Goal: Task Accomplishment & Management: Complete application form

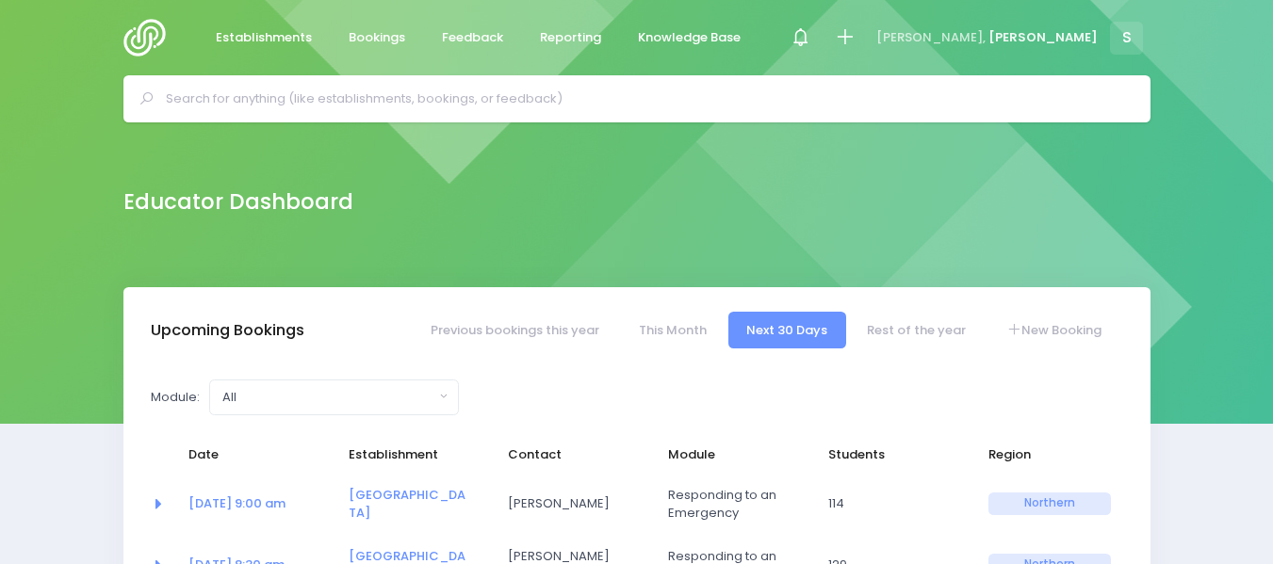
select select "5"
click at [225, 101] on input "text" at bounding box center [645, 99] width 958 height 28
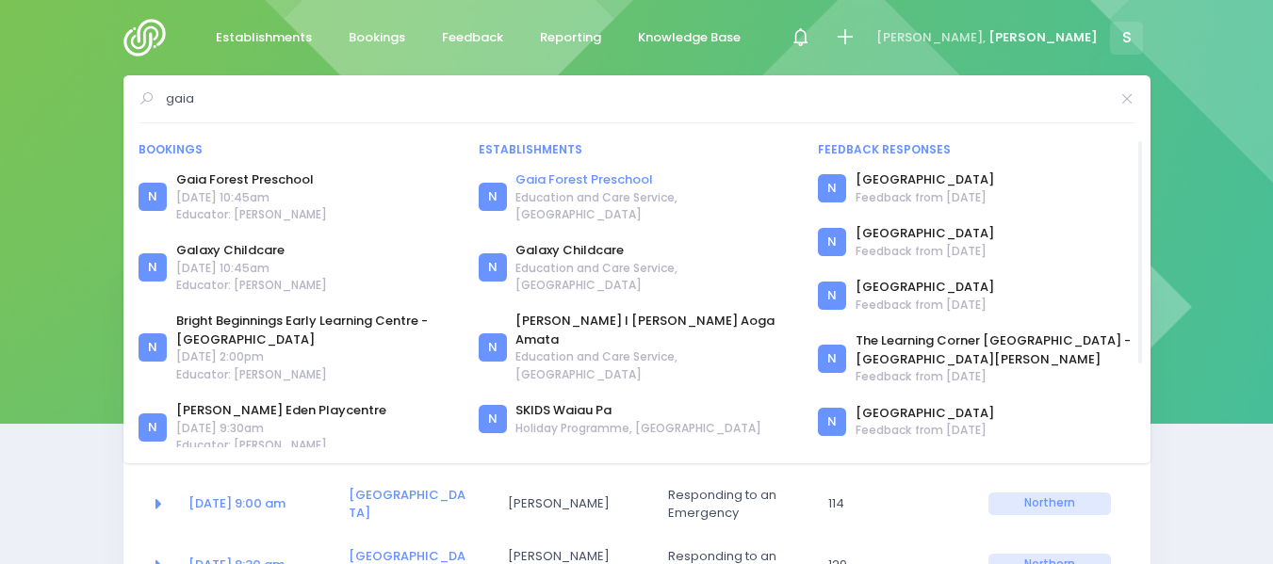
type input "gaia"
click at [583, 178] on link "Gaia Forest Preschool" at bounding box center [654, 180] width 279 height 19
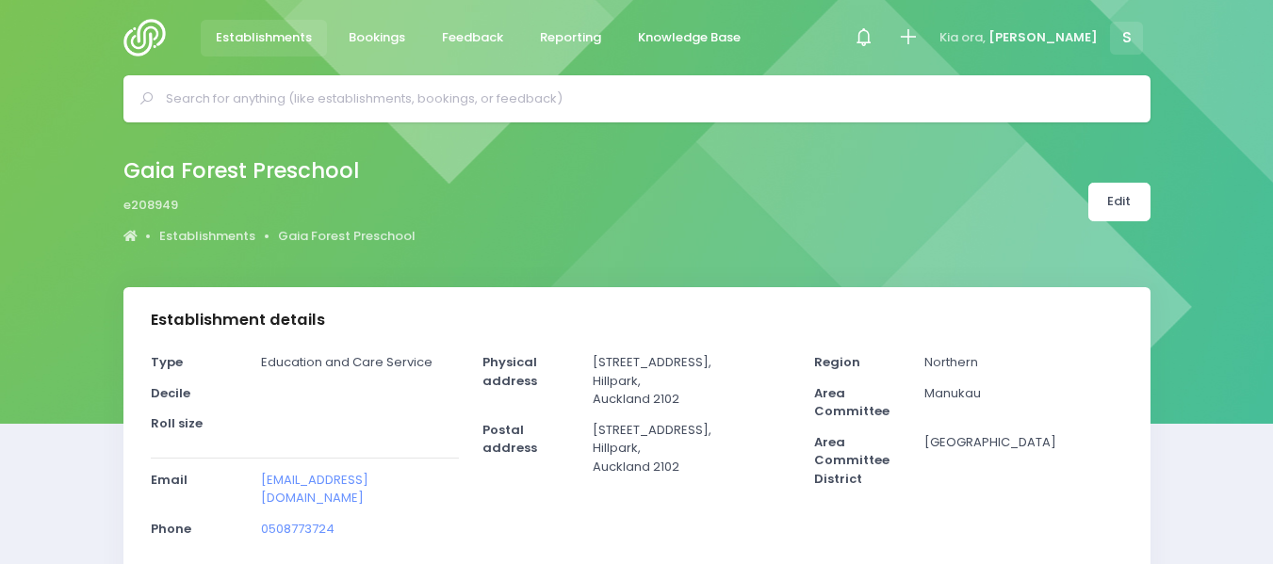
select select "5"
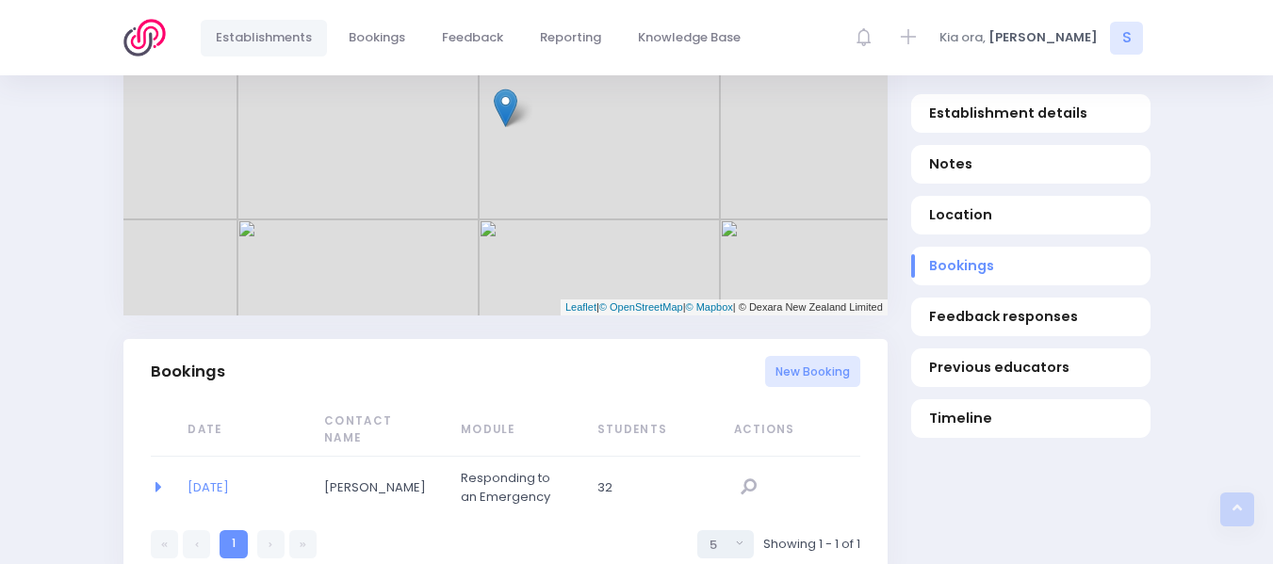
scroll to position [991, 0]
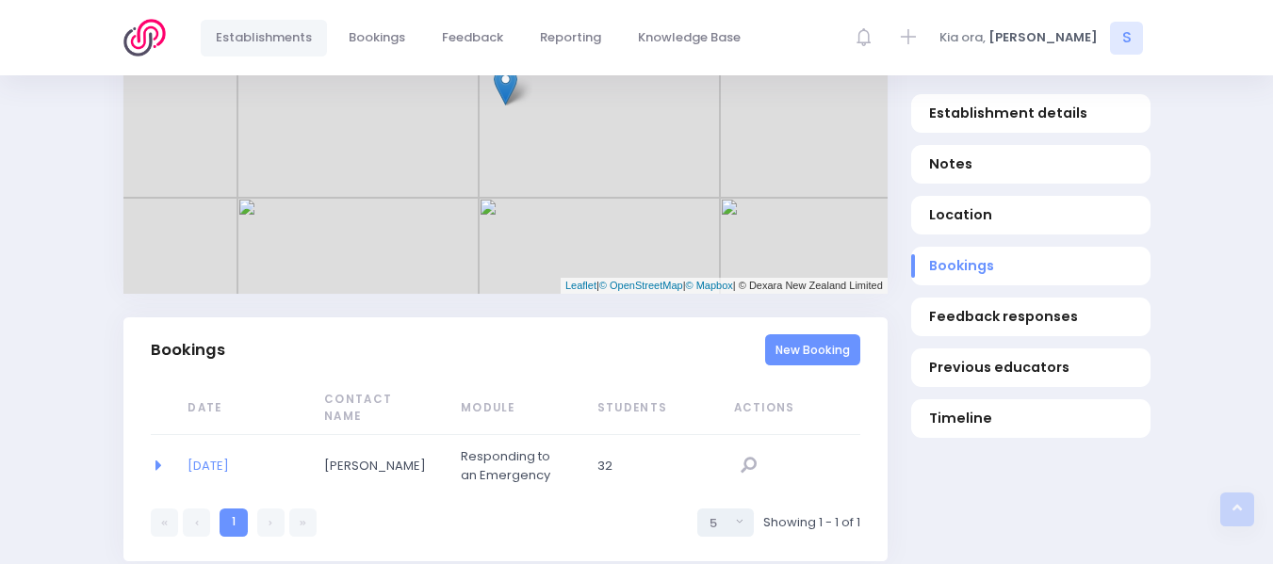
click at [802, 335] on link "New Booking" at bounding box center [812, 350] width 95 height 31
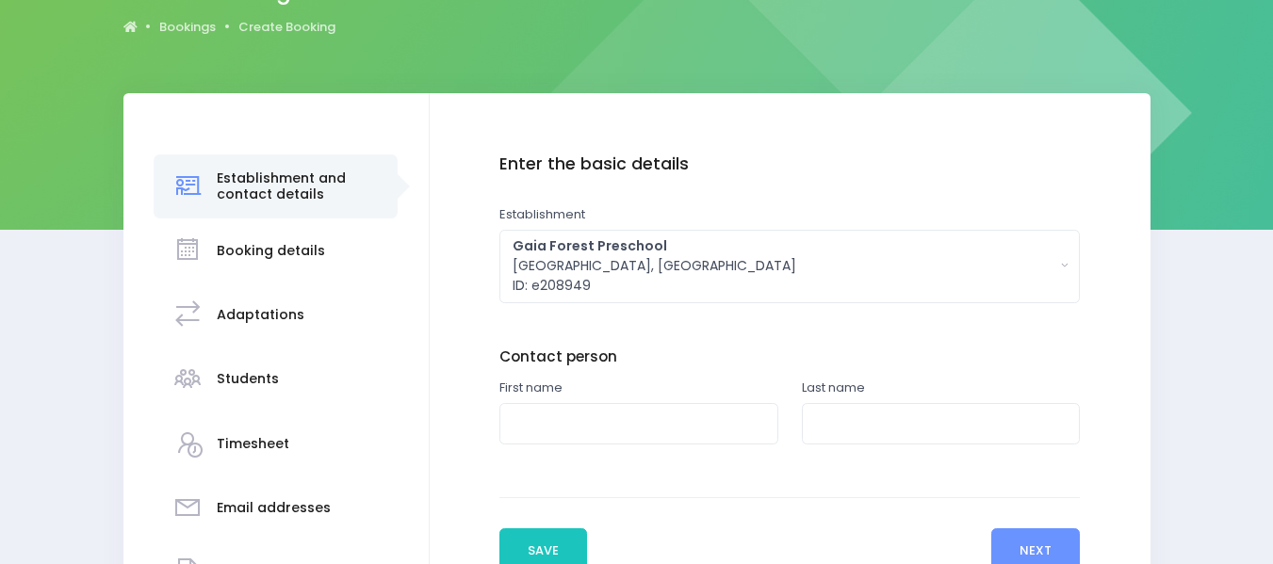
scroll to position [217, 0]
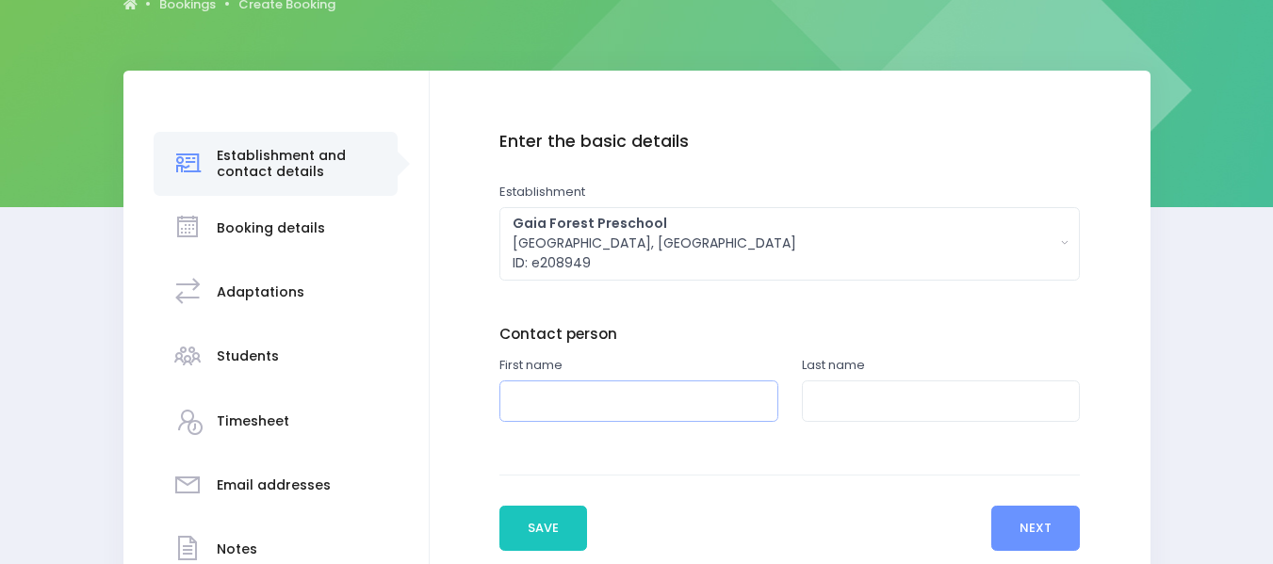
click at [563, 402] on input "text" at bounding box center [638, 402] width 279 height 42
type input "[PERSON_NAME]"
click at [858, 404] on input "text" at bounding box center [941, 402] width 279 height 42
type input "Dale"
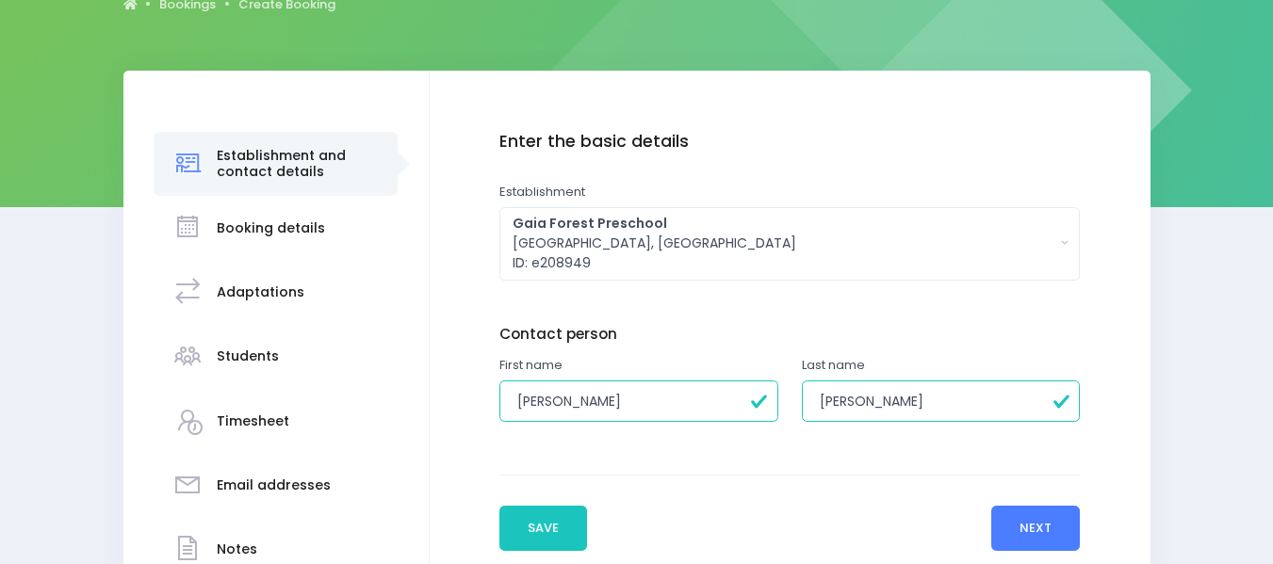
click at [1027, 518] on button "Next" at bounding box center [1036, 528] width 90 height 45
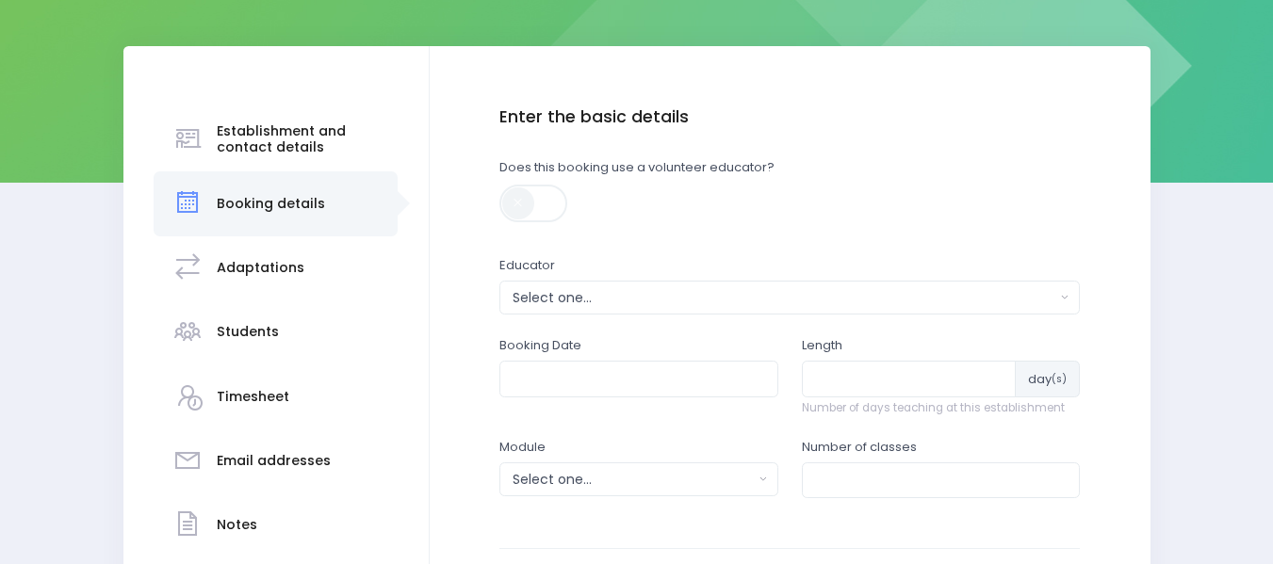
scroll to position [273, 0]
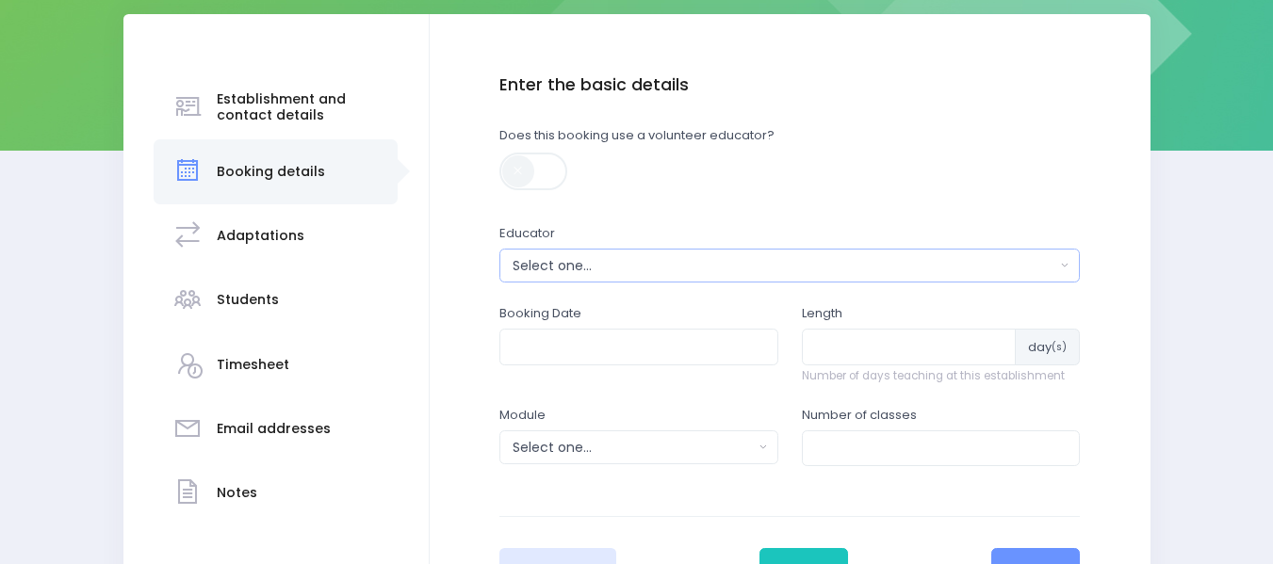
click at [531, 261] on div "Select one..." at bounding box center [784, 266] width 543 height 20
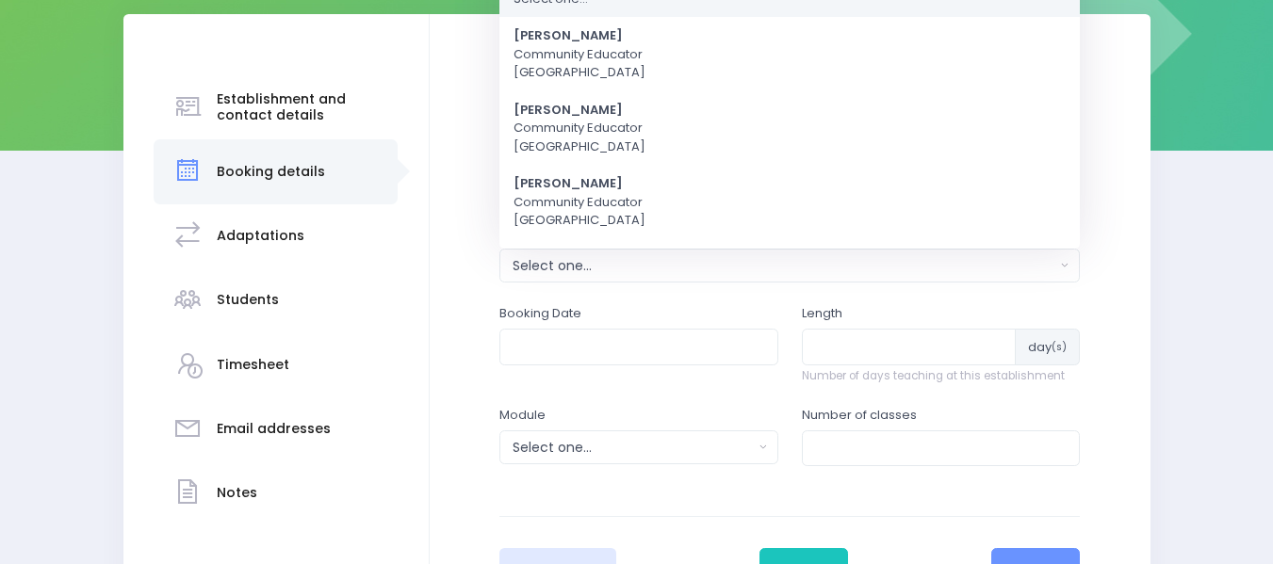
scroll to position [0, 0]
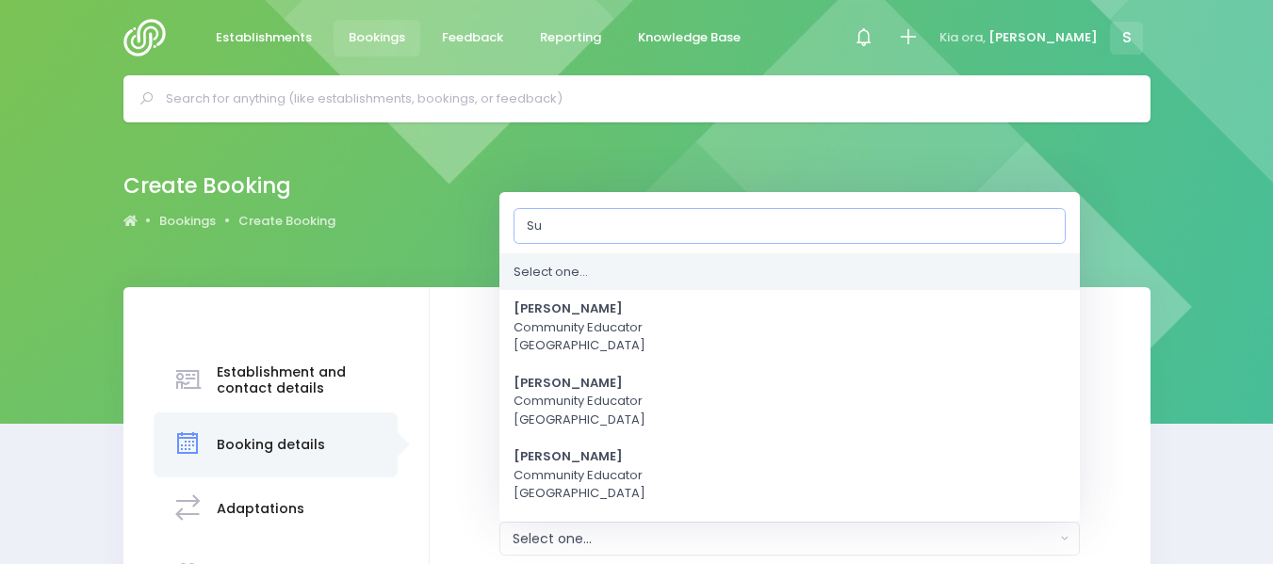
type input "[PERSON_NAME]"
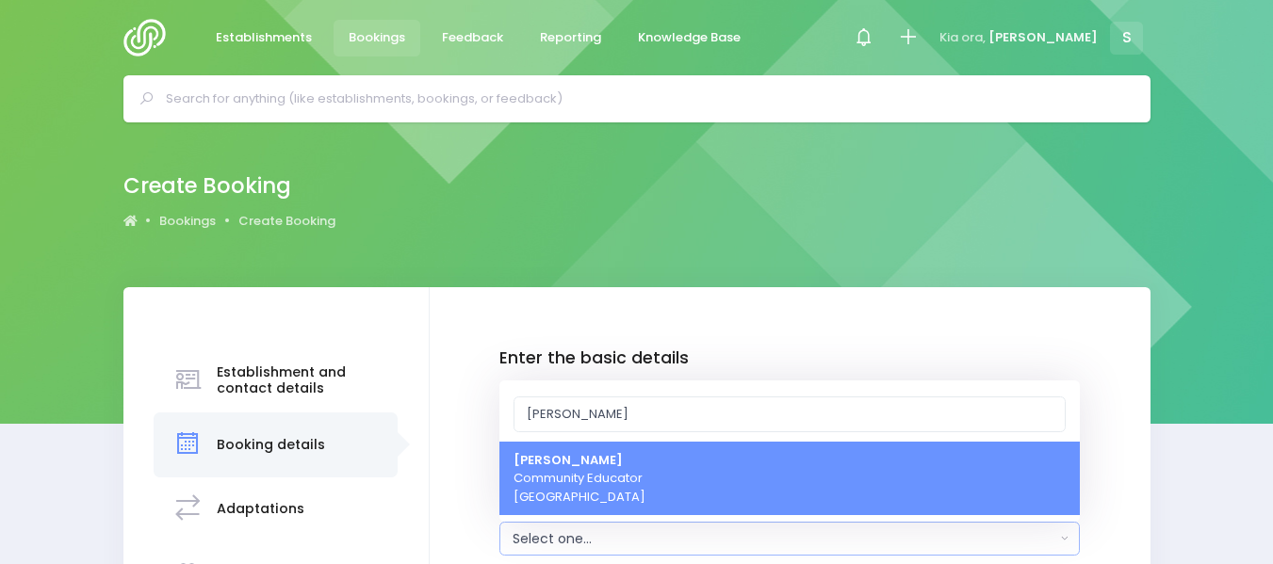
click at [581, 474] on span "Sue Lowry Community Educator Northern Region" at bounding box center [580, 479] width 132 height 56
select select "121363"
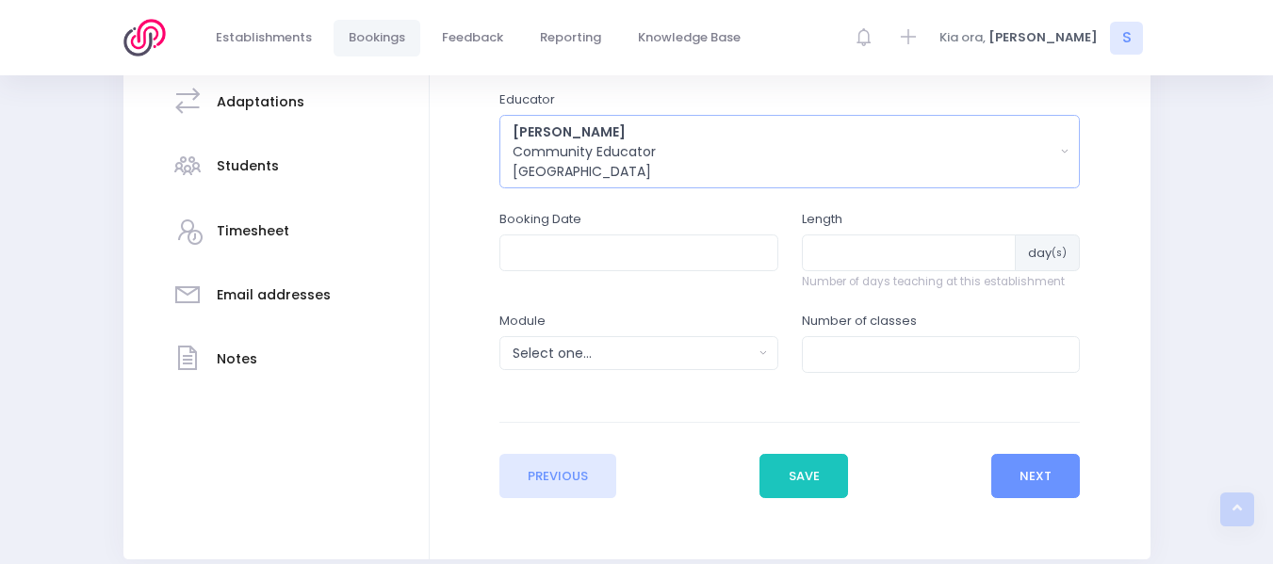
scroll to position [415, 0]
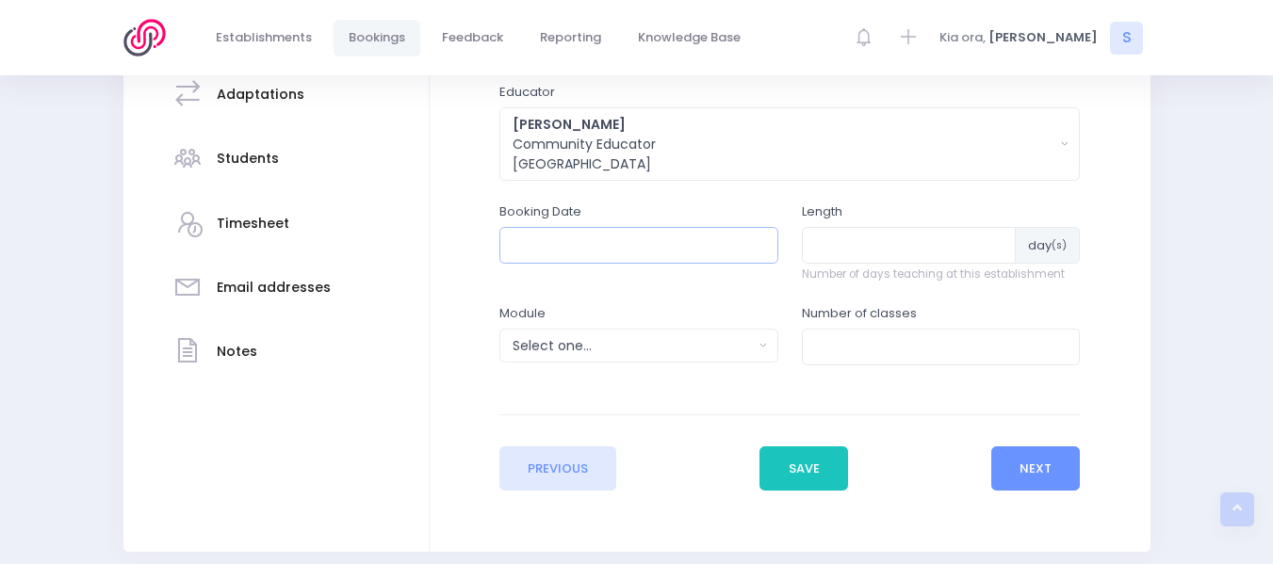
click at [537, 253] on input "text" at bounding box center [638, 245] width 279 height 36
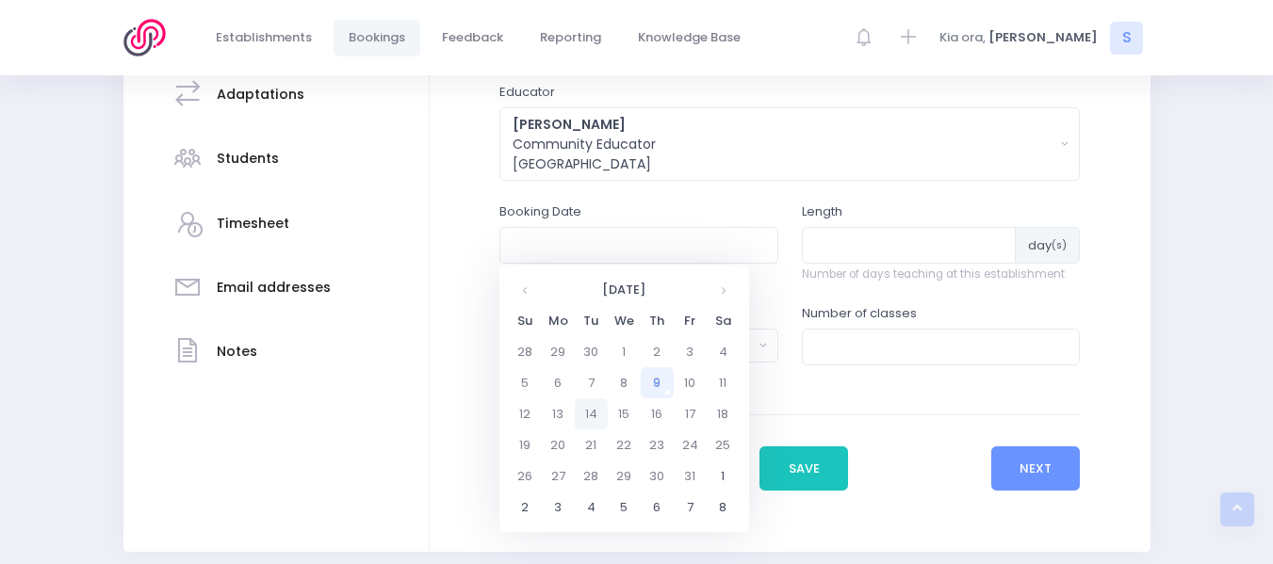
click at [591, 415] on td "14" at bounding box center [591, 414] width 33 height 31
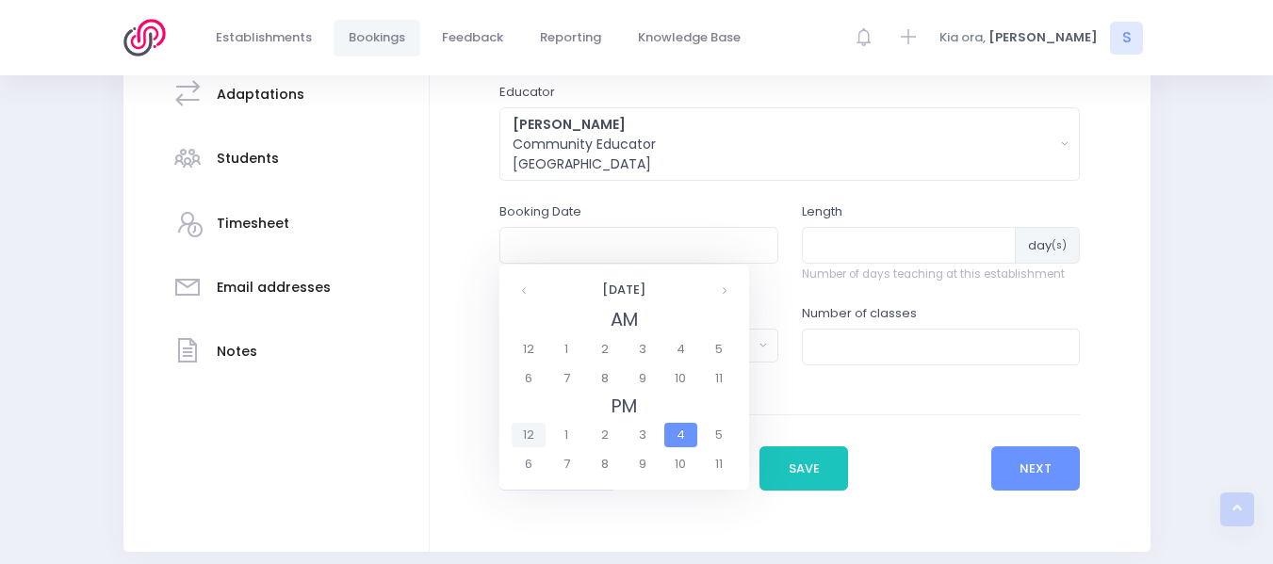
click at [529, 435] on span "12" at bounding box center [528, 435] width 33 height 25
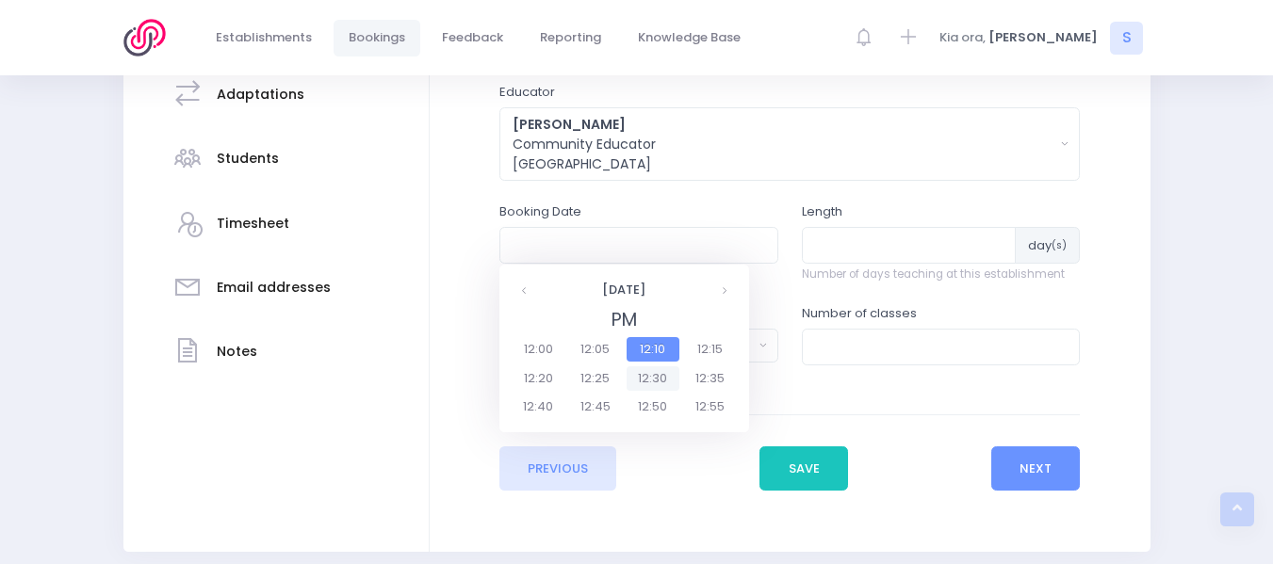
click at [660, 377] on span "12:30" at bounding box center [653, 379] width 53 height 25
type input "14/10/2025 12:30 PM"
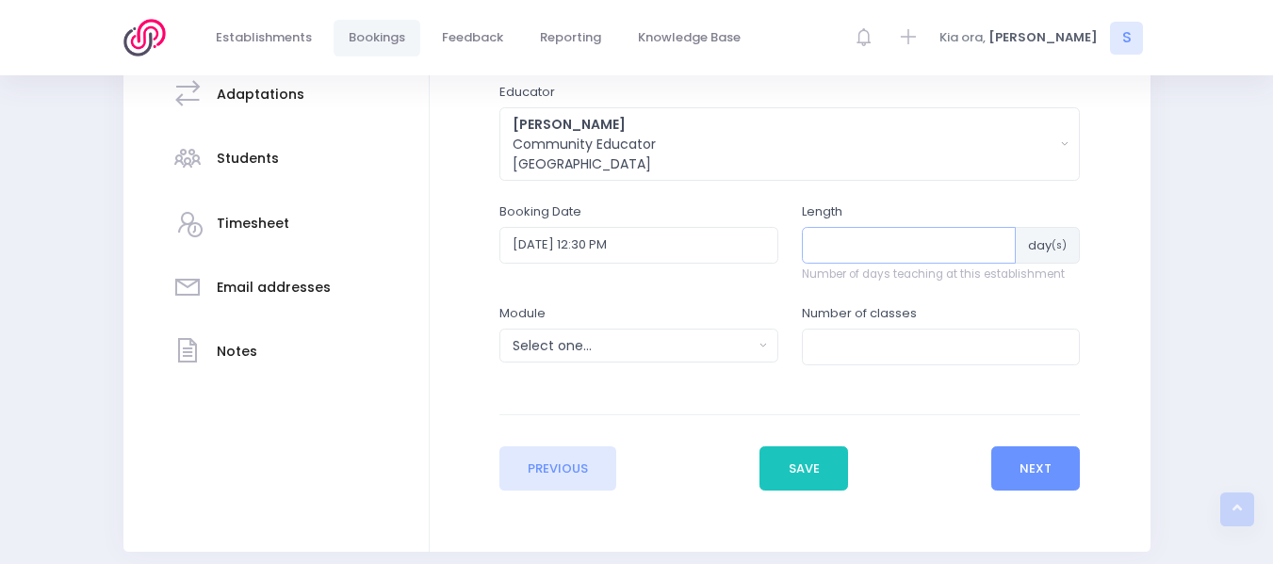
click at [868, 243] on input "number" at bounding box center [909, 245] width 215 height 36
type input "1"
click at [858, 335] on input "number" at bounding box center [941, 347] width 279 height 36
type input "1"
click at [559, 335] on button "Select one..." at bounding box center [638, 346] width 279 height 34
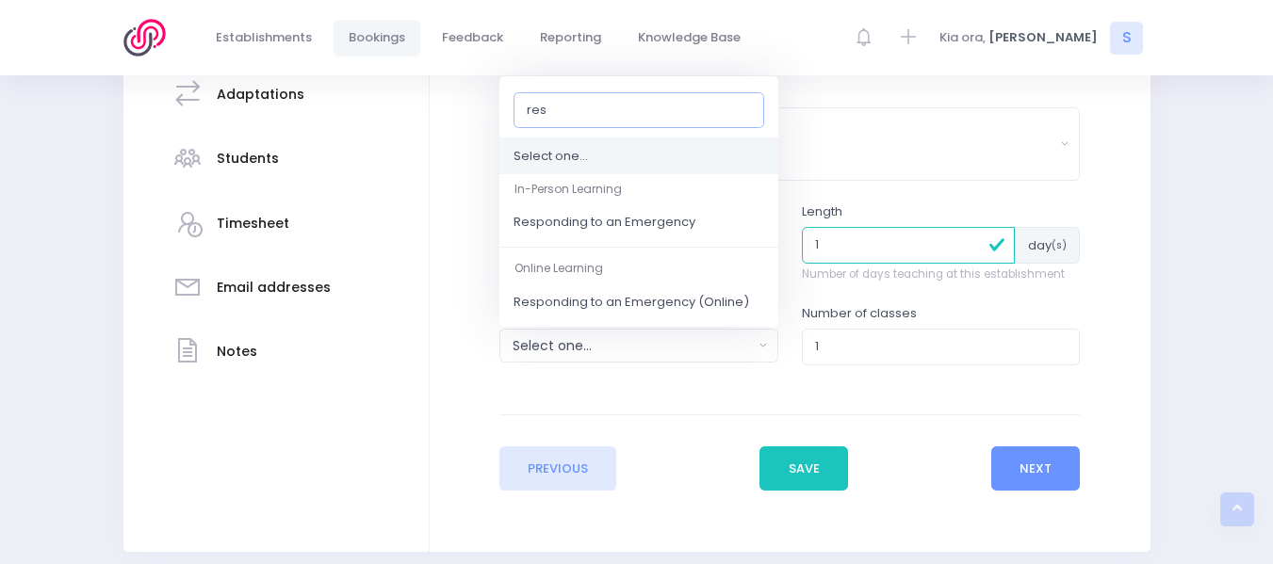
type input "resp"
click at [612, 221] on span "Responding to an Emergency" at bounding box center [605, 223] width 182 height 19
select select "Responding to an Emergency"
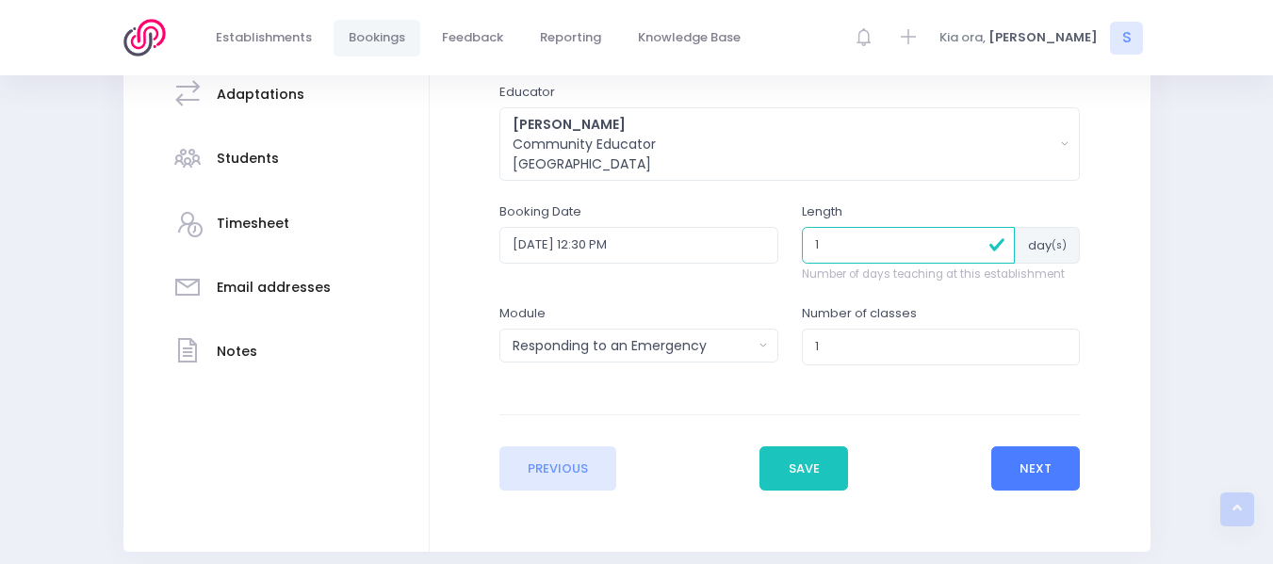
click at [1043, 474] on button "Next" at bounding box center [1036, 469] width 90 height 45
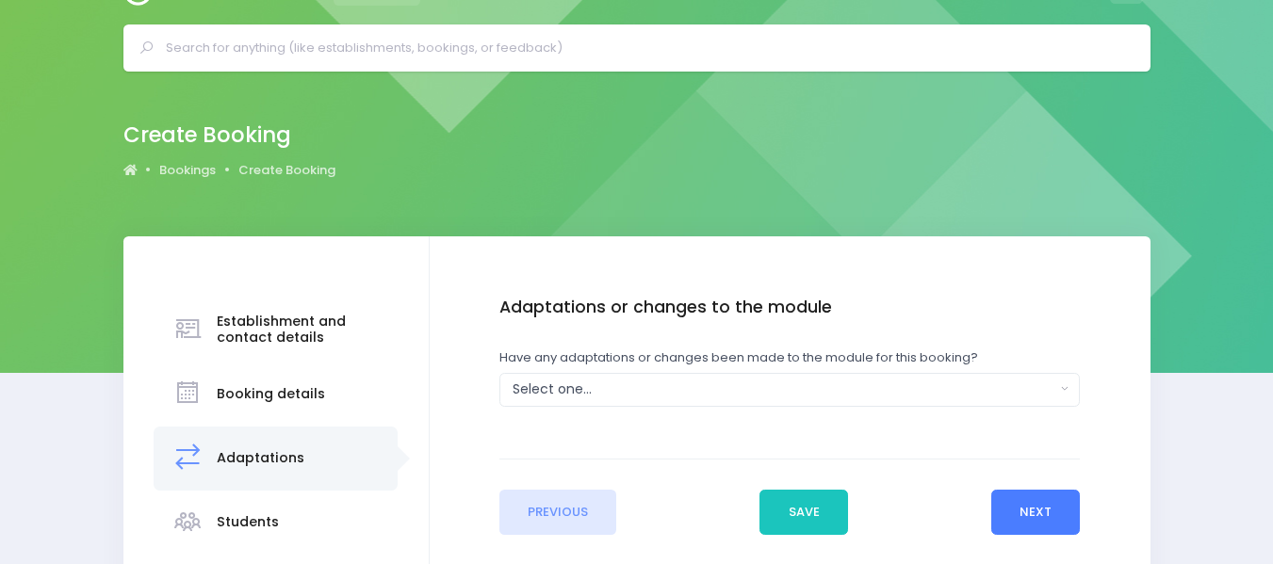
scroll to position [0, 0]
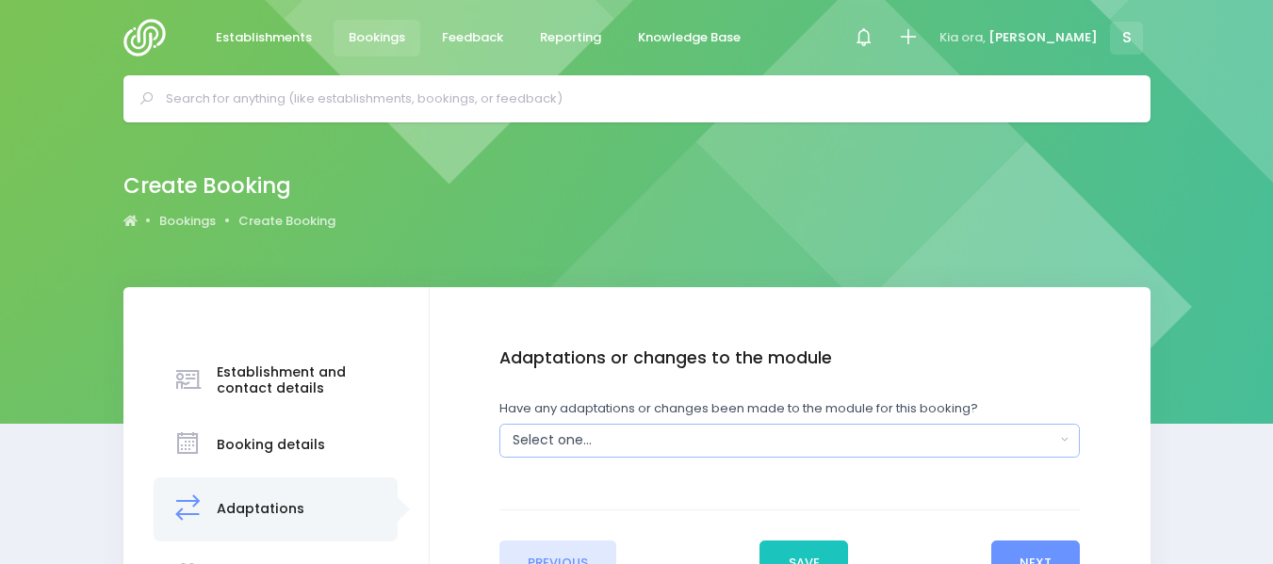
click at [1069, 441] on button "Select one..." at bounding box center [789, 441] width 580 height 34
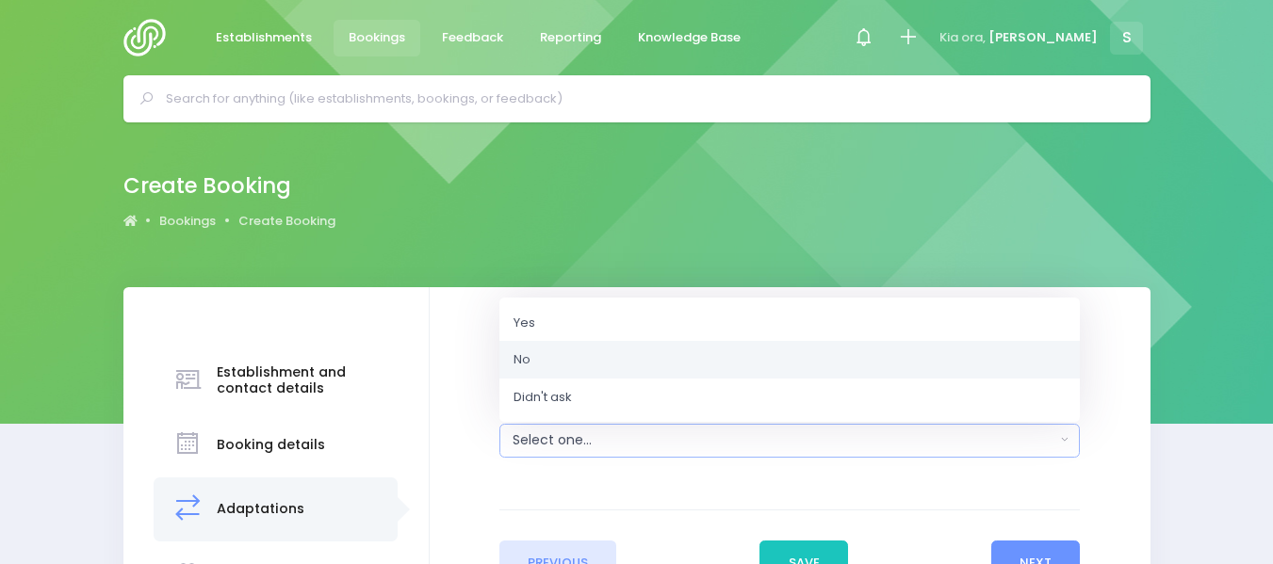
click at [568, 360] on link "No" at bounding box center [789, 360] width 580 height 38
select select "No"
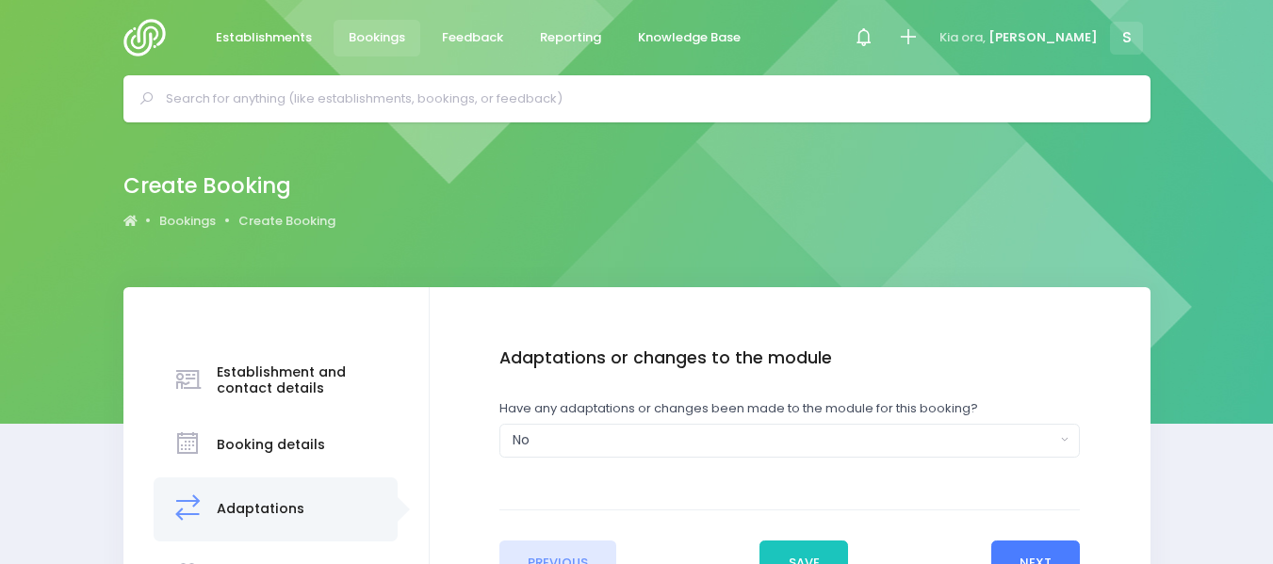
click at [1048, 546] on button "Next" at bounding box center [1036, 563] width 90 height 45
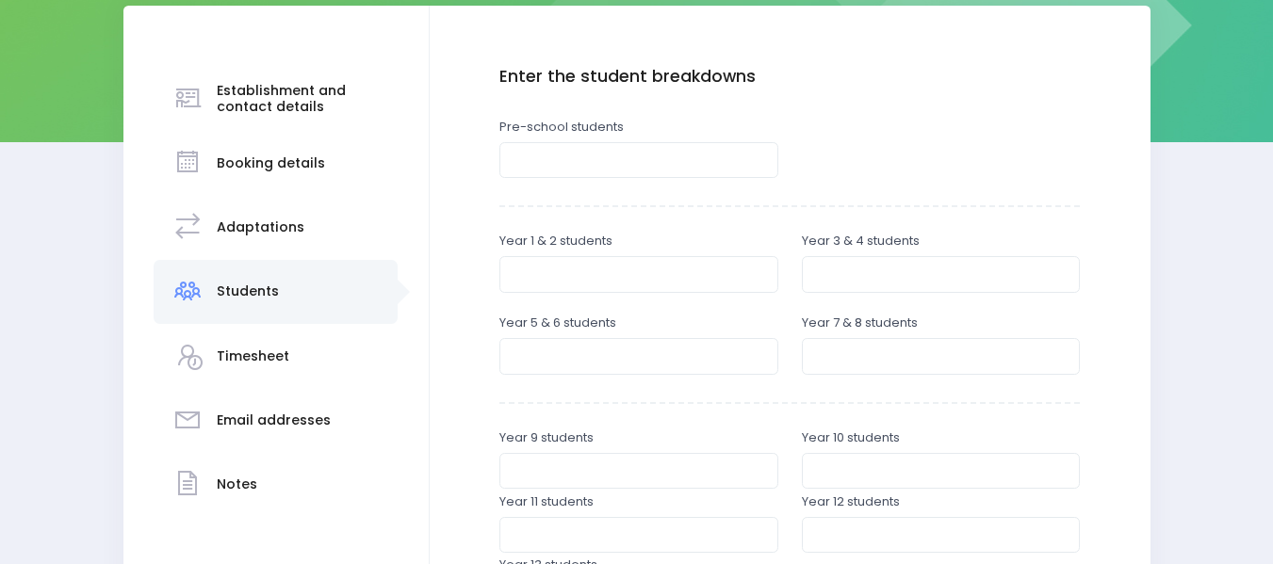
scroll to position [291, 0]
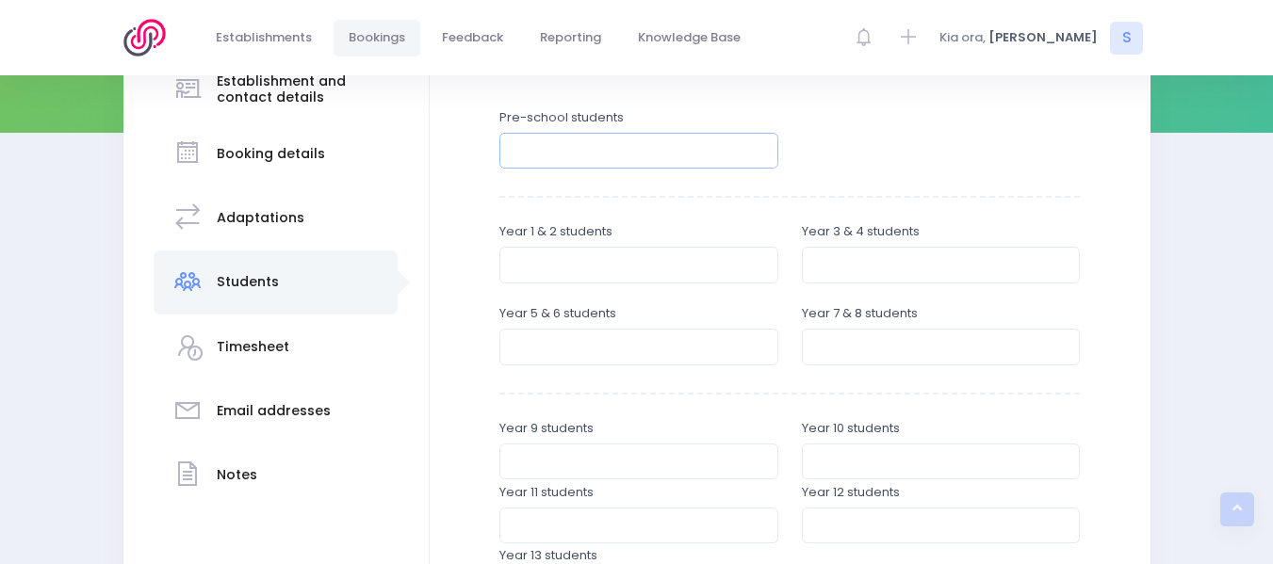
click at [540, 151] on input "number" at bounding box center [638, 151] width 279 height 36
type input "40"
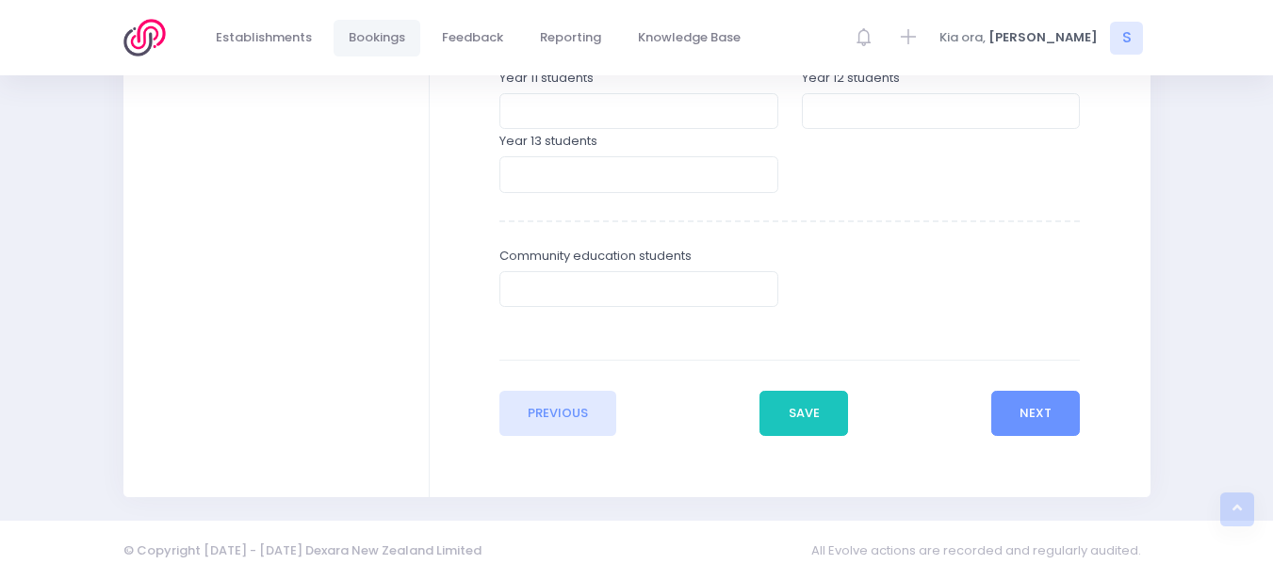
scroll to position [714, 0]
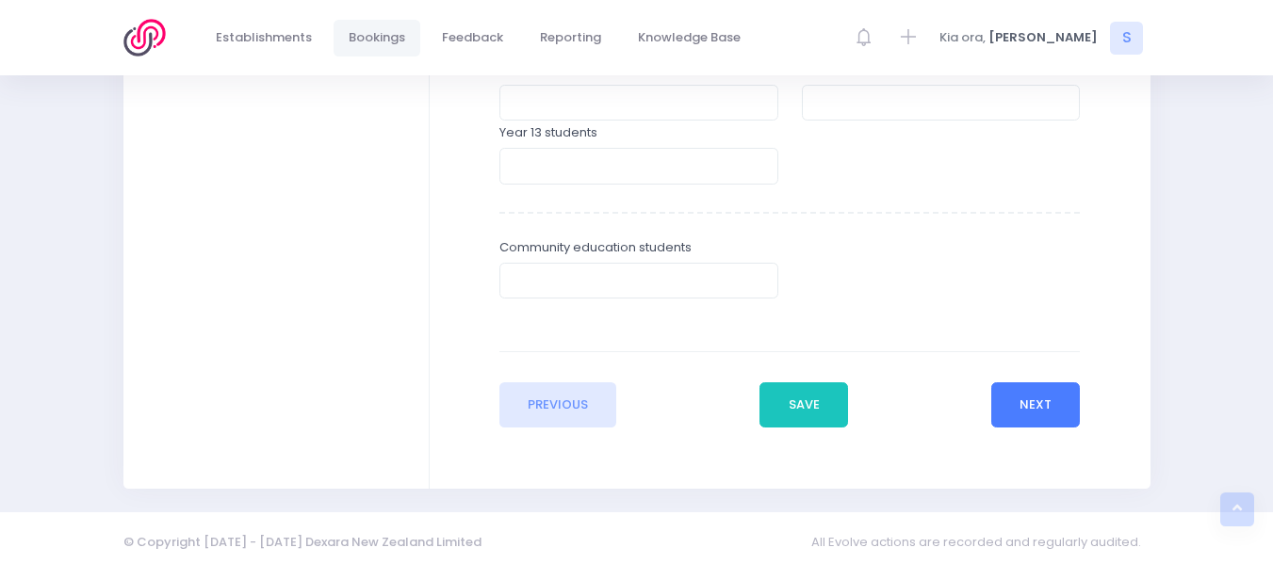
click at [1043, 406] on button "Next" at bounding box center [1036, 405] width 90 height 45
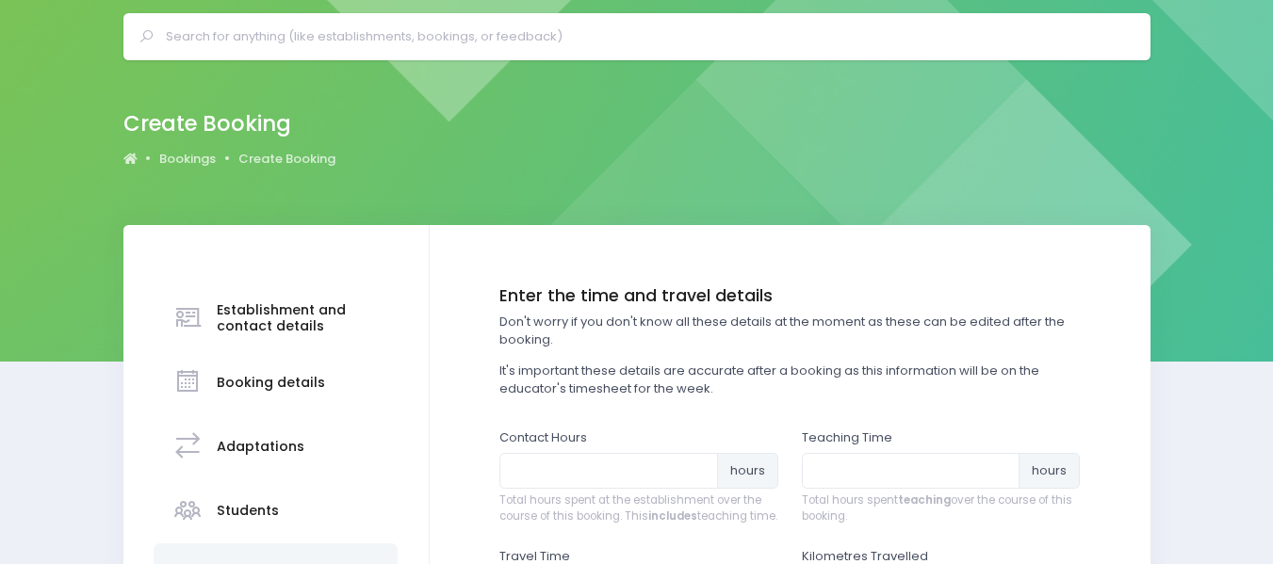
scroll to position [181, 0]
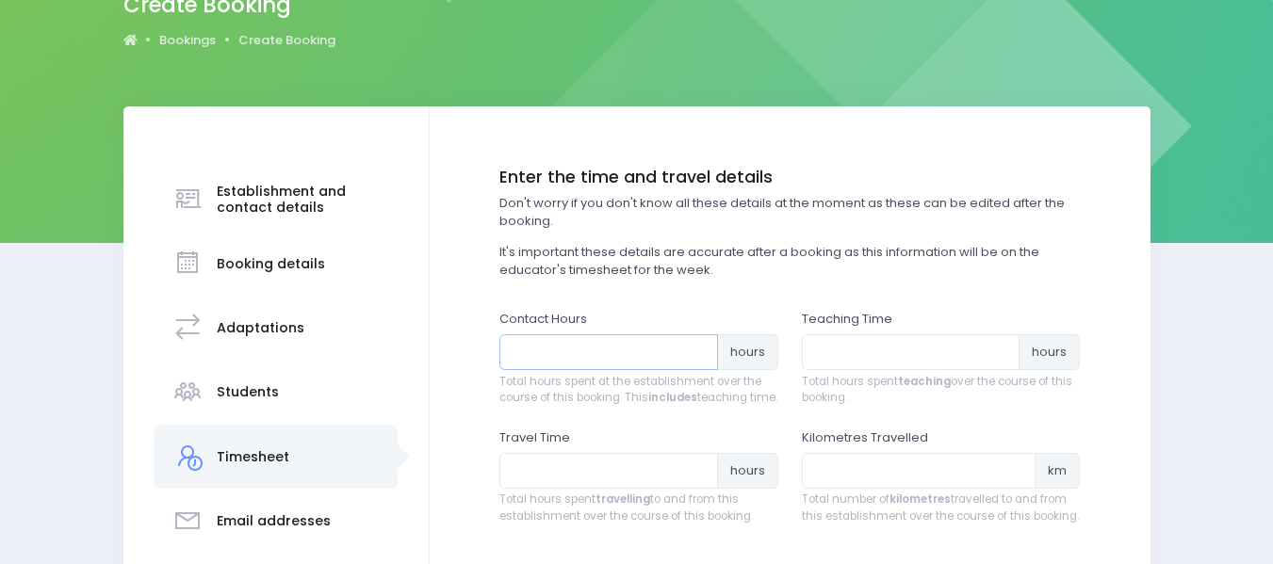
click at [613, 344] on input "number" at bounding box center [608, 353] width 219 height 36
type input "1.25"
click at [871, 344] on input "number" at bounding box center [911, 353] width 219 height 36
type input "1"
click at [560, 482] on input "number" at bounding box center [608, 471] width 219 height 36
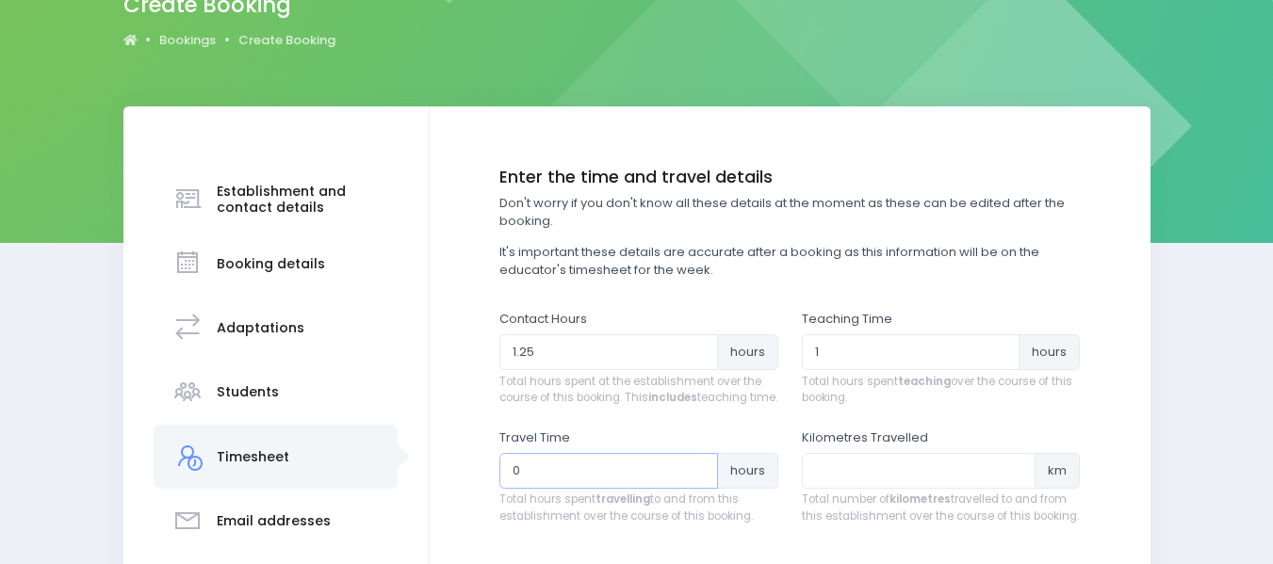
type input "0.5"
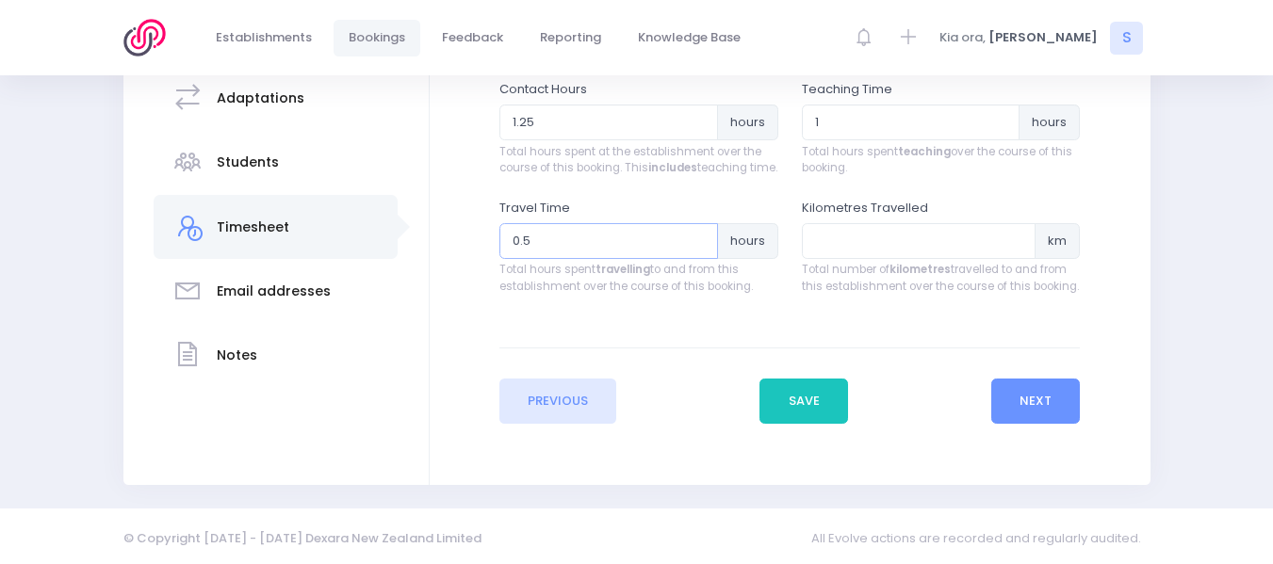
scroll to position [433, 0]
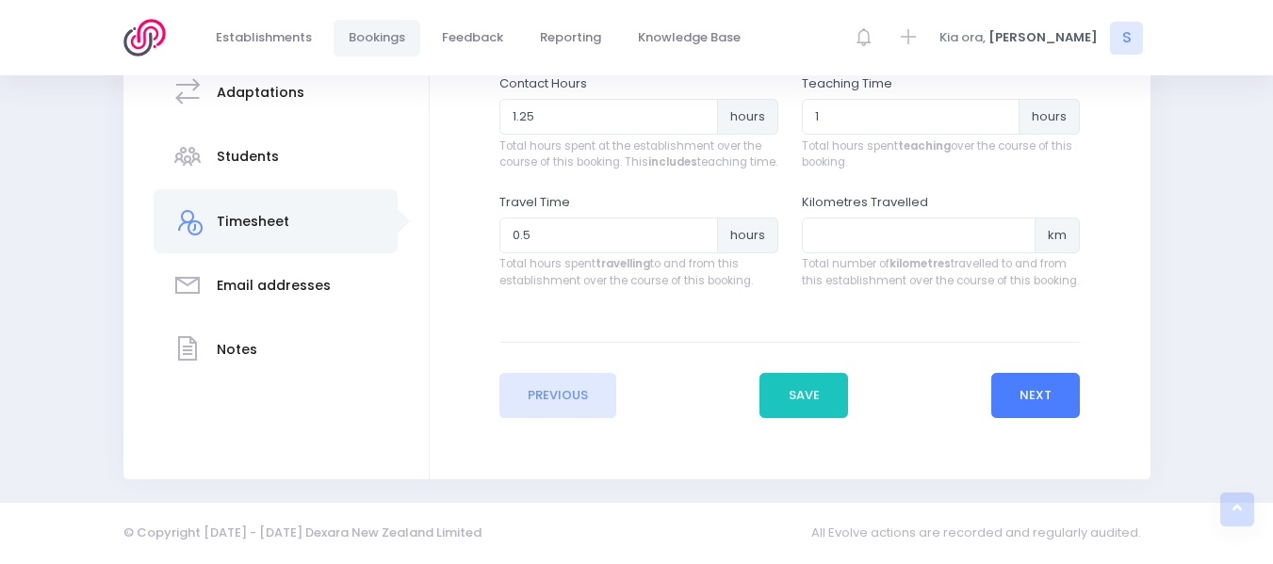
click at [1038, 390] on button "Next" at bounding box center [1036, 395] width 90 height 45
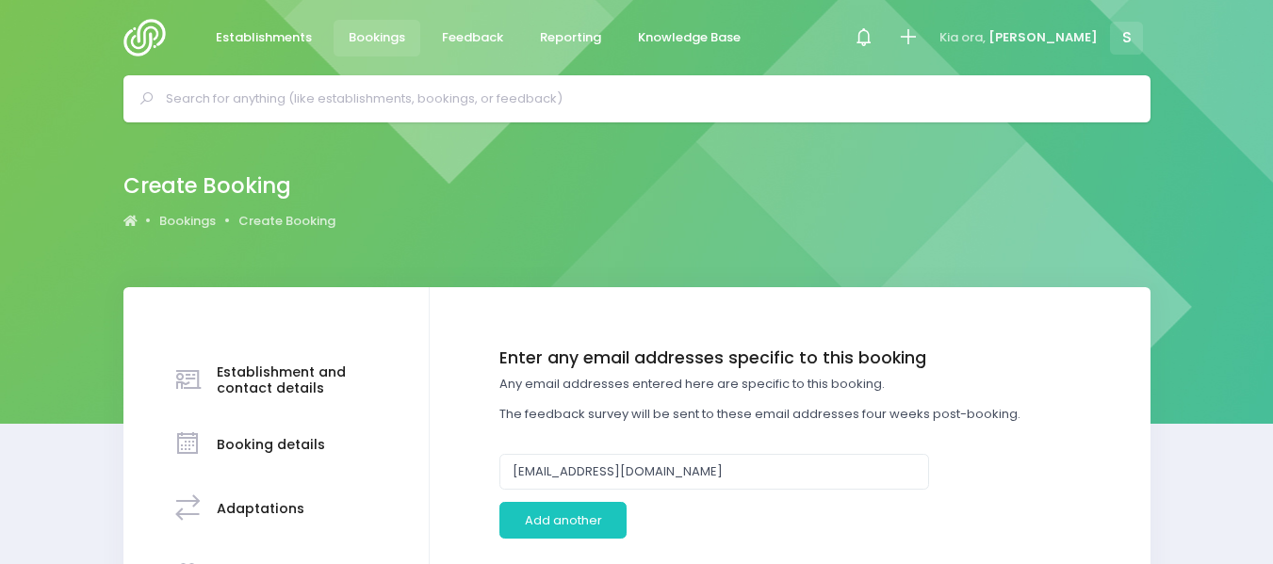
scroll to position [237, 0]
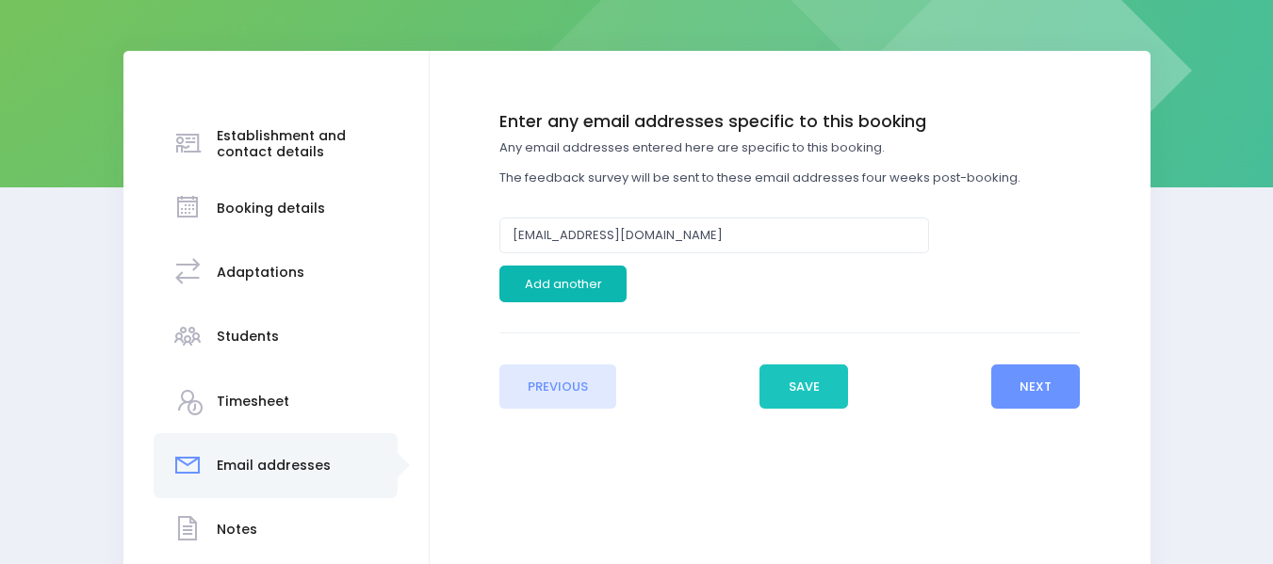
click at [562, 286] on button "Add another" at bounding box center [562, 284] width 127 height 36
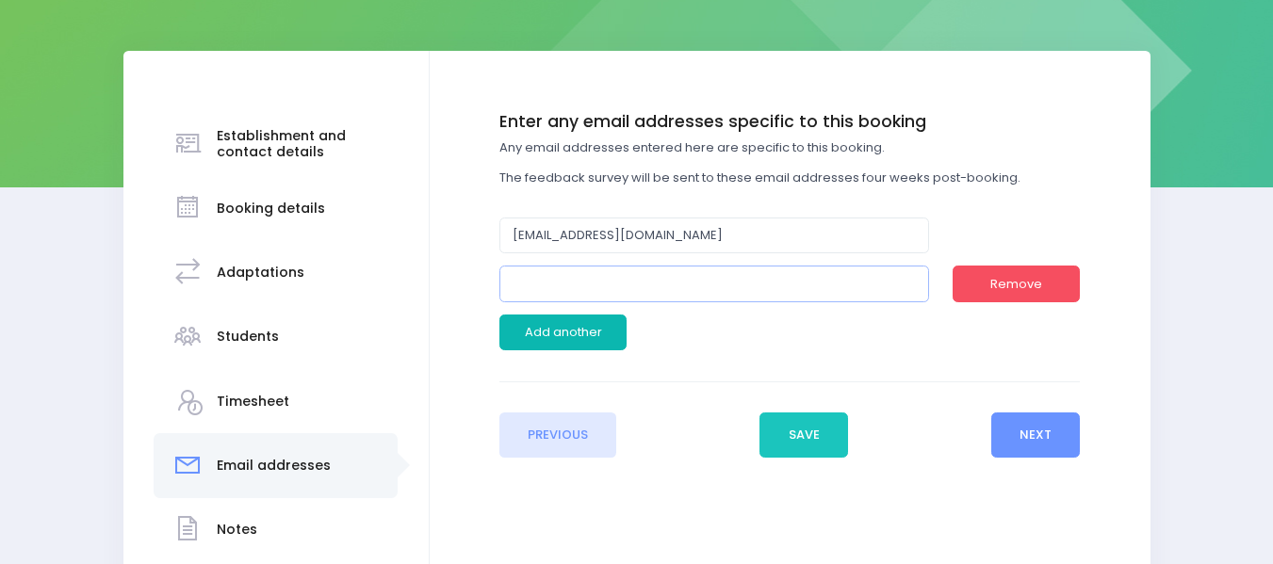
click at [562, 286] on input "email" at bounding box center [714, 284] width 430 height 36
type input "childcare@forestpreschool.nz"
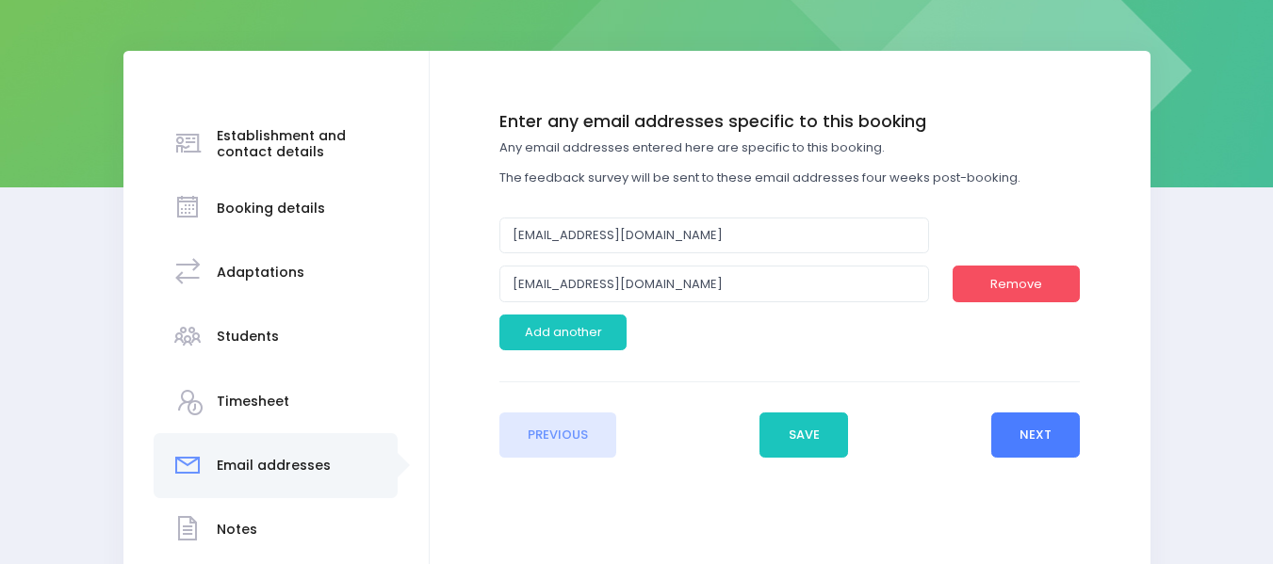
click at [1044, 438] on button "Next" at bounding box center [1036, 435] width 90 height 45
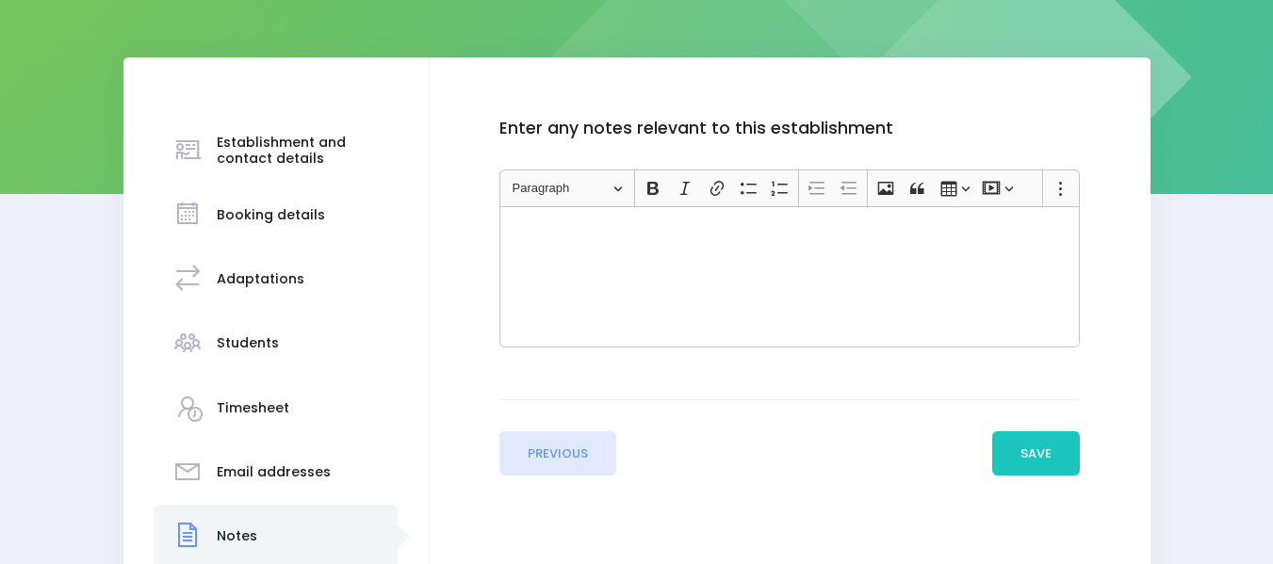
scroll to position [235, 0]
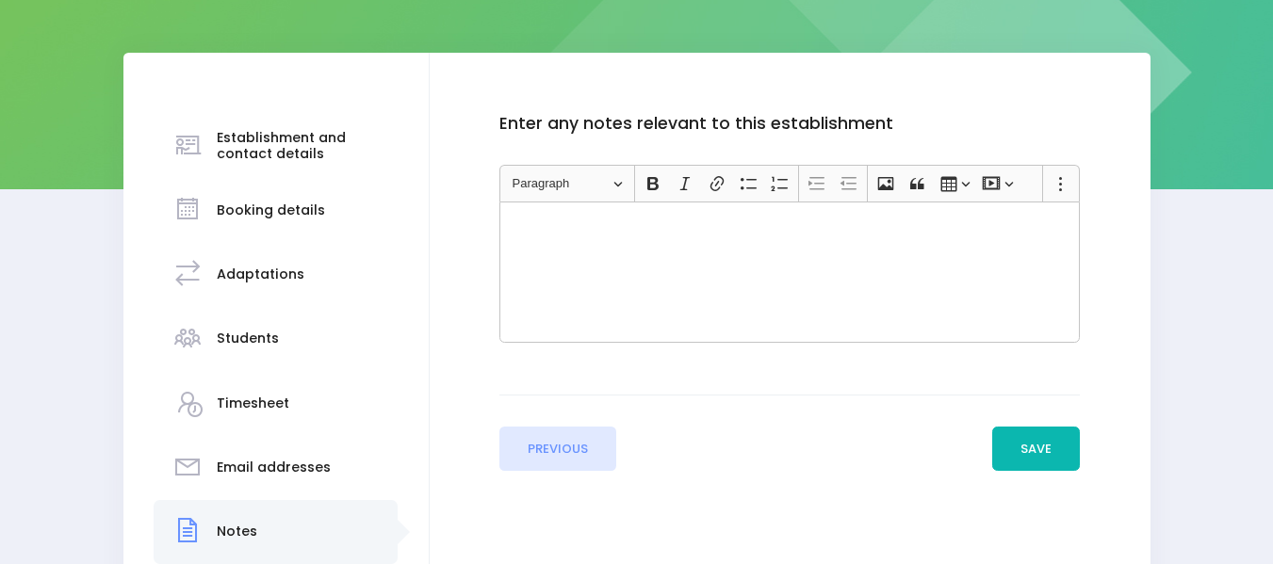
click at [1022, 447] on button "Save" at bounding box center [1036, 449] width 89 height 45
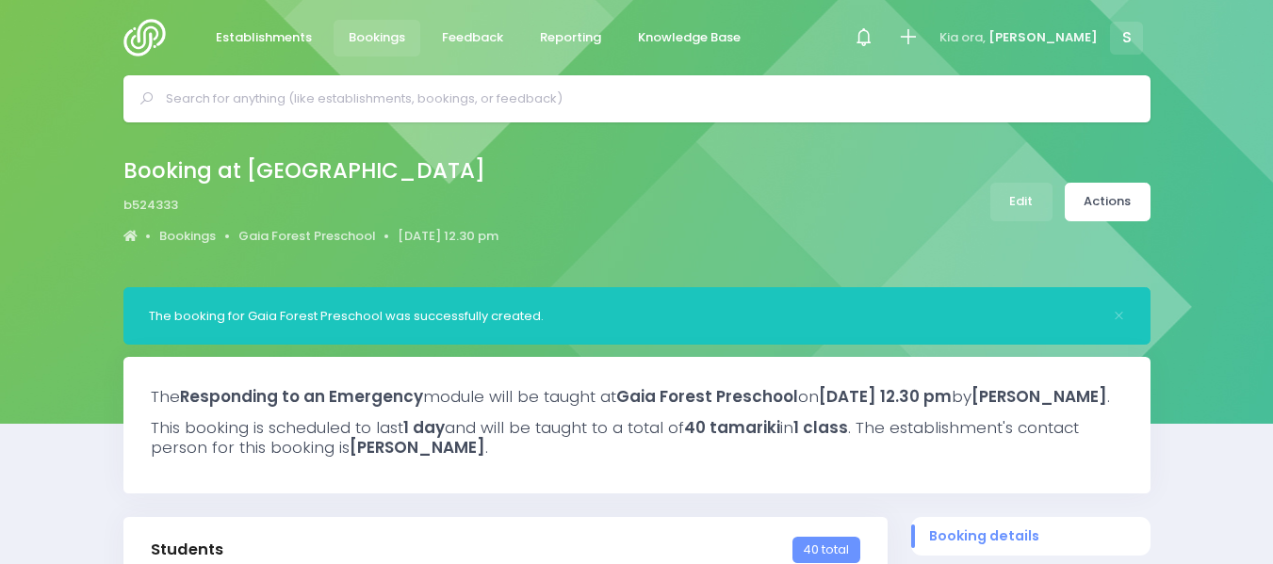
select select "5"
click at [1097, 207] on link "Actions" at bounding box center [1108, 202] width 86 height 39
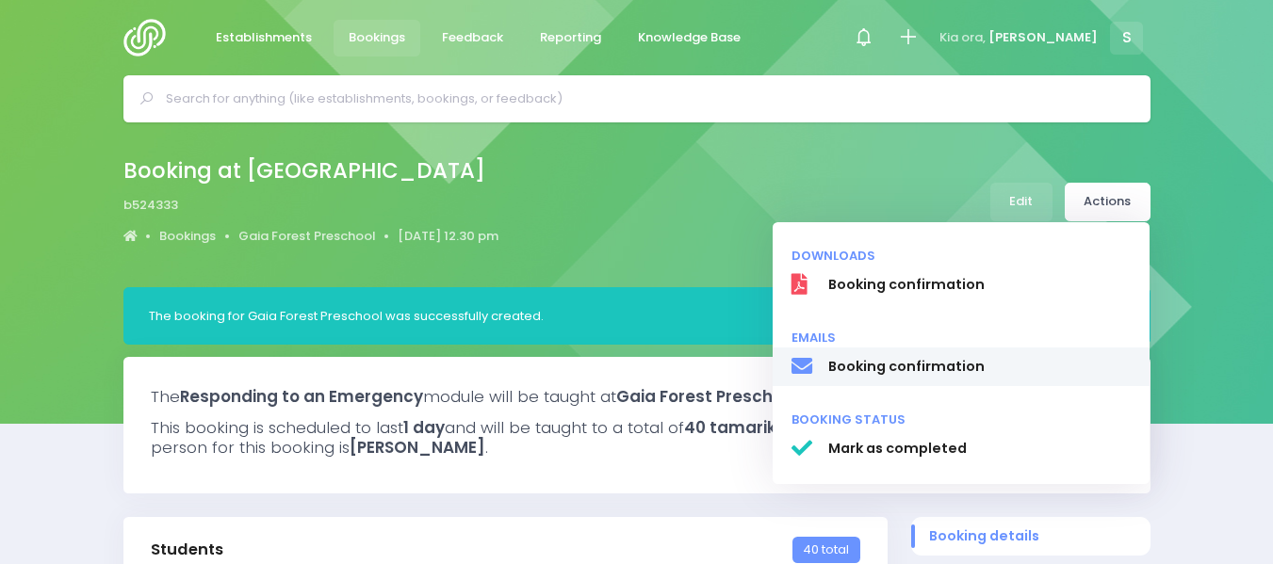
click at [872, 362] on span "Booking confirmation" at bounding box center [978, 367] width 303 height 20
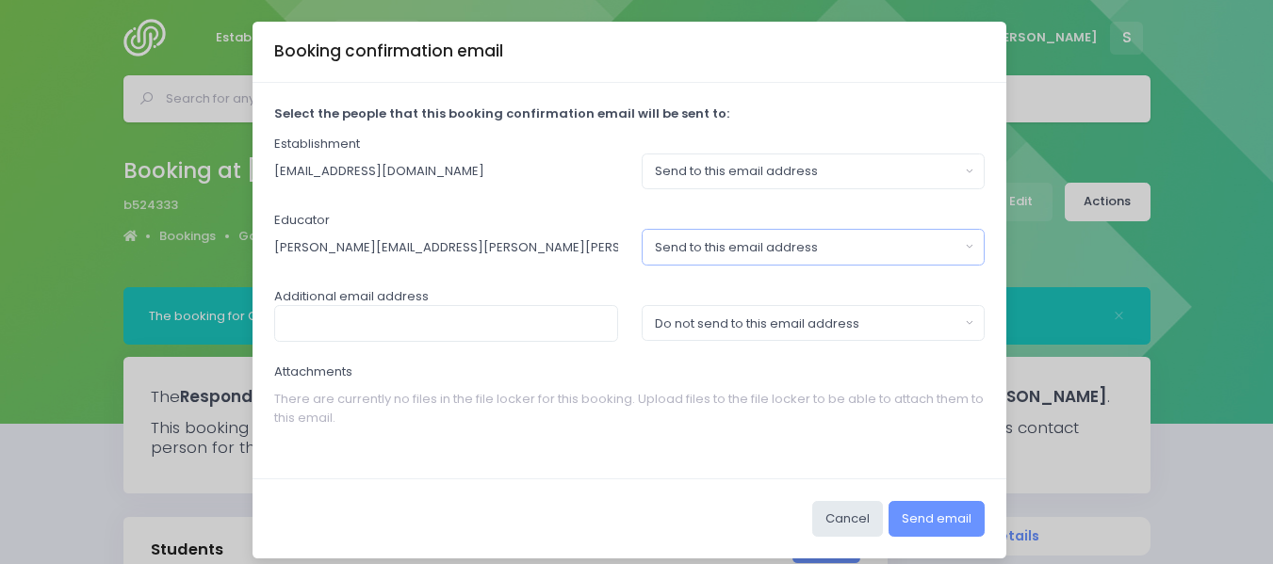
click at [963, 253] on button "Send to this email address" at bounding box center [814, 247] width 344 height 36
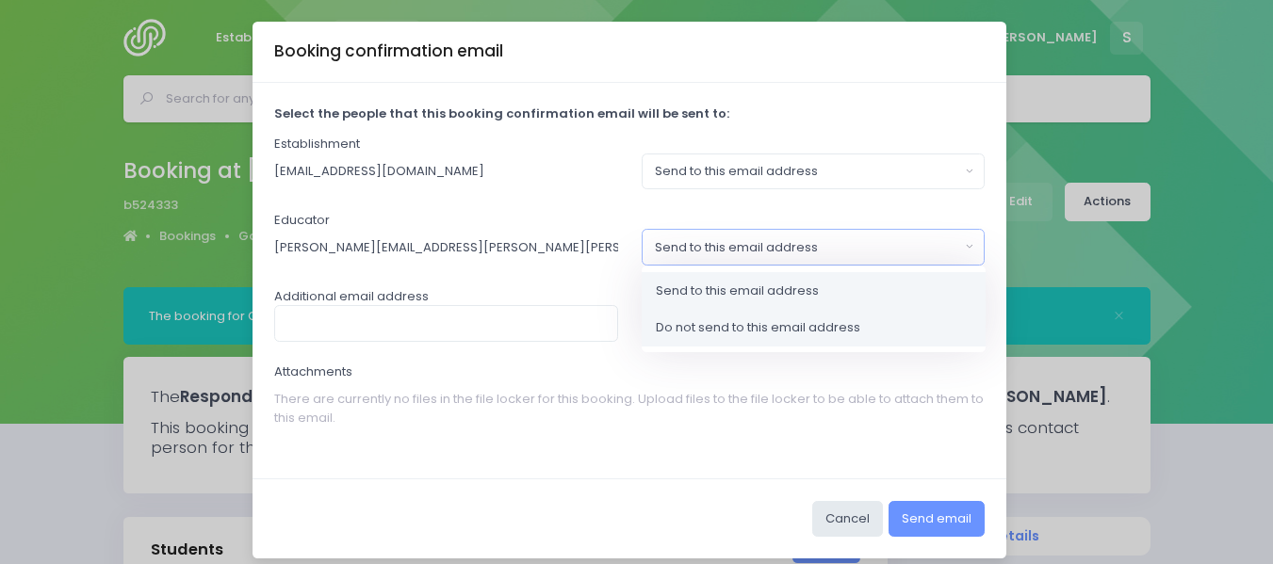
click at [730, 327] on span "Do not send to this email address" at bounding box center [758, 328] width 204 height 19
select select "no_email"
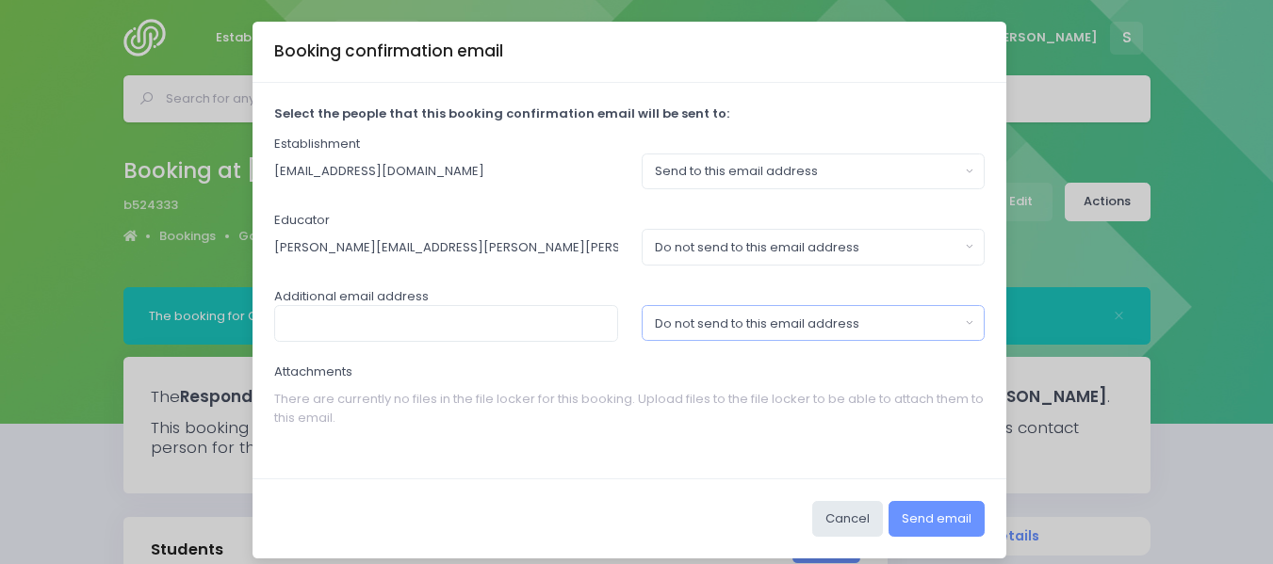
click at [964, 319] on button "Do not send to this email address" at bounding box center [814, 323] width 344 height 36
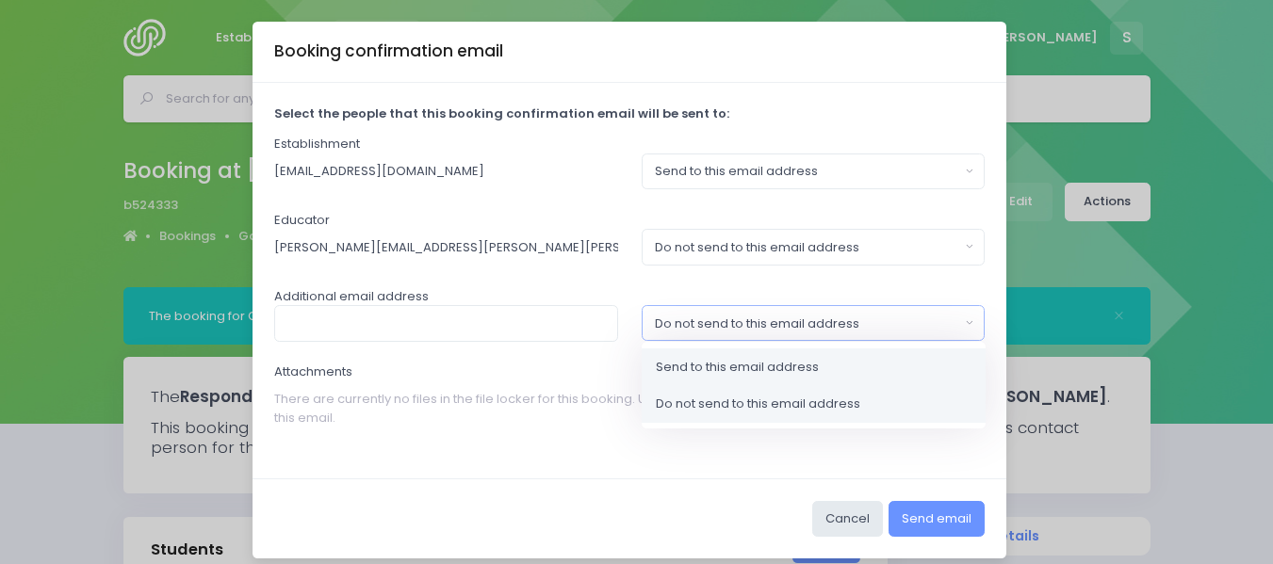
click at [728, 368] on span "Send to this email address" at bounding box center [737, 367] width 163 height 19
select select "send"
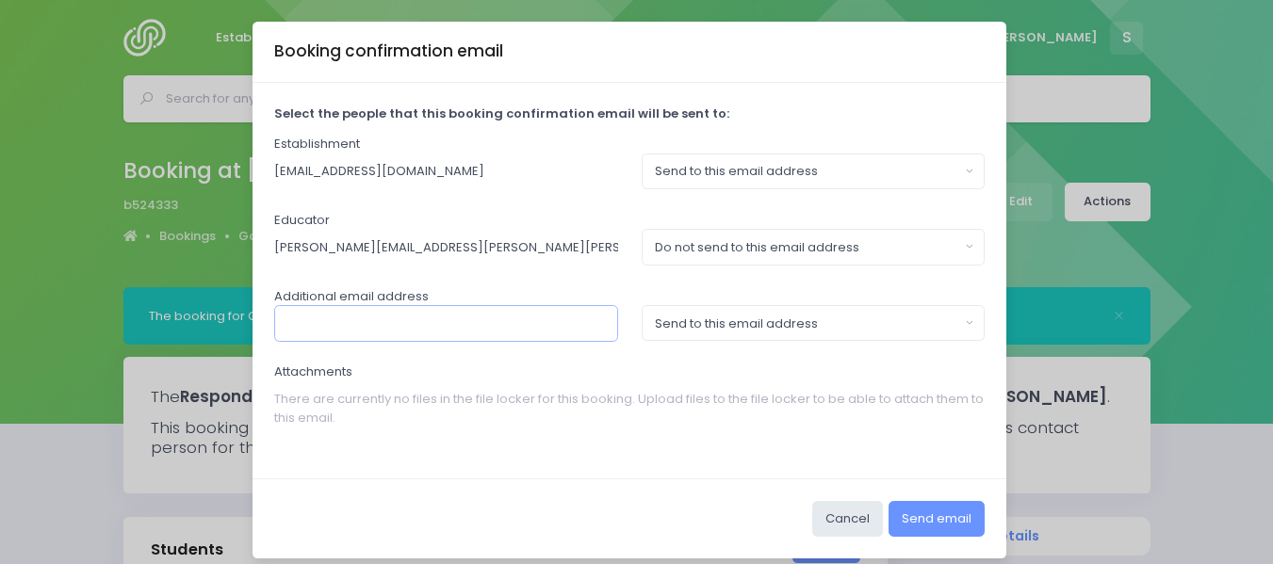
click at [375, 329] on input "text" at bounding box center [446, 323] width 344 height 36
type input "childcare@forestpreschool.co.nz"
click at [922, 515] on button "Send email" at bounding box center [937, 519] width 96 height 36
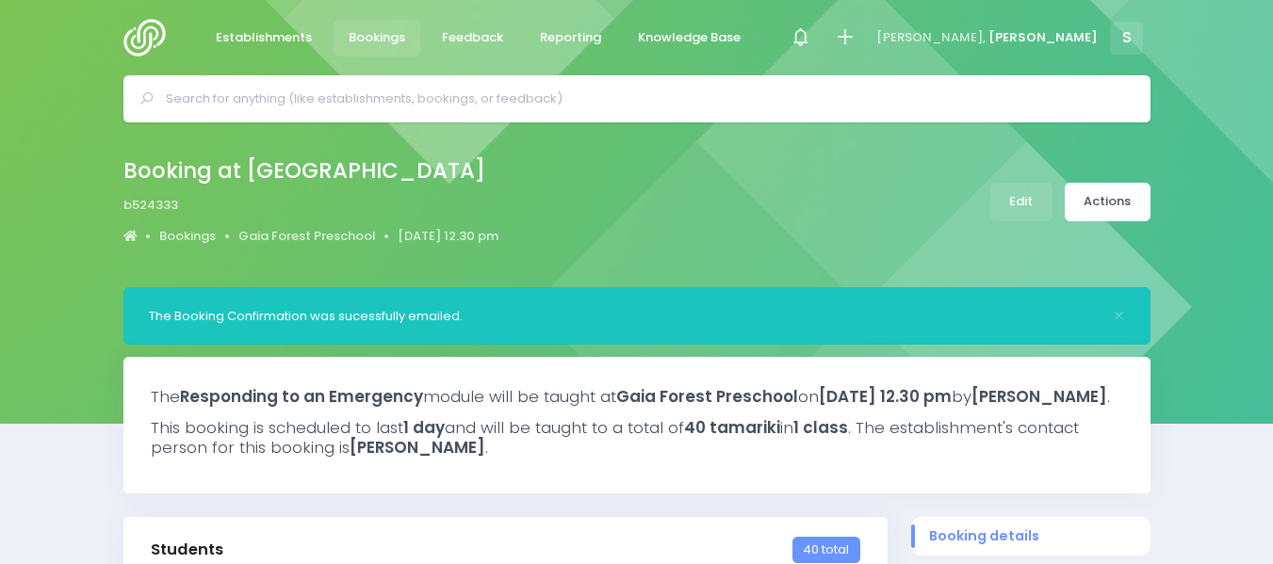
select select "5"
click at [208, 95] on input "text" at bounding box center [645, 99] width 958 height 28
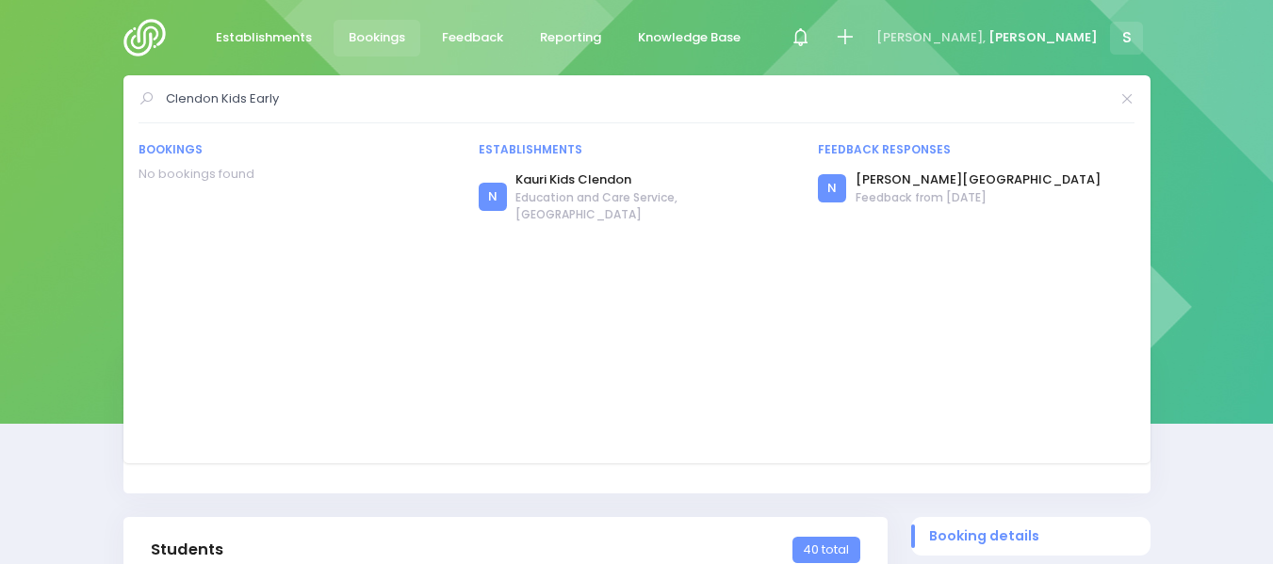
click at [368, 103] on input "Clendon Kids Early" at bounding box center [637, 99] width 943 height 28
type input "Clendon Kids Early"
click at [252, 38] on span "Establishments" at bounding box center [264, 37] width 96 height 19
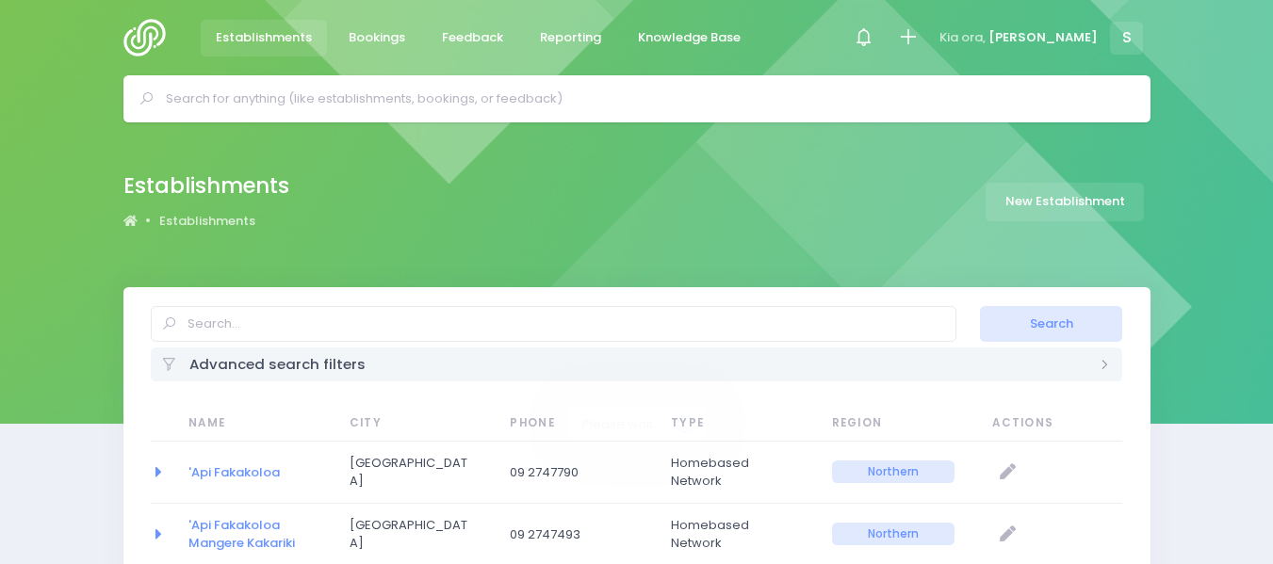
select select "20"
click at [208, 89] on input "text" at bounding box center [645, 99] width 958 height 28
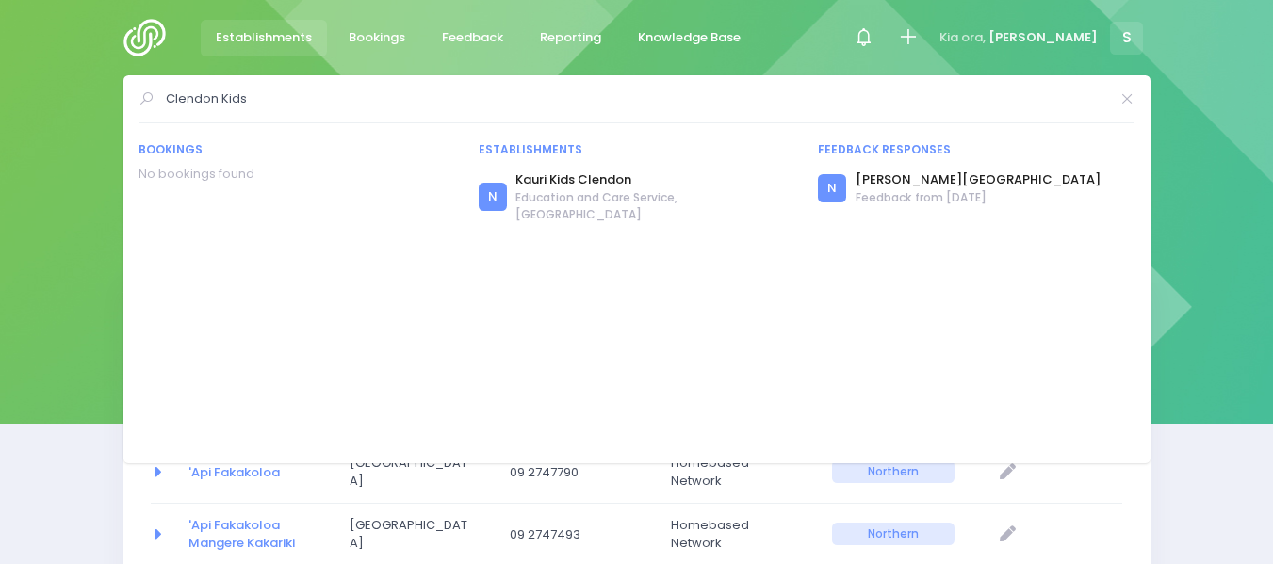
click at [257, 87] on div "Clendon Kids Bookings No bookings found Establishments N" at bounding box center [636, 269] width 1027 height 388
drag, startPoint x: 258, startPoint y: 101, endPoint x: 134, endPoint y: 99, distance: 124.4
click at [134, 99] on div "Clendon Kids Bookings No bookings found Establishments N" at bounding box center [636, 269] width 1027 height 388
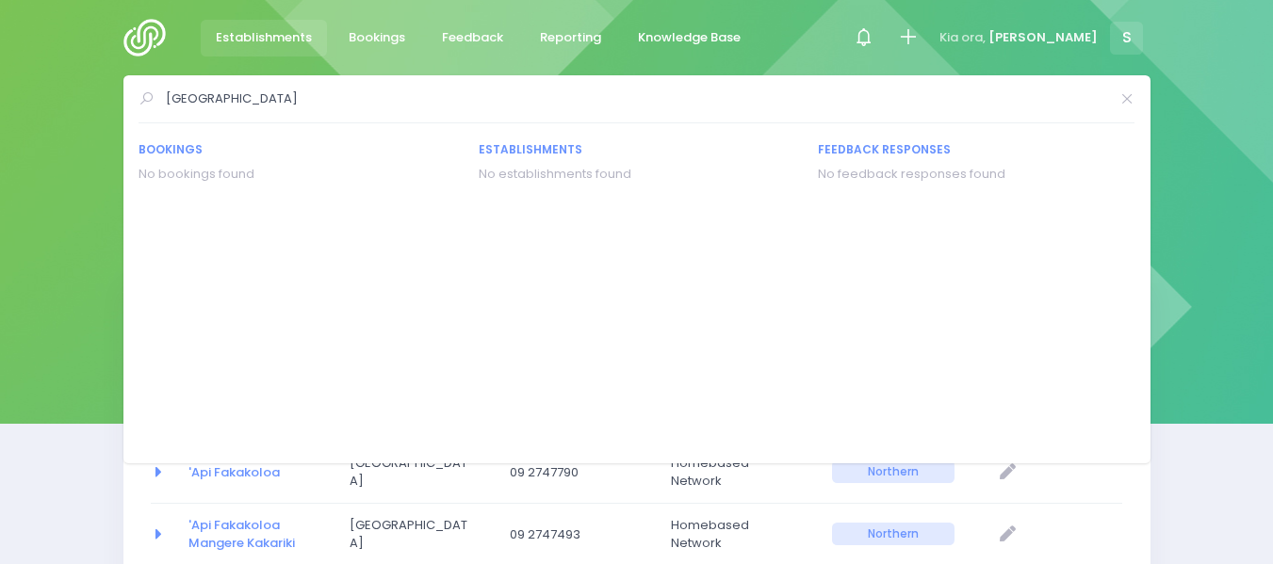
type input "Balwyn Road"
click at [1130, 99] on icon at bounding box center [1127, 99] width 15 height 0
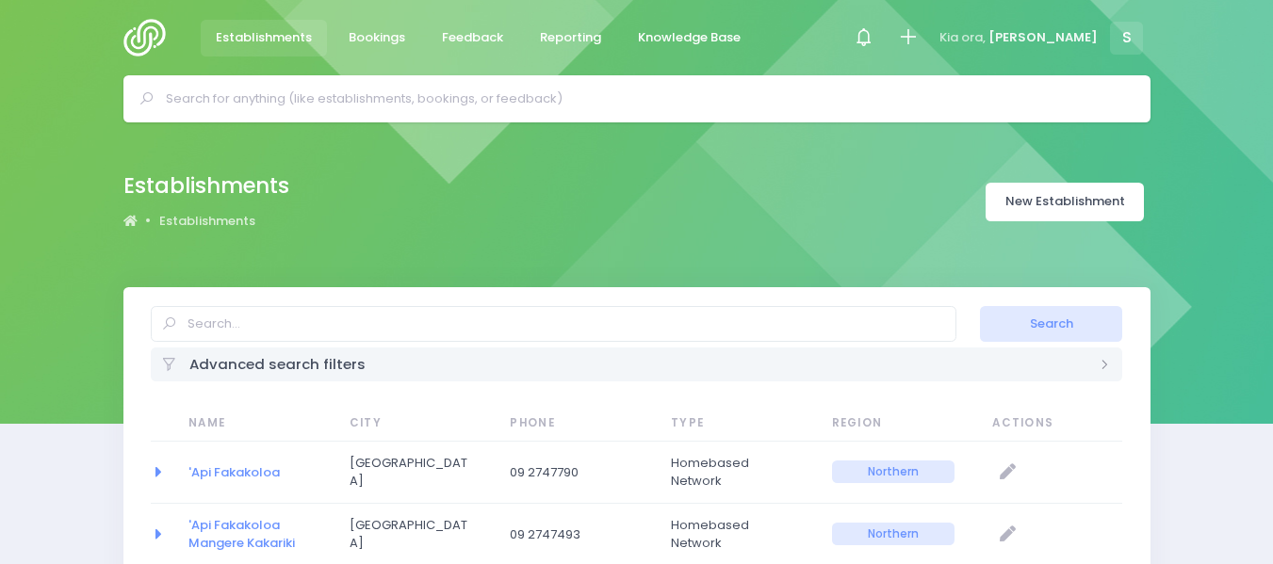
click at [1047, 203] on link "New Establishment" at bounding box center [1065, 202] width 158 height 39
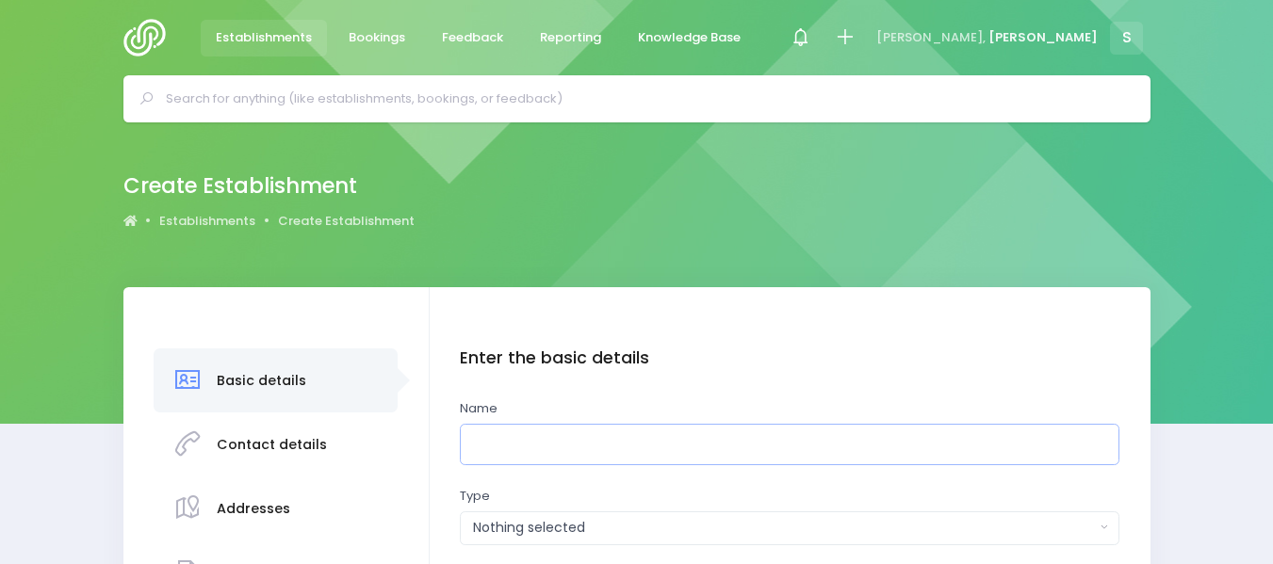
click at [536, 445] on input "text" at bounding box center [790, 445] width 660 height 42
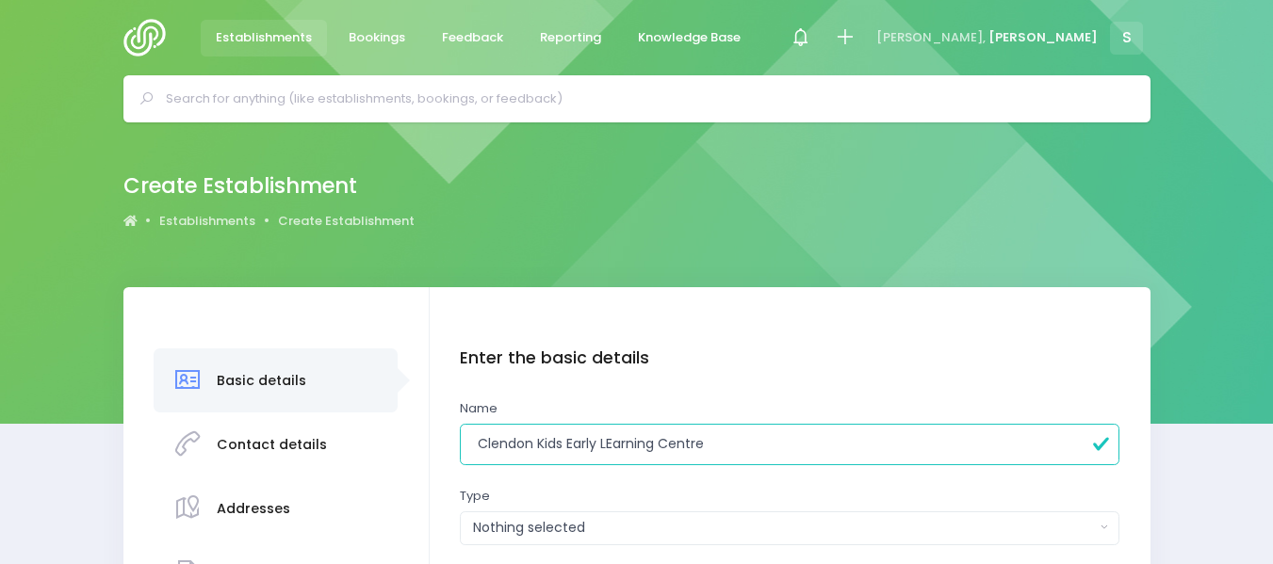
click at [616, 440] on input "Clendon Kids Early LEarning Centre" at bounding box center [790, 445] width 660 height 42
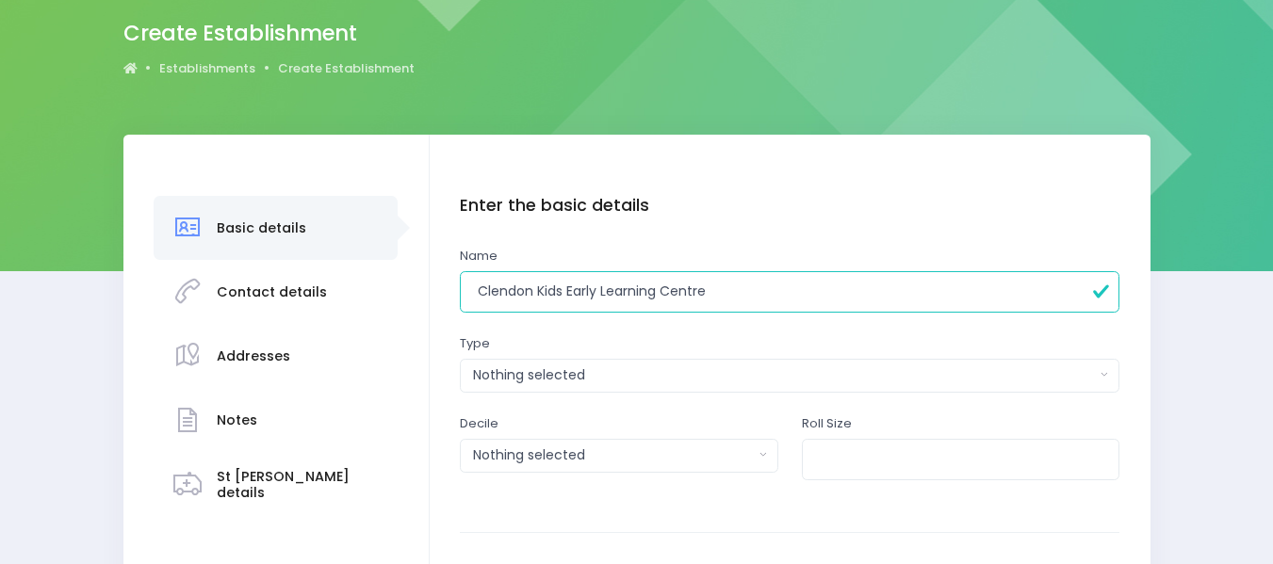
scroll to position [157, 0]
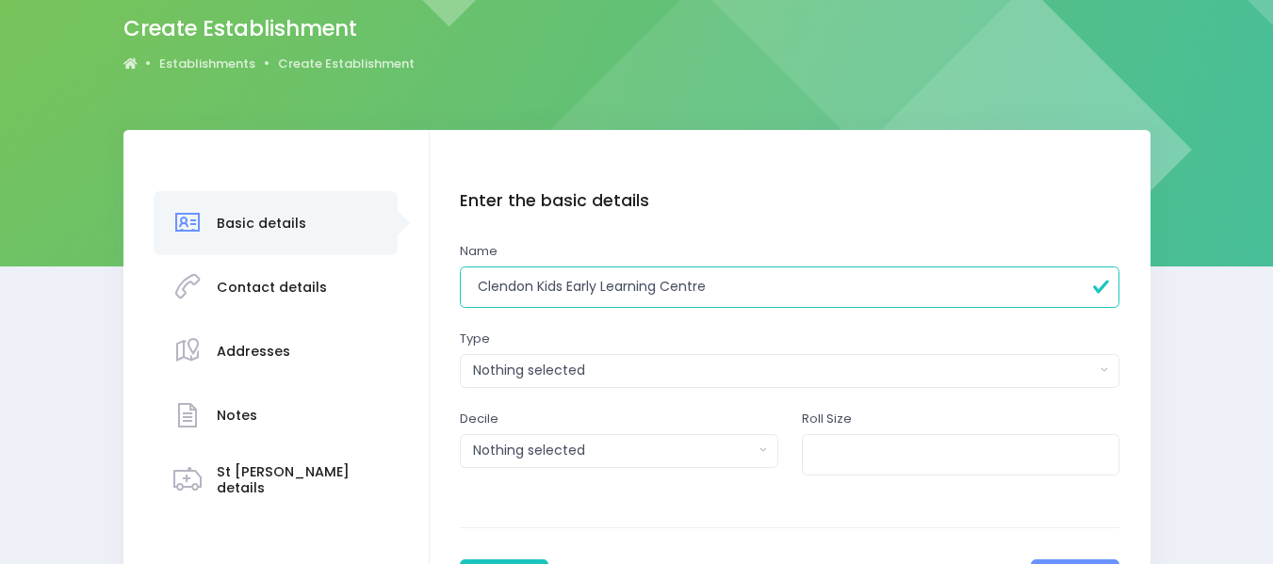
type input "Clendon Kids Early Learning Centre"
click at [515, 367] on div "Nothing selected" at bounding box center [784, 371] width 622 height 20
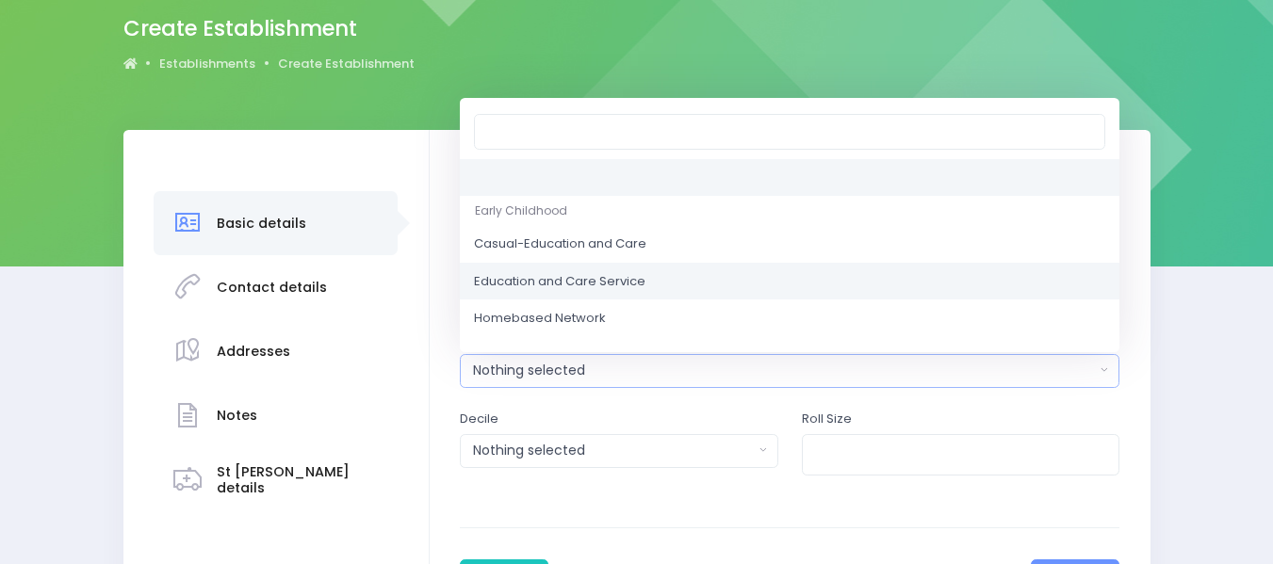
click at [588, 272] on span "Education and Care Service" at bounding box center [560, 281] width 172 height 19
select select "Education and Care Service"
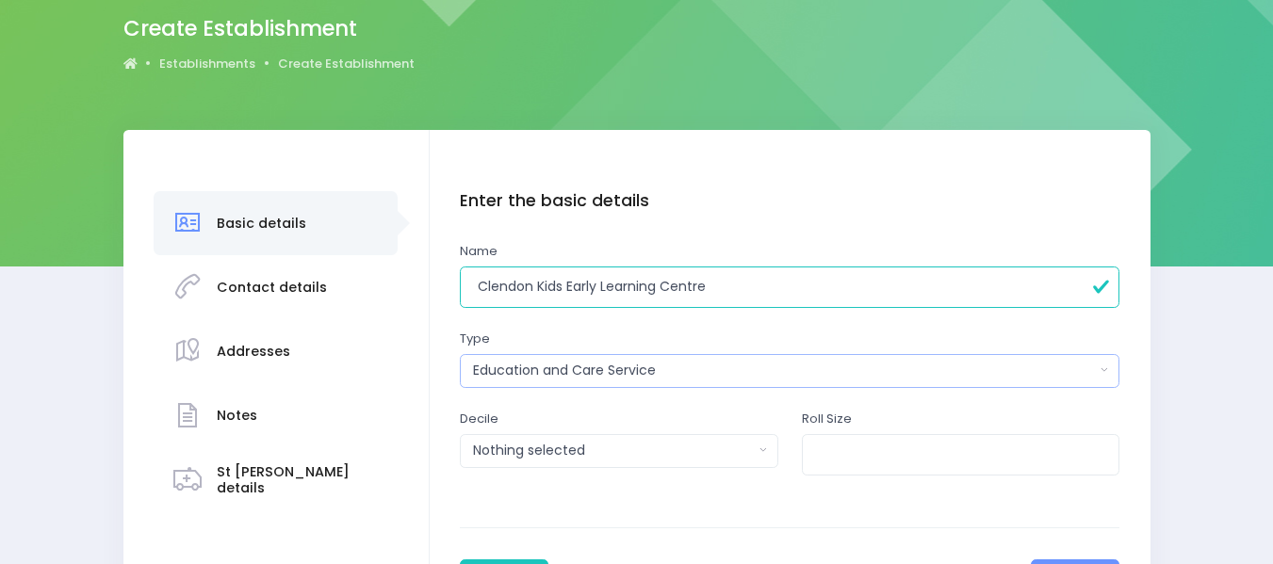
scroll to position [330, 0]
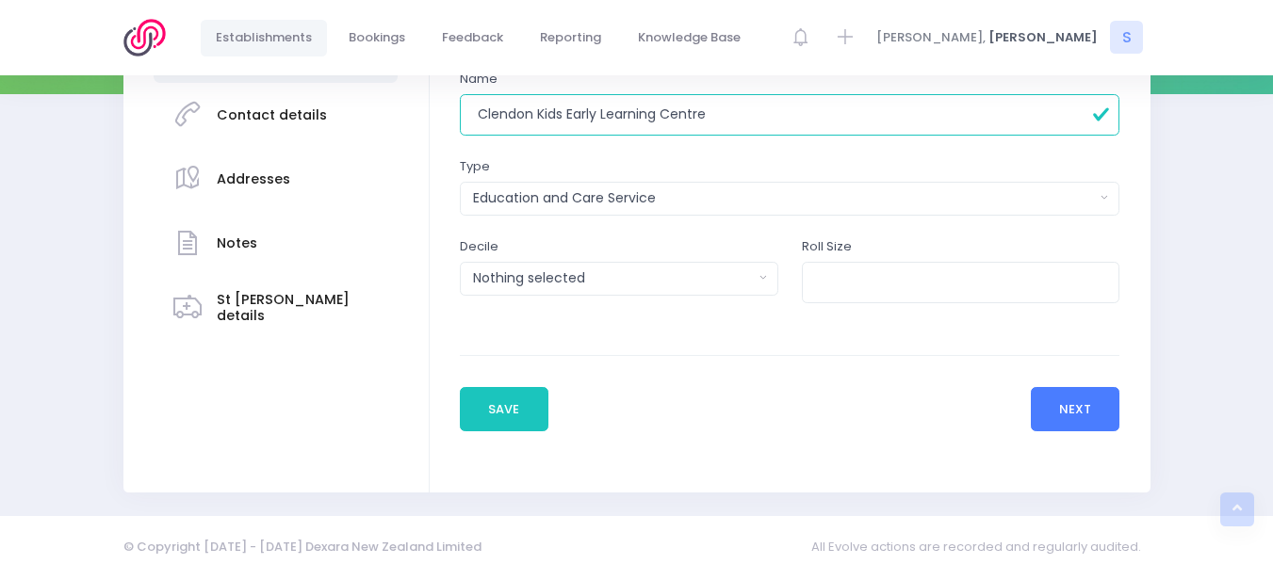
click at [1077, 401] on button "Next" at bounding box center [1076, 409] width 90 height 45
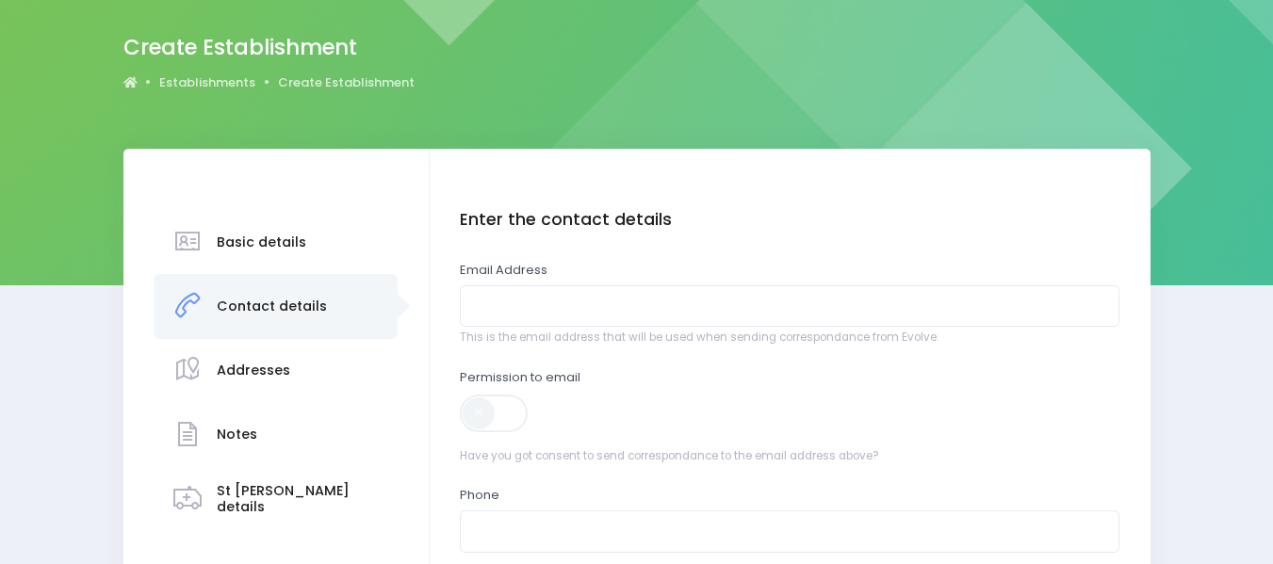
scroll to position [214, 0]
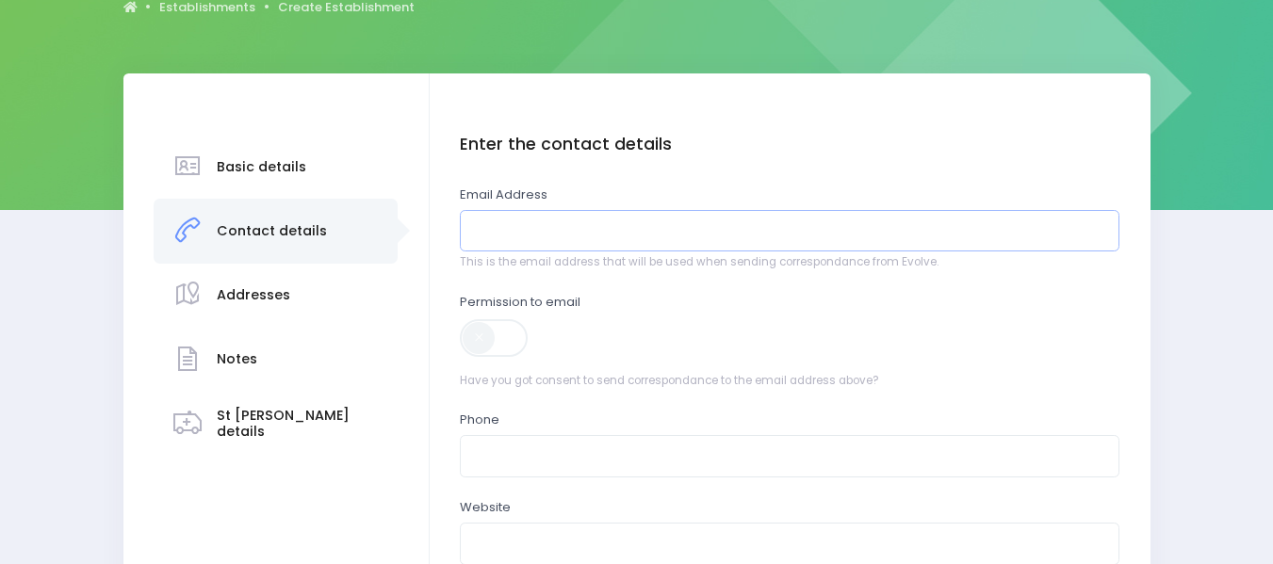
click at [515, 235] on input "email" at bounding box center [790, 231] width 660 height 42
type input "ckids.seema@gmail.com"
click at [482, 328] on span at bounding box center [495, 338] width 71 height 38
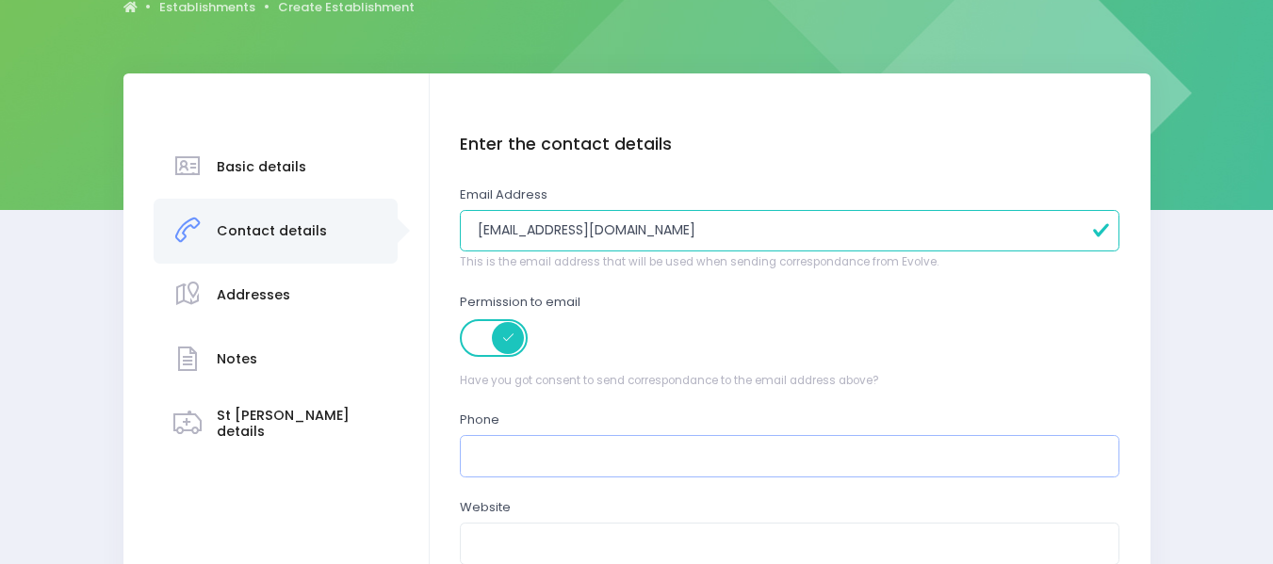
click at [501, 462] on input "text" at bounding box center [790, 456] width 660 height 42
type input "05086875437"
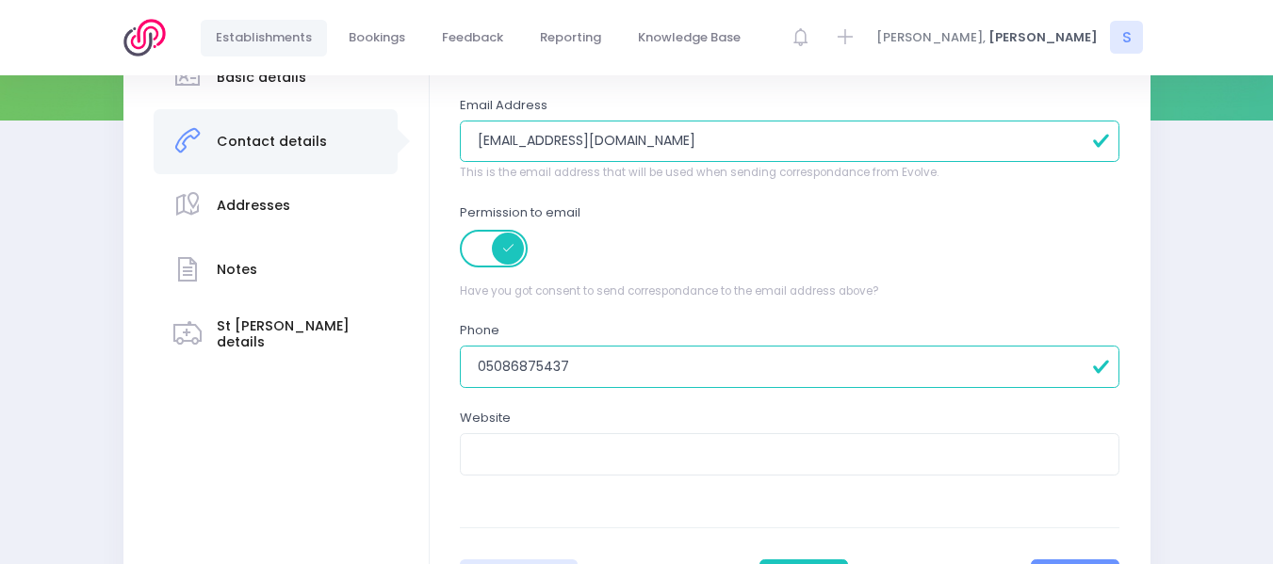
scroll to position [383, 0]
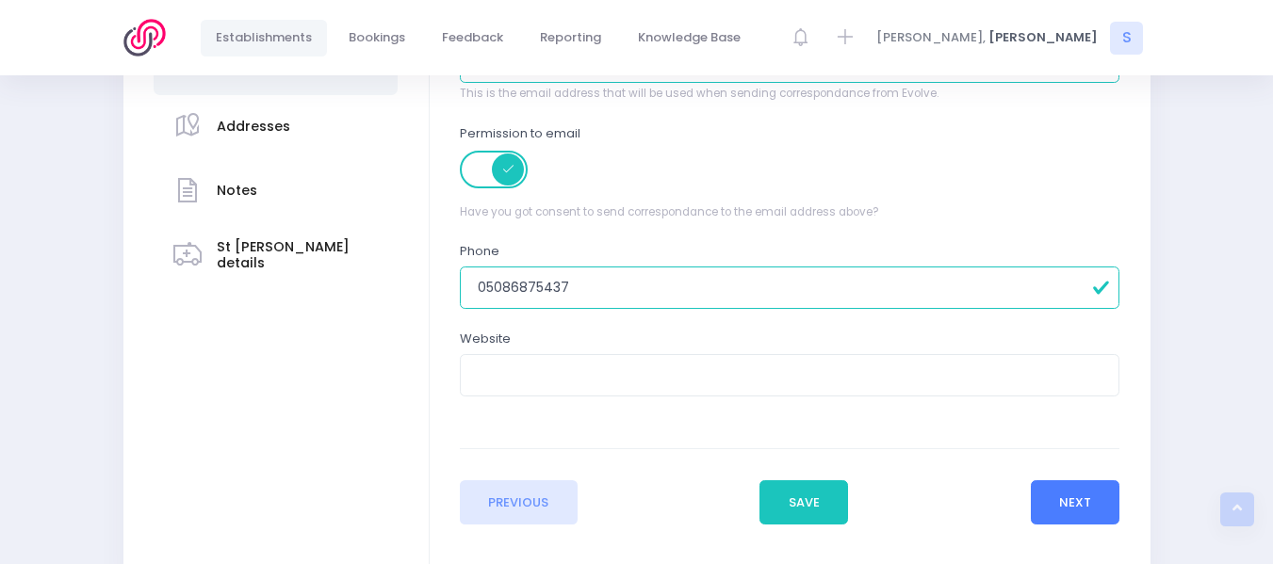
click at [1079, 501] on button "Next" at bounding box center [1076, 503] width 90 height 45
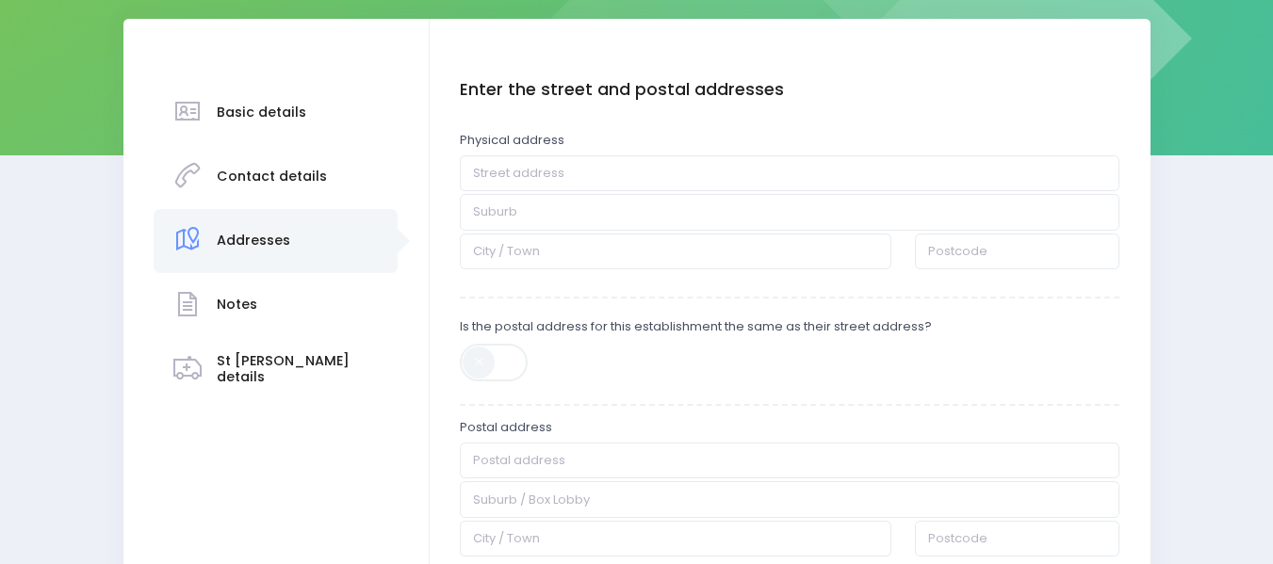
scroll to position [282, 0]
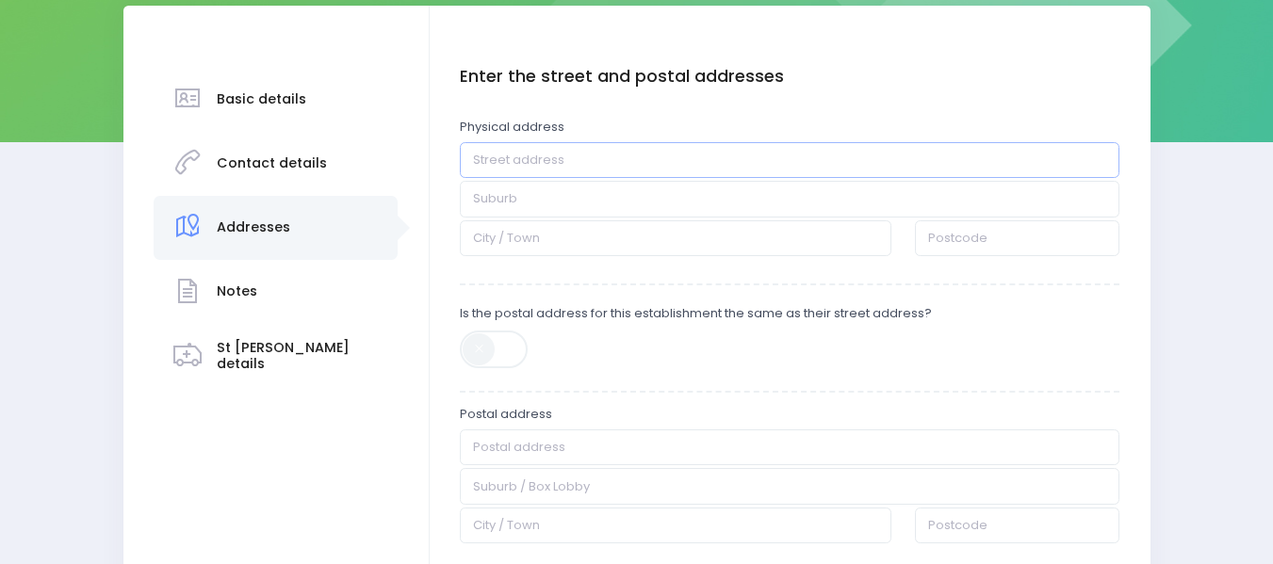
click at [493, 155] on input "text" at bounding box center [790, 160] width 660 height 36
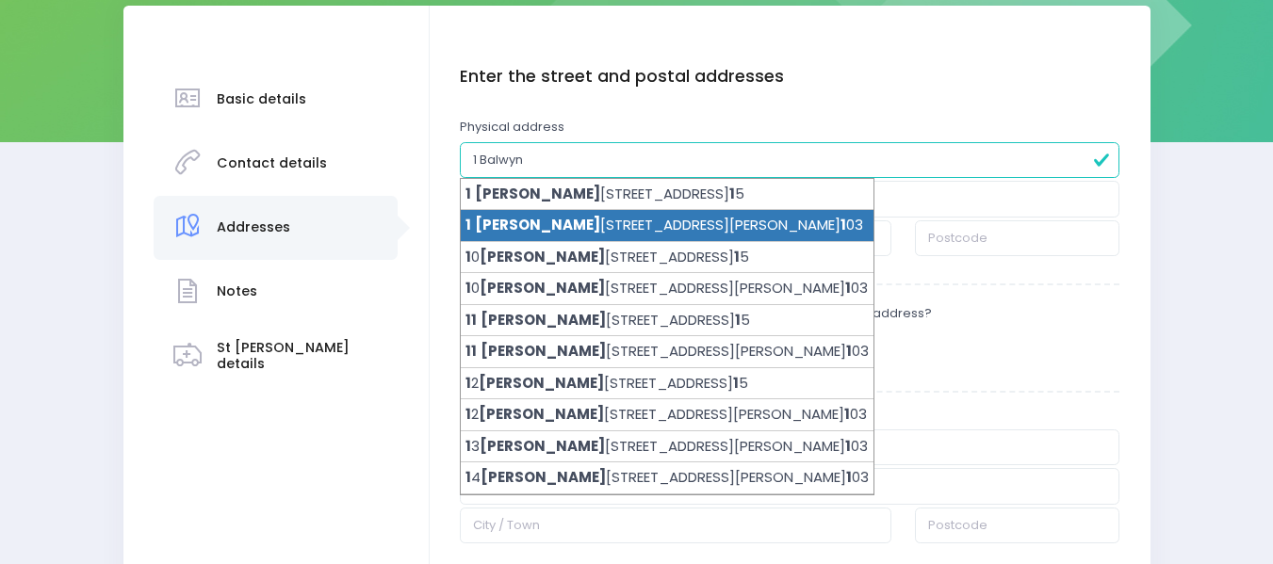
click at [544, 227] on li "1 Balwyn Place, Clendon Park, Auckland 2 1 03" at bounding box center [667, 226] width 413 height 32
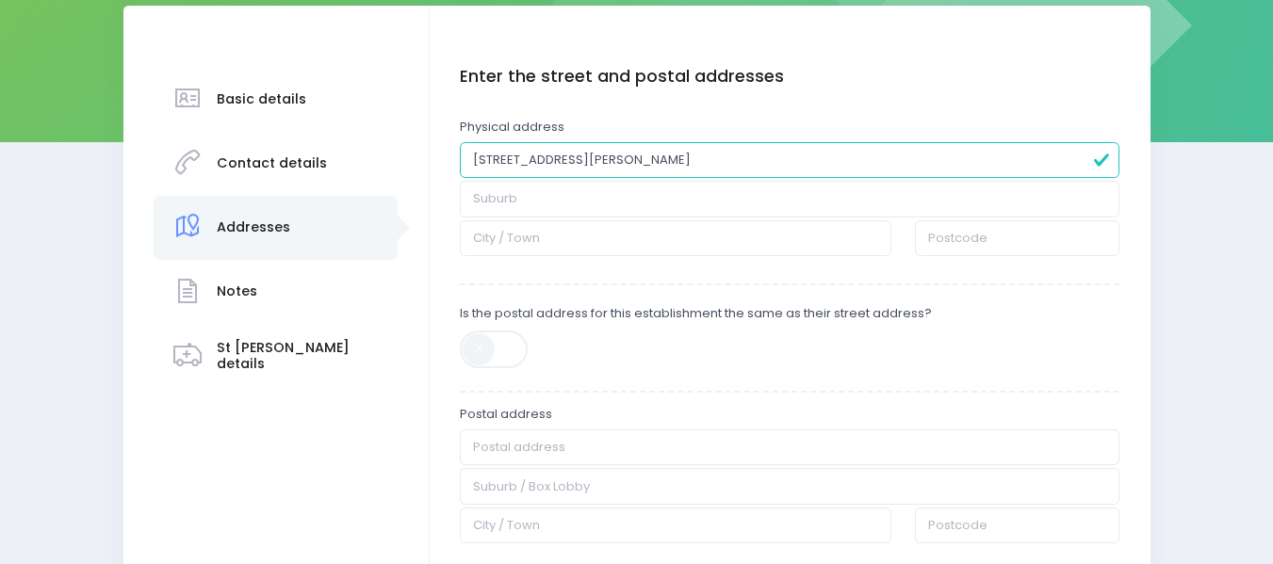
type input "1 Balwyn Place"
type input "Clendon Park"
type input "Auckland"
type input "2103"
click at [488, 346] on span at bounding box center [495, 350] width 71 height 38
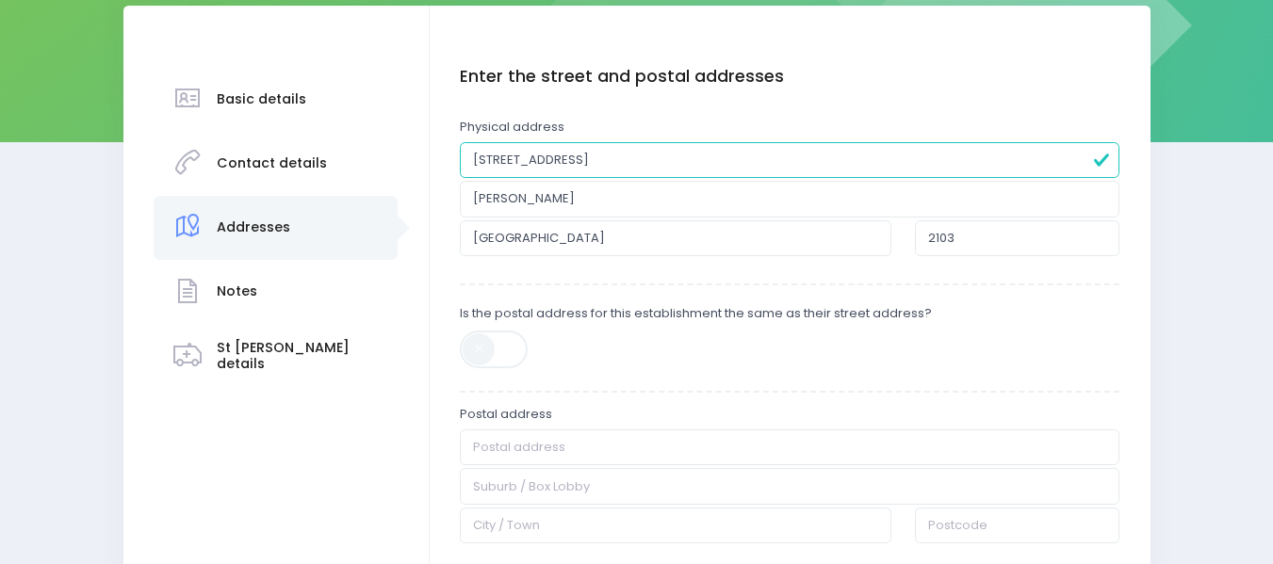
type input "1 Balwyn Place"
type input "Clendon Park"
type input "Auckland"
type input "2103"
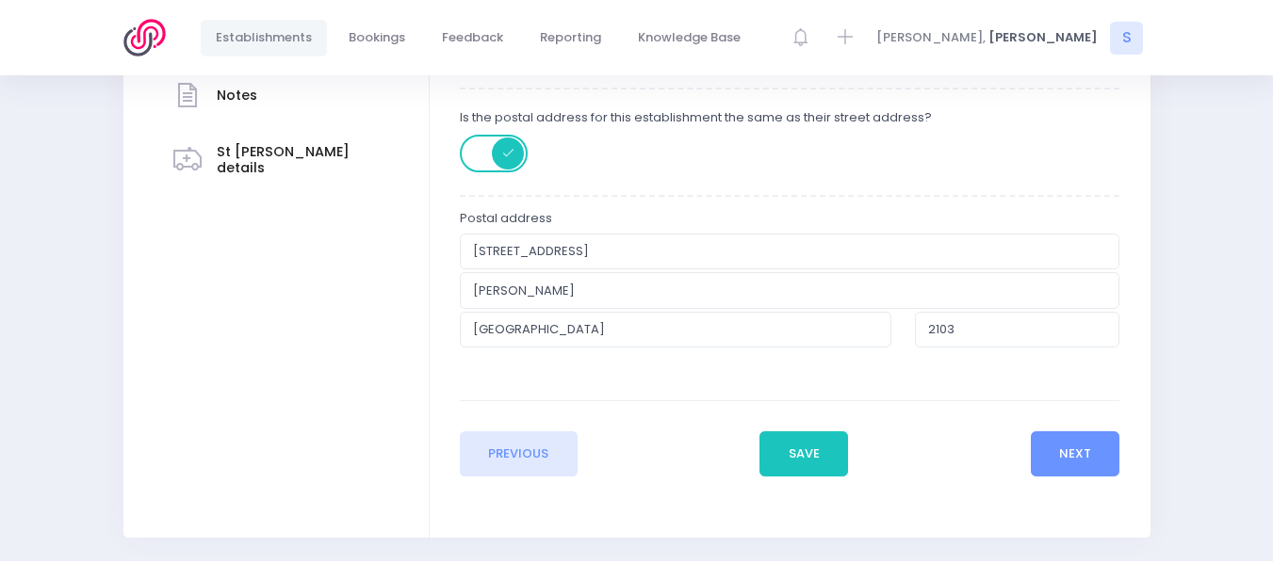
scroll to position [536, 0]
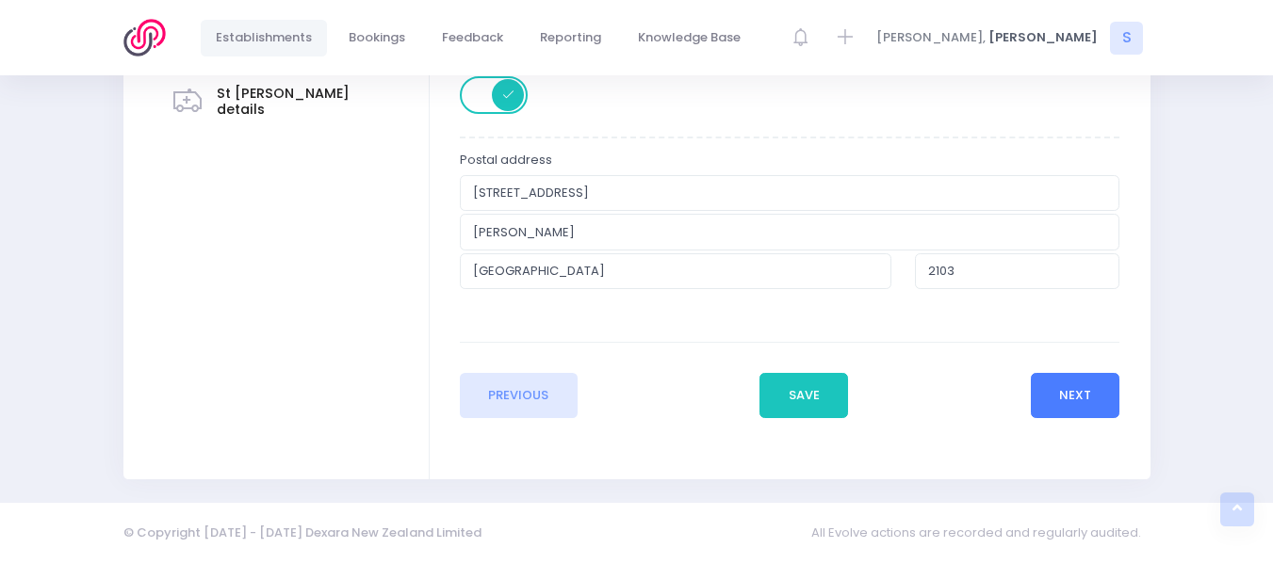
click at [1059, 399] on button "Next" at bounding box center [1076, 395] width 90 height 45
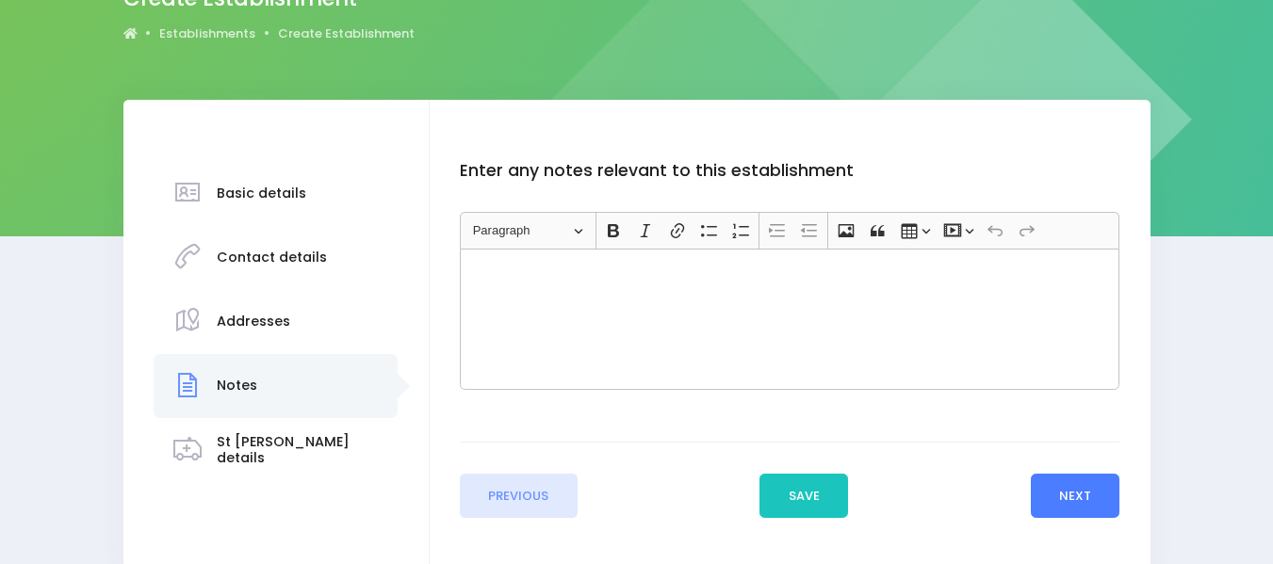
scroll to position [218, 0]
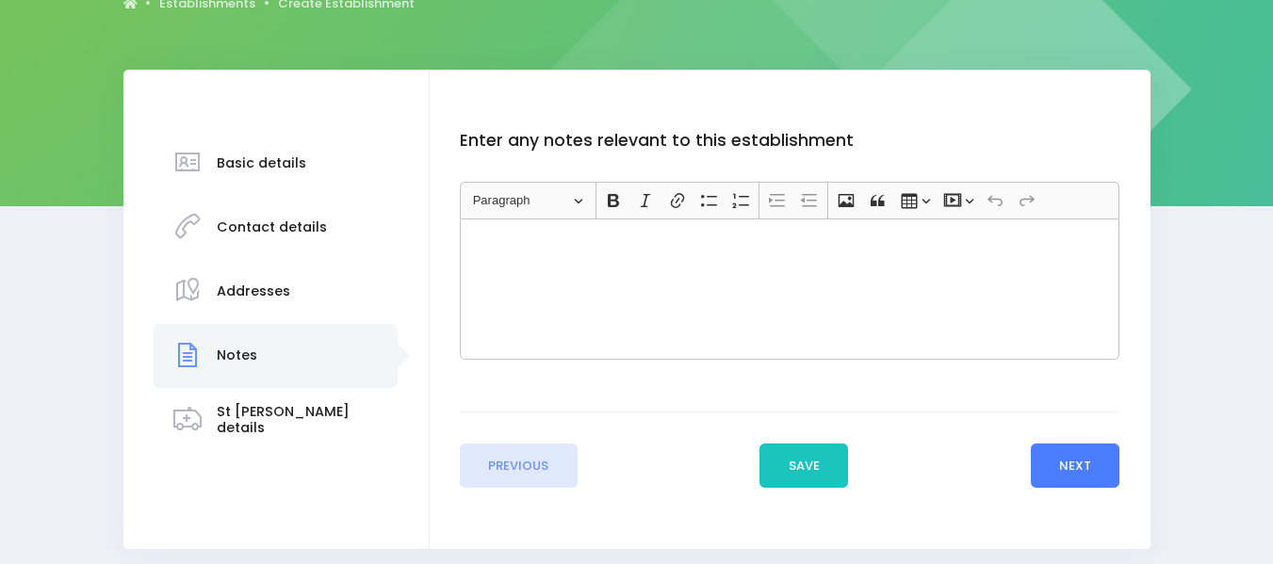
click at [1084, 468] on button "Next" at bounding box center [1076, 466] width 90 height 45
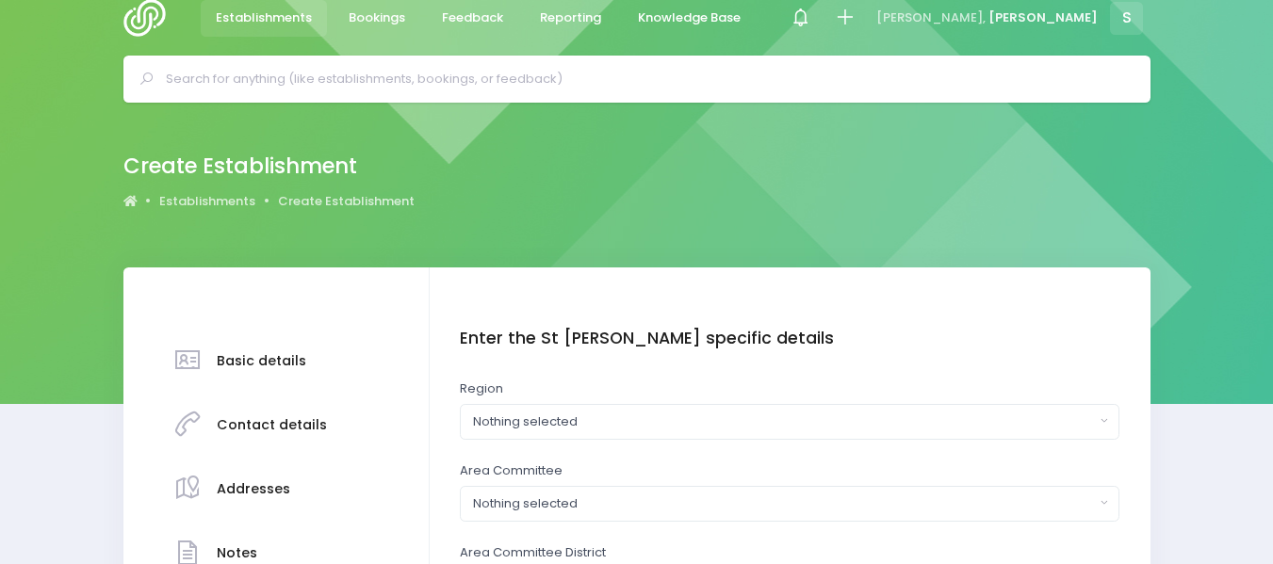
scroll to position [0, 0]
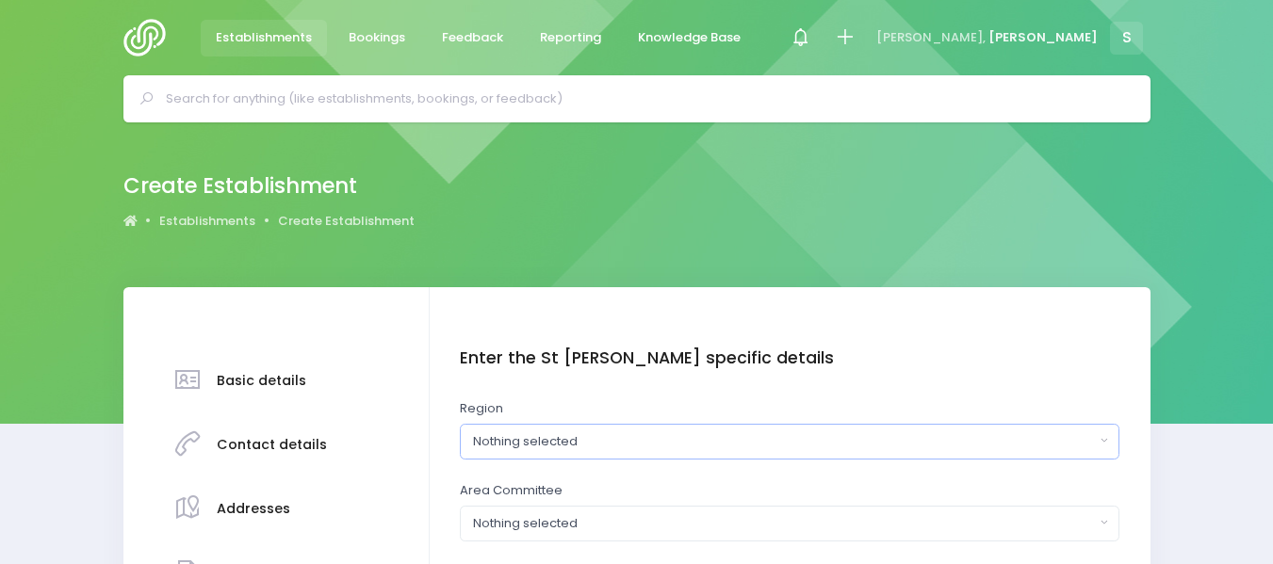
click at [532, 439] on div "Nothing selected" at bounding box center [784, 442] width 622 height 19
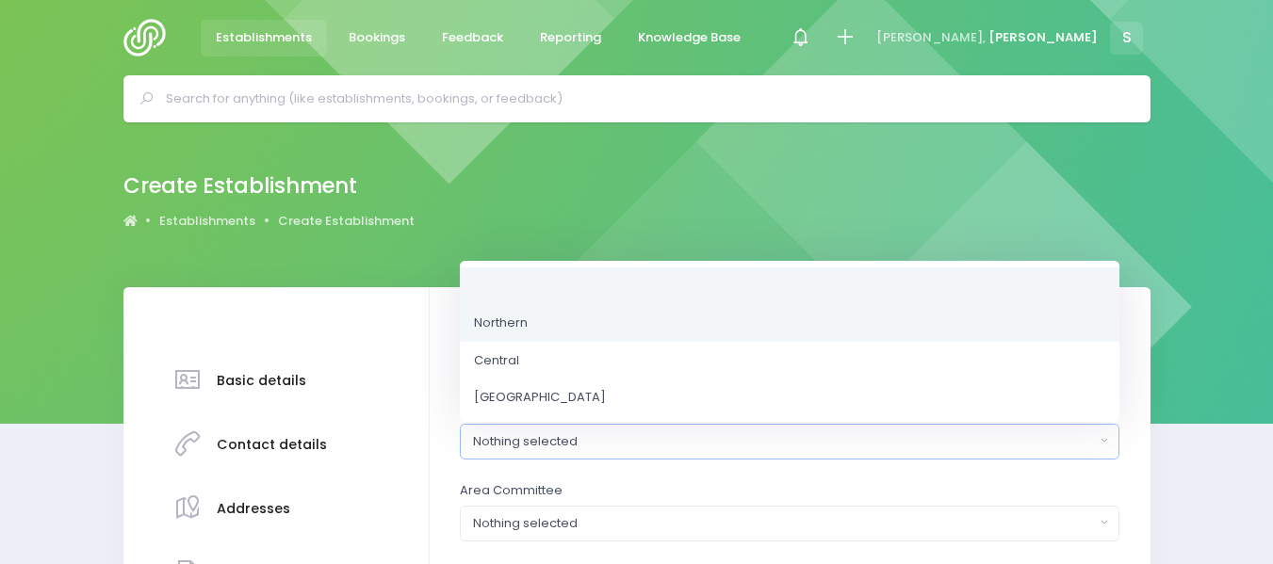
click at [497, 318] on span "Northern" at bounding box center [501, 323] width 54 height 19
select select "Northern"
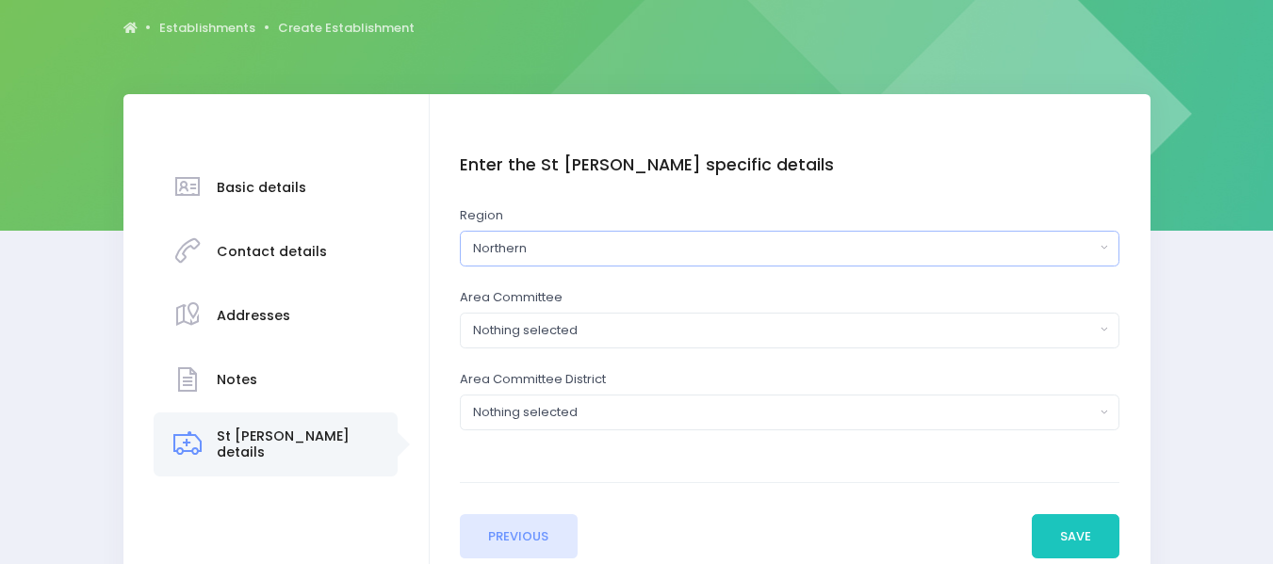
scroll to position [196, 0]
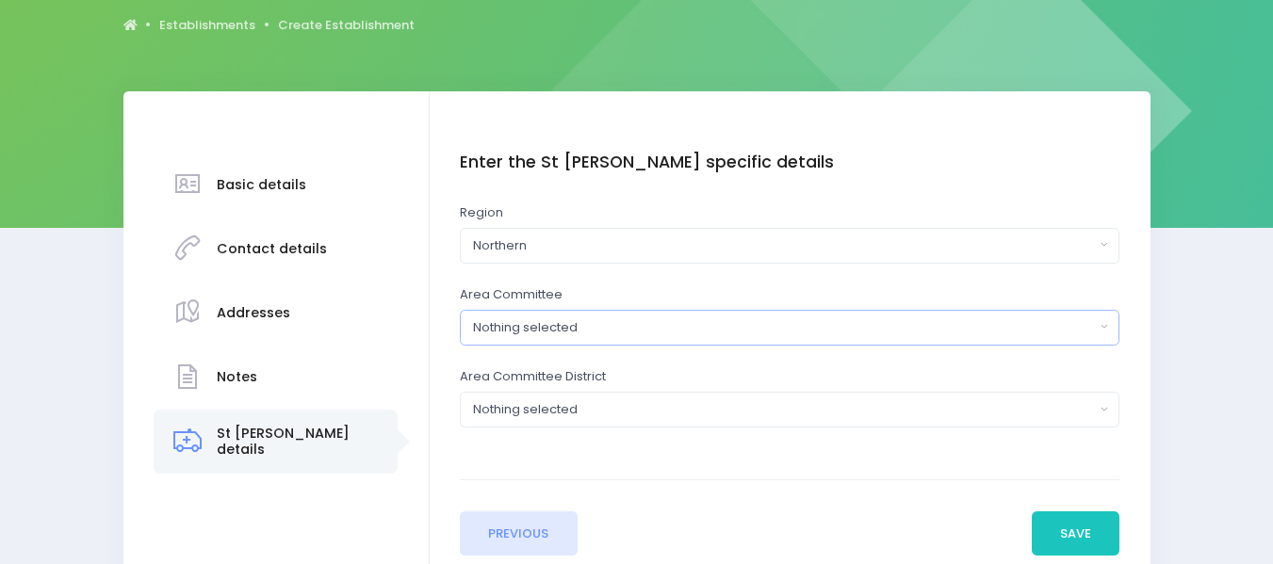
click at [579, 317] on button "Nothing selected" at bounding box center [790, 328] width 660 height 36
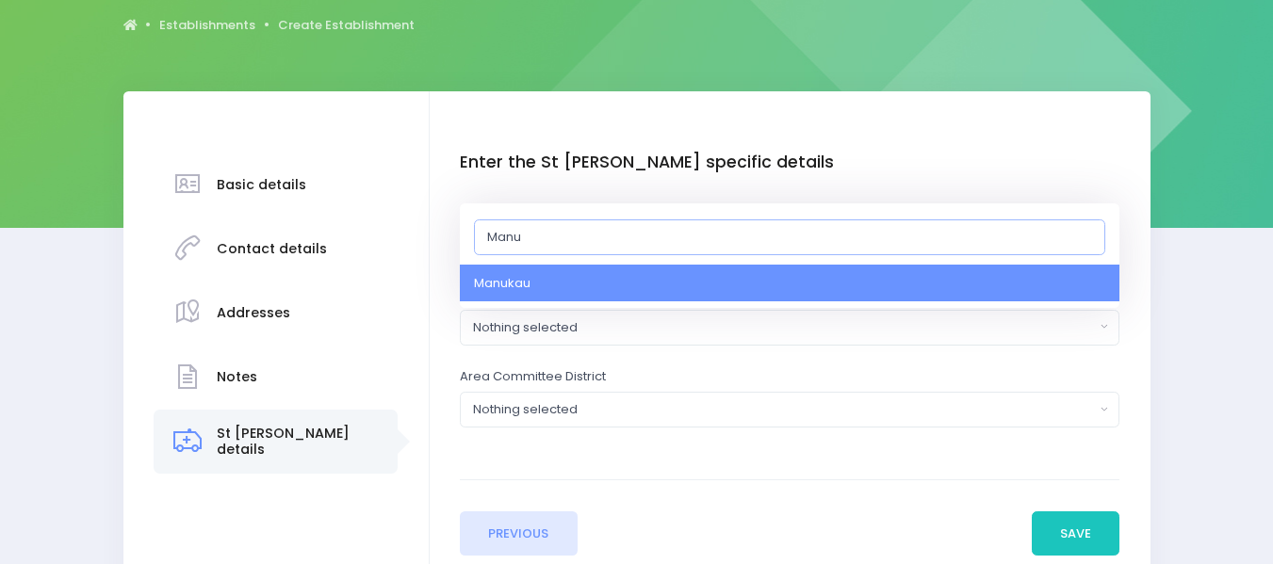
type input "Manuk"
click at [514, 275] on span "Manukau" at bounding box center [502, 283] width 57 height 19
select select "Manukau"
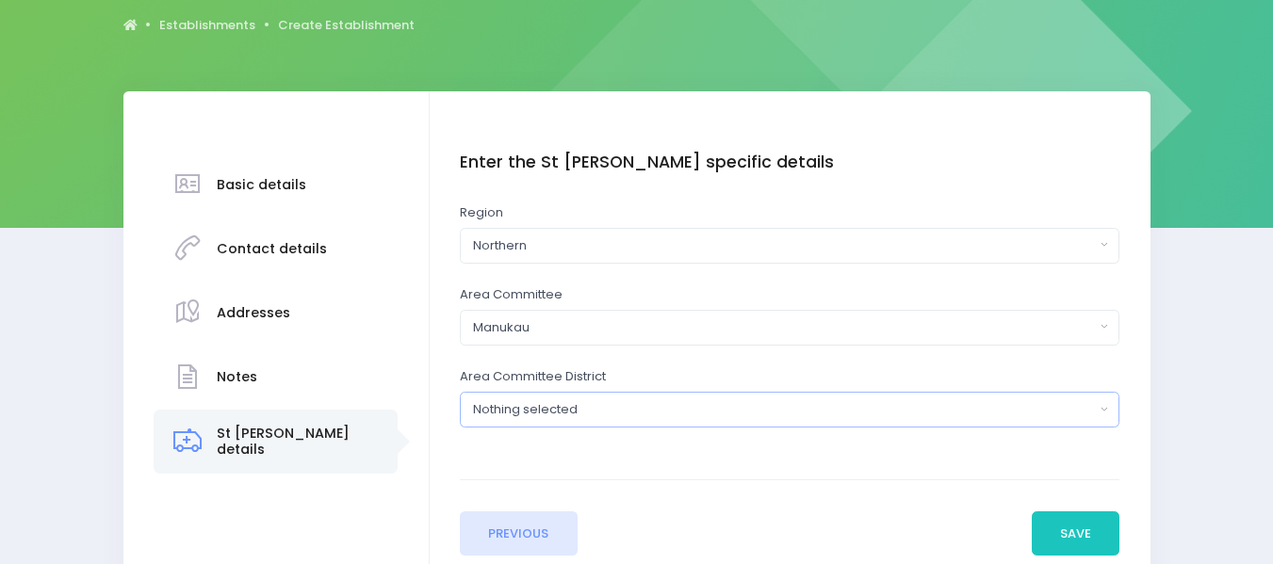
click at [534, 406] on div "Nothing selected" at bounding box center [784, 410] width 622 height 19
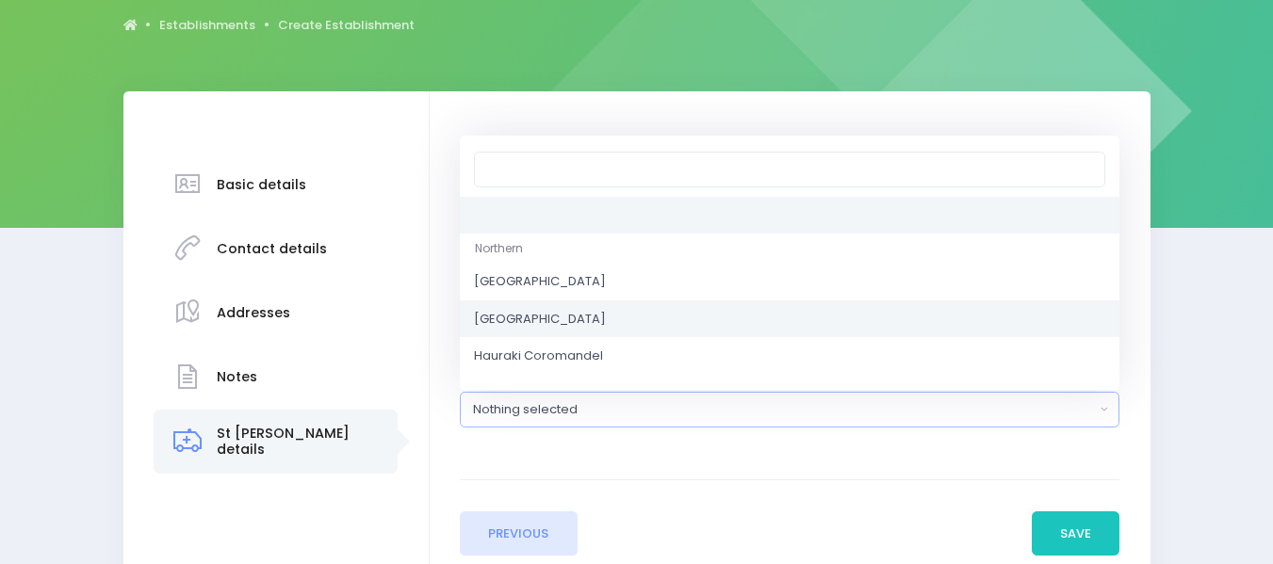
click at [540, 317] on span "Auckland Southeast" at bounding box center [540, 319] width 132 height 19
select select "Auckland Southeast"
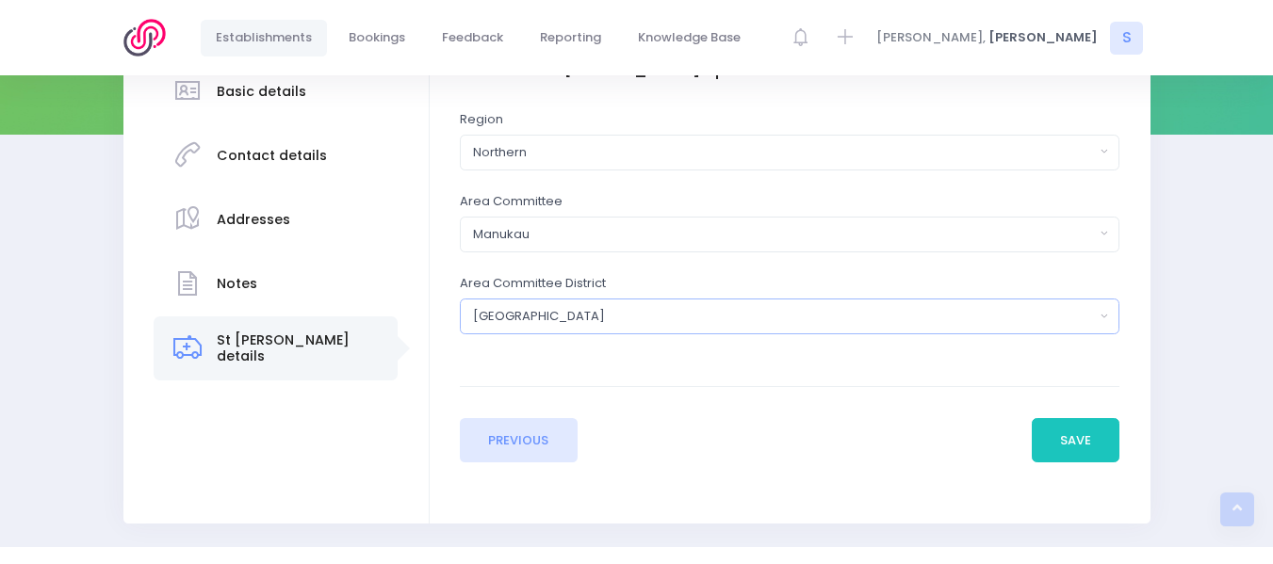
scroll to position [301, 0]
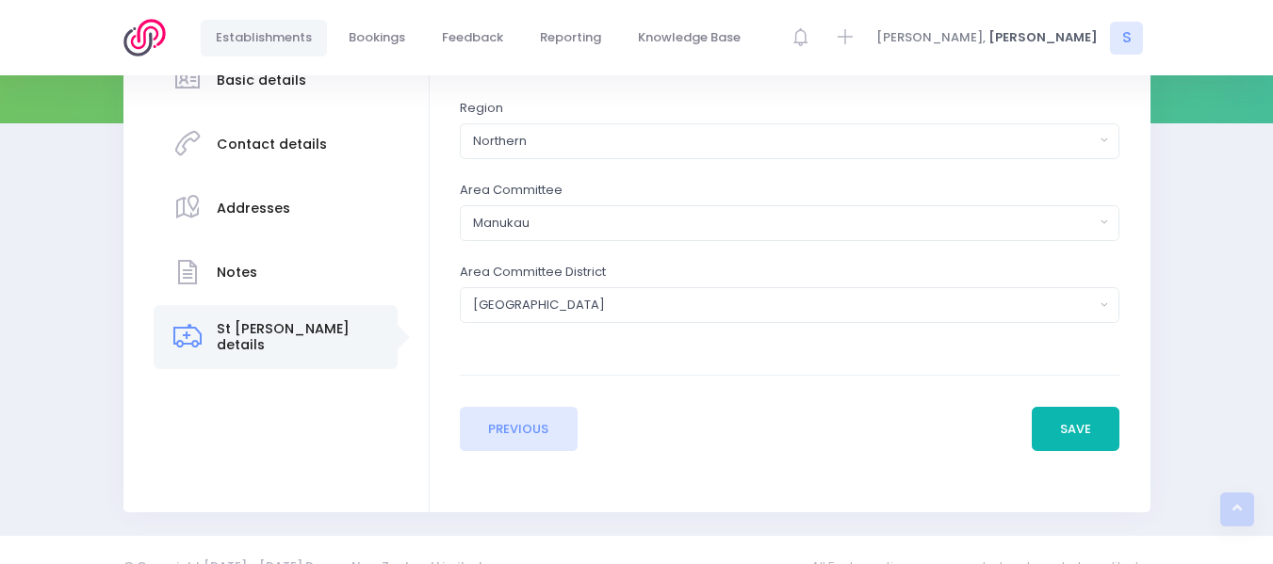
click at [1069, 421] on button "Save" at bounding box center [1076, 429] width 89 height 45
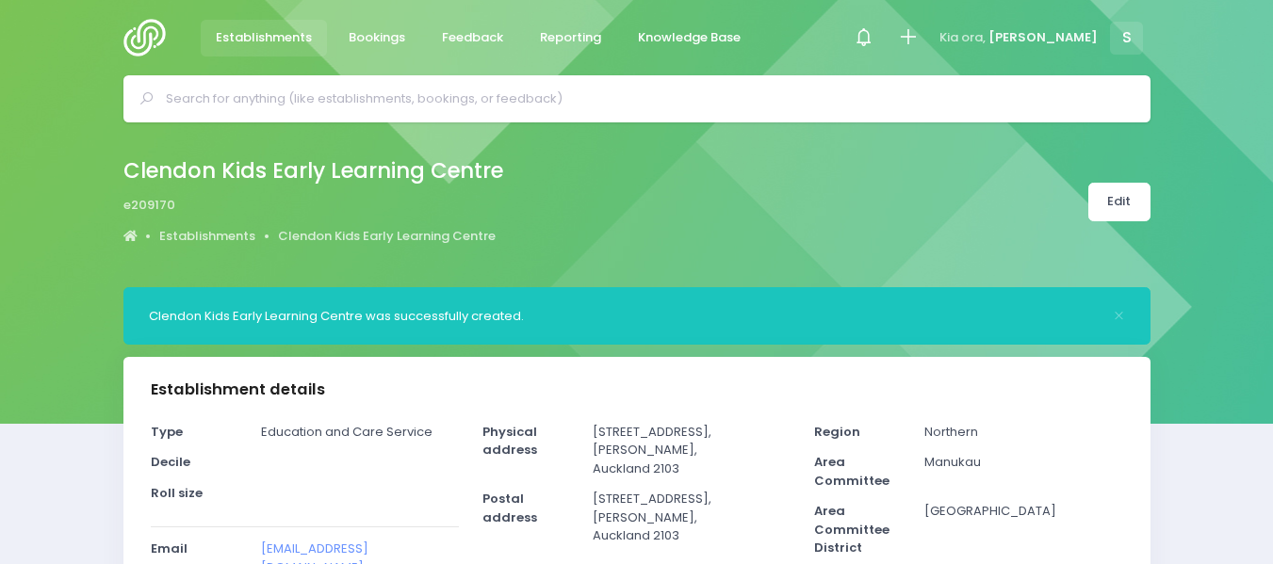
select select "5"
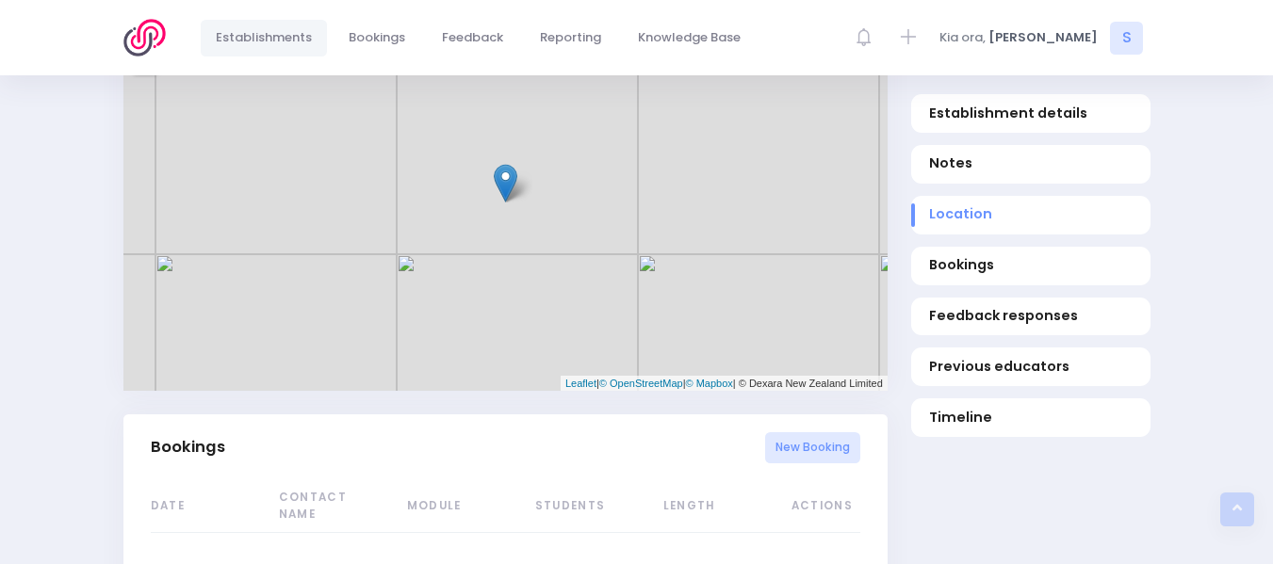
scroll to position [915, 0]
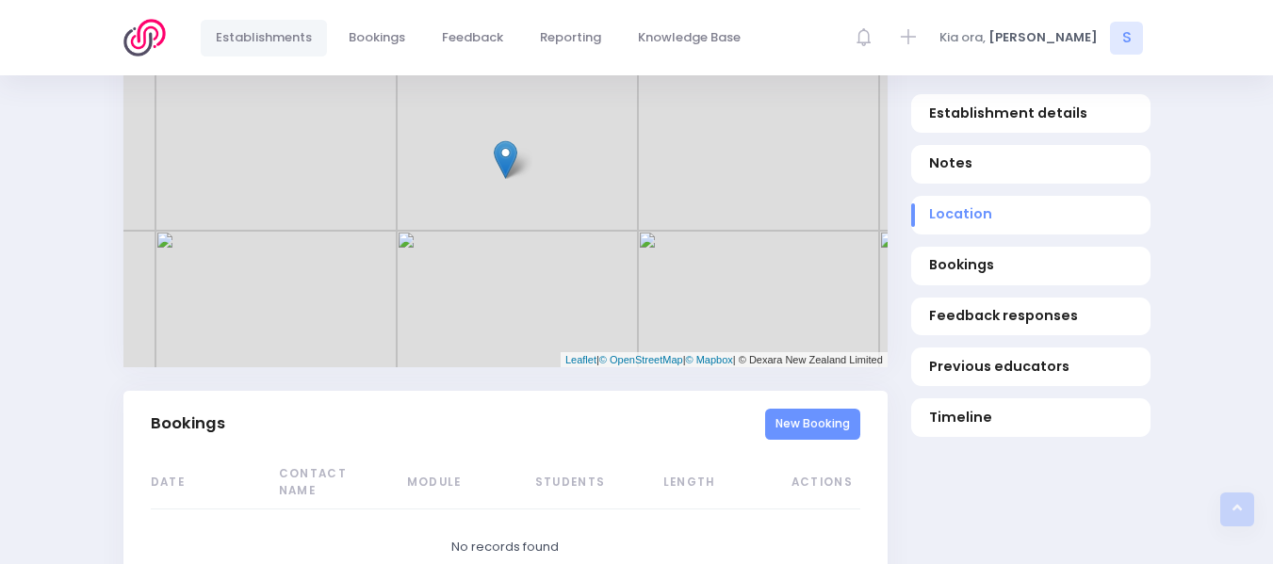
click at [817, 410] on link "New Booking" at bounding box center [812, 424] width 95 height 31
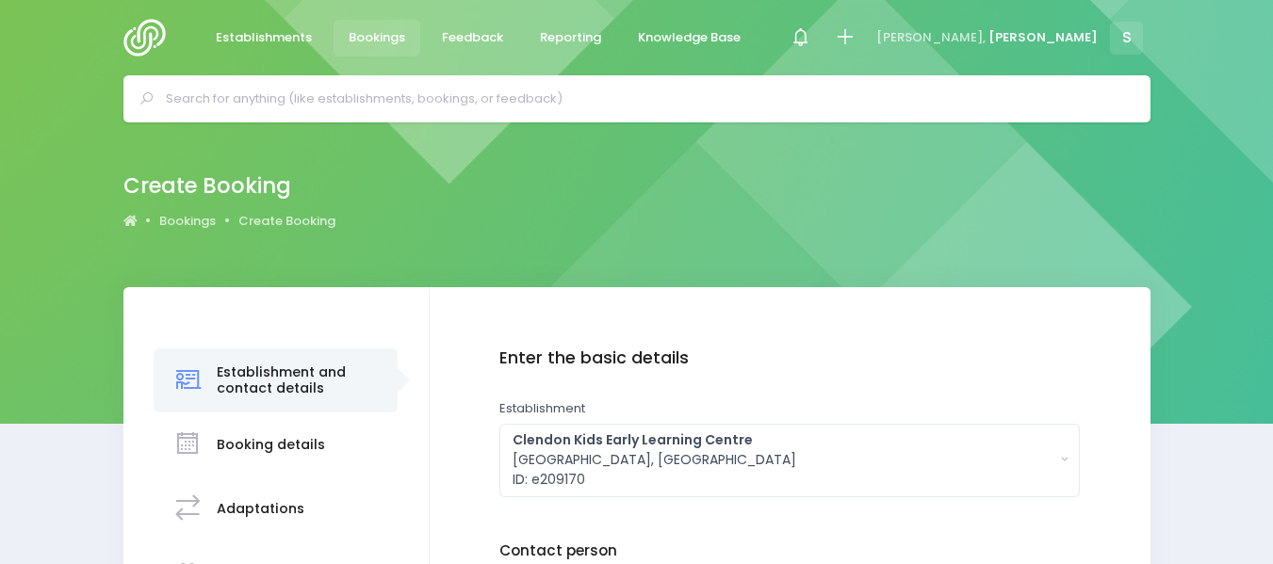
click at [1268, 295] on html "Establishments Bookings Feedback Reporting Knowledge Base" at bounding box center [636, 282] width 1273 height 564
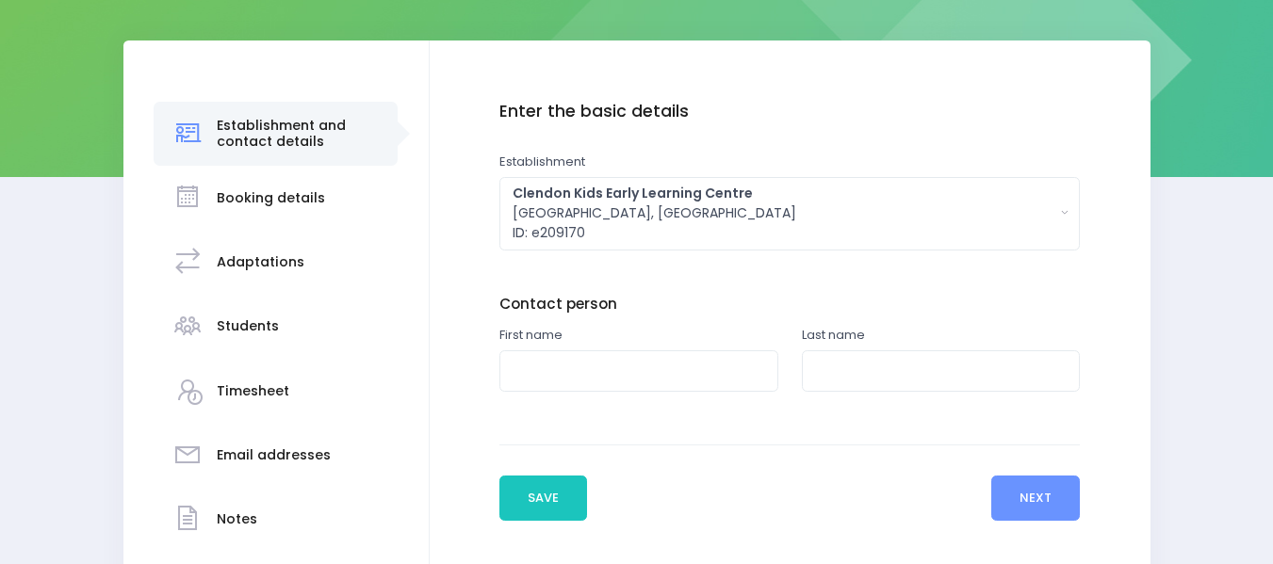
scroll to position [247, 0]
click at [539, 371] on input "text" at bounding box center [638, 372] width 279 height 42
type input "Seema"
click at [859, 373] on input "text" at bounding box center [941, 372] width 279 height 42
type input "Devi"
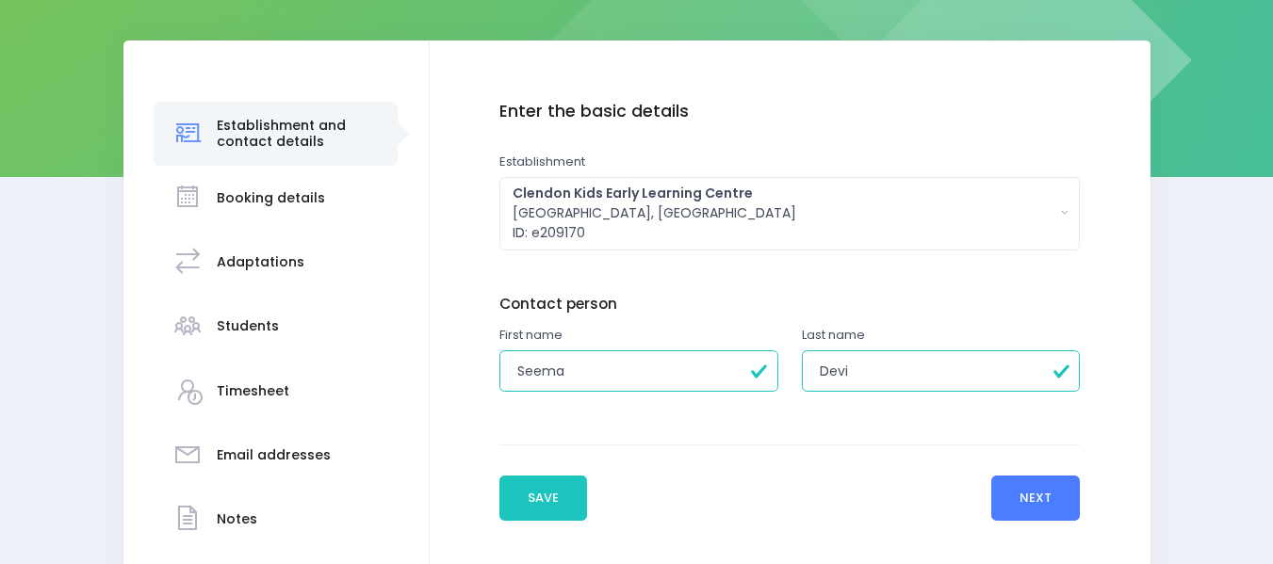
click at [1035, 499] on button "Next" at bounding box center [1036, 498] width 90 height 45
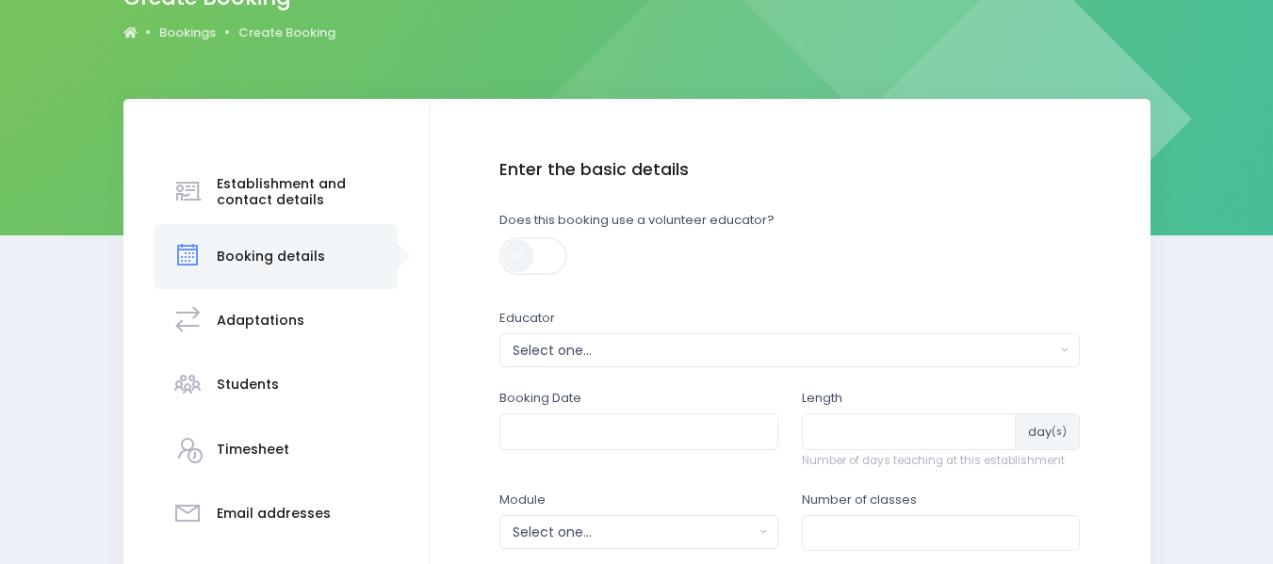
scroll to position [277, 0]
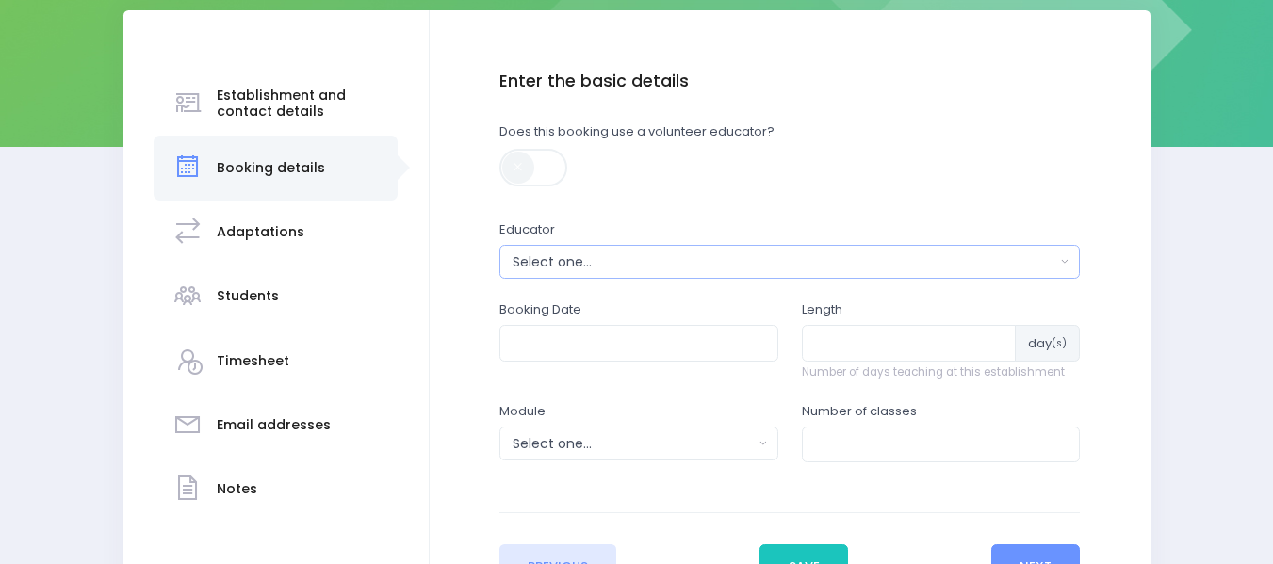
click at [526, 261] on div "Select one..." at bounding box center [784, 263] width 543 height 20
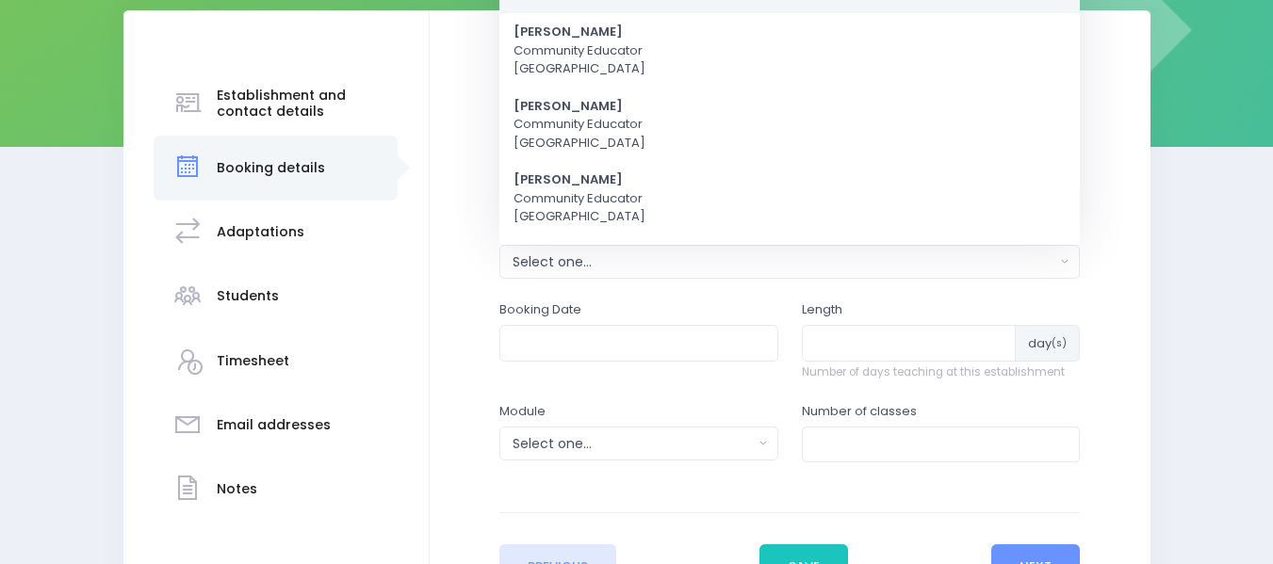
scroll to position [0, 0]
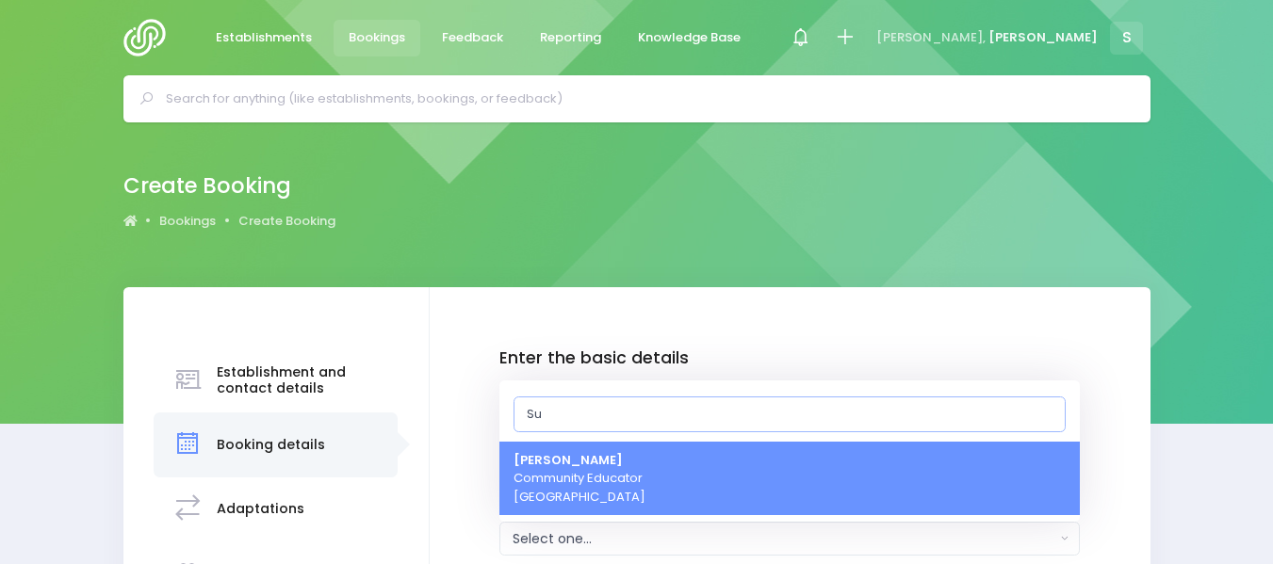
type input "[PERSON_NAME]"
click at [568, 457] on strong "[PERSON_NAME]" at bounding box center [568, 460] width 109 height 18
select select "121363"
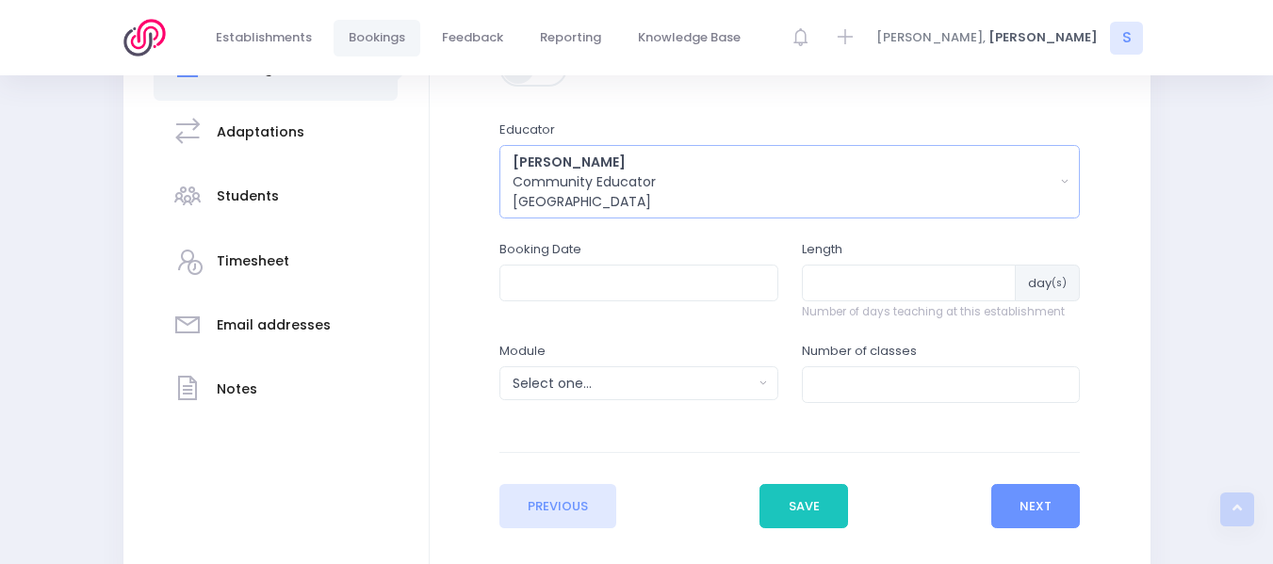
scroll to position [379, 0]
click at [553, 279] on input "text" at bounding box center [638, 281] width 279 height 36
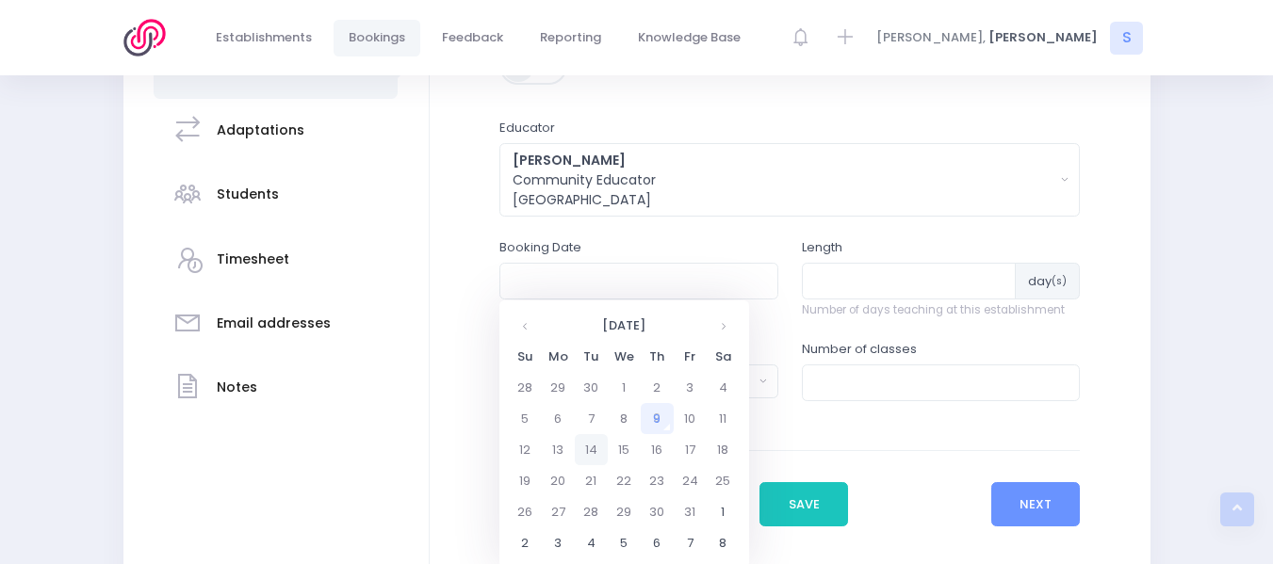
click at [590, 445] on td "14" at bounding box center [591, 449] width 33 height 31
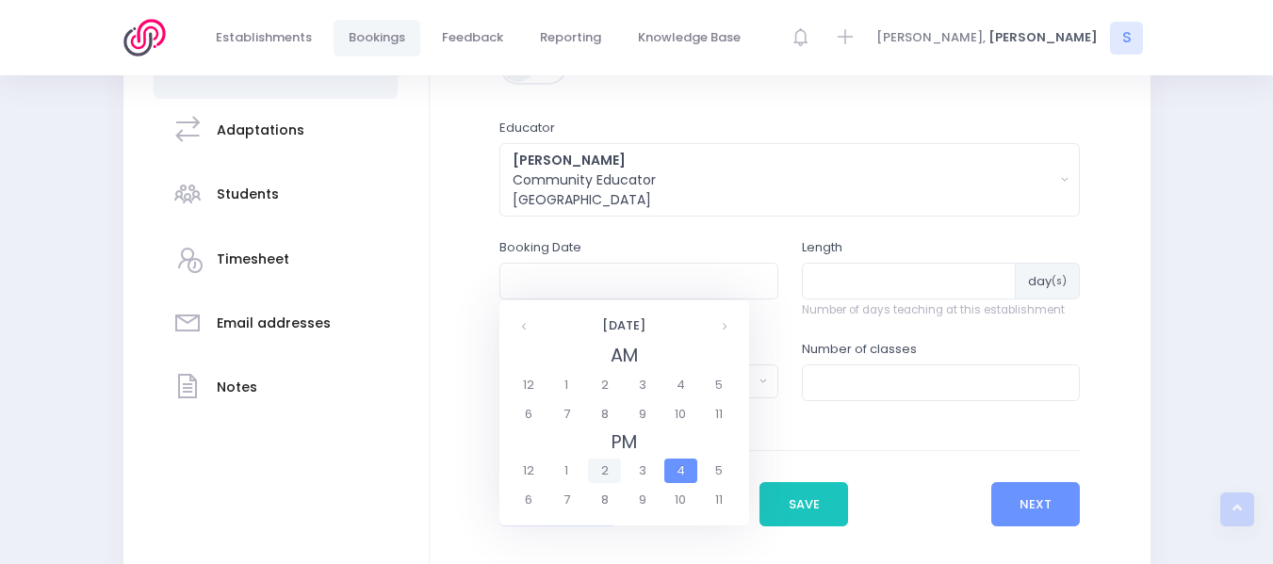
click at [603, 469] on span "2" at bounding box center [604, 471] width 33 height 25
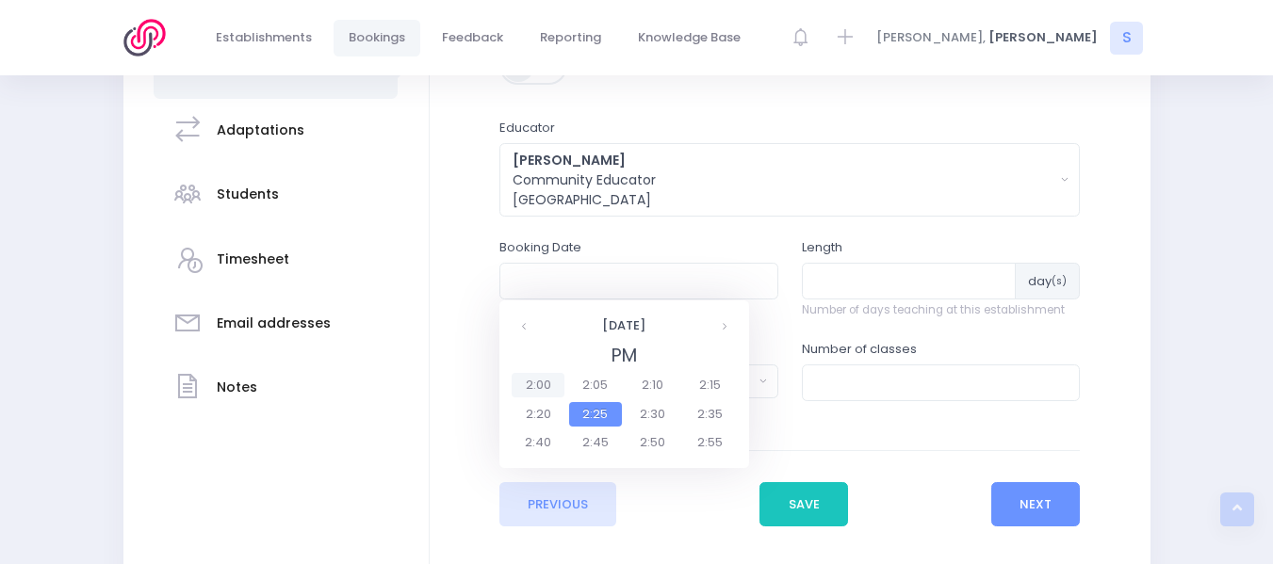
click at [539, 382] on span "2:00" at bounding box center [538, 385] width 53 height 25
type input "14/10/2025 02:00 PM"
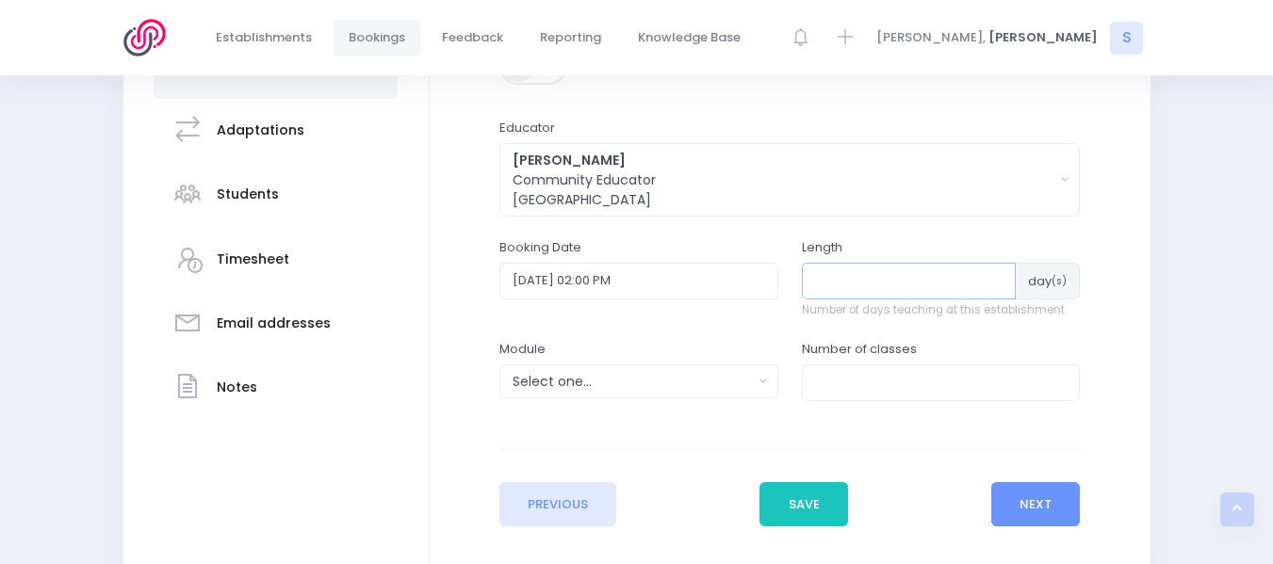
click at [850, 283] on input "number" at bounding box center [909, 281] width 215 height 36
type input "1"
click at [842, 382] on input "number" at bounding box center [941, 383] width 279 height 36
type input "1"
click at [608, 377] on div "Select one..." at bounding box center [633, 382] width 240 height 20
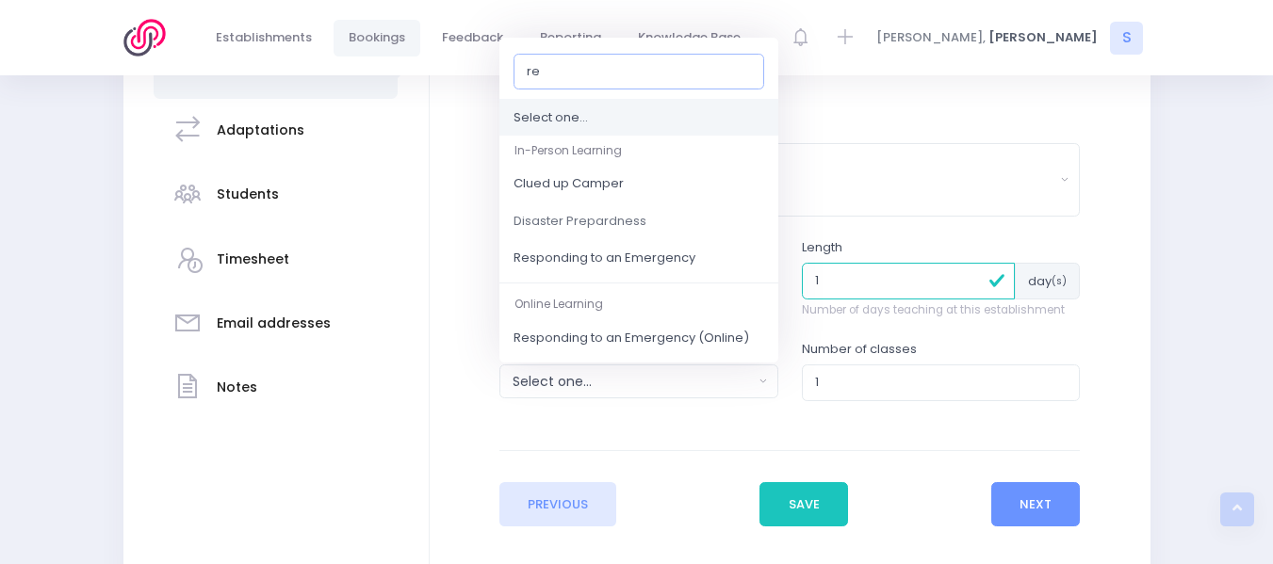
type input "res"
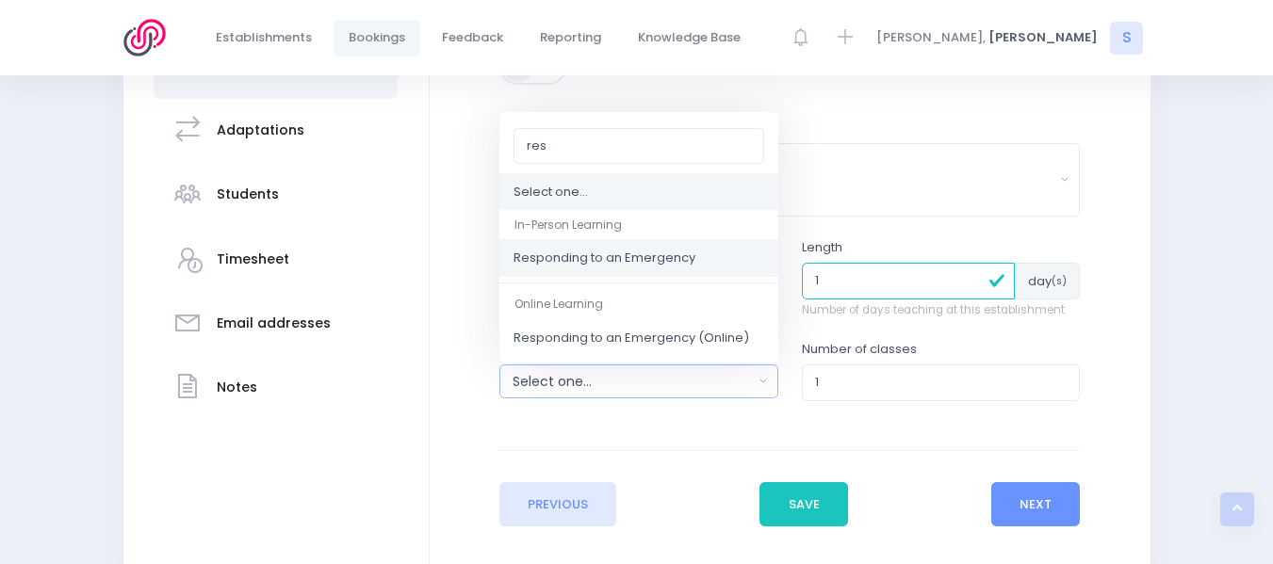
click at [588, 255] on span "Responding to an Emergency" at bounding box center [605, 259] width 182 height 19
select select "Responding to an Emergency"
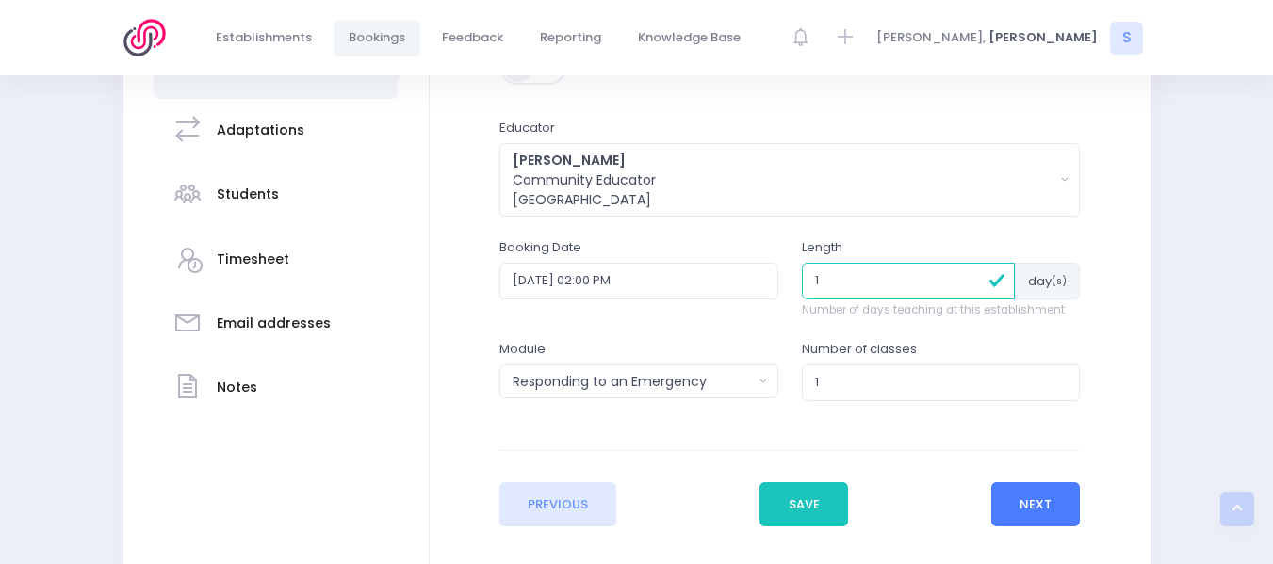
click at [1030, 509] on button "Next" at bounding box center [1036, 504] width 90 height 45
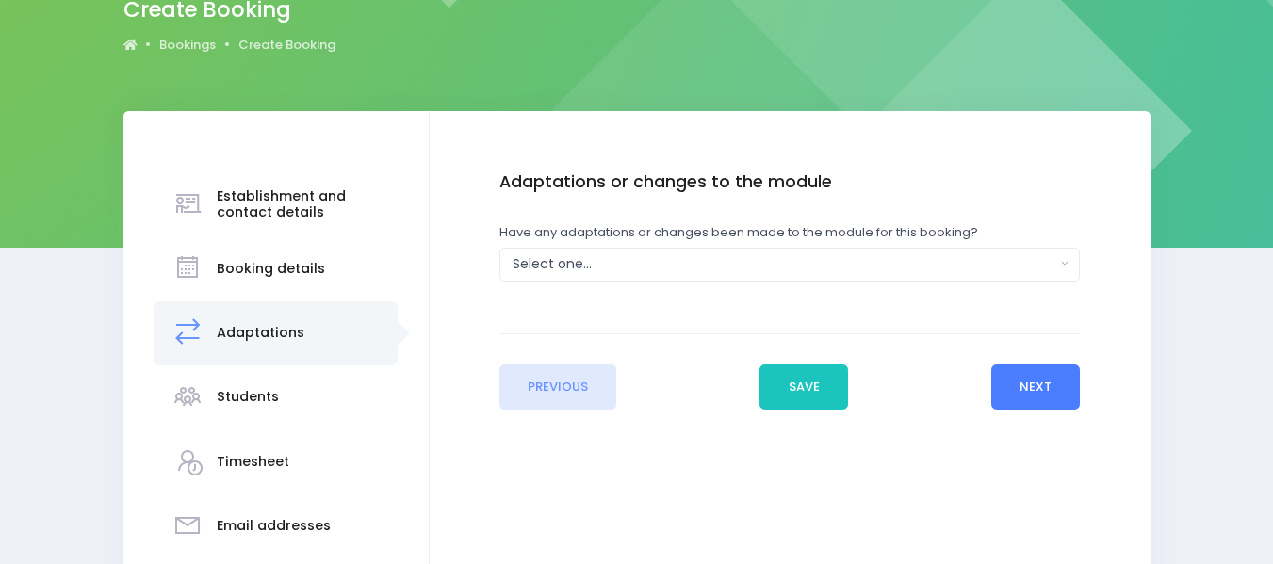
scroll to position [223, 0]
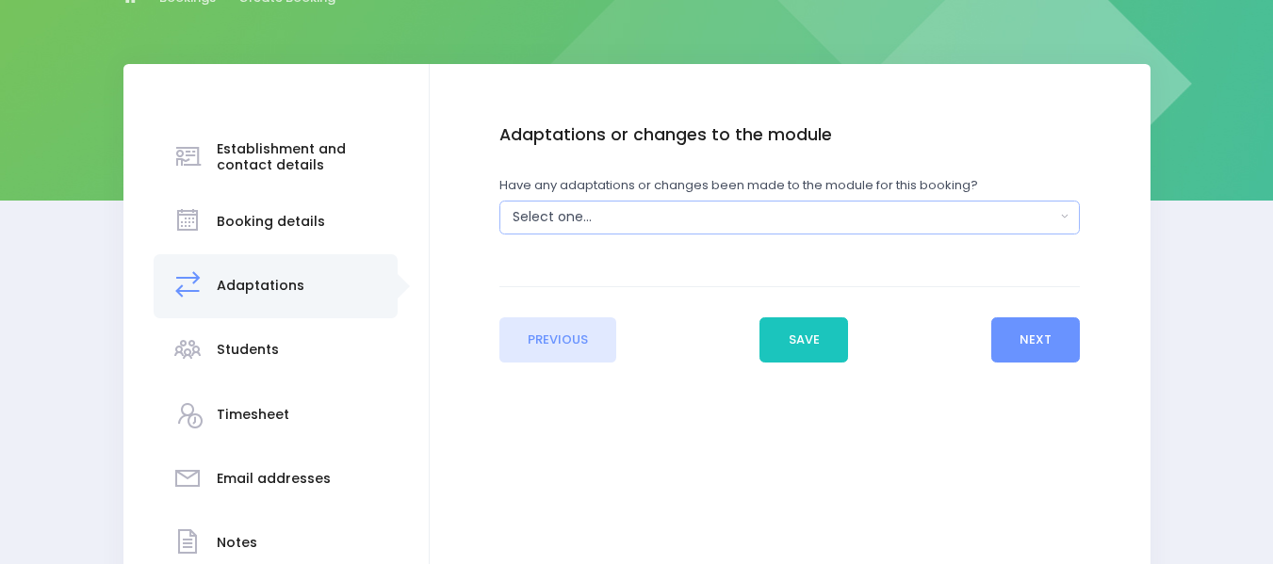
click at [1069, 217] on button "Select one..." at bounding box center [789, 218] width 580 height 34
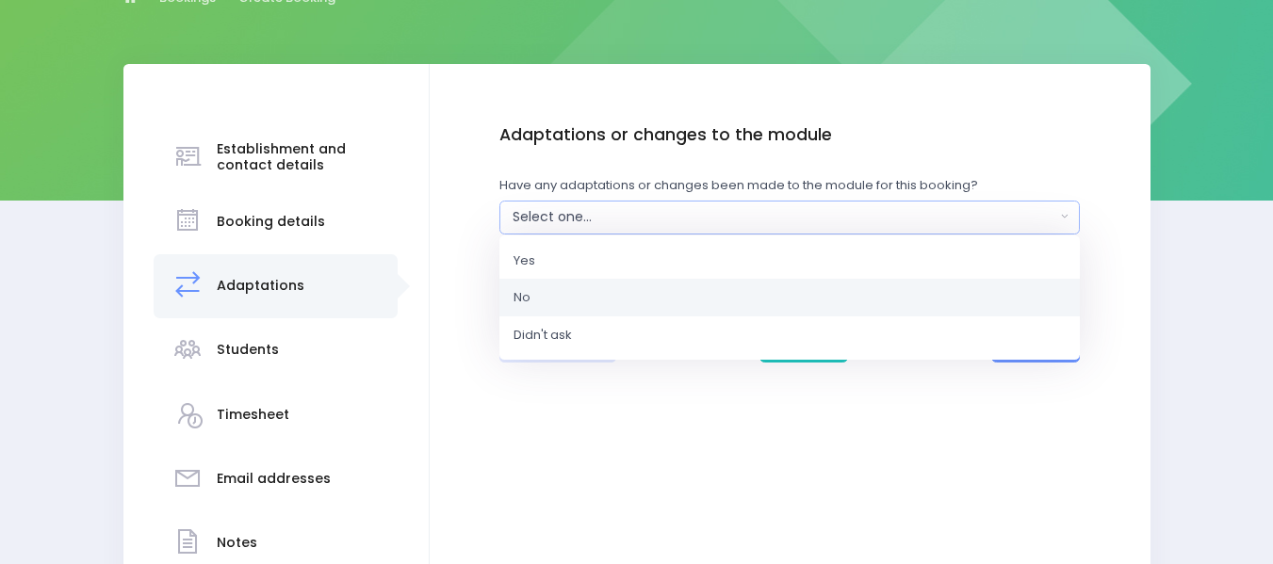
click at [541, 290] on link "No" at bounding box center [789, 298] width 580 height 38
select select "No"
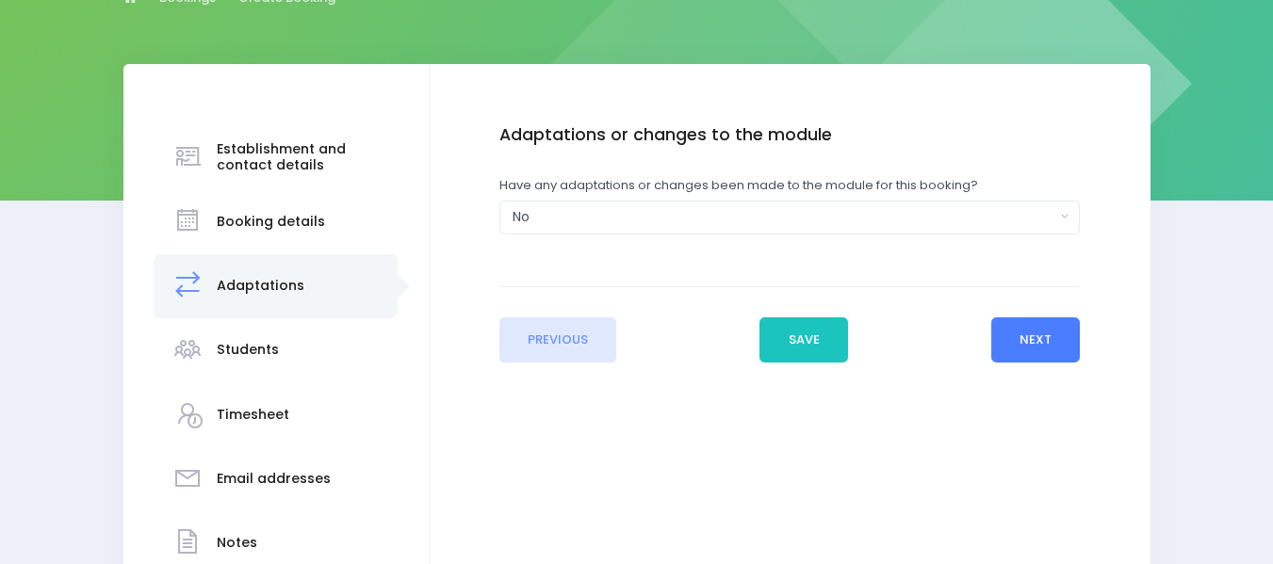
click at [1038, 330] on button "Next" at bounding box center [1036, 340] width 90 height 45
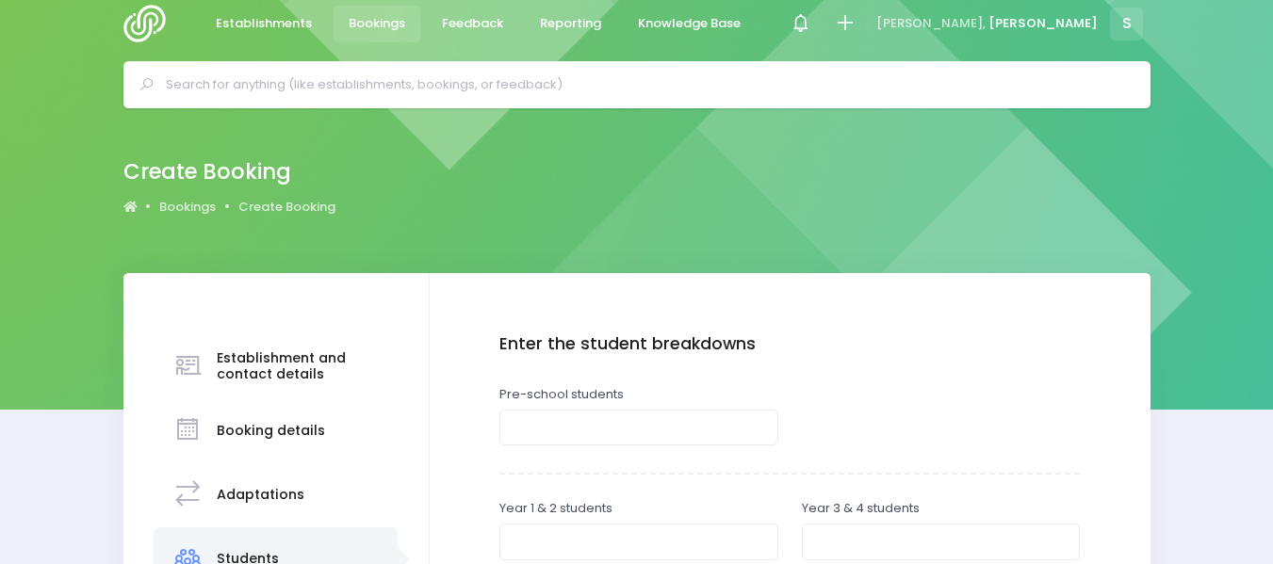
scroll to position [0, 0]
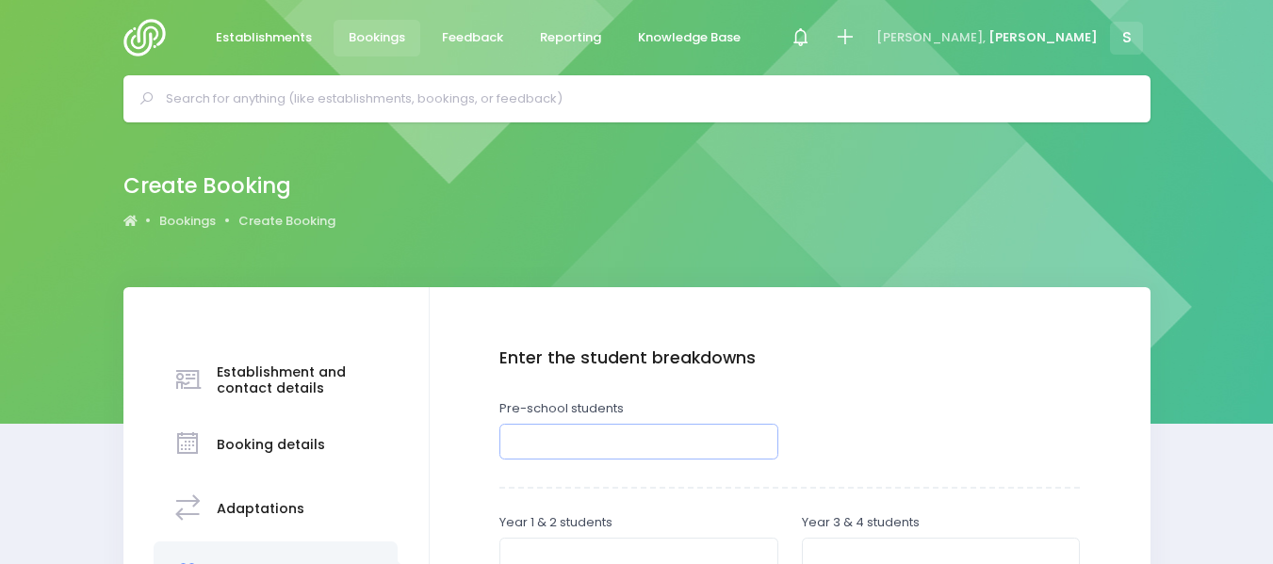
click at [547, 445] on input "number" at bounding box center [638, 442] width 279 height 36
type input "20"
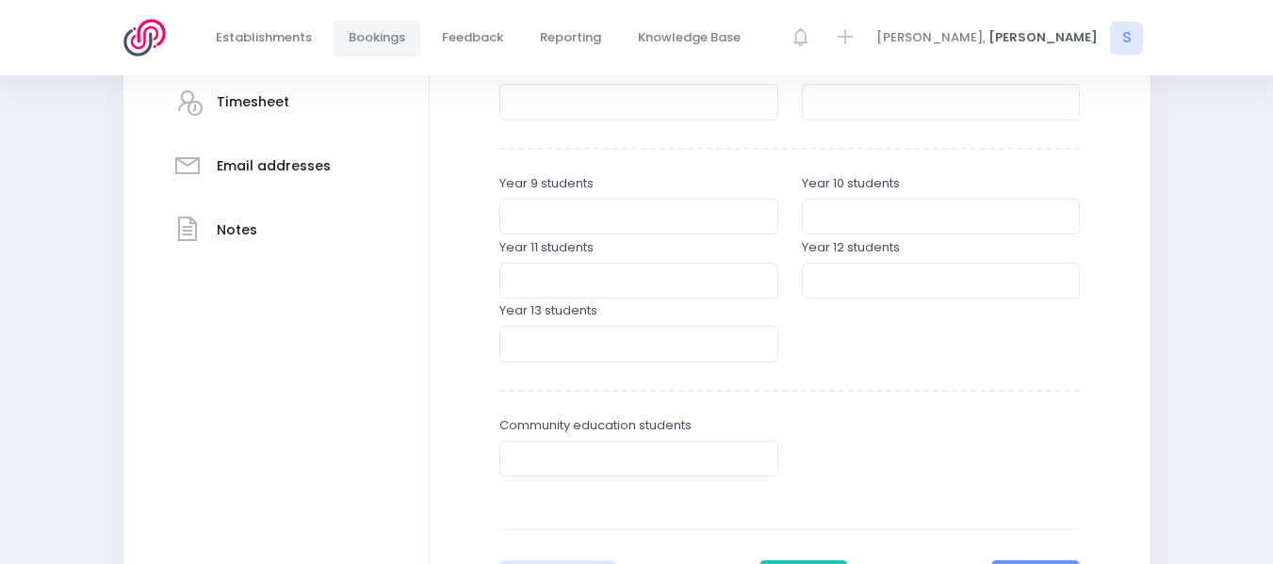
scroll to position [597, 0]
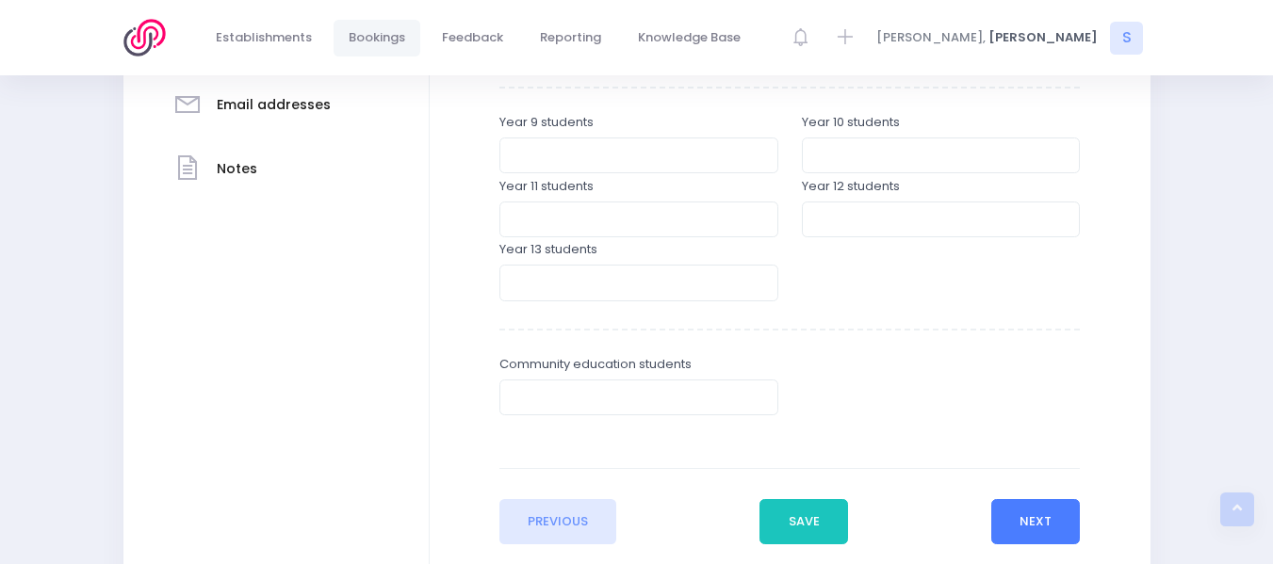
click at [1044, 517] on button "Next" at bounding box center [1036, 521] width 90 height 45
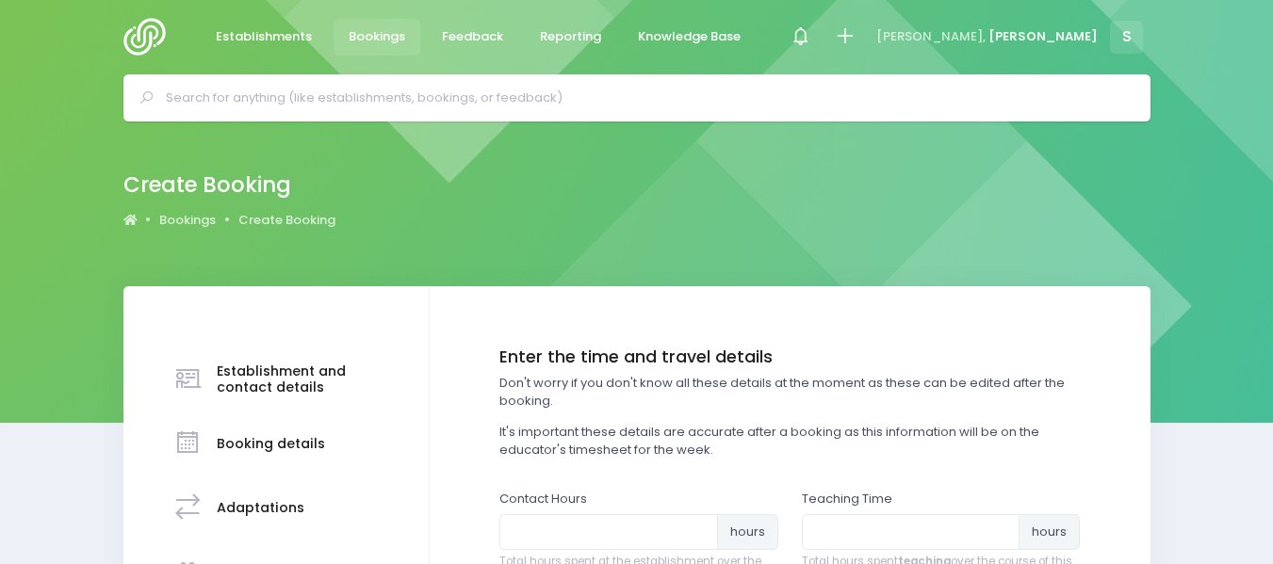
scroll to position [0, 0]
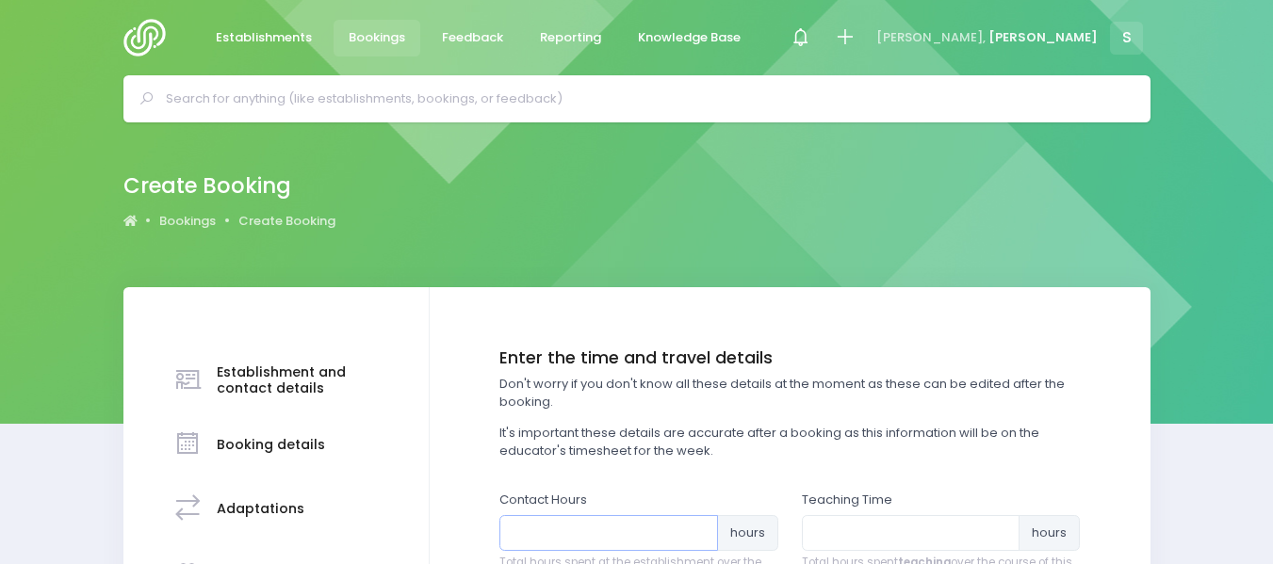
click at [576, 538] on input "number" at bounding box center [608, 533] width 219 height 36
type input "1.25"
click at [827, 535] on input "number" at bounding box center [911, 533] width 219 height 36
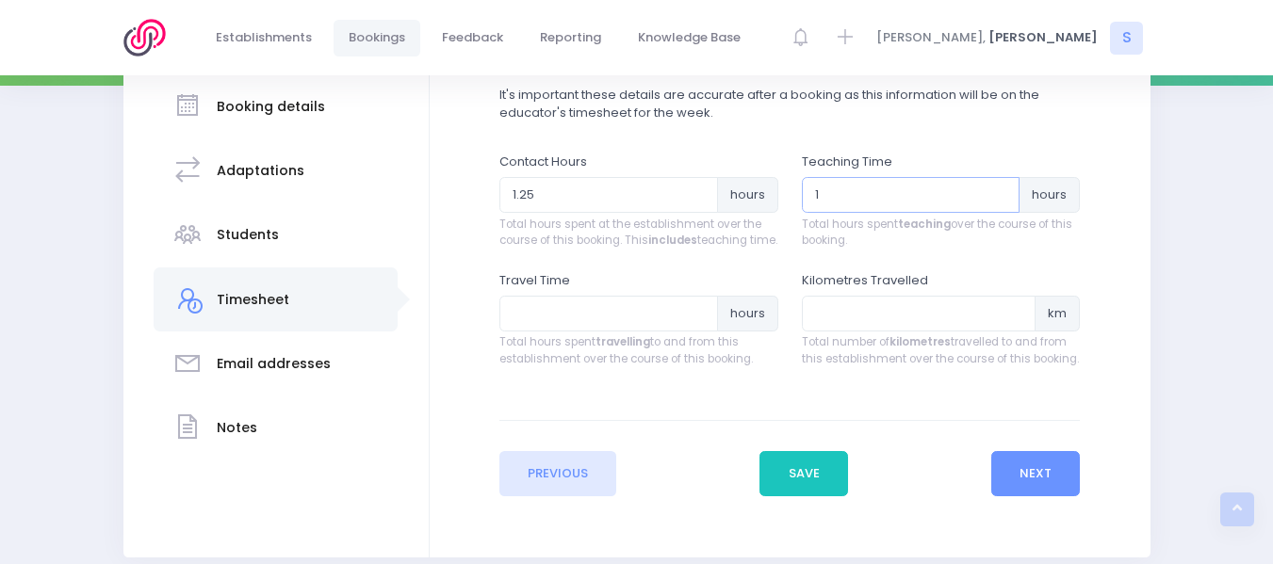
scroll to position [376, 0]
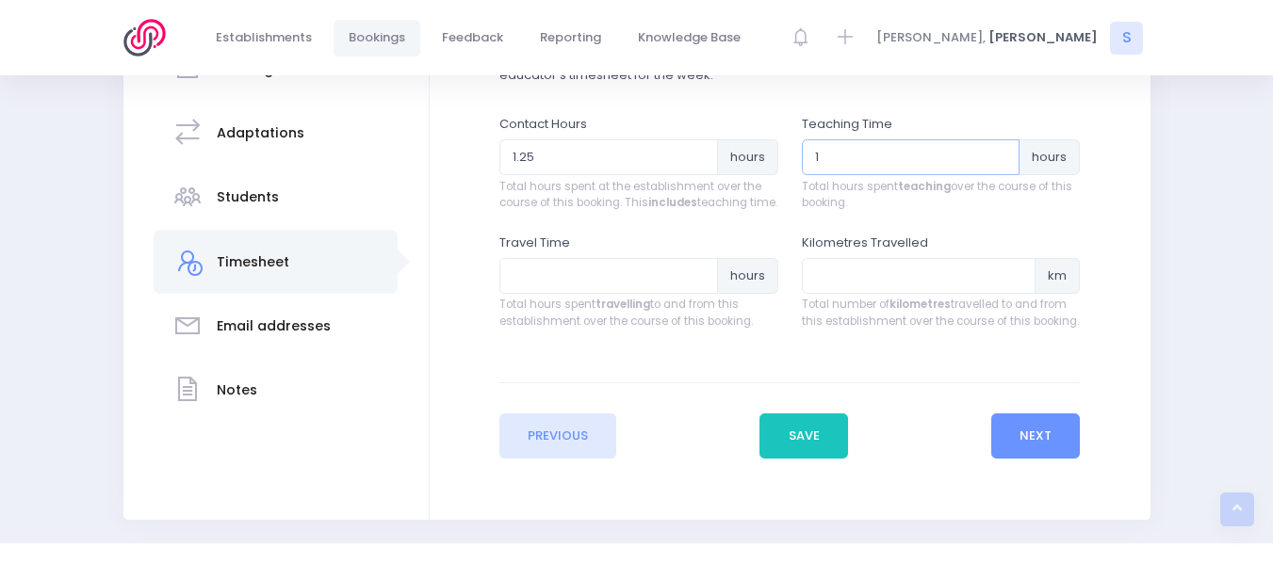
type input "1"
click at [548, 294] on input "number" at bounding box center [608, 276] width 219 height 36
type input "0.5"
click at [1050, 459] on button "Next" at bounding box center [1036, 436] width 90 height 45
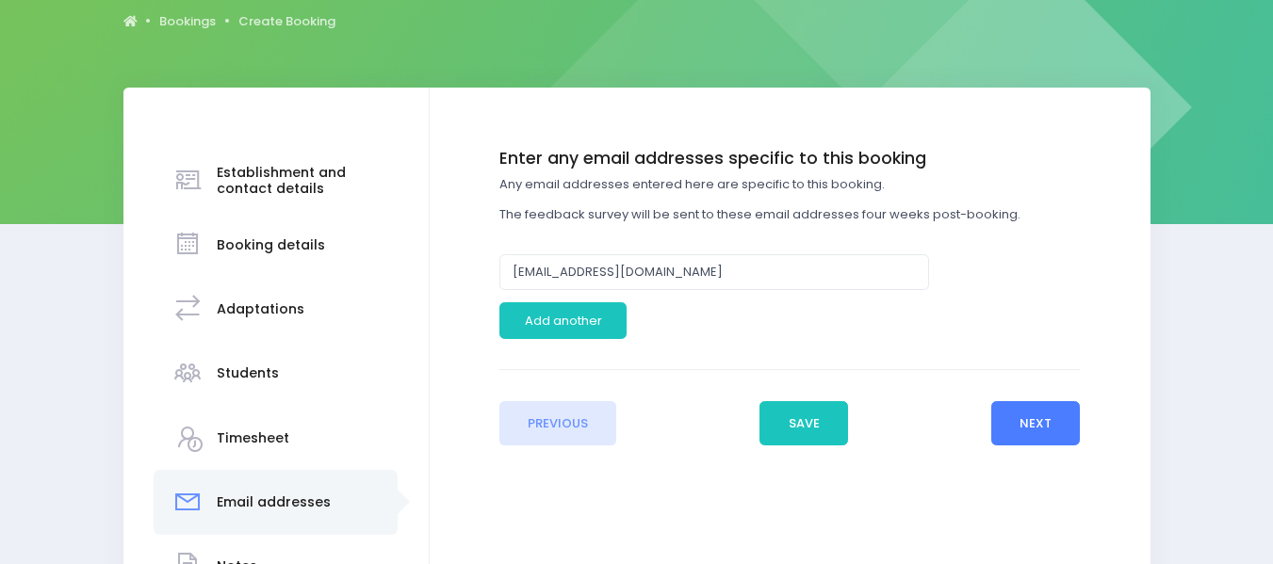
scroll to position [215, 0]
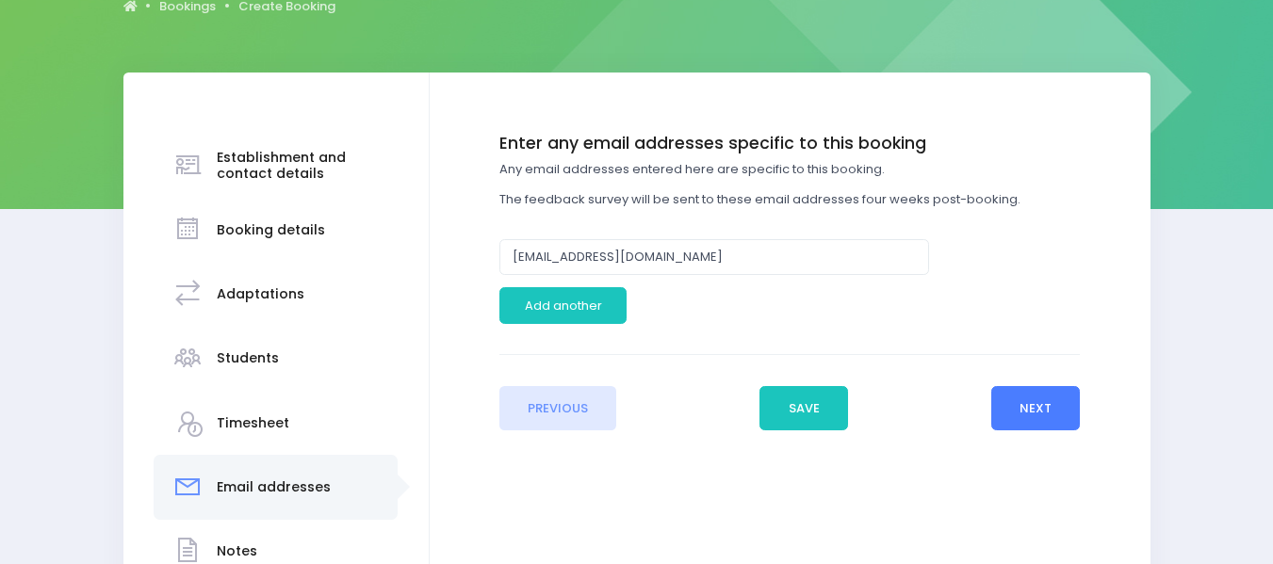
click at [1043, 391] on button "Next" at bounding box center [1036, 408] width 90 height 45
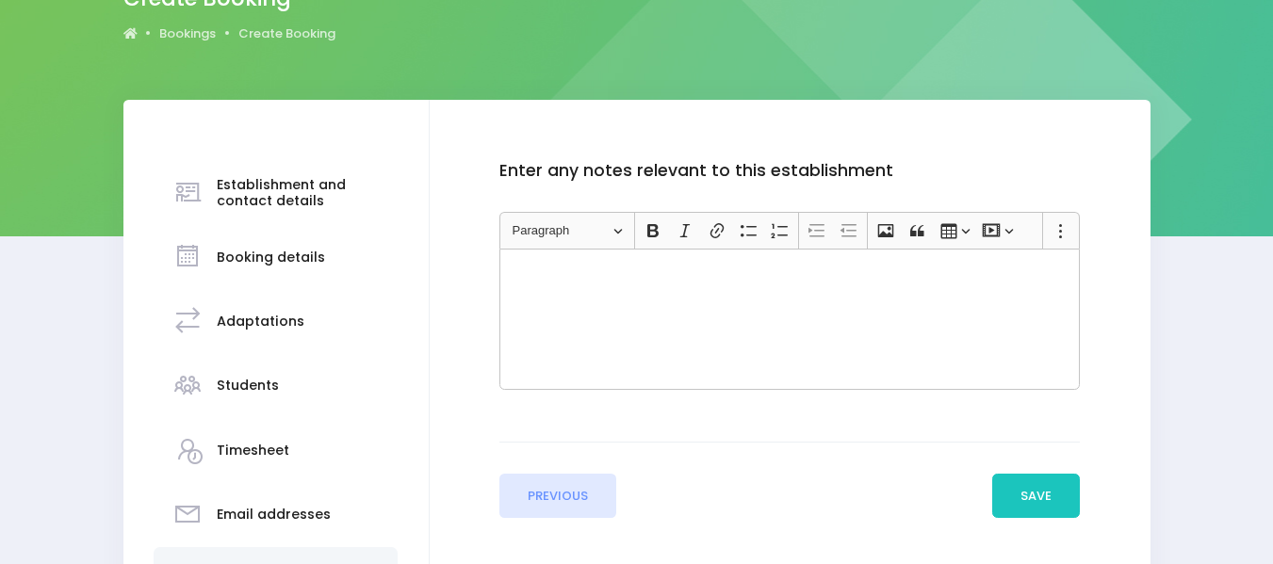
scroll to position [270, 0]
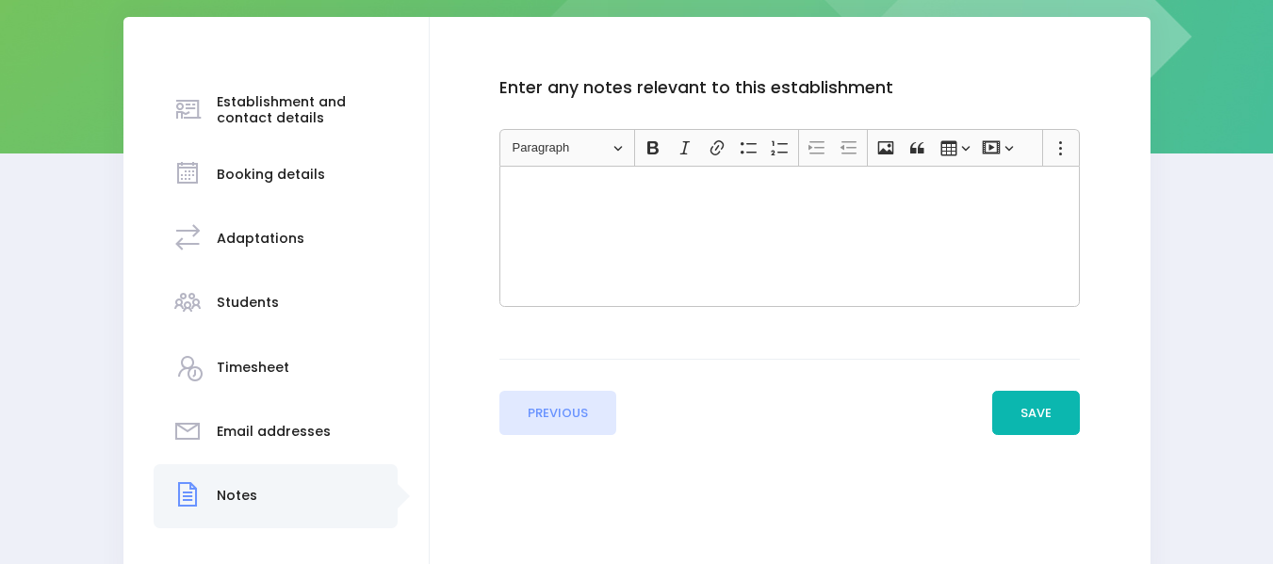
click at [1035, 411] on button "Save" at bounding box center [1036, 413] width 89 height 45
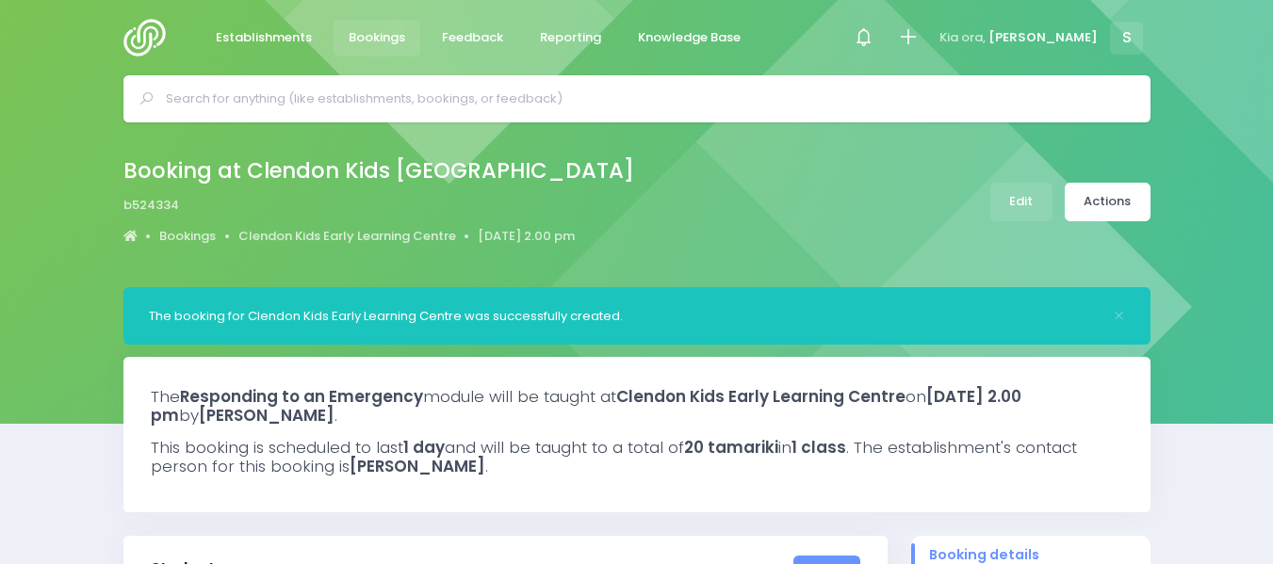
select select "5"
click at [1105, 199] on link "Actions" at bounding box center [1108, 202] width 86 height 39
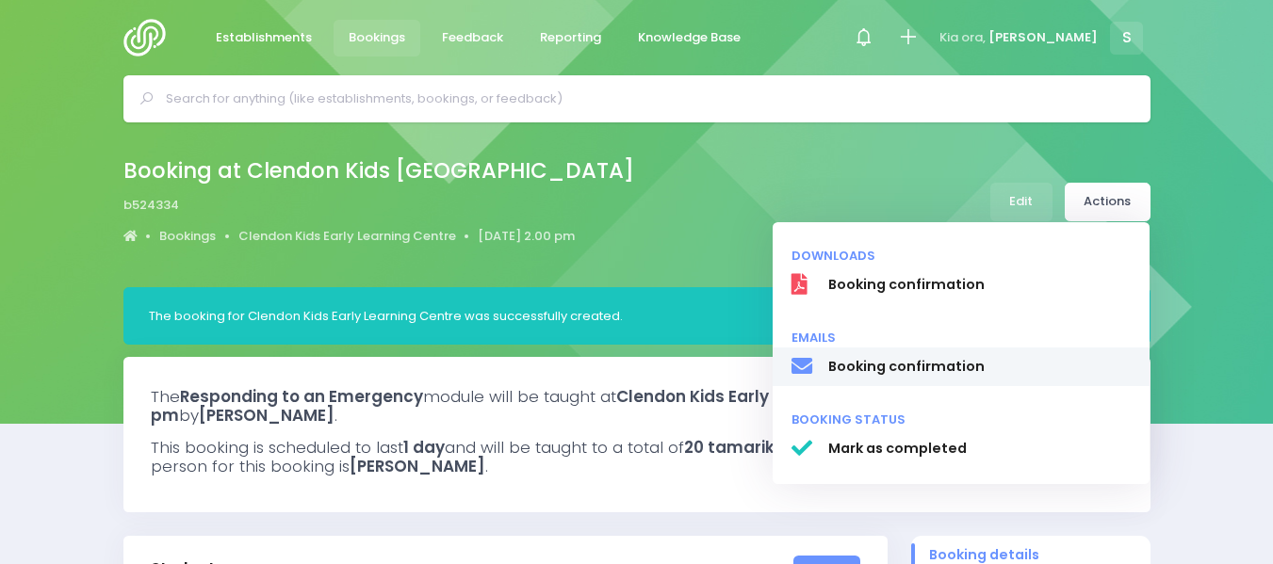
click at [873, 368] on span "Booking confirmation" at bounding box center [978, 367] width 303 height 20
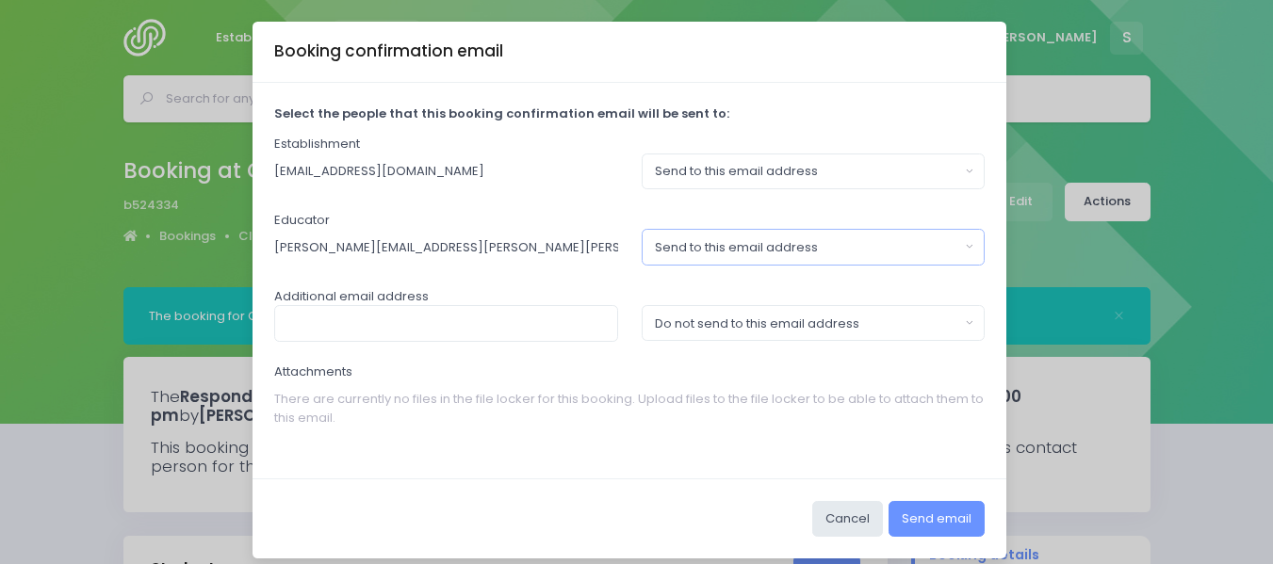
click at [965, 237] on button "Send to this email address" at bounding box center [814, 247] width 344 height 36
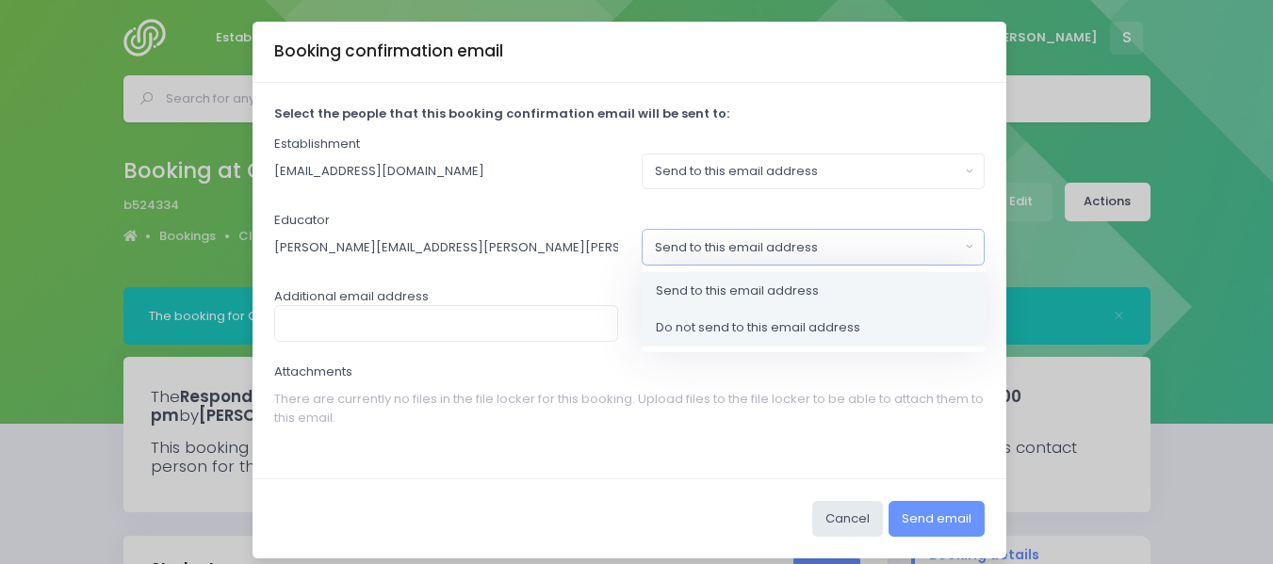
click at [701, 327] on span "Do not send to this email address" at bounding box center [758, 328] width 204 height 19
select select "no_email"
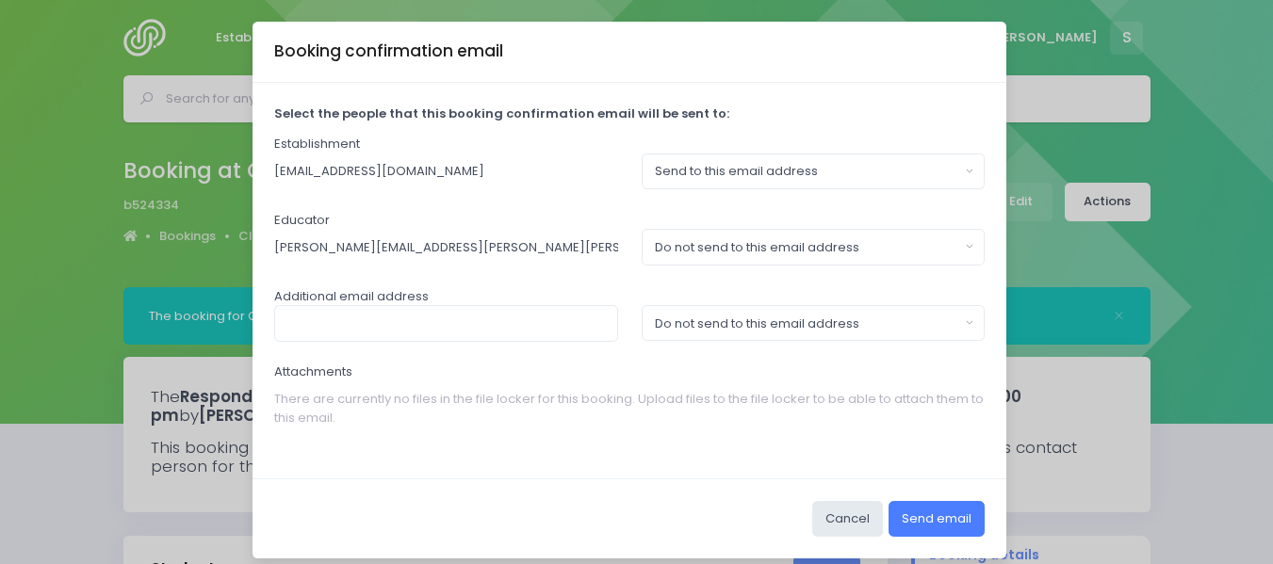
click at [929, 518] on button "Send email" at bounding box center [937, 519] width 96 height 36
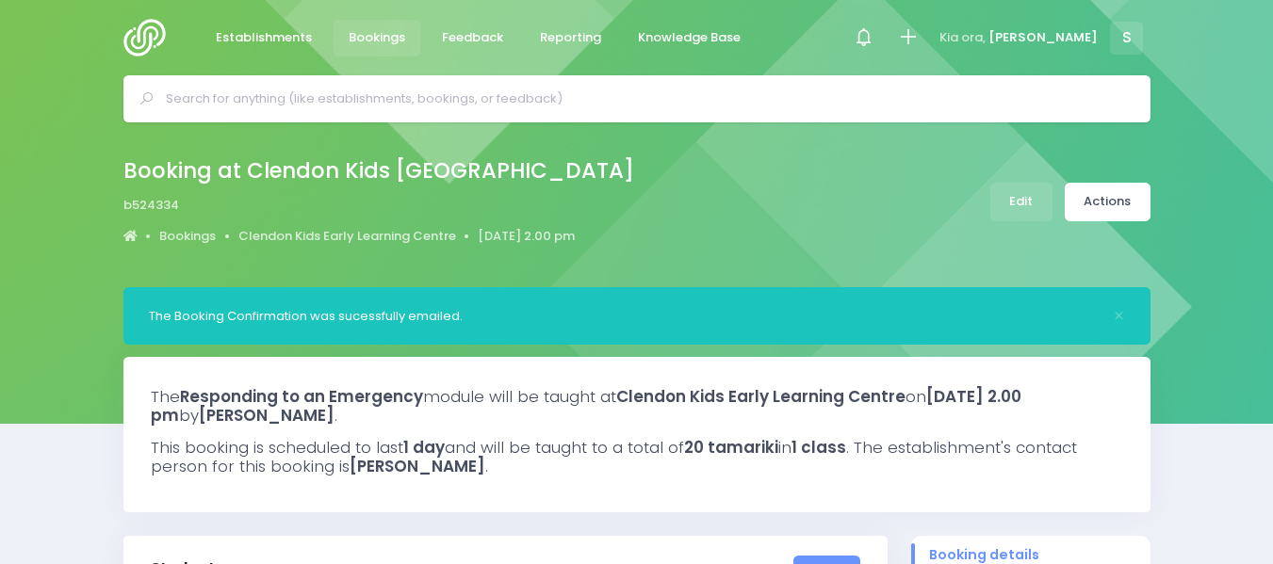
select select "5"
click at [211, 97] on input "text" at bounding box center [645, 99] width 958 height 28
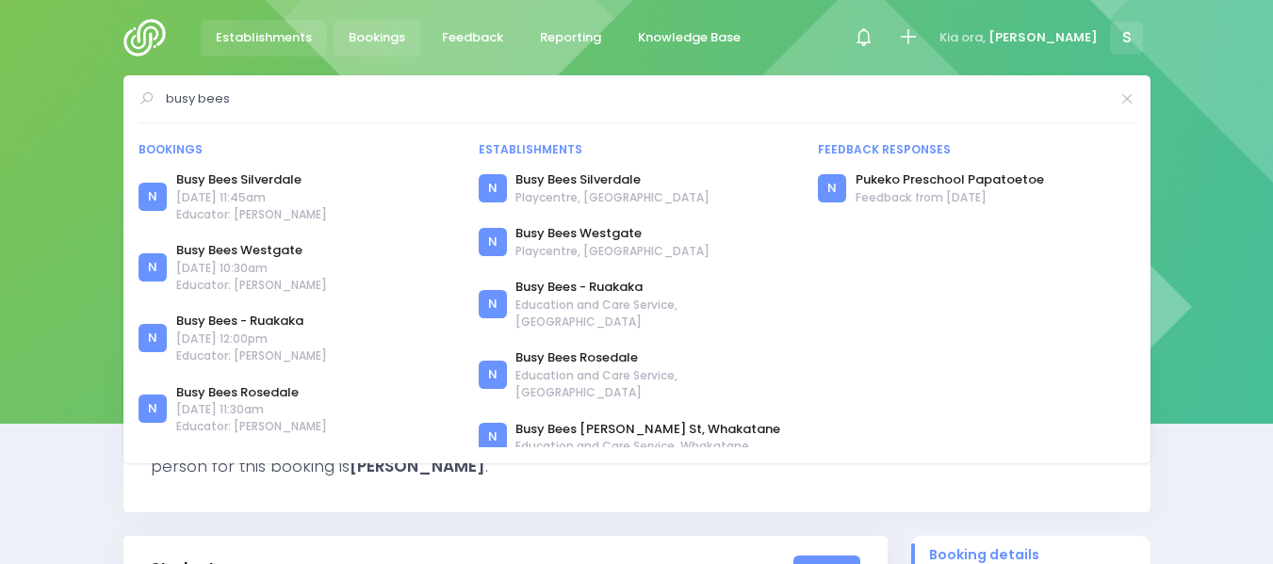
type input "busy bees"
click at [276, 30] on span "Establishments" at bounding box center [264, 37] width 96 height 19
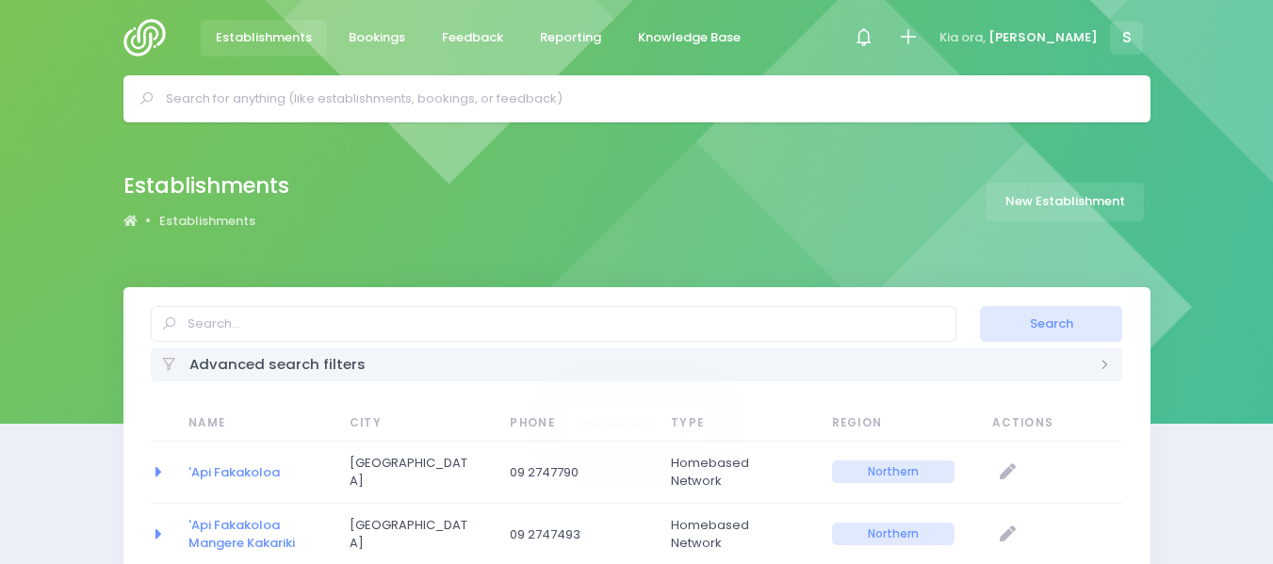
select select "20"
click at [301, 103] on input "text" at bounding box center [645, 99] width 958 height 28
click at [225, 319] on input "text" at bounding box center [554, 324] width 806 height 36
type input "busy bees"
click at [980, 306] on button "Search" at bounding box center [1051, 324] width 142 height 36
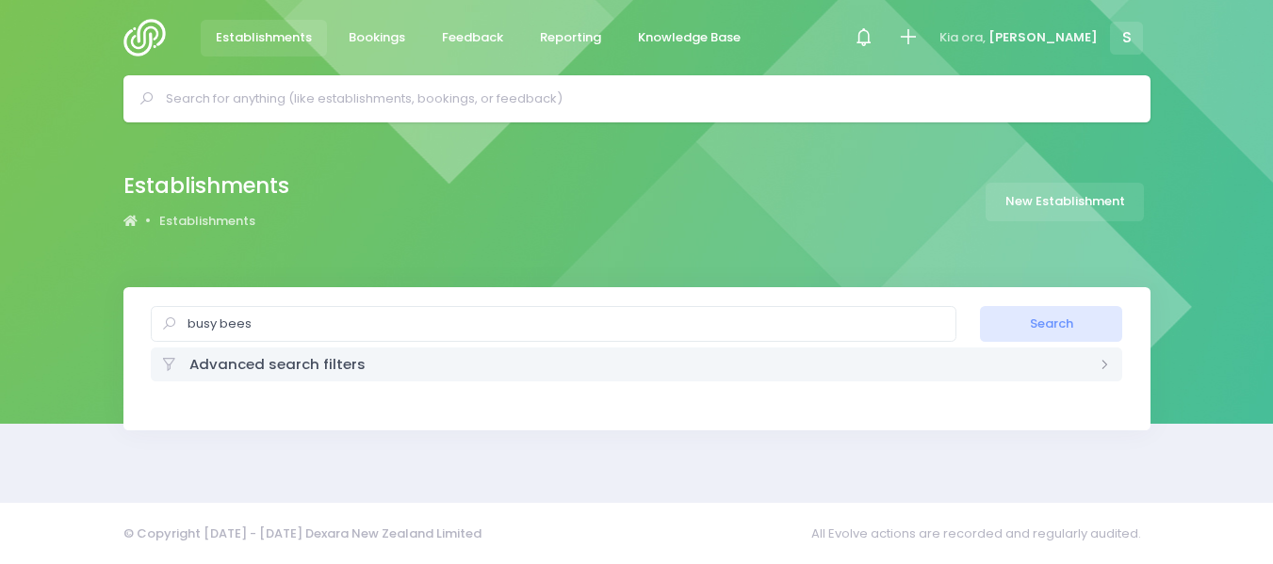
select select "20"
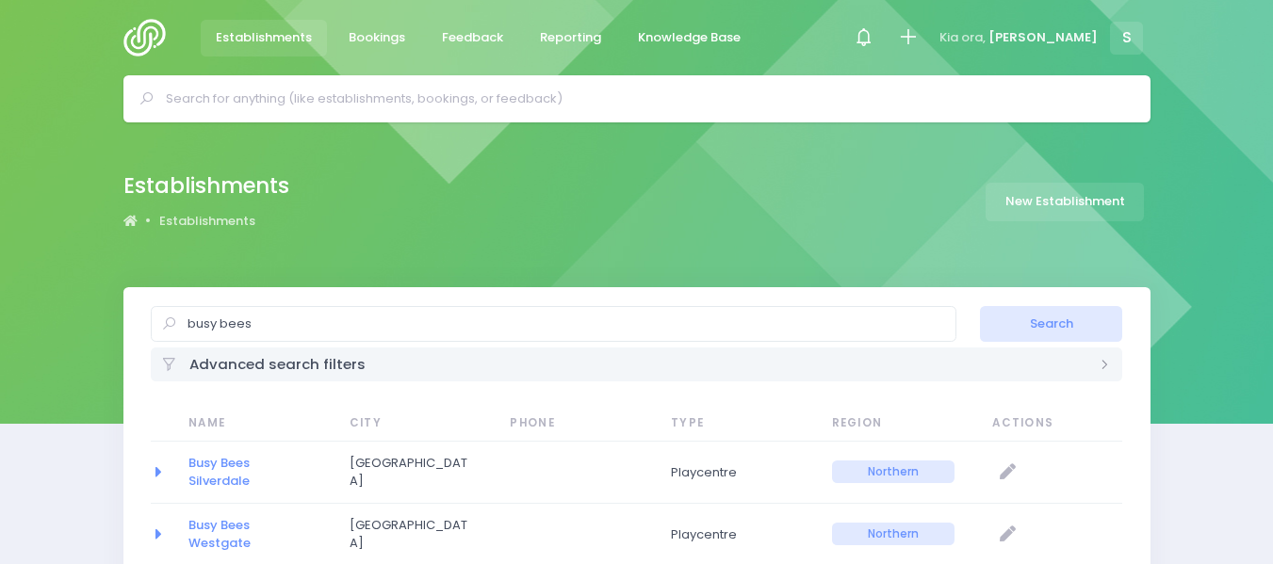
click at [181, 92] on input "text" at bounding box center [645, 99] width 958 height 28
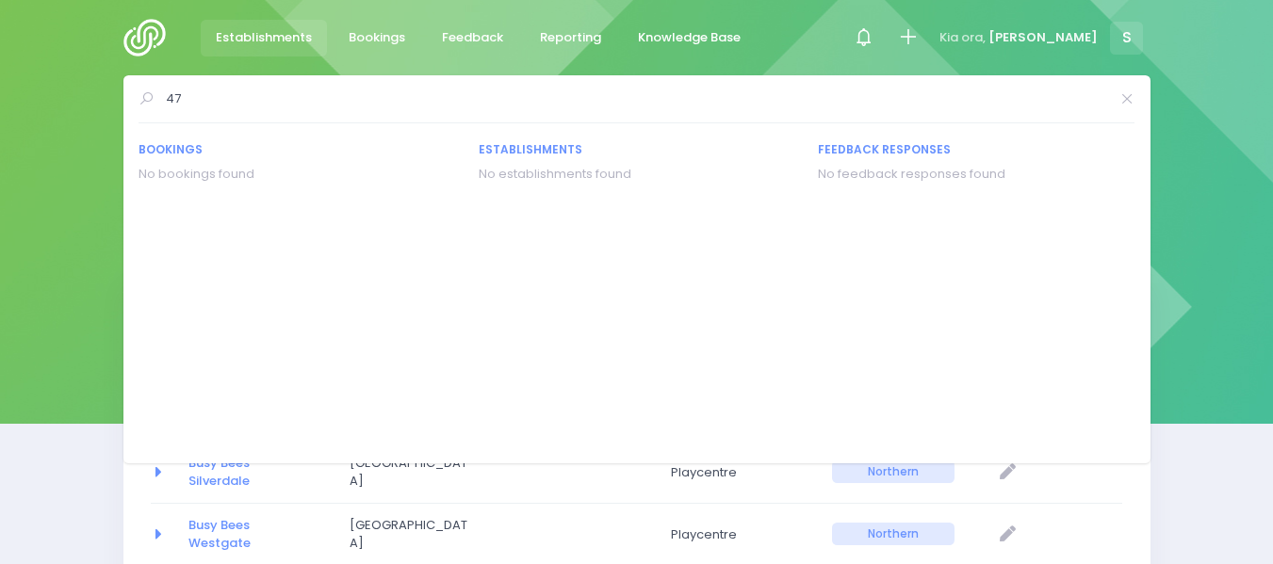
type input "4"
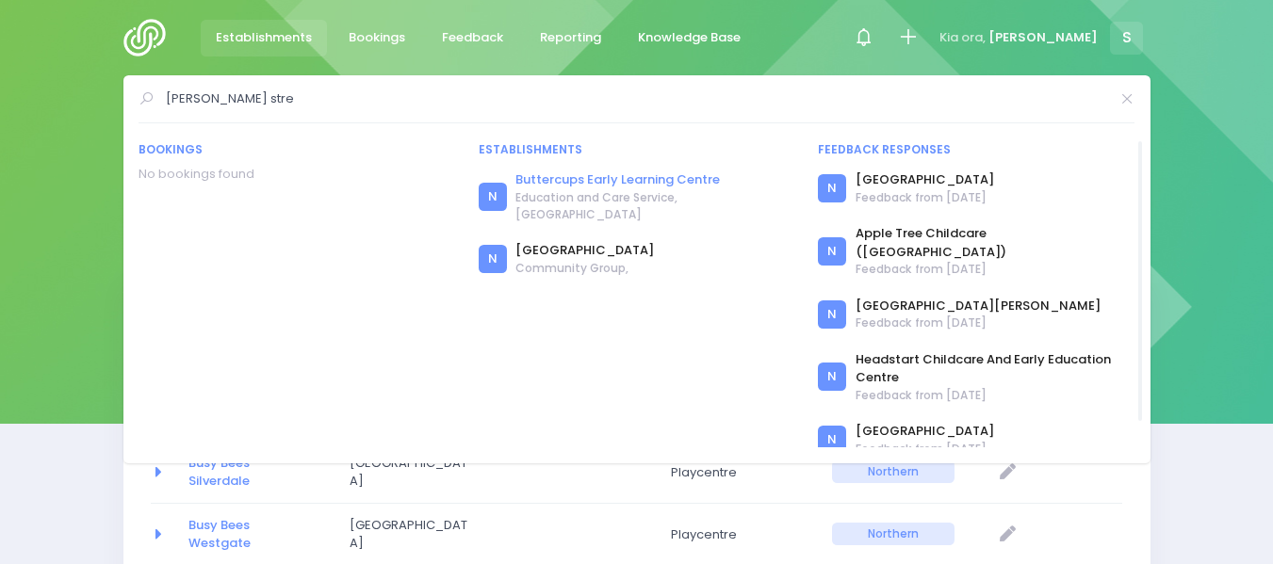
type input "[PERSON_NAME] stre"
click at [595, 178] on link "Buttercups Early Learning Centre" at bounding box center [654, 180] width 279 height 19
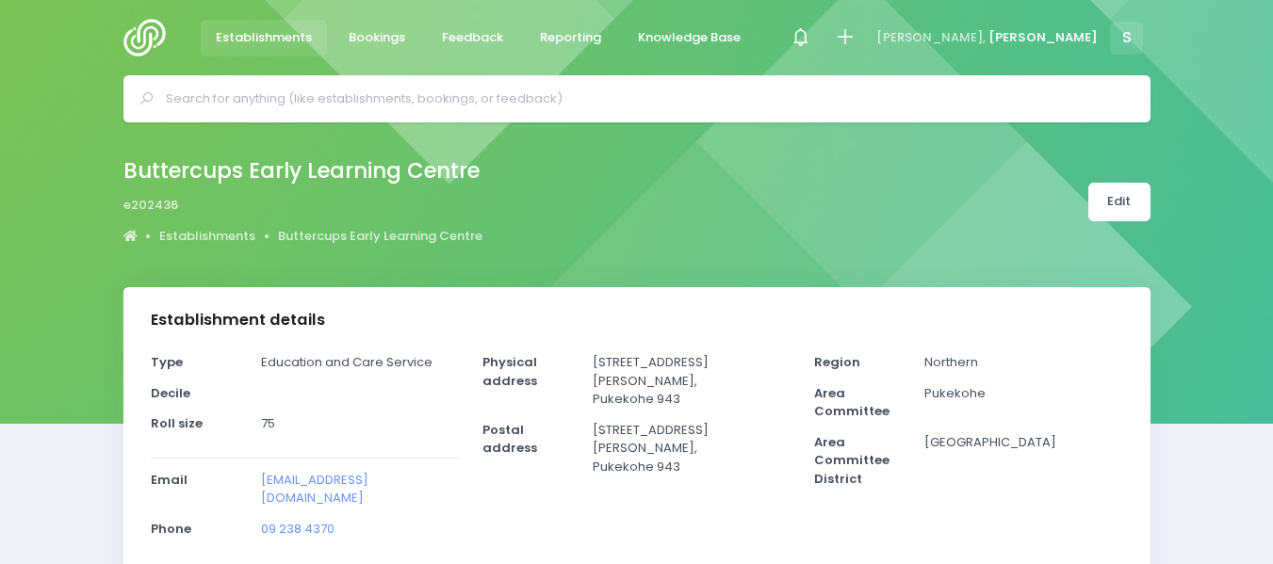
select select "5"
click at [245, 25] on link "Establishments" at bounding box center [264, 38] width 127 height 37
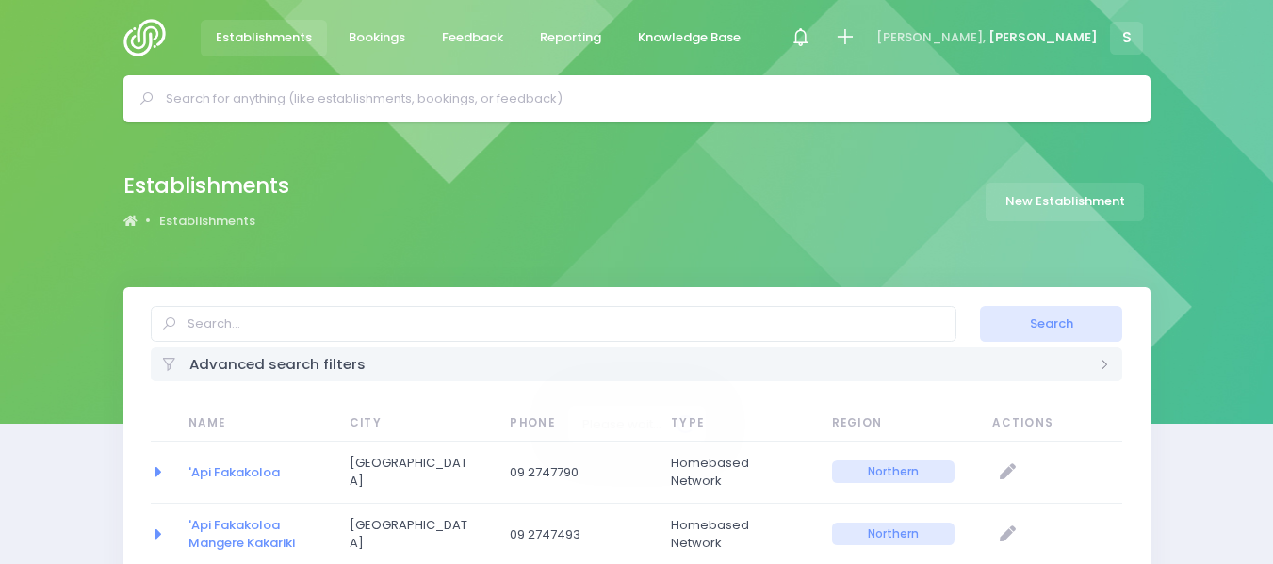
select select "20"
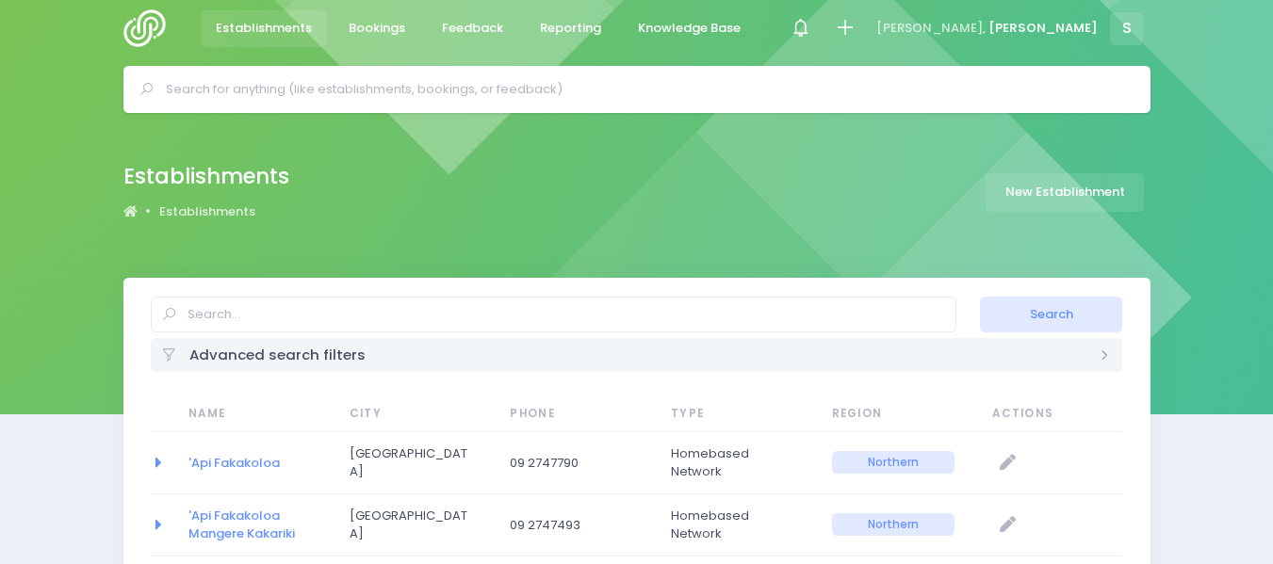
scroll to position [13, 0]
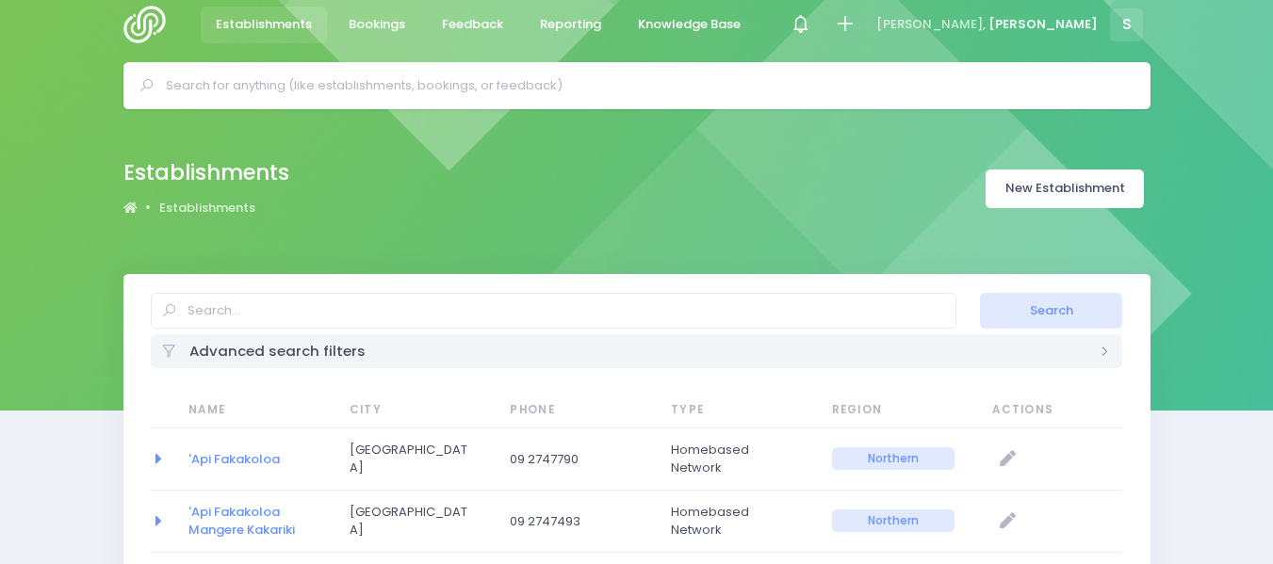
click at [1048, 179] on link "New Establishment" at bounding box center [1065, 189] width 158 height 39
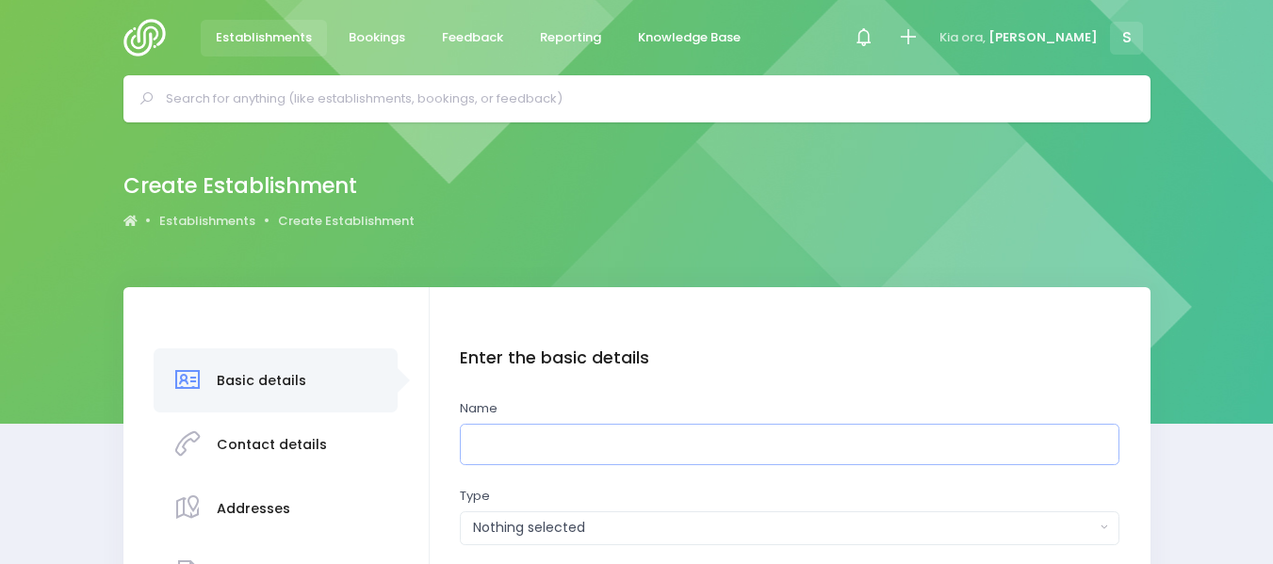
click at [528, 448] on input "text" at bounding box center [790, 445] width 660 height 42
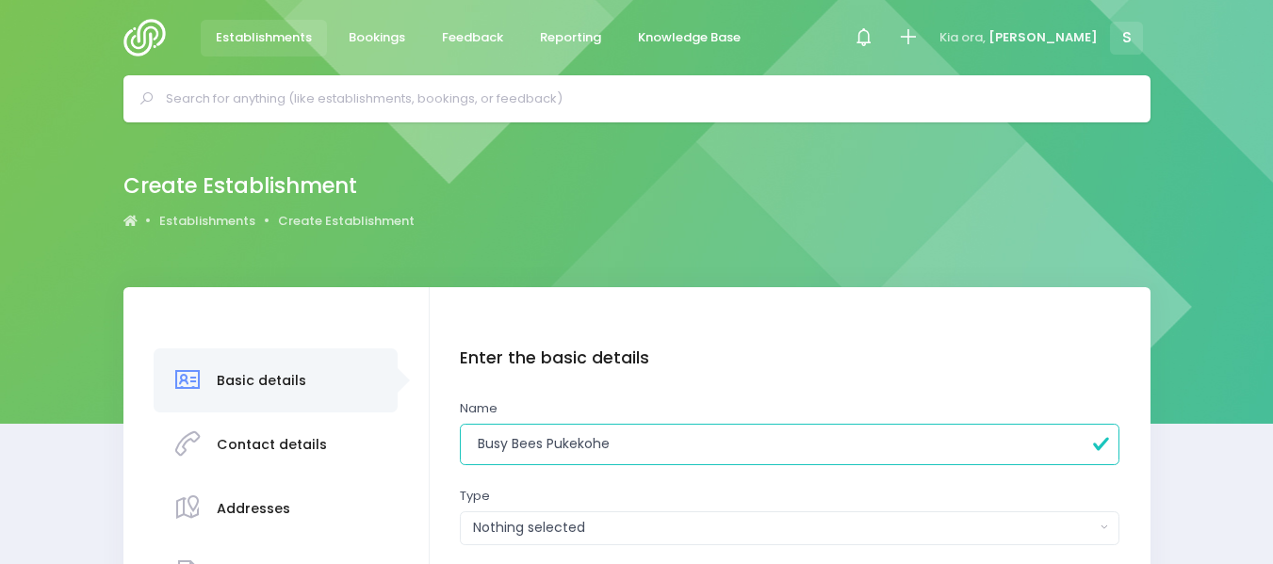
type input "Busy Bees Pukekohe"
click at [543, 532] on div "Nothing selected" at bounding box center [784, 528] width 622 height 20
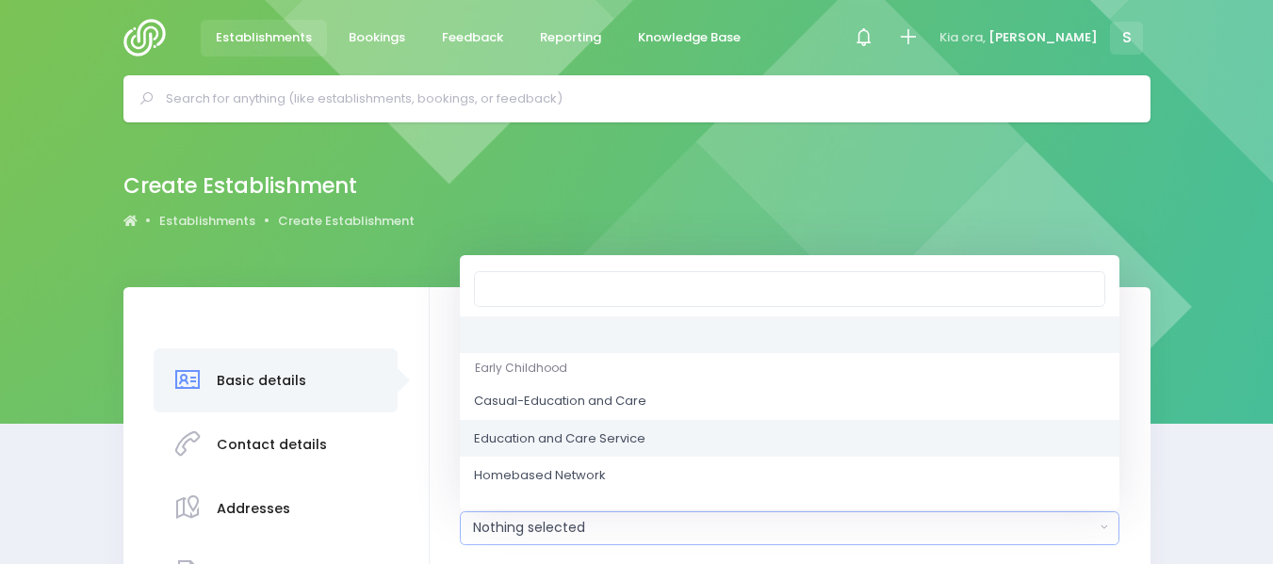
click at [553, 433] on span "Education and Care Service" at bounding box center [560, 439] width 172 height 19
select select "Education and Care Service"
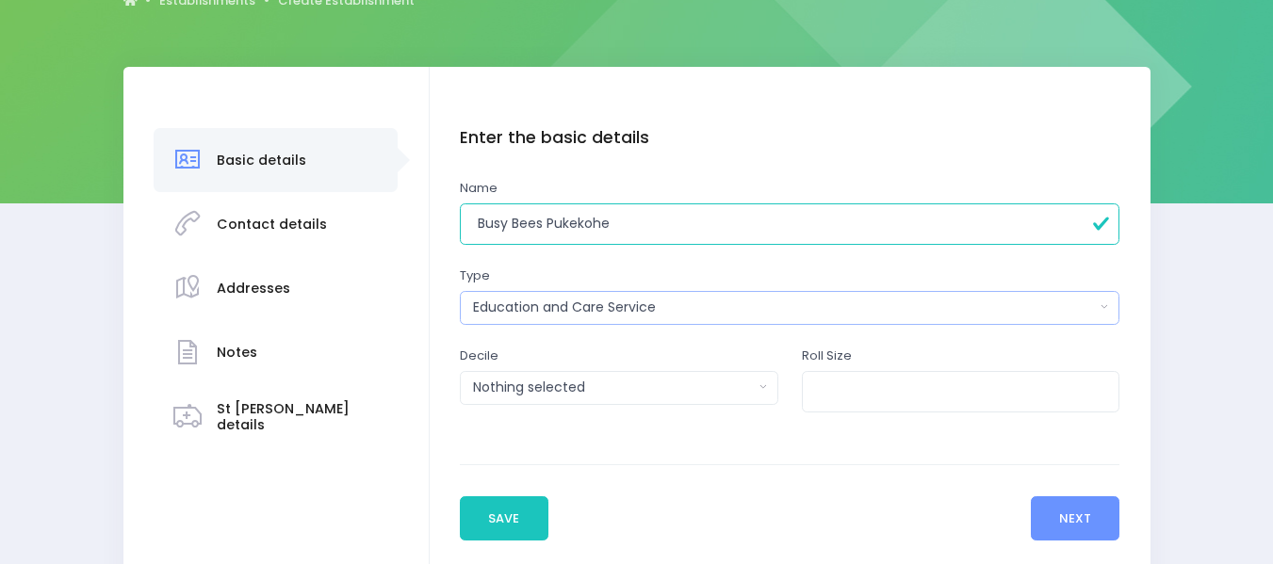
scroll to position [270, 0]
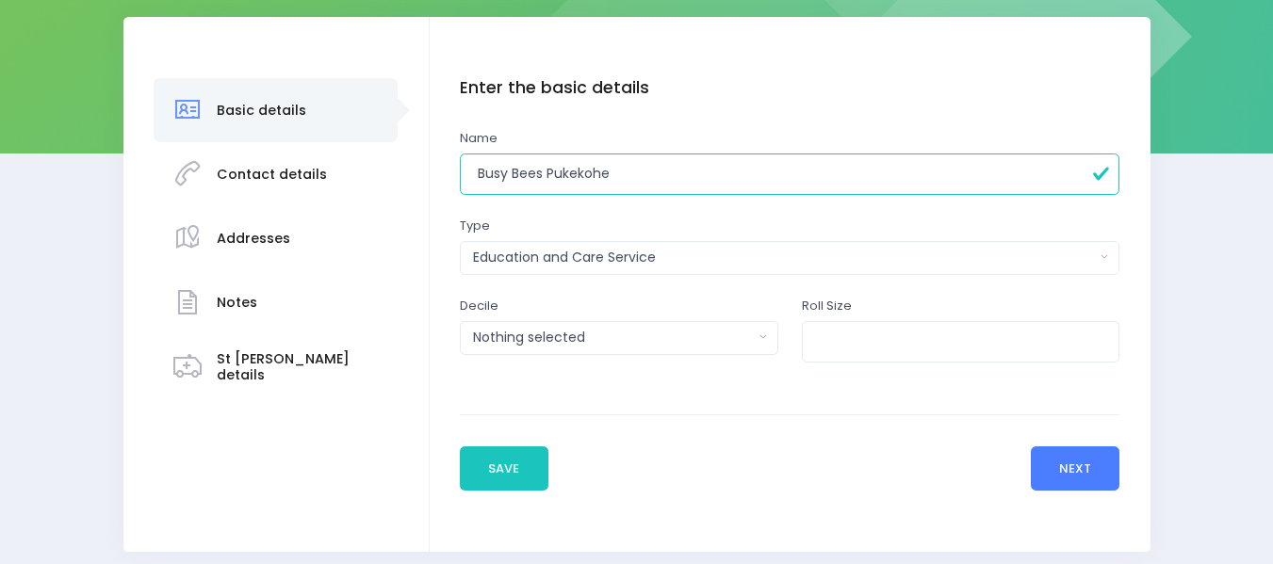
click at [1068, 466] on button "Next" at bounding box center [1076, 469] width 90 height 45
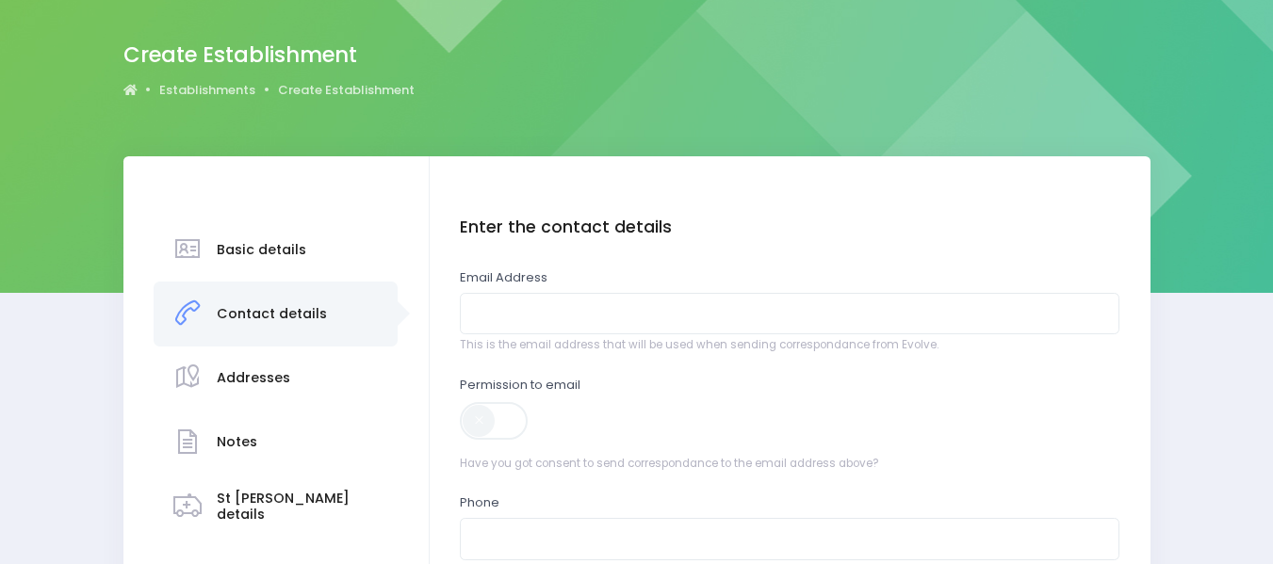
scroll to position [216, 0]
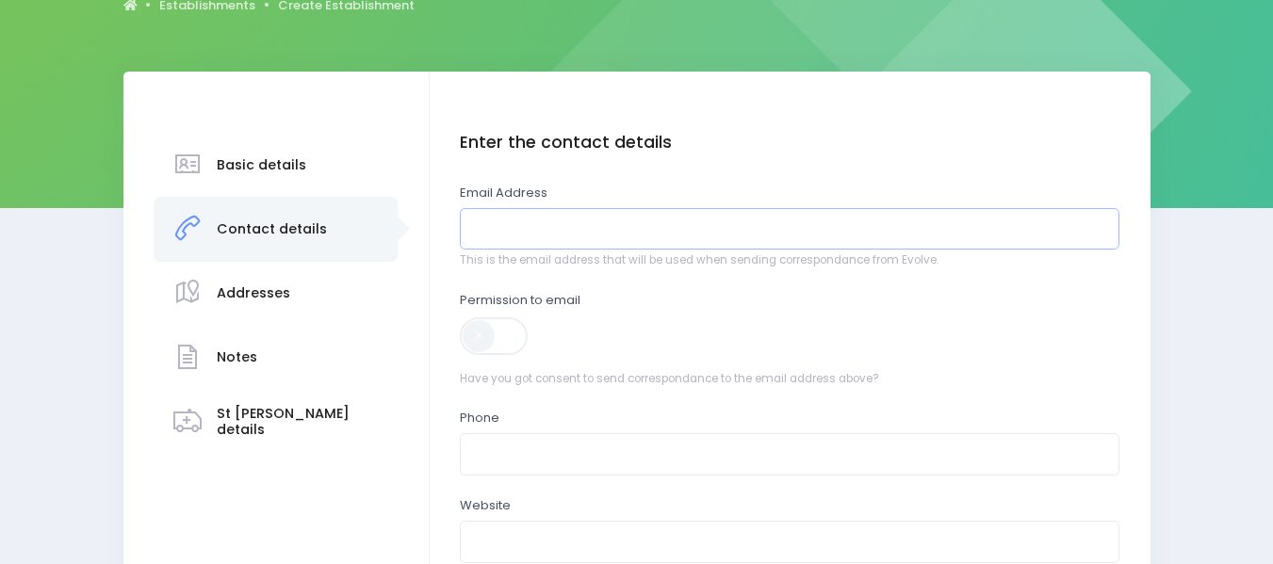
click at [500, 222] on input "email" at bounding box center [790, 229] width 660 height 42
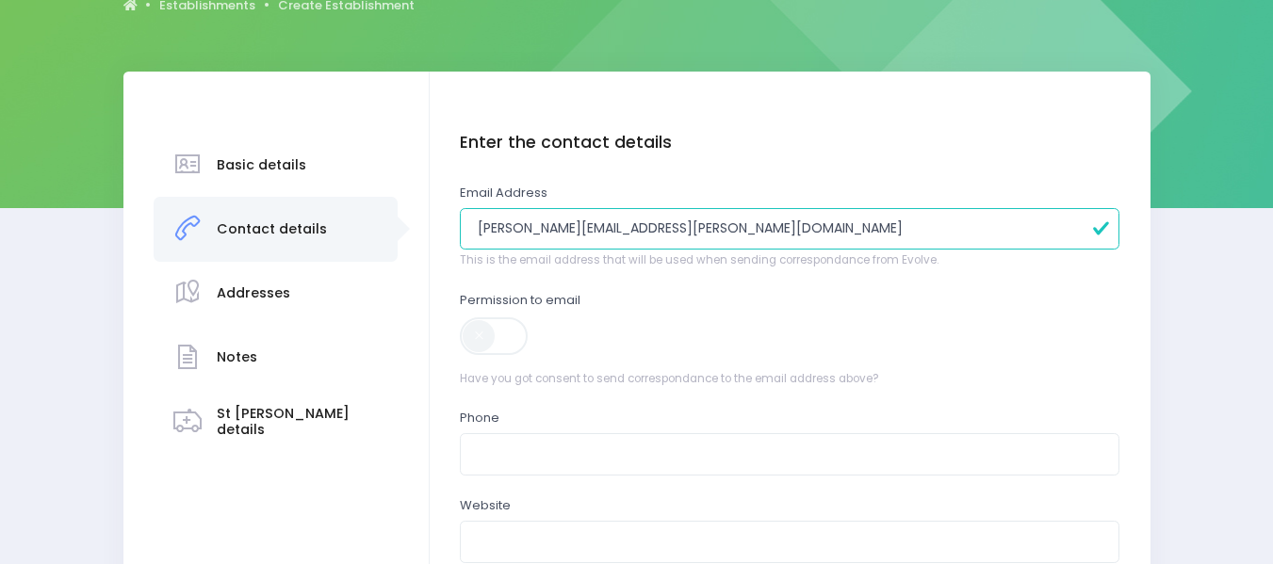
type input "[PERSON_NAME][EMAIL_ADDRESS][PERSON_NAME][DOMAIN_NAME]"
click at [477, 345] on span at bounding box center [495, 337] width 71 height 38
click at [496, 449] on input "text" at bounding box center [790, 454] width 660 height 42
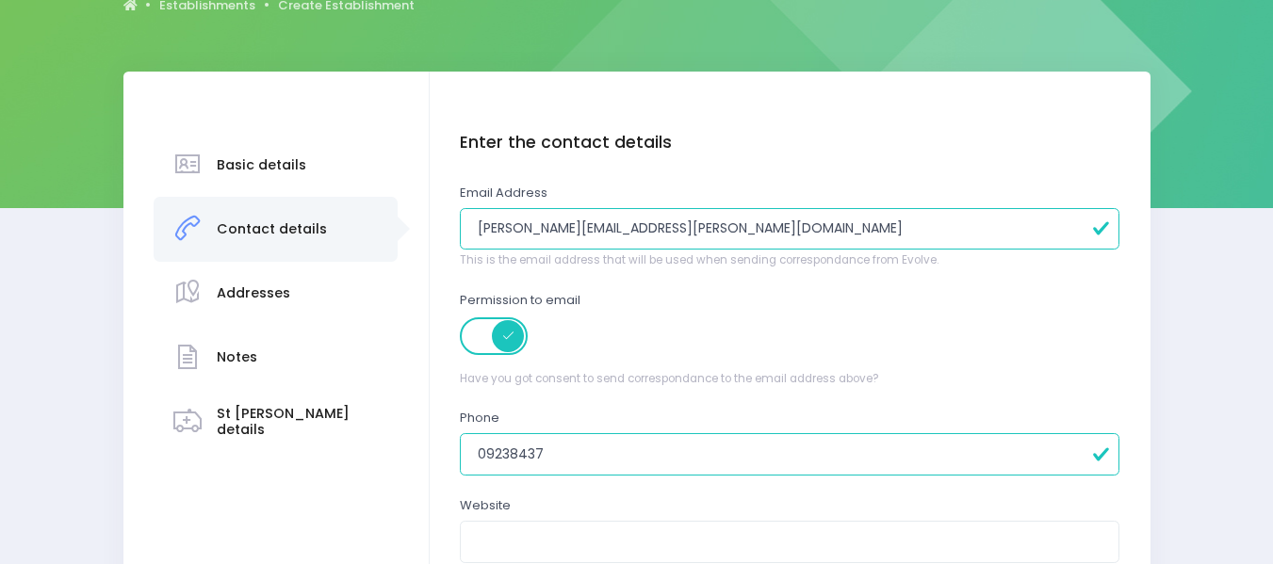
type input "092384370"
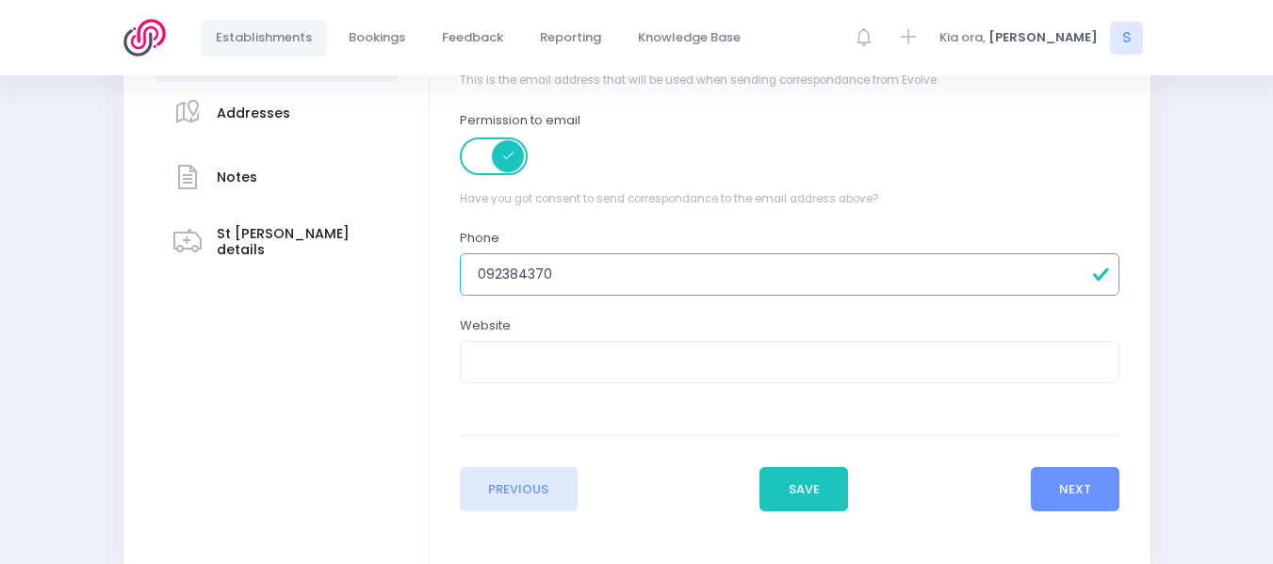
scroll to position [468, 0]
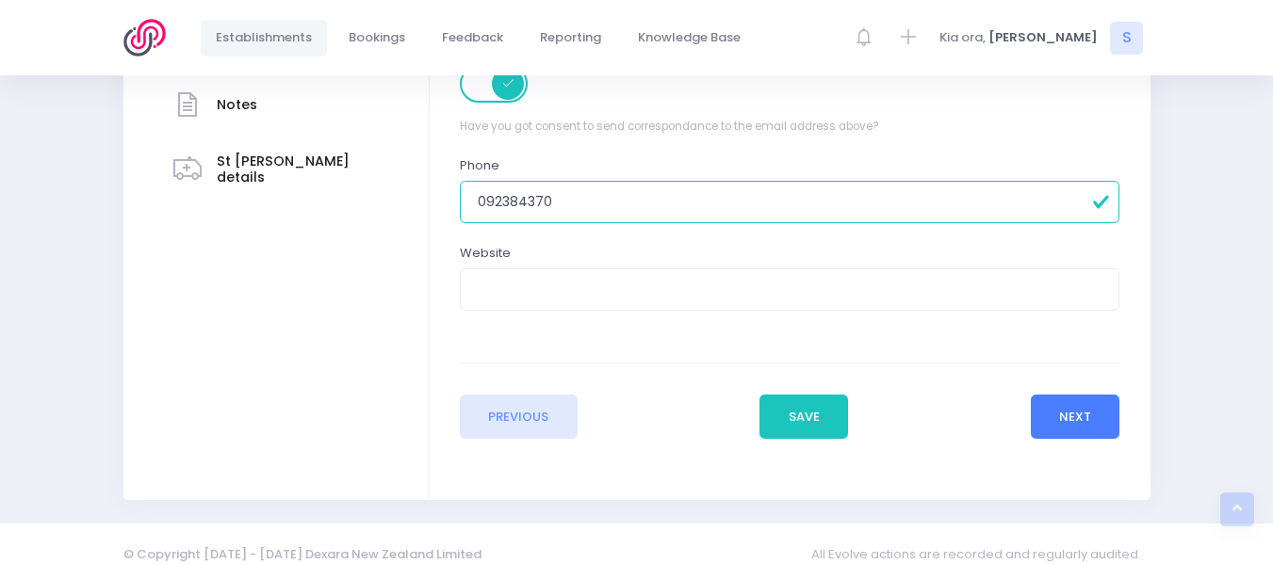
click at [1073, 408] on button "Next" at bounding box center [1076, 417] width 90 height 45
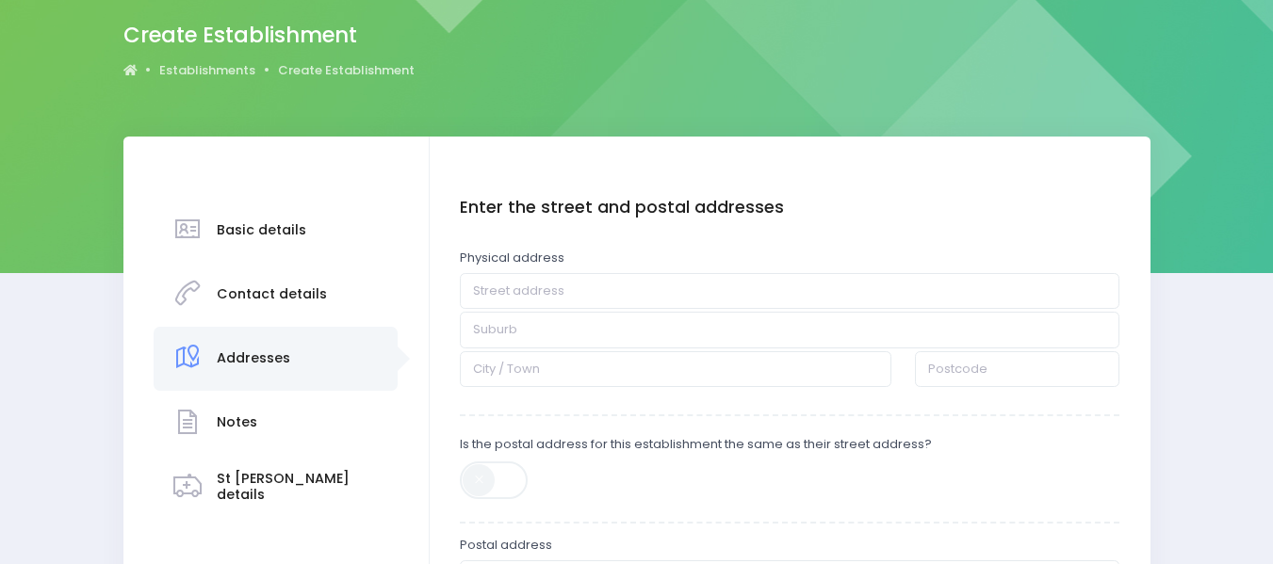
scroll to position [221, 0]
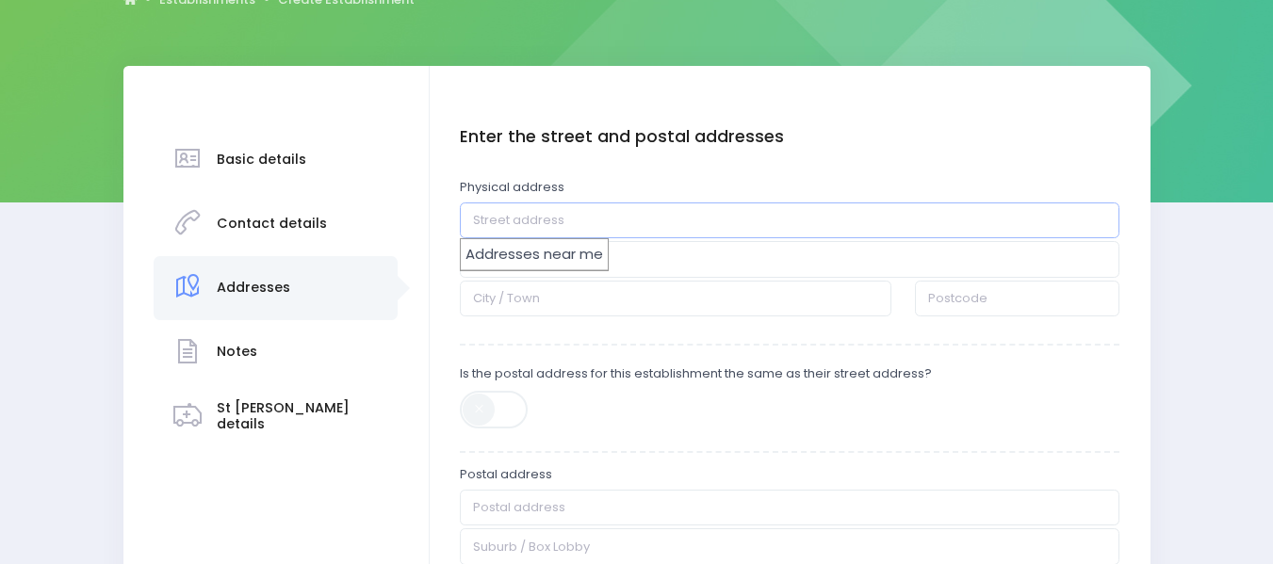
click at [542, 215] on input "text" at bounding box center [790, 221] width 660 height 36
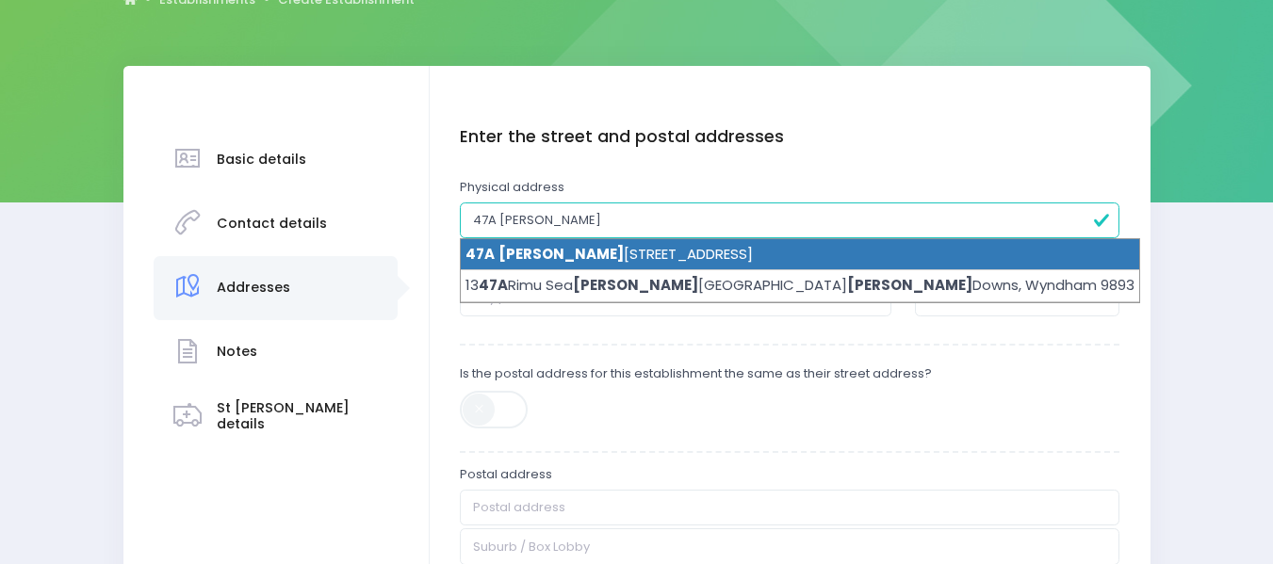
click at [602, 254] on li "47A Ward Street, Pukekohe 2120" at bounding box center [800, 255] width 678 height 32
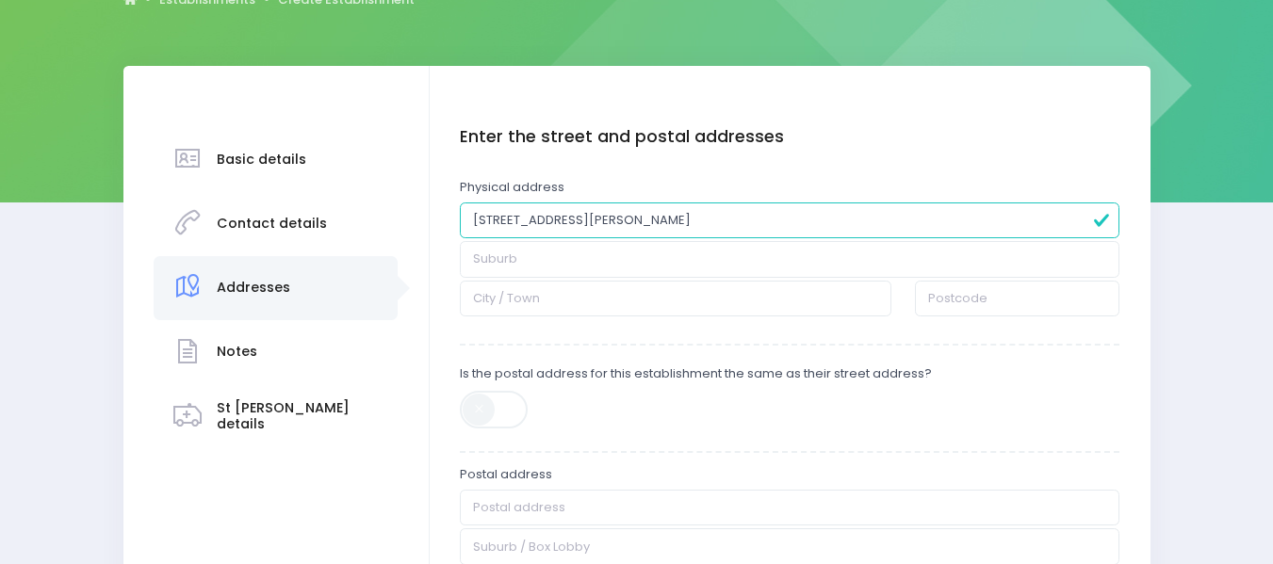
type input "47A Ward Street"
type input "Pukekohe"
type input "2120"
click at [477, 413] on span at bounding box center [495, 410] width 71 height 38
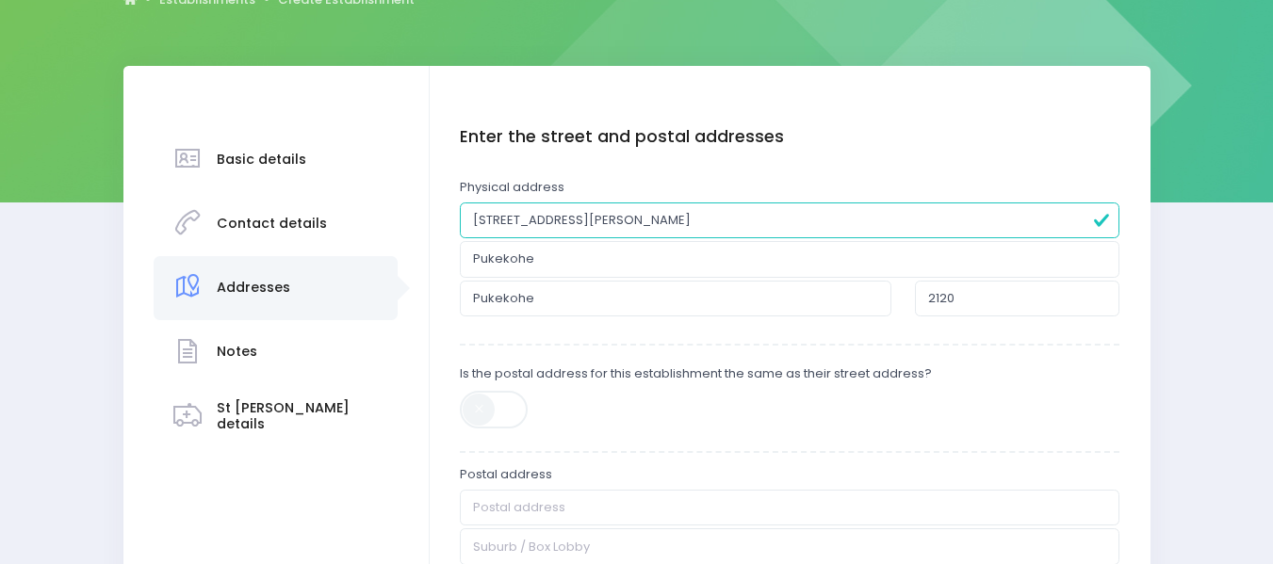
type input "47A Ward Street"
type input "Pukekohe"
type input "2120"
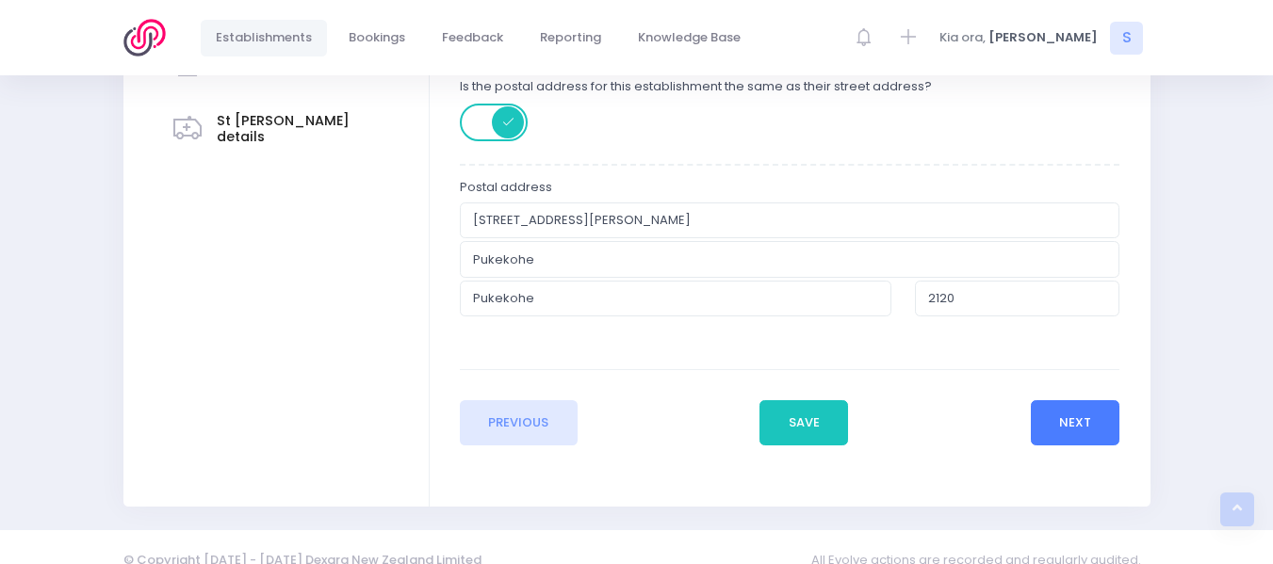
click at [1068, 426] on button "Next" at bounding box center [1076, 423] width 90 height 45
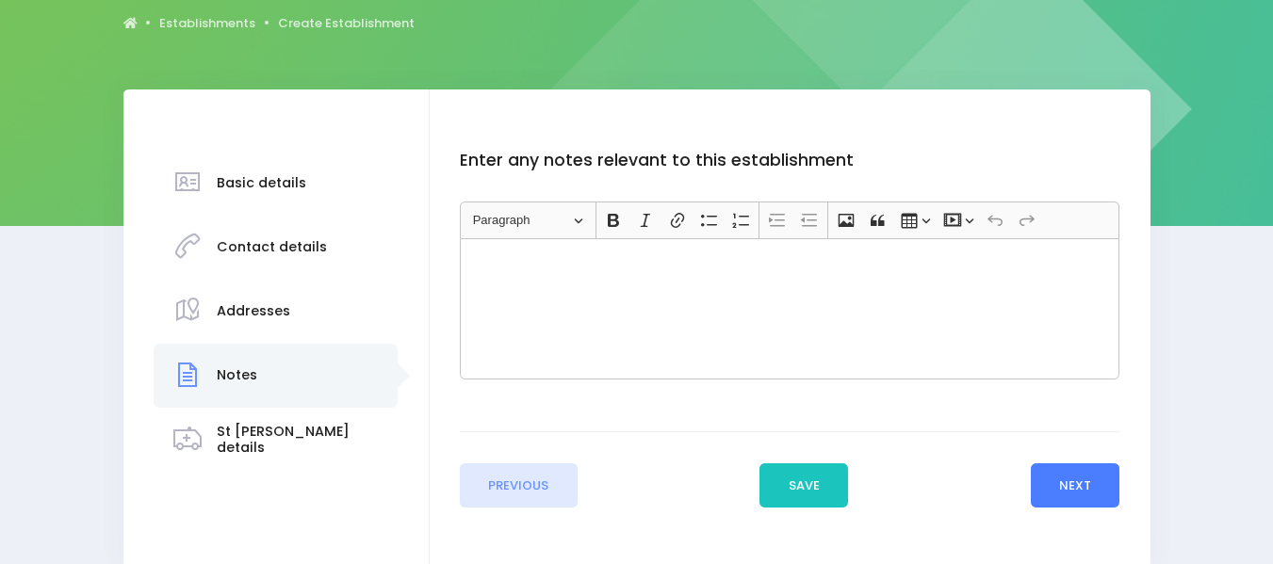
scroll to position [227, 0]
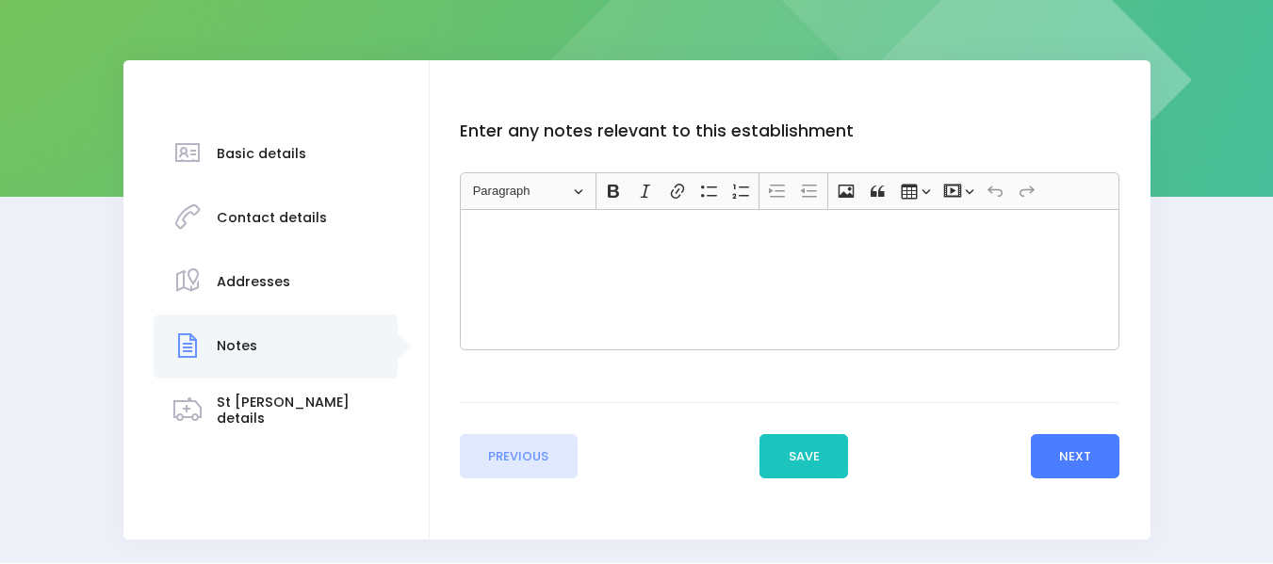
click at [1076, 456] on button "Next" at bounding box center [1076, 456] width 90 height 45
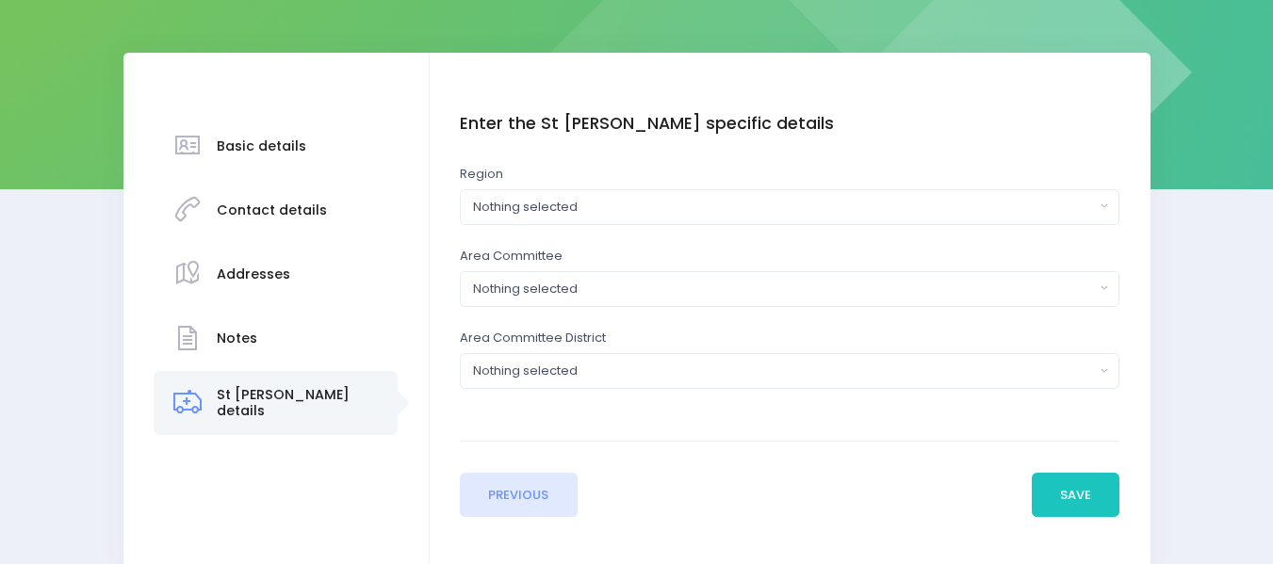
scroll to position [237, 0]
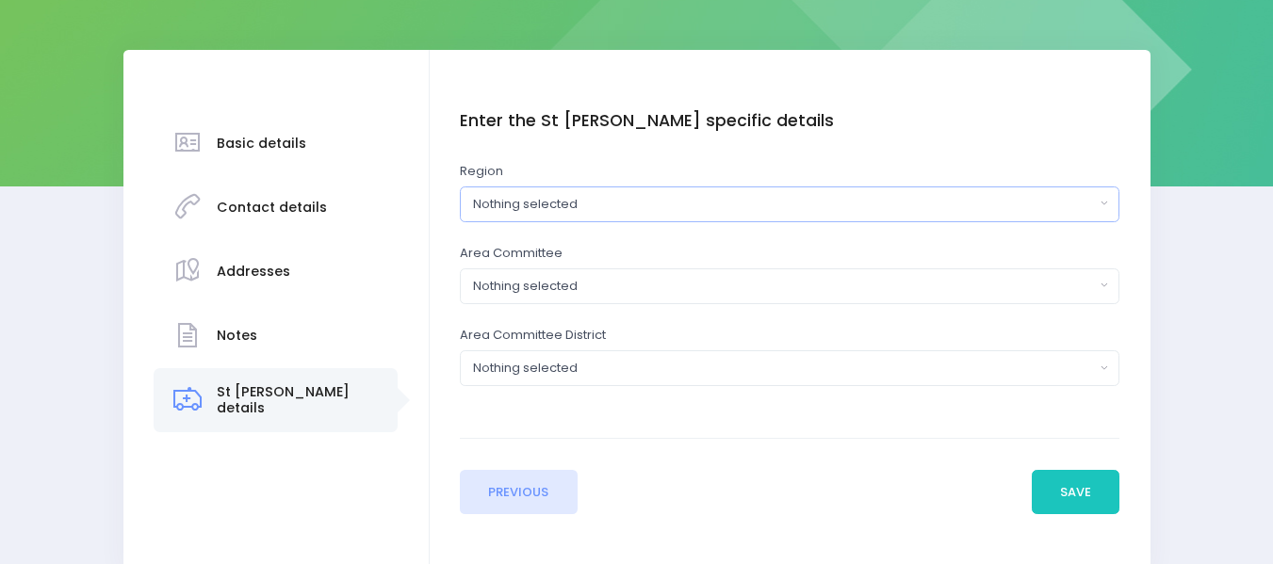
click at [566, 198] on div "Nothing selected" at bounding box center [784, 204] width 622 height 19
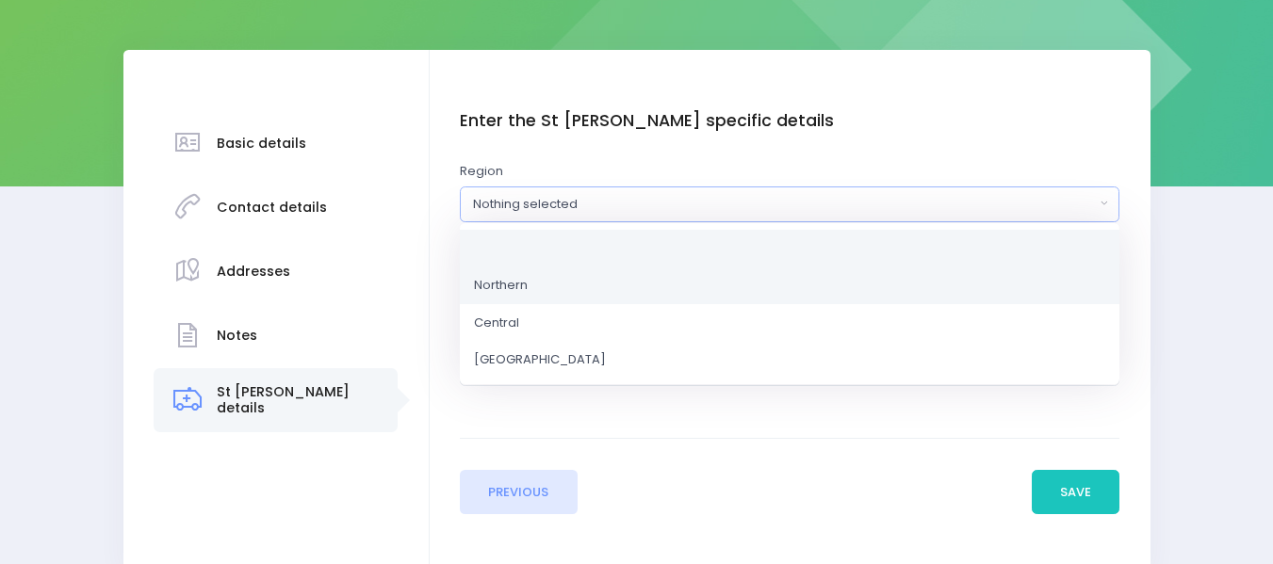
click at [519, 284] on span "Northern" at bounding box center [501, 285] width 54 height 19
select select "Northern"
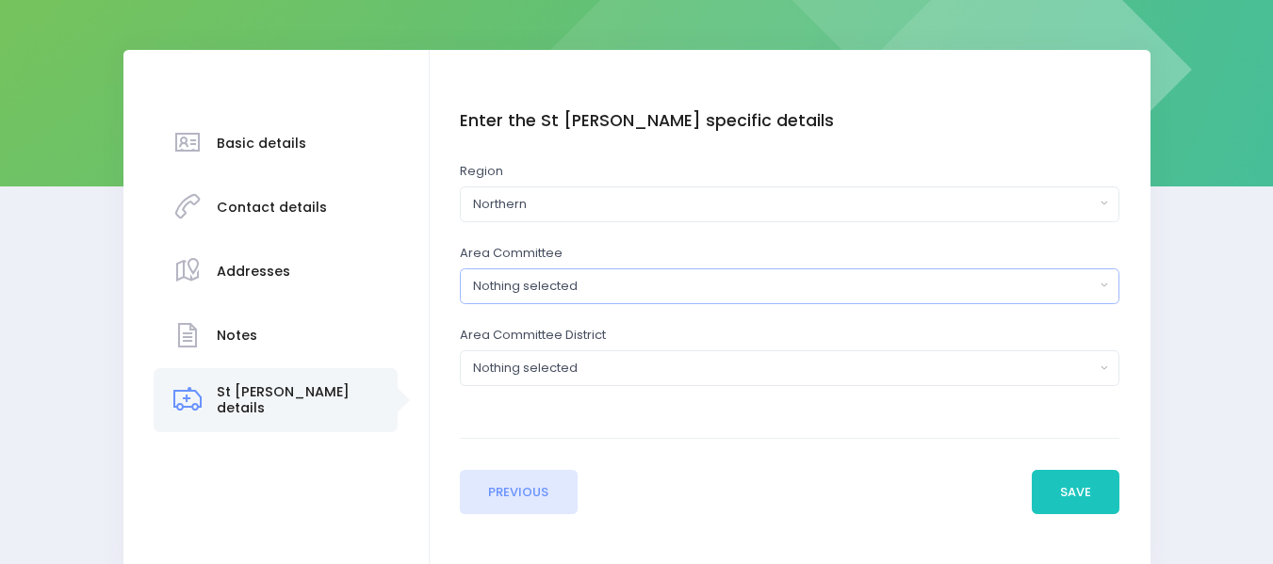
click at [520, 286] on div "Nothing selected" at bounding box center [784, 286] width 622 height 19
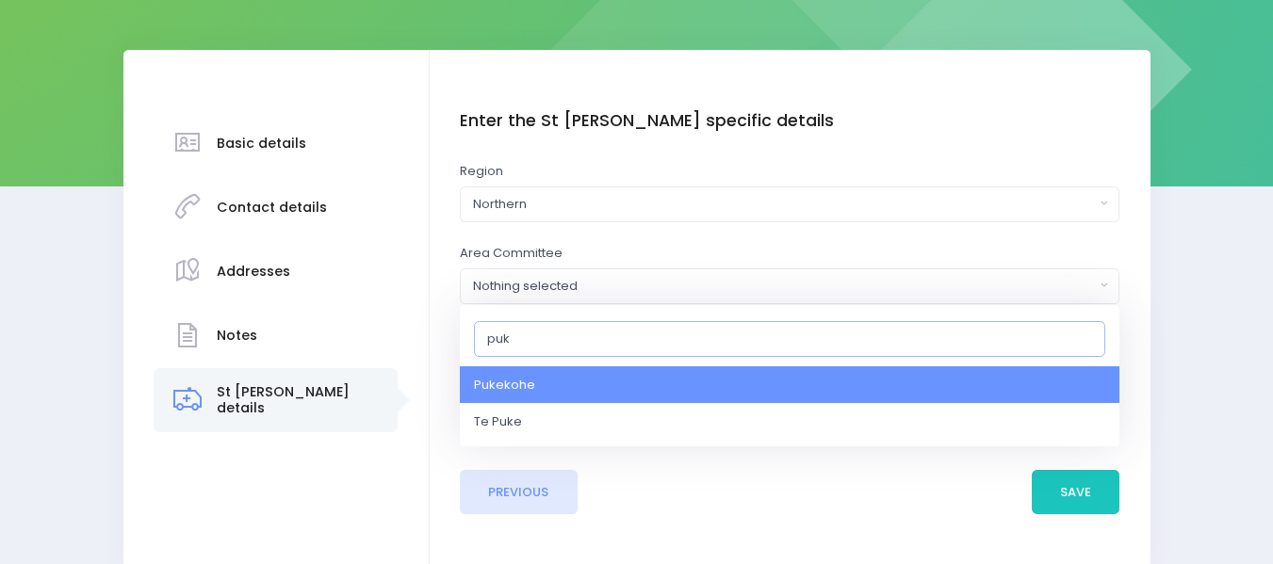
type input "puke"
click at [535, 375] on link "Pukekohe" at bounding box center [790, 386] width 660 height 38
select select "Pukekohe"
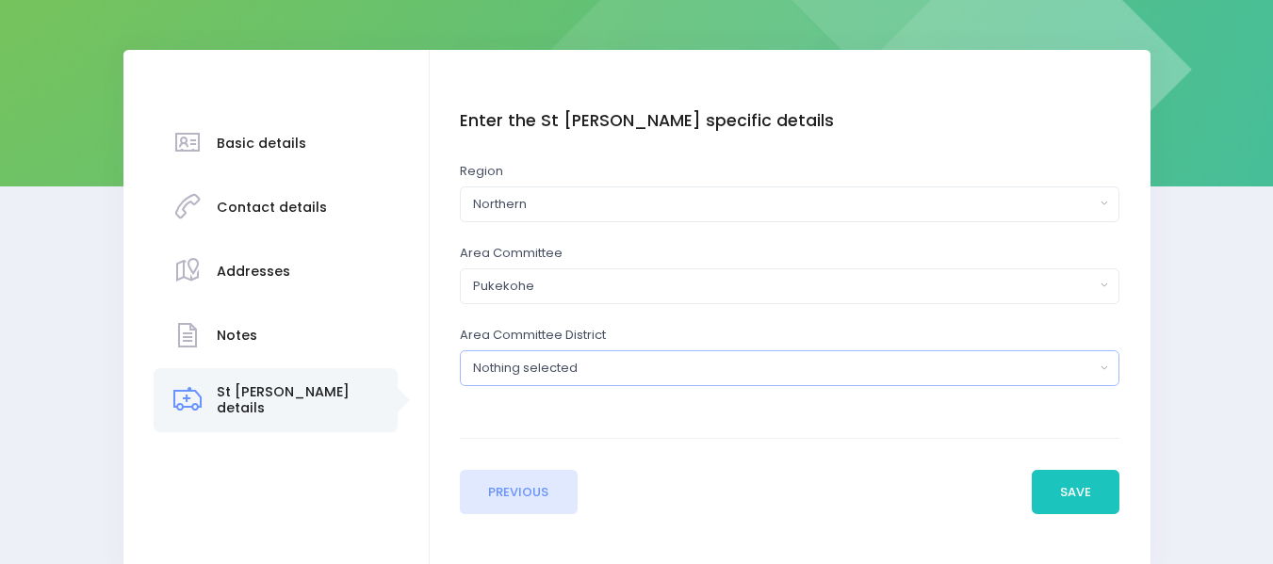
click at [531, 366] on div "Nothing selected" at bounding box center [784, 368] width 622 height 19
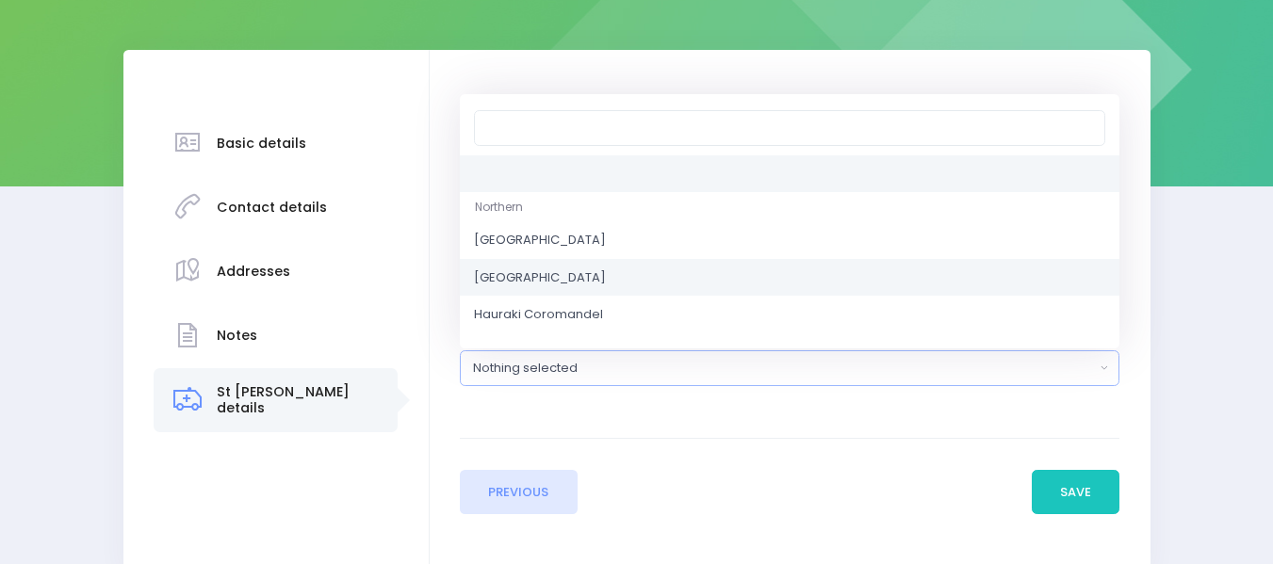
click at [536, 277] on span "Auckland Southeast" at bounding box center [540, 278] width 132 height 19
select select "Auckland Southeast"
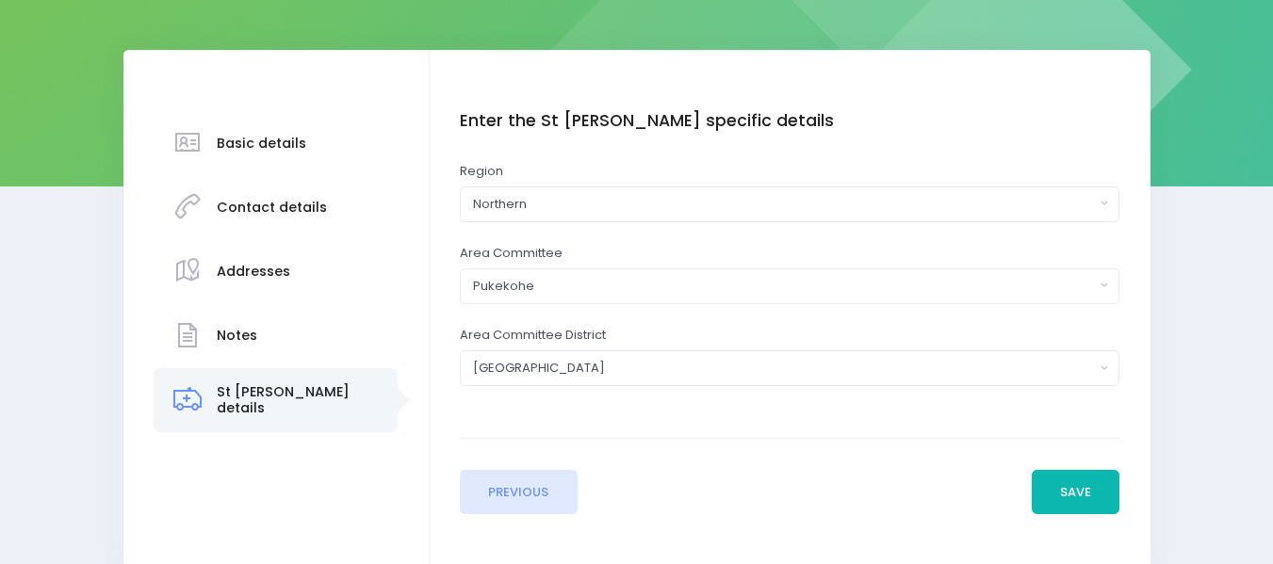
click at [1060, 487] on button "Save" at bounding box center [1076, 492] width 89 height 45
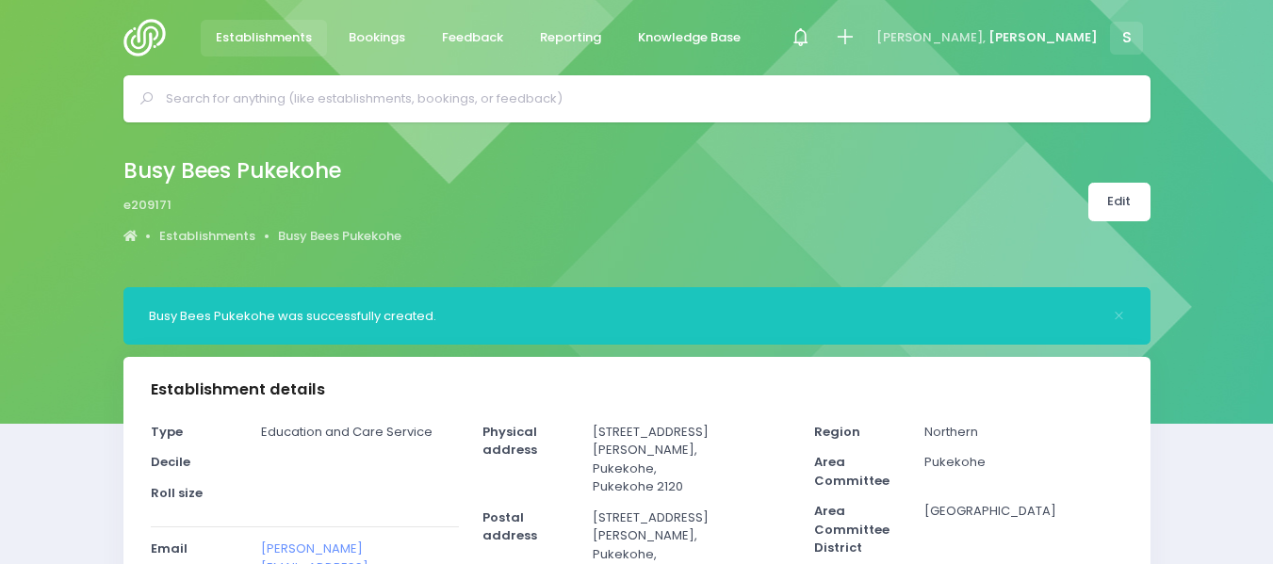
select select "5"
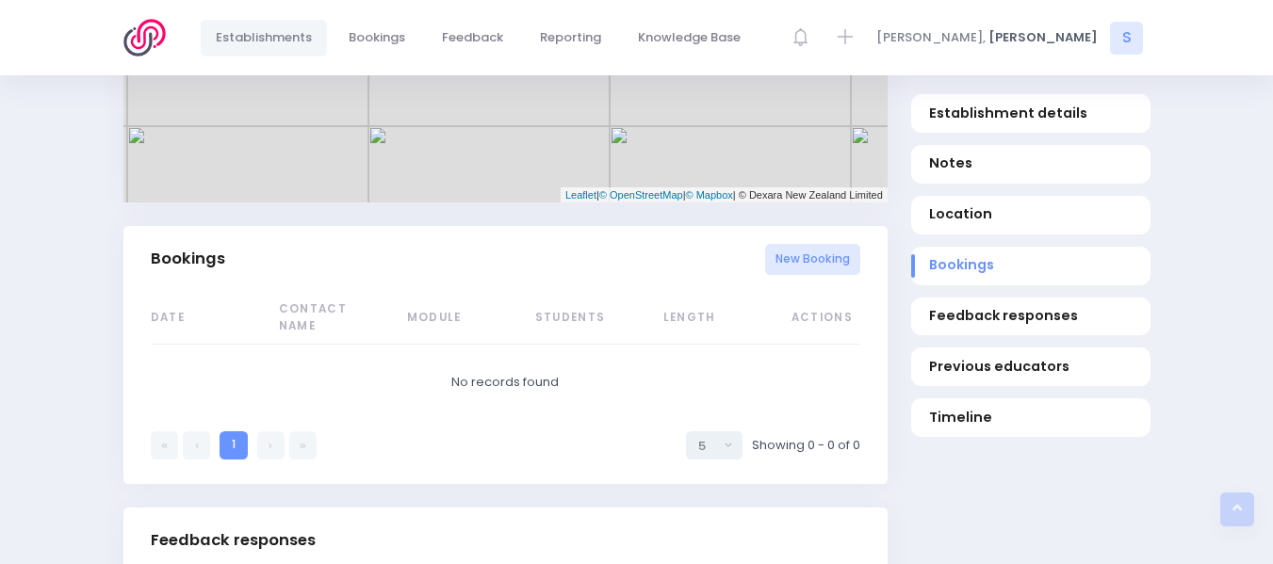
scroll to position [1140, 0]
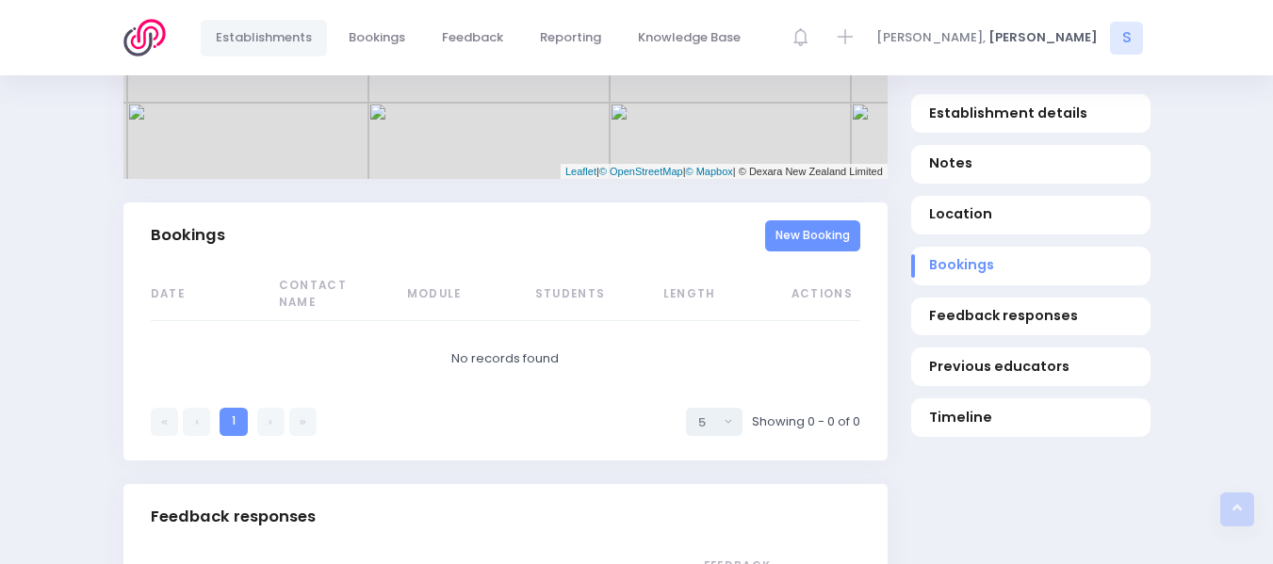
click at [798, 221] on link "New Booking" at bounding box center [812, 236] width 95 height 31
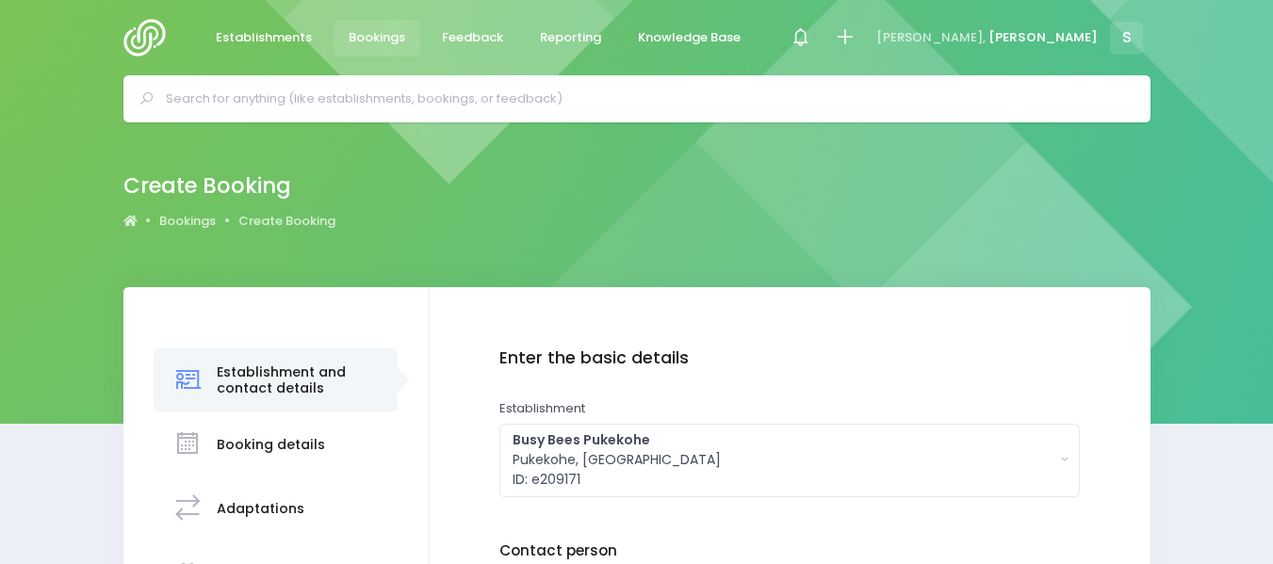
click at [1272, 283] on html "Establishments Bookings Feedback Reporting Knowledge Base" at bounding box center [636, 282] width 1273 height 564
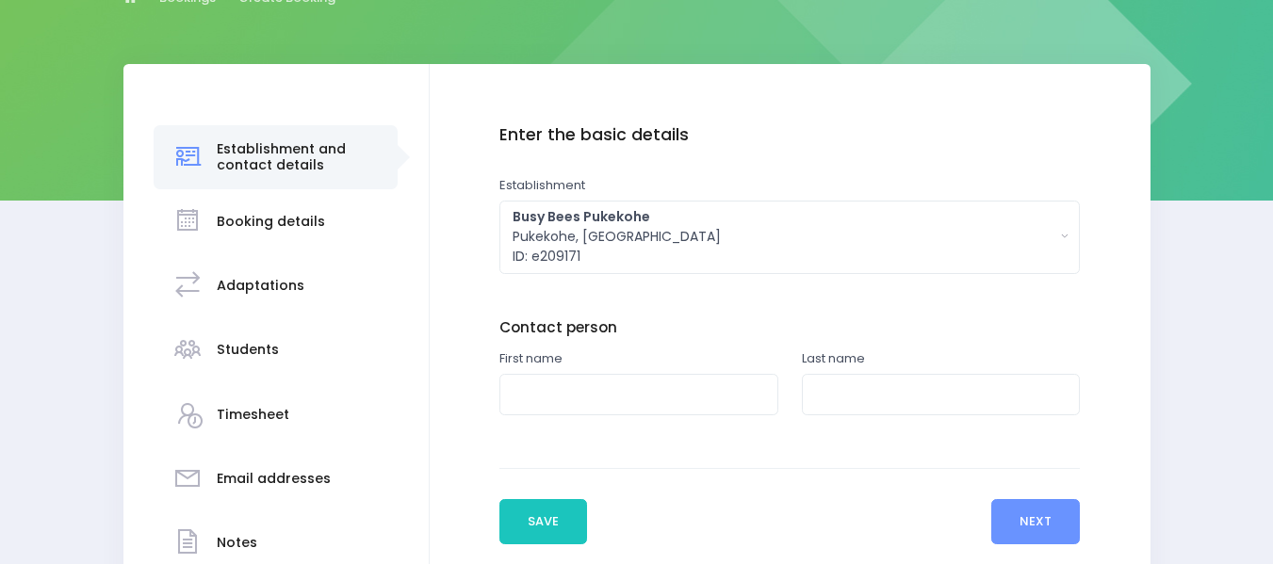
scroll to position [223, 0]
click at [588, 391] on input "text" at bounding box center [638, 395] width 279 height 42
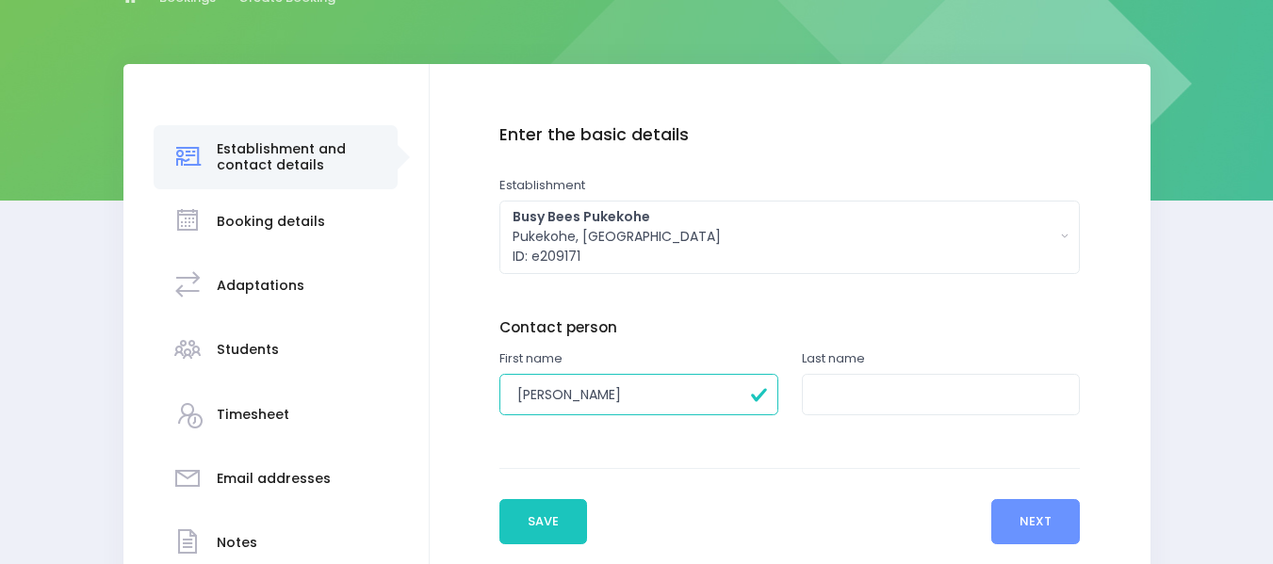
type input "[PERSON_NAME]"
click at [819, 396] on input "text" at bounding box center [941, 395] width 279 height 42
type input "[PERSON_NAME]"
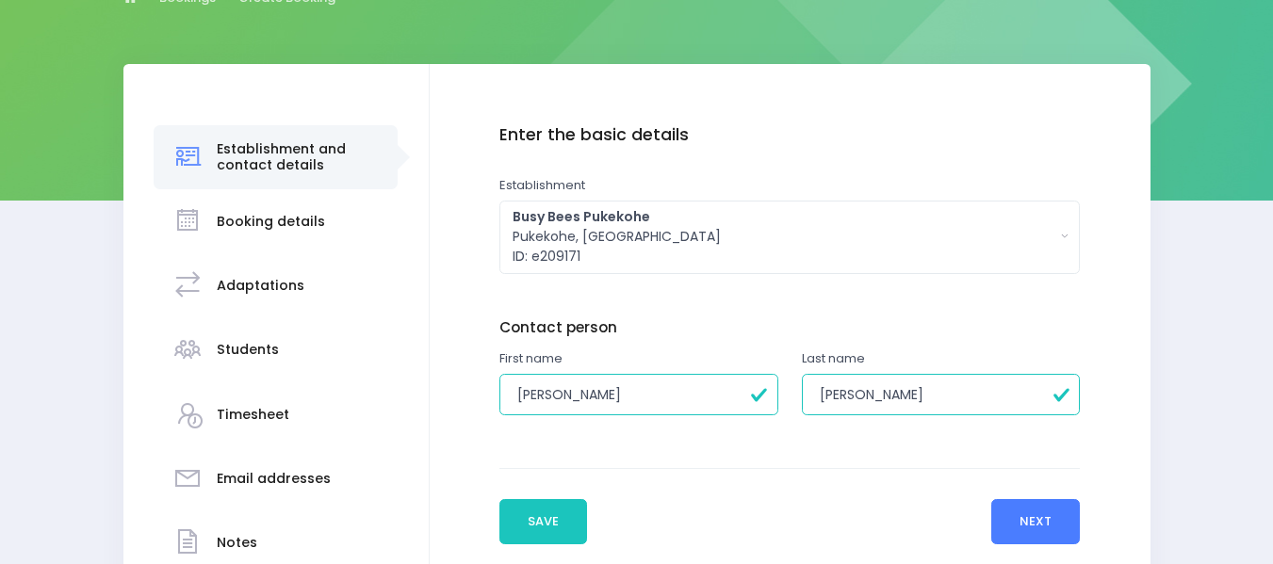
click at [1021, 525] on button "Next" at bounding box center [1036, 521] width 90 height 45
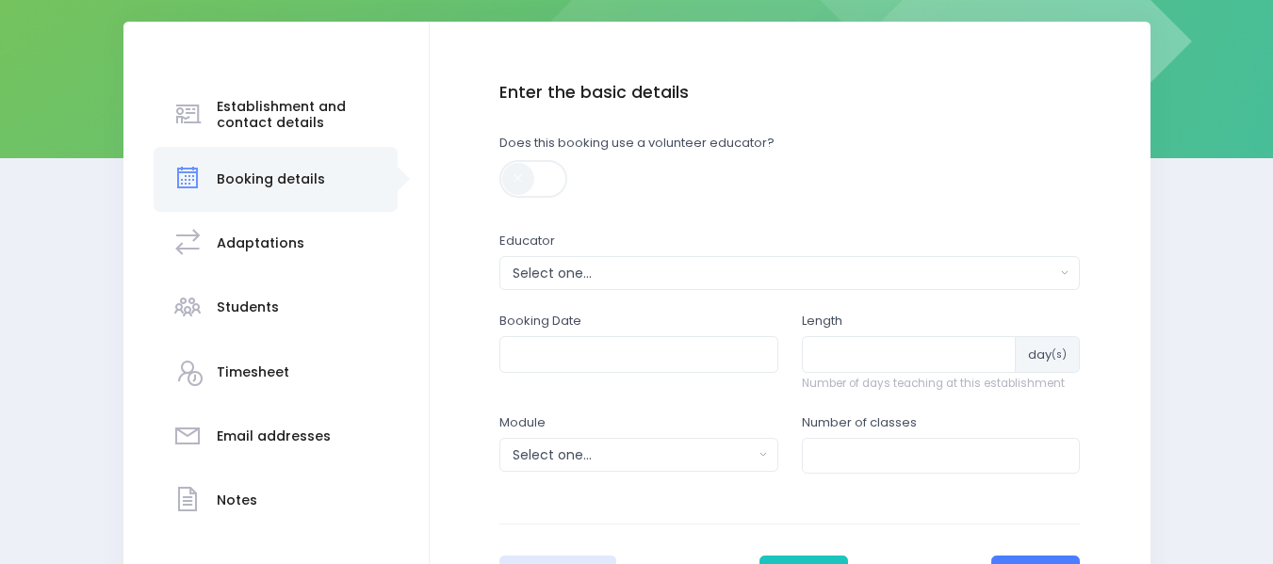
scroll to position [273, 0]
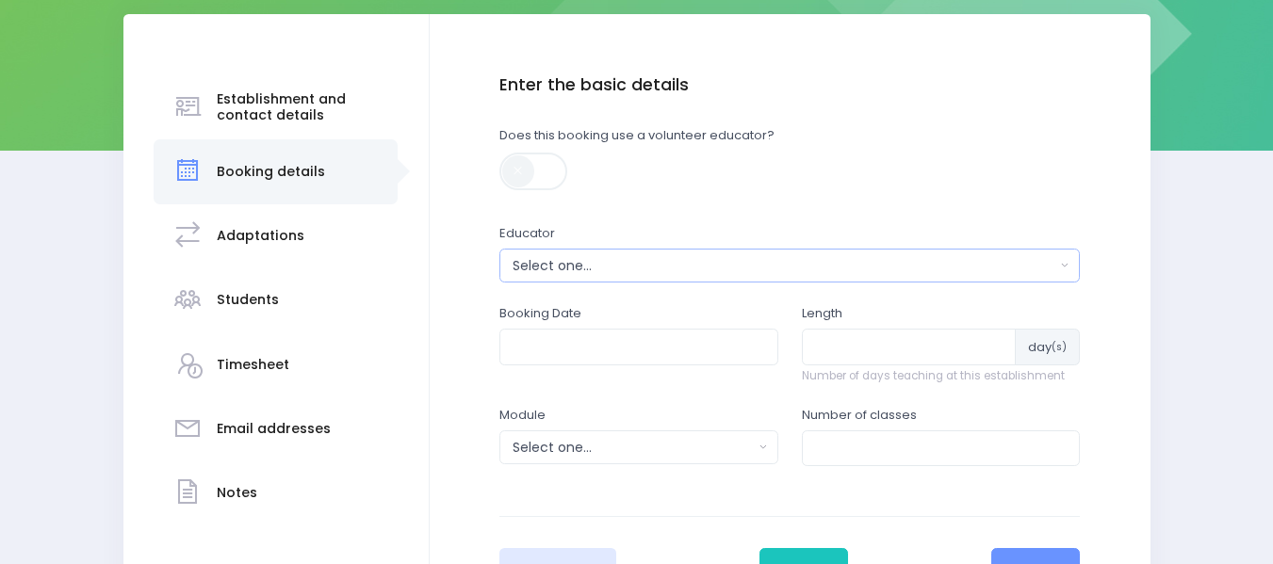
click at [538, 269] on div "Select one..." at bounding box center [784, 266] width 543 height 20
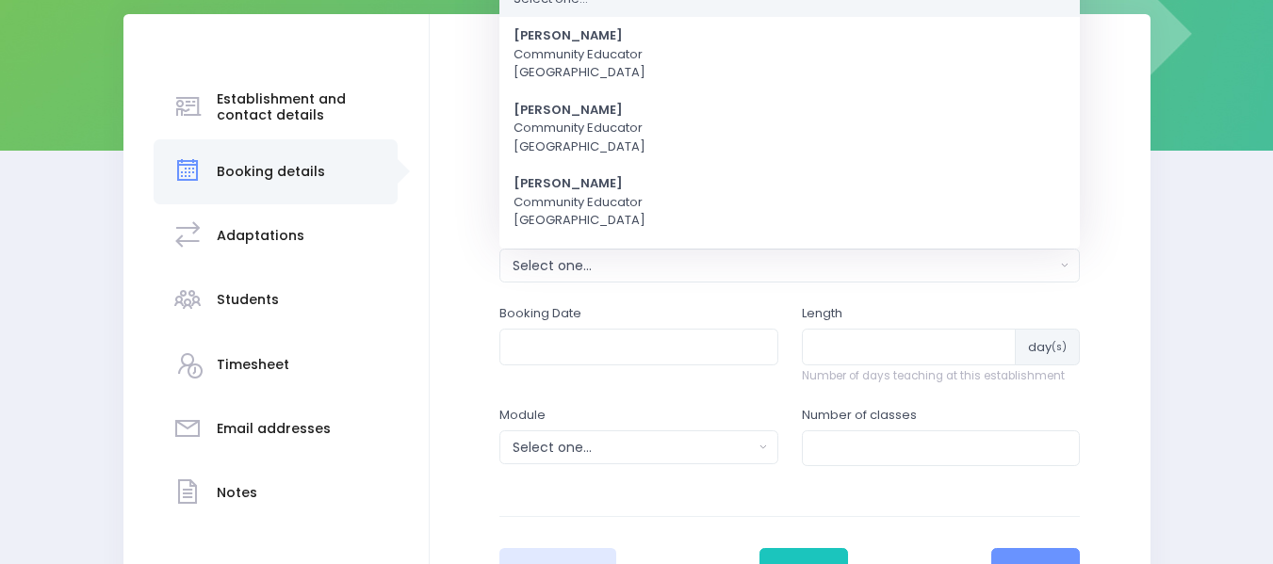
scroll to position [0, 0]
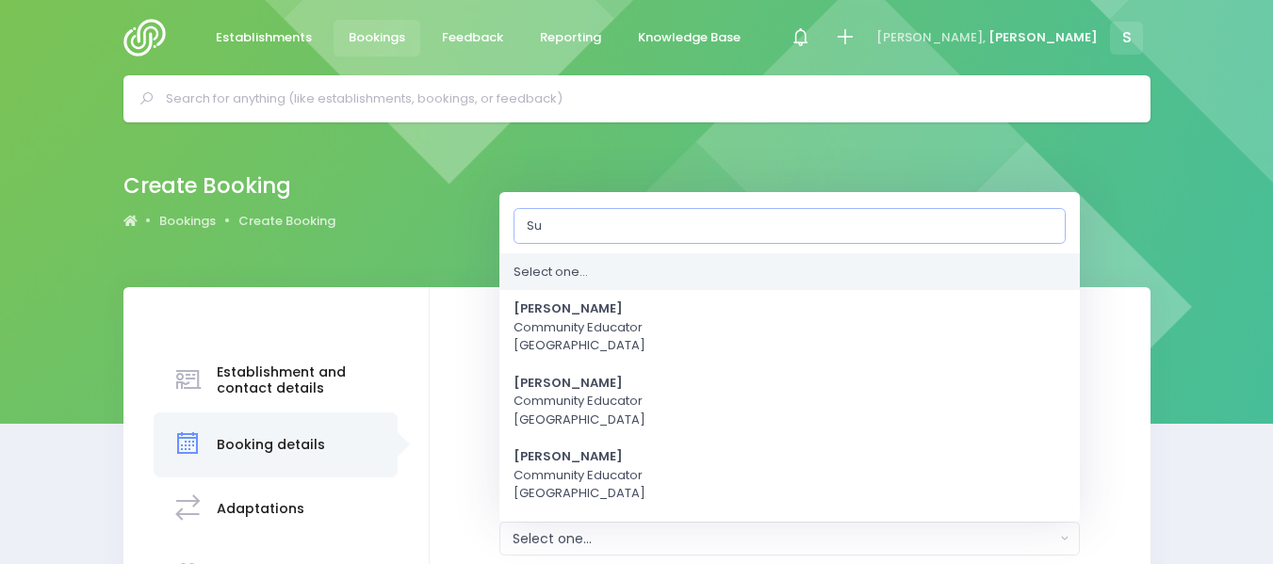
type input "[PERSON_NAME]"
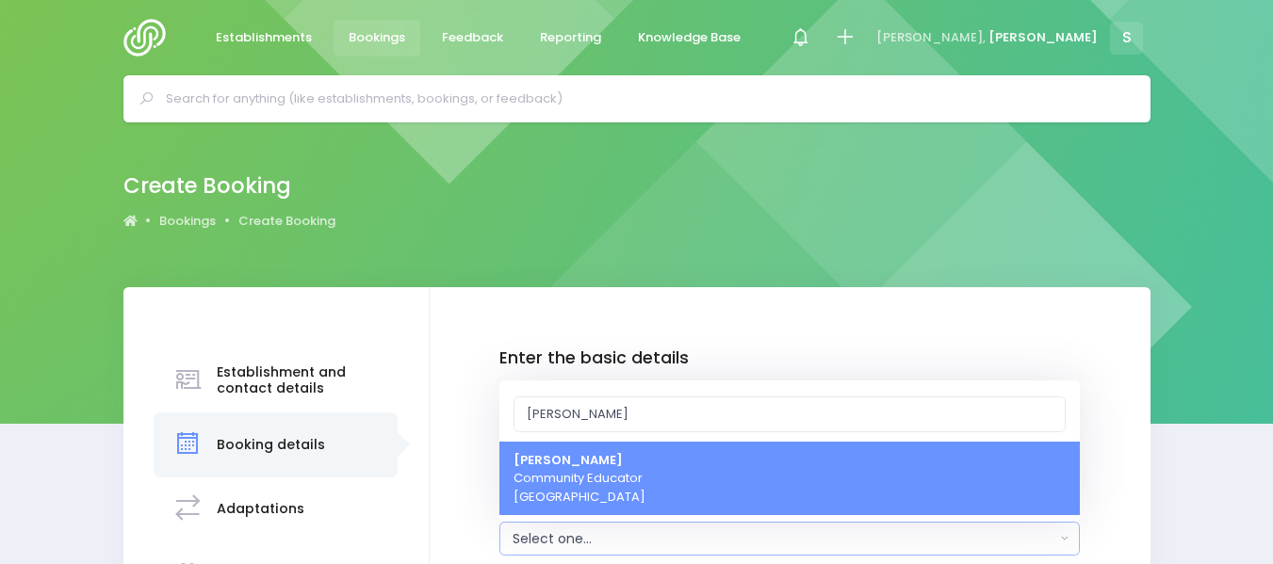
click at [574, 464] on strong "[PERSON_NAME]" at bounding box center [568, 460] width 109 height 18
select select "121363"
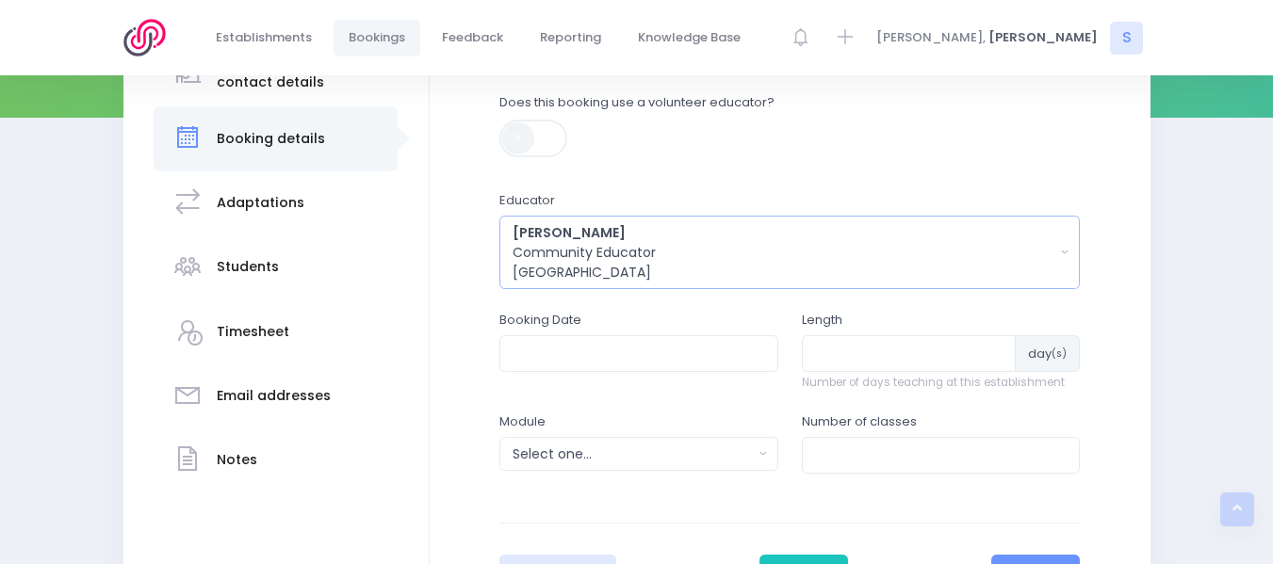
scroll to position [329, 0]
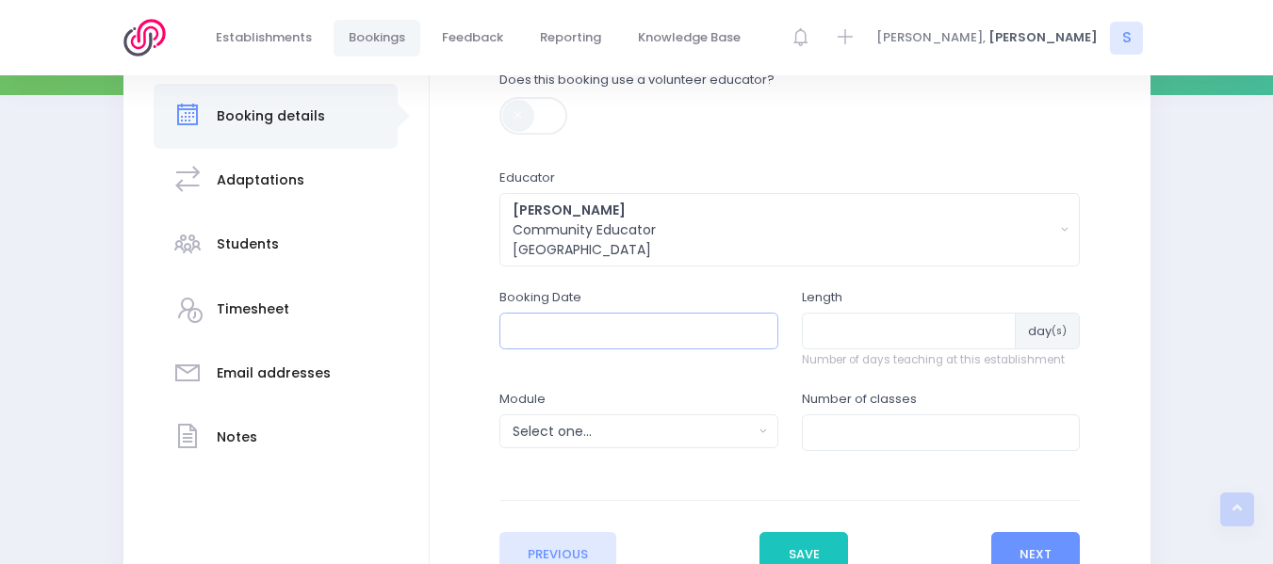
click at [545, 332] on input "text" at bounding box center [638, 331] width 279 height 36
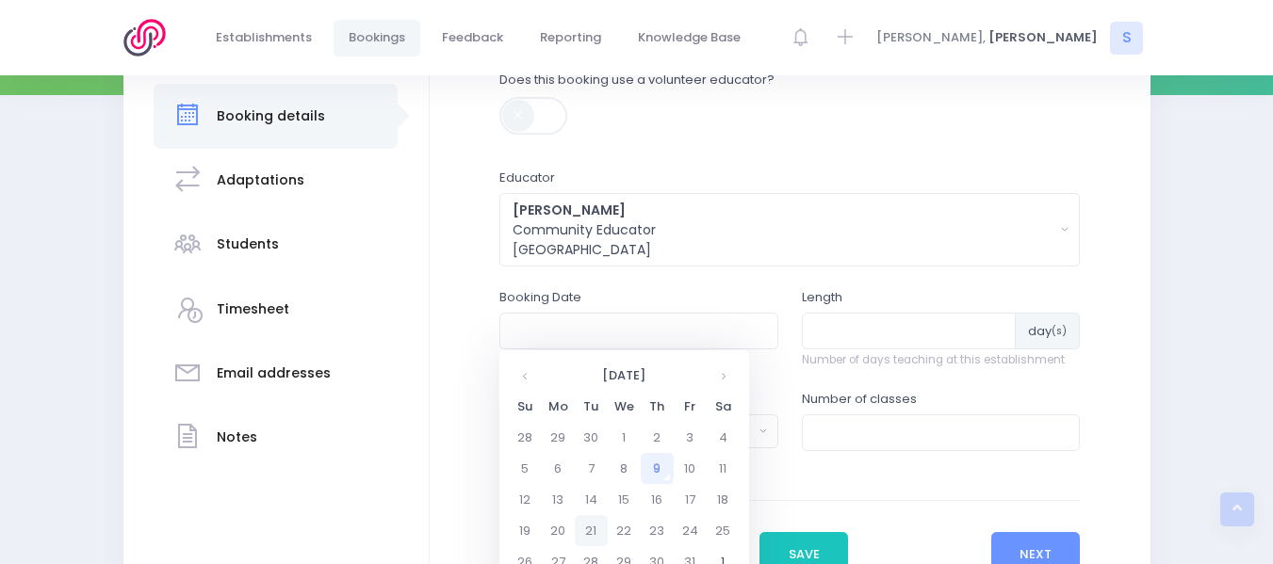
click at [591, 530] on td "21" at bounding box center [591, 530] width 33 height 31
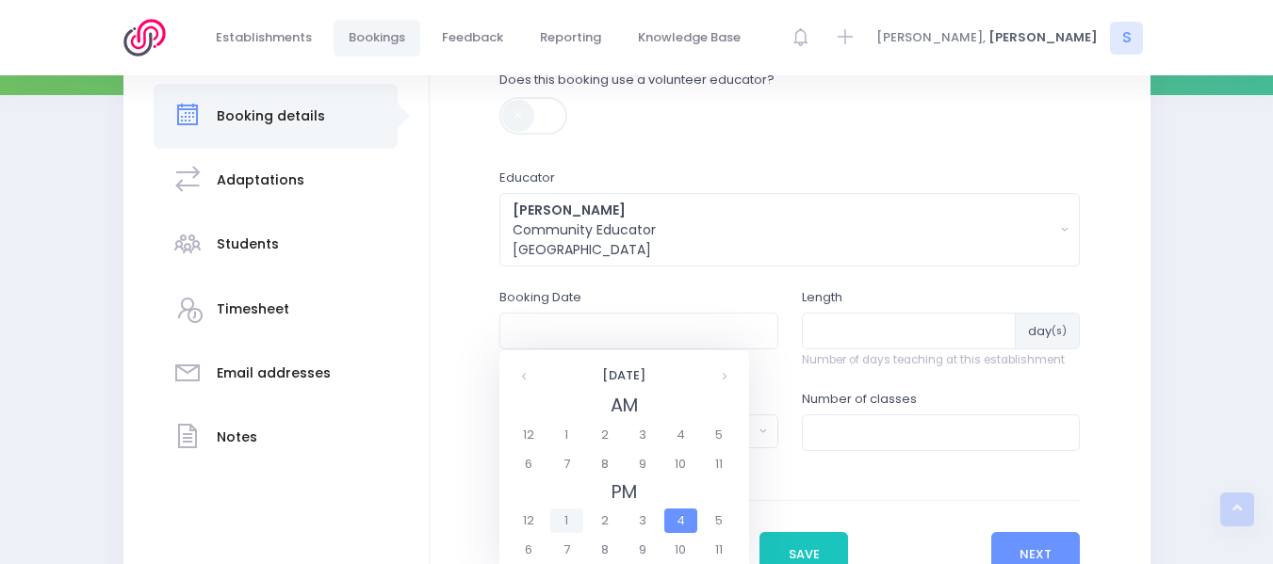
click at [567, 518] on span "1" at bounding box center [566, 521] width 33 height 25
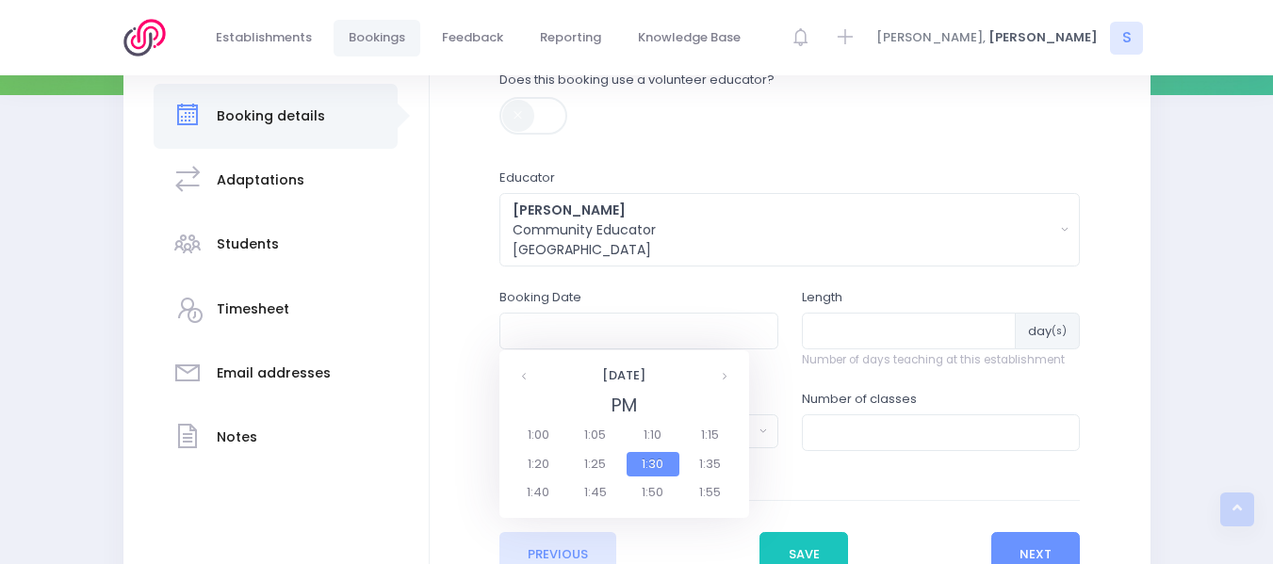
click at [653, 461] on span "1:30" at bounding box center [653, 464] width 53 height 25
type input "21/10/2025 01:30 PM"
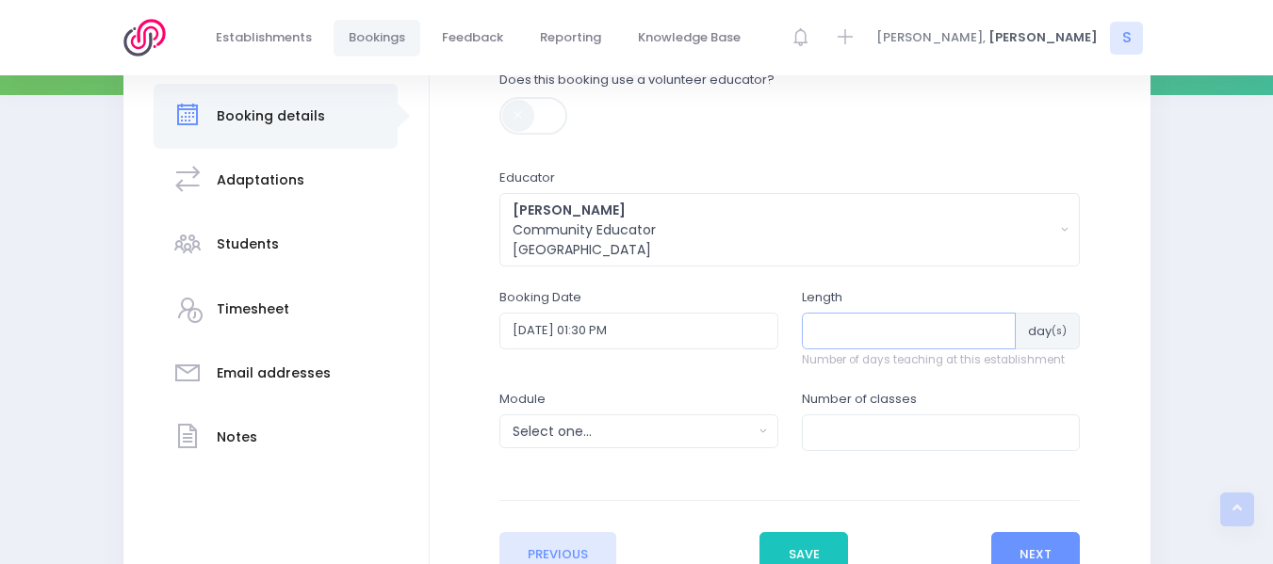
click at [826, 331] on input "number" at bounding box center [909, 331] width 215 height 36
type input "1"
click at [846, 419] on input "number" at bounding box center [941, 433] width 279 height 36
type input "1"
click at [585, 422] on div "Select one..." at bounding box center [633, 432] width 240 height 20
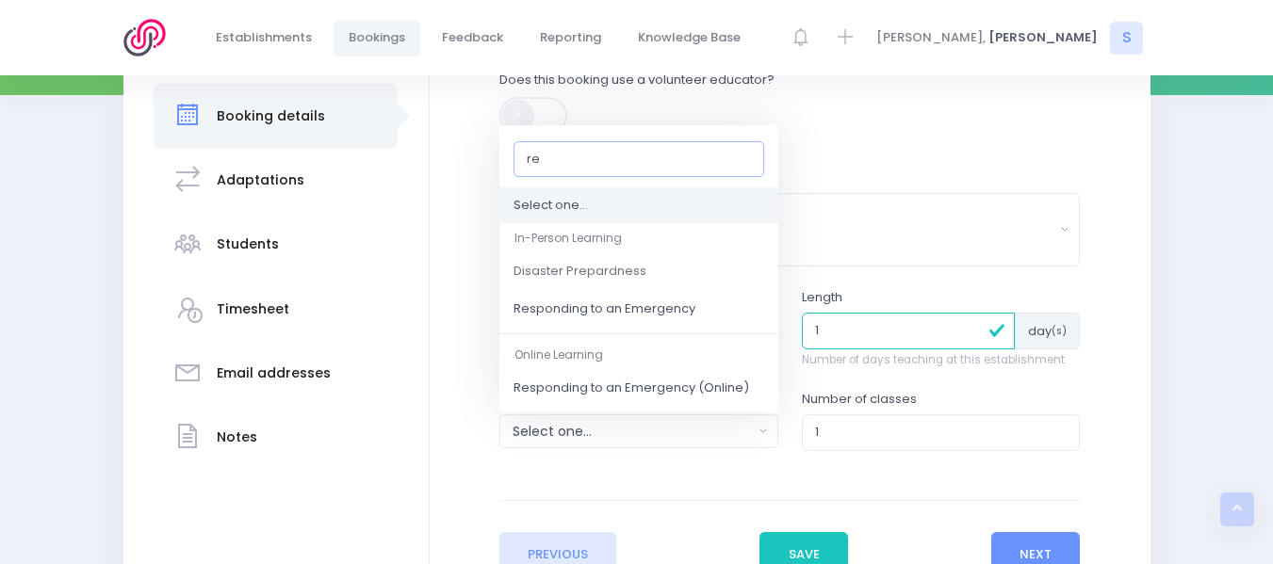
type input "res"
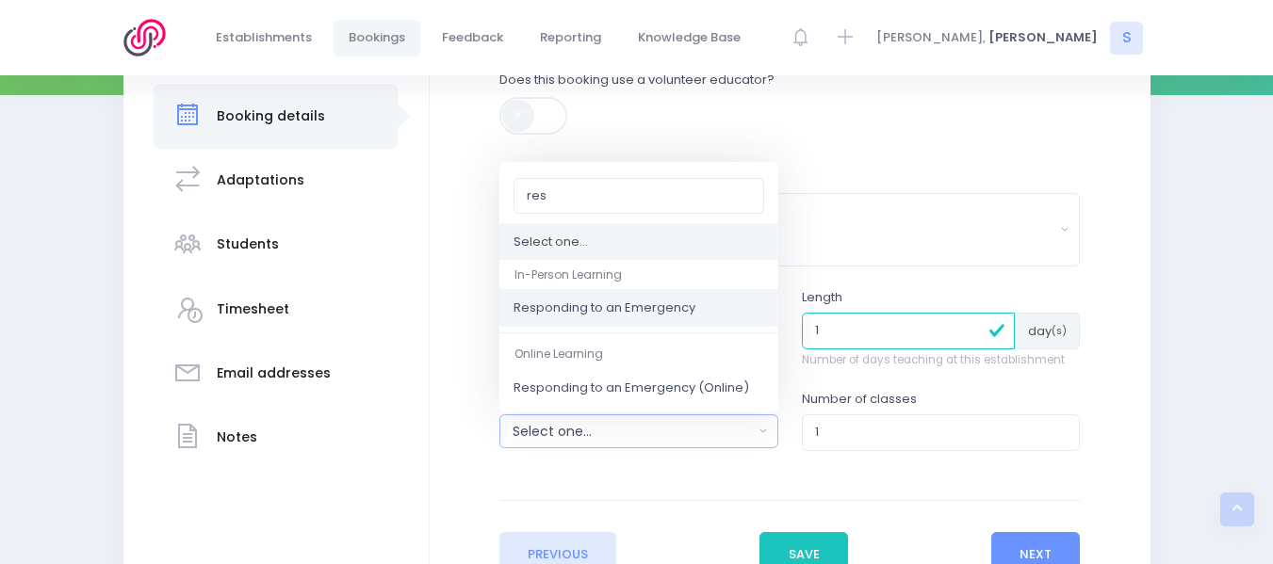
click at [626, 308] on span "Responding to an Emergency" at bounding box center [605, 309] width 182 height 19
select select "Responding to an Emergency"
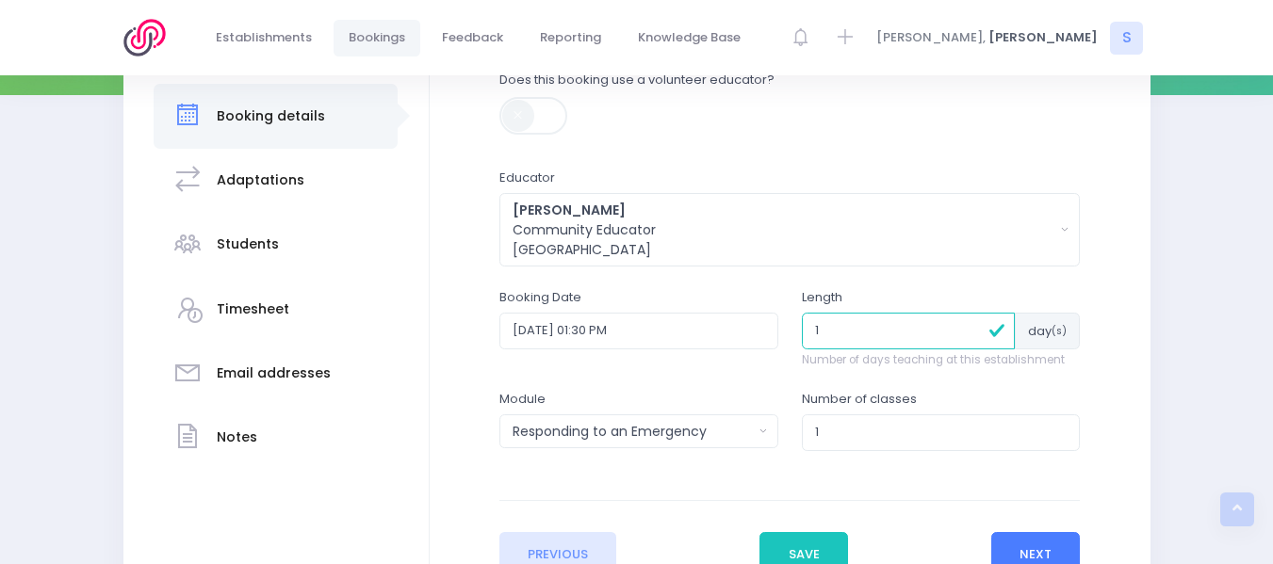
click at [1047, 553] on button "Next" at bounding box center [1036, 554] width 90 height 45
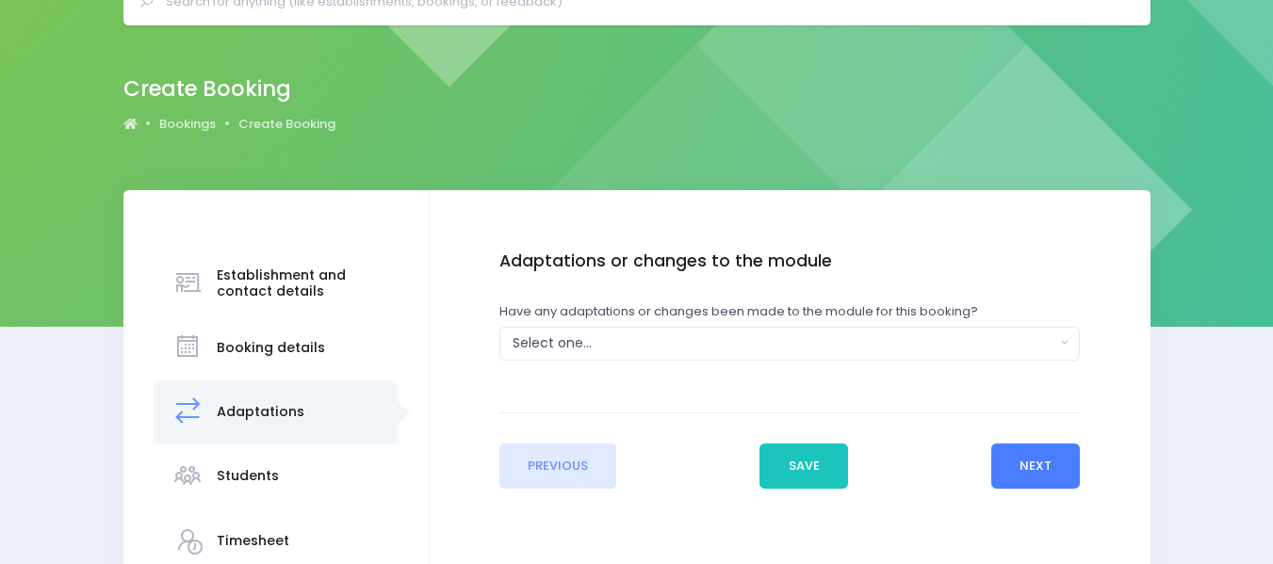
scroll to position [0, 0]
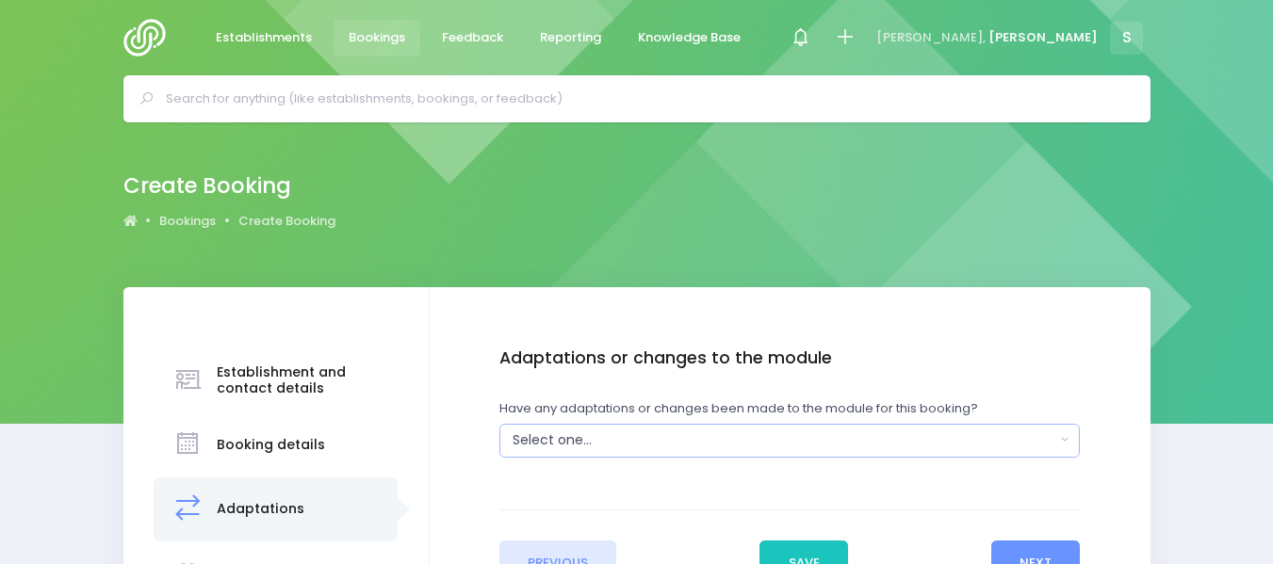
click at [1057, 438] on button "Select one..." at bounding box center [789, 441] width 580 height 34
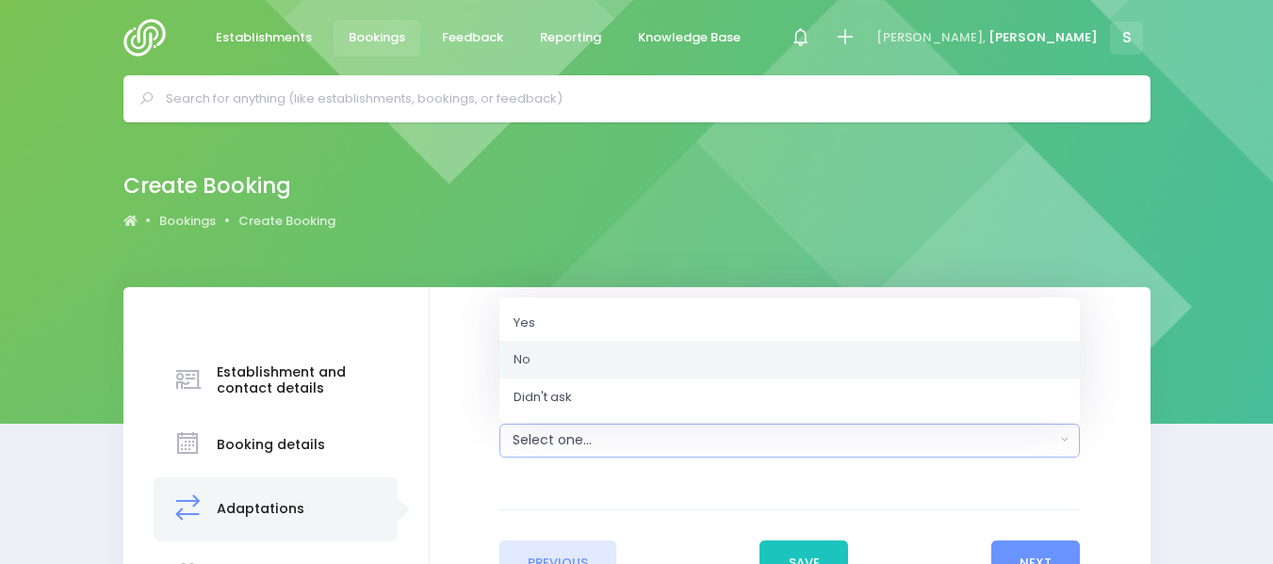
click at [598, 355] on link "No" at bounding box center [789, 360] width 580 height 38
select select "No"
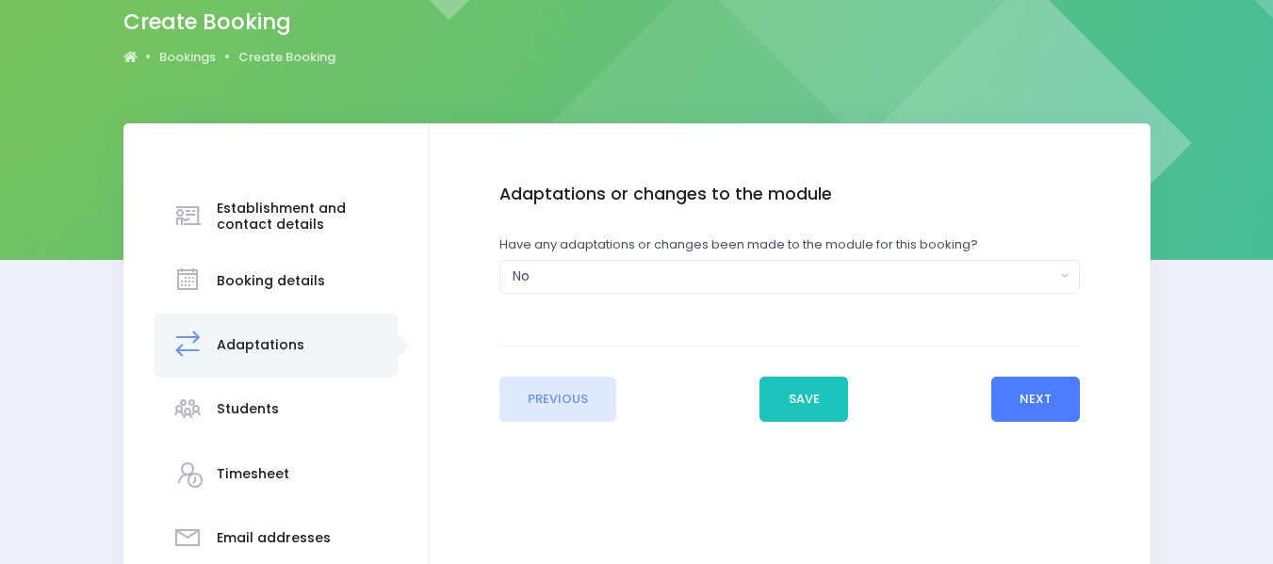
click at [1040, 399] on button "Next" at bounding box center [1036, 399] width 90 height 45
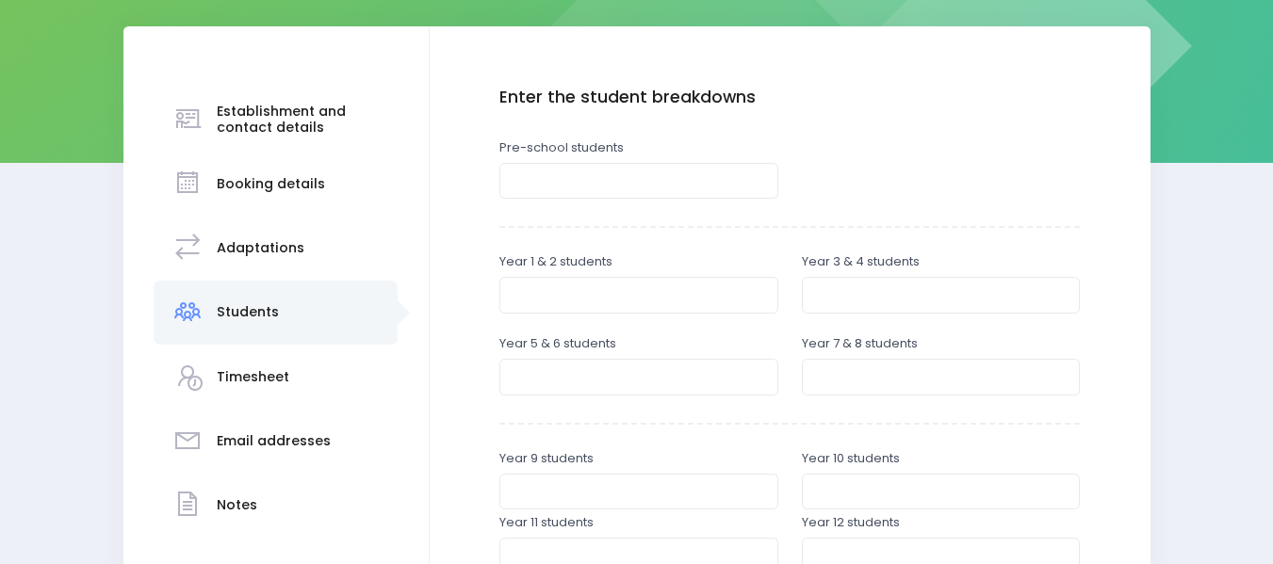
scroll to position [298, 0]
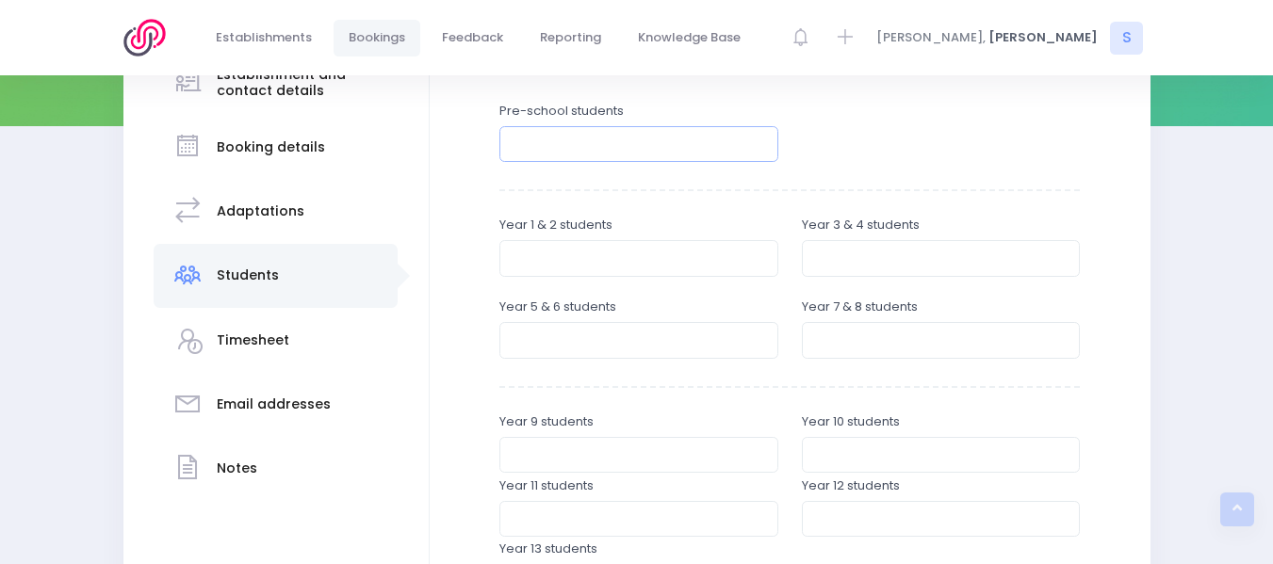
click at [552, 135] on input "number" at bounding box center [638, 144] width 279 height 36
type input "35"
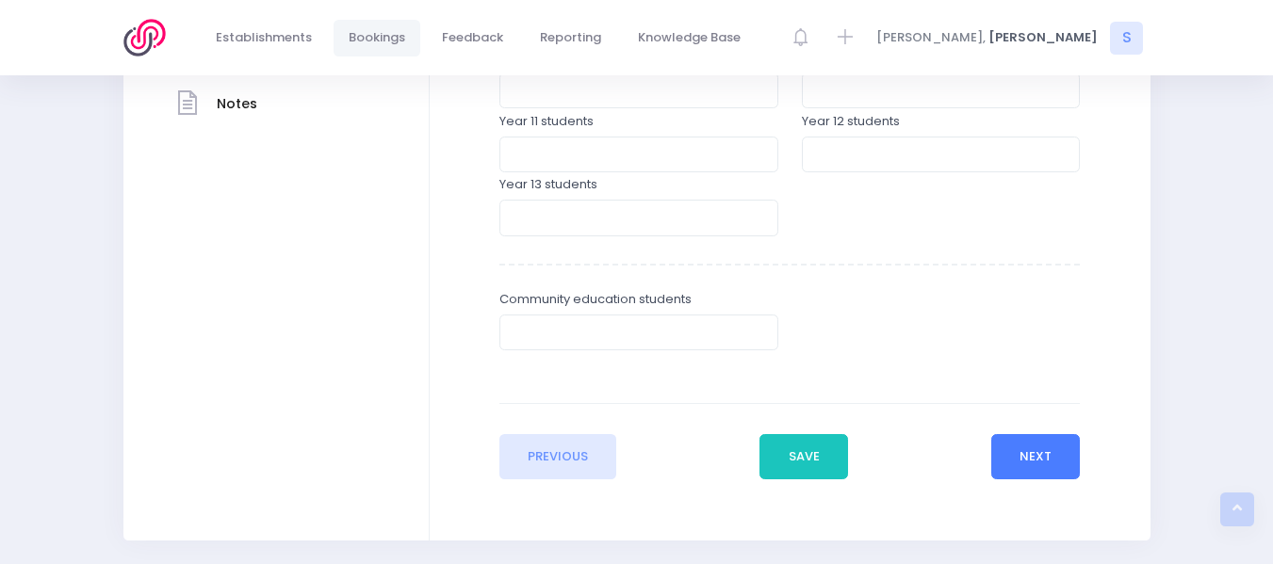
click at [1039, 457] on button "Next" at bounding box center [1036, 456] width 90 height 45
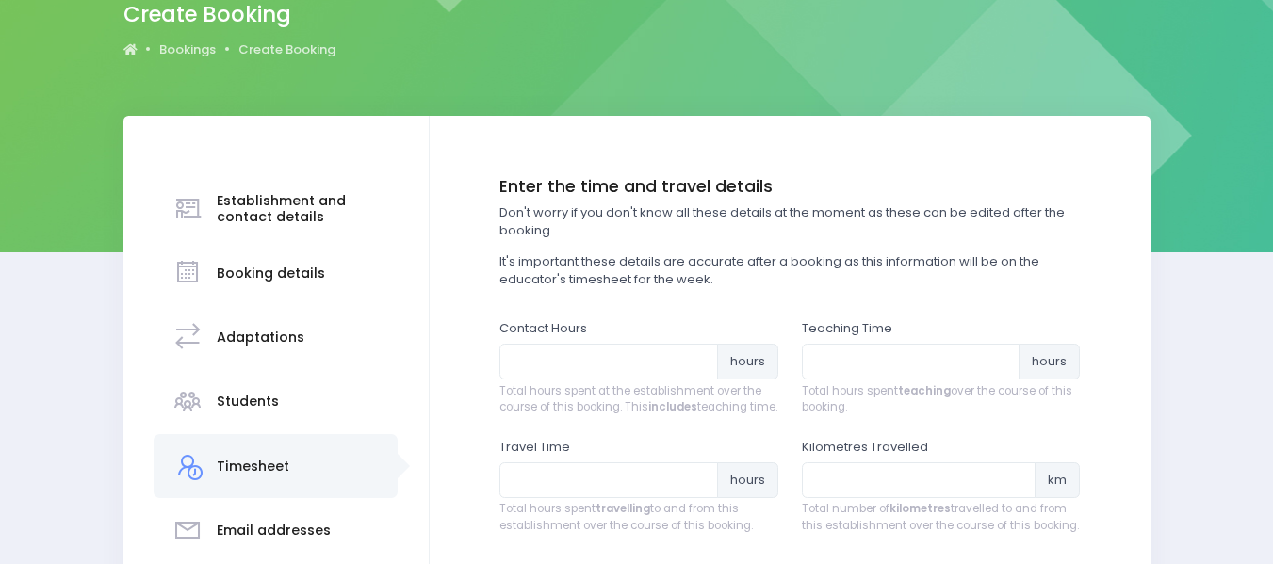
scroll to position [199, 0]
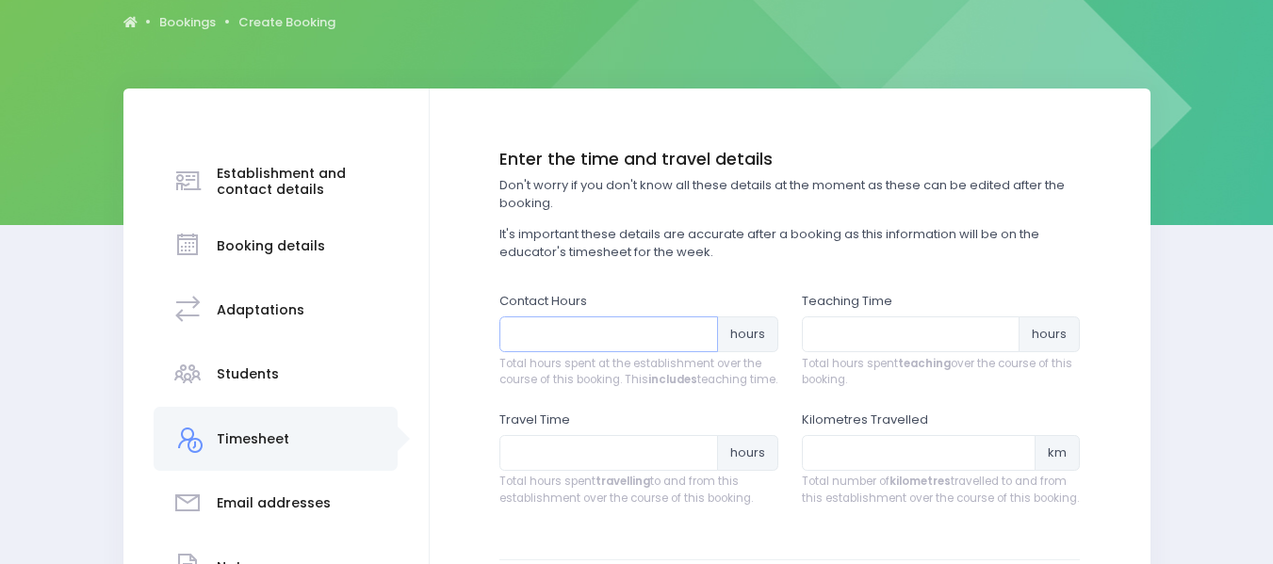
click at [537, 335] on input "number" at bounding box center [608, 335] width 219 height 36
type input "1.25"
click at [842, 335] on input "number" at bounding box center [911, 335] width 219 height 36
type input "1"
click at [544, 465] on input "number" at bounding box center [608, 453] width 219 height 36
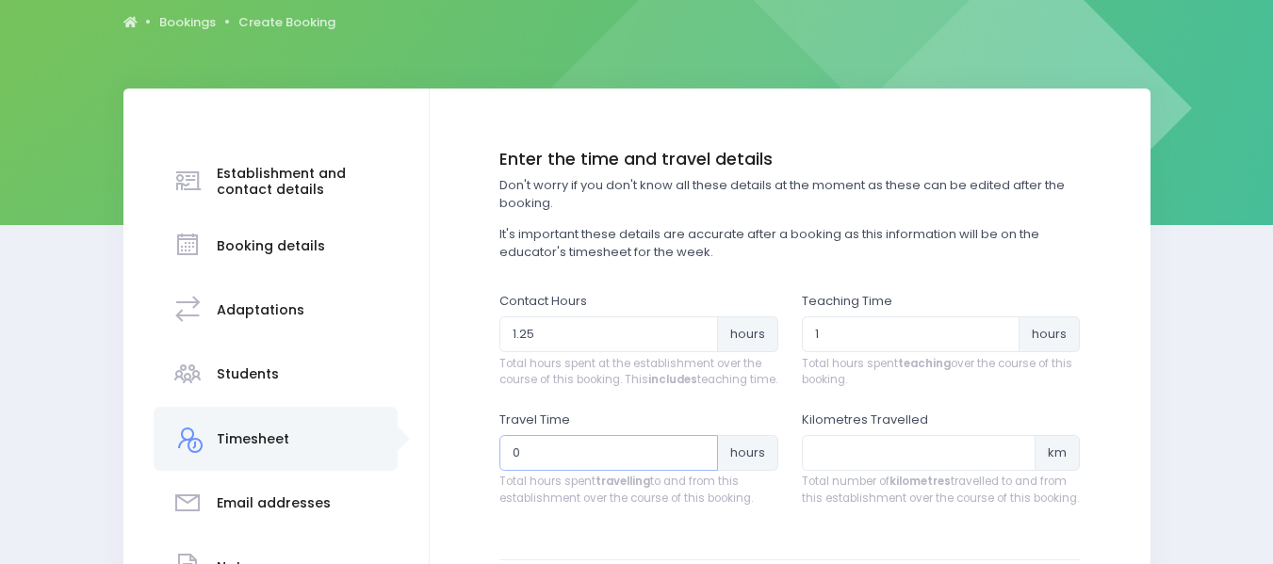
type input "0.5"
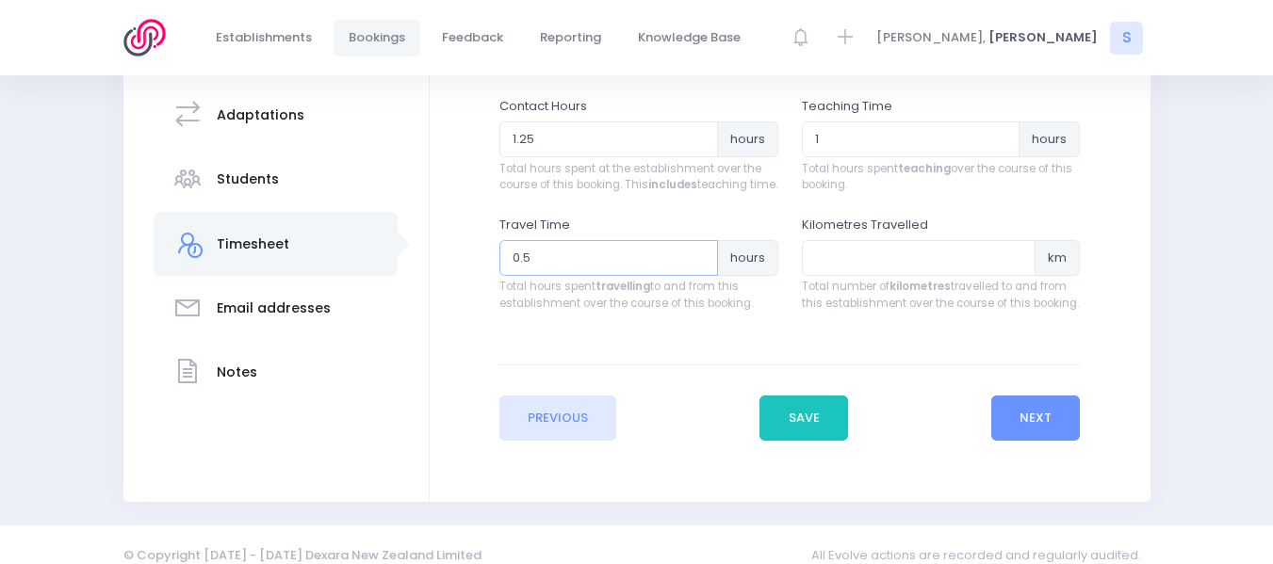
scroll to position [411, 0]
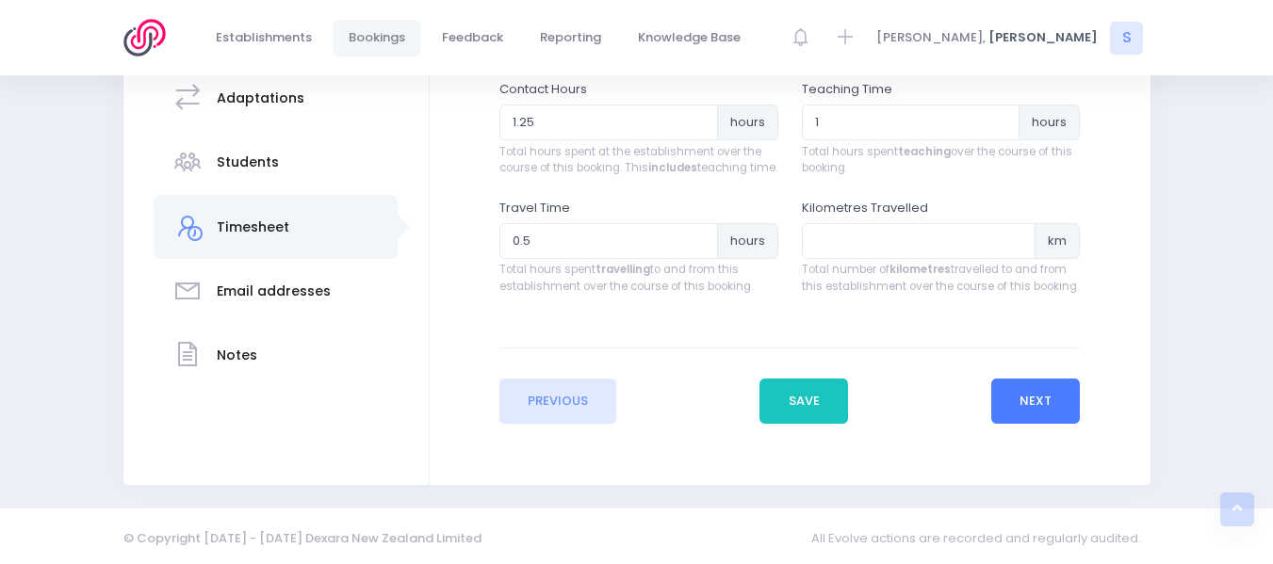
click at [1041, 418] on button "Next" at bounding box center [1036, 401] width 90 height 45
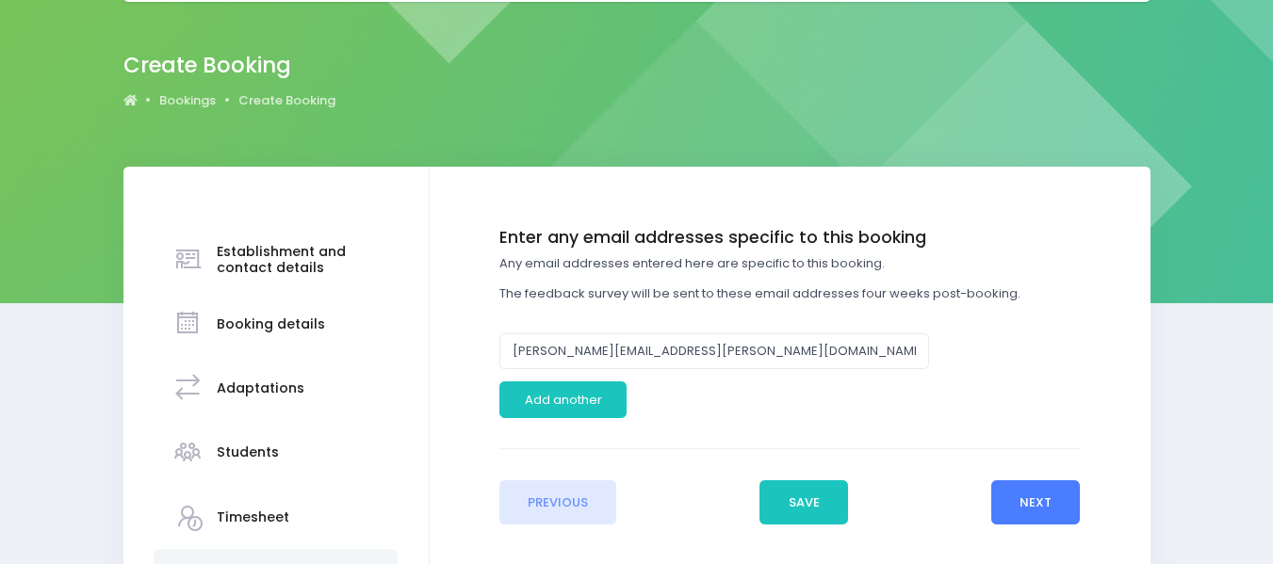
scroll to position [228, 0]
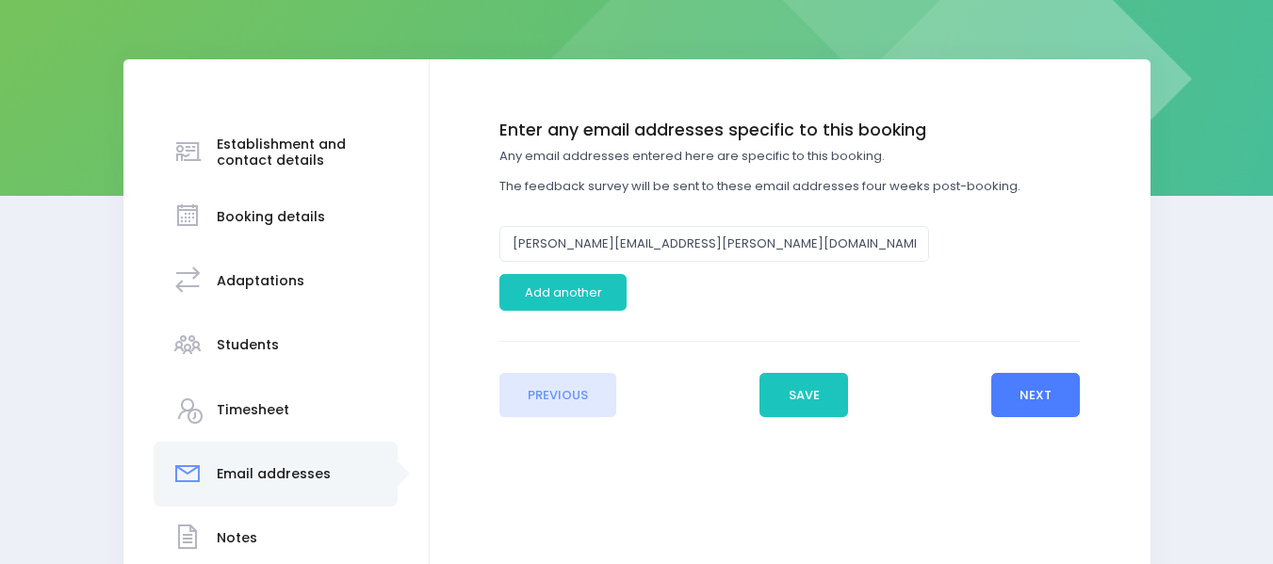
click at [1053, 382] on button "Next" at bounding box center [1036, 395] width 90 height 45
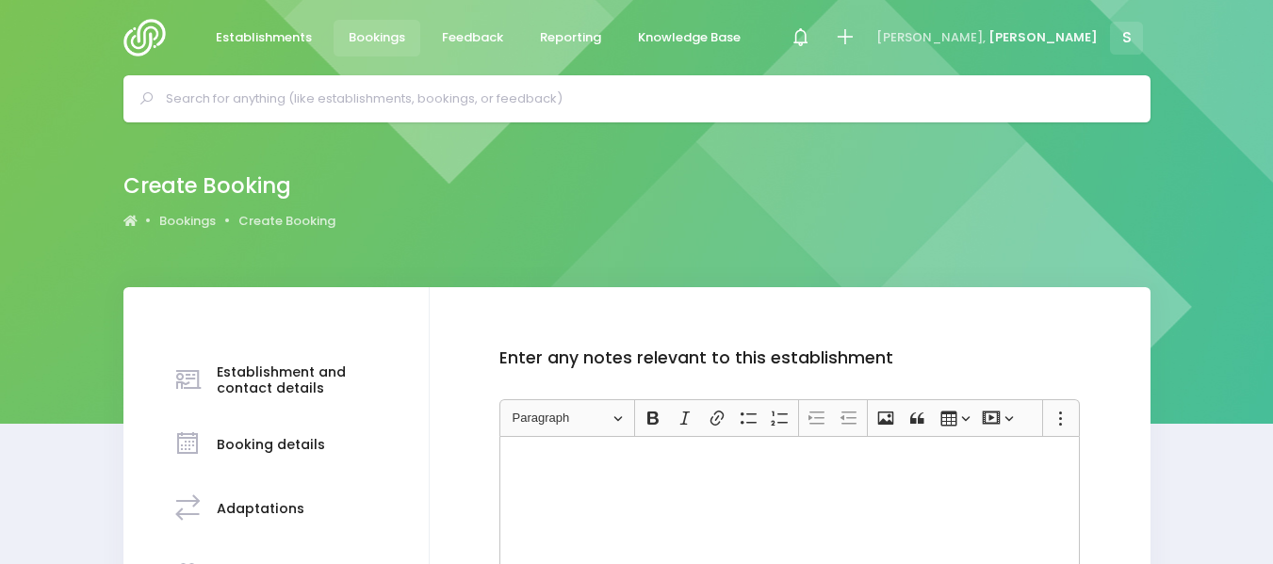
scroll to position [310, 0]
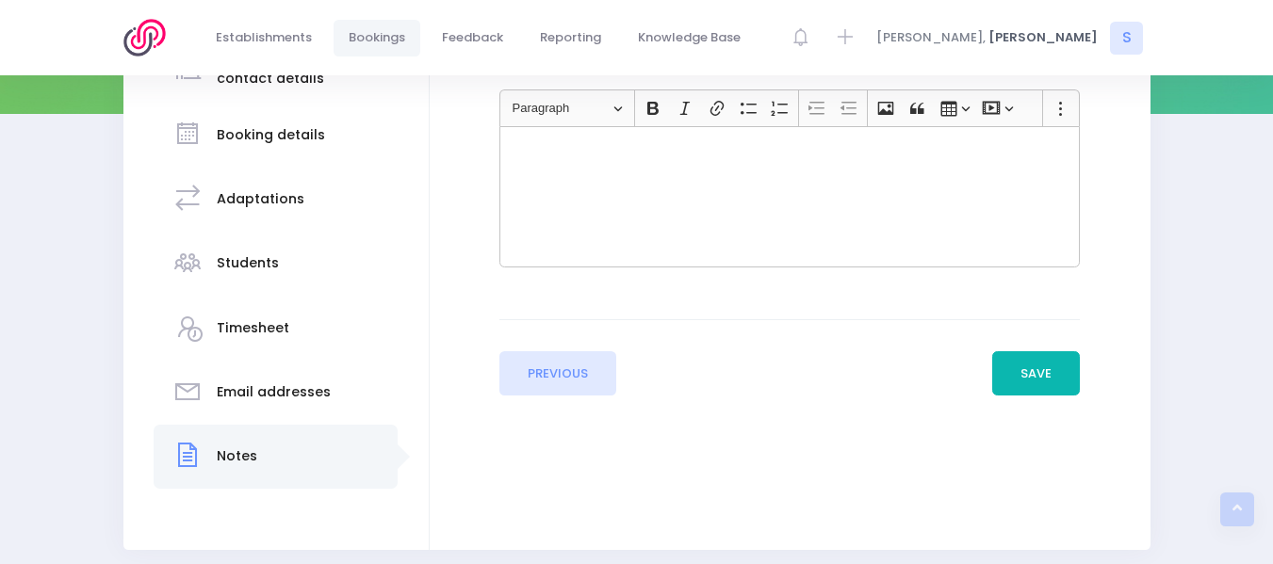
click at [1026, 362] on button "Save" at bounding box center [1036, 374] width 89 height 45
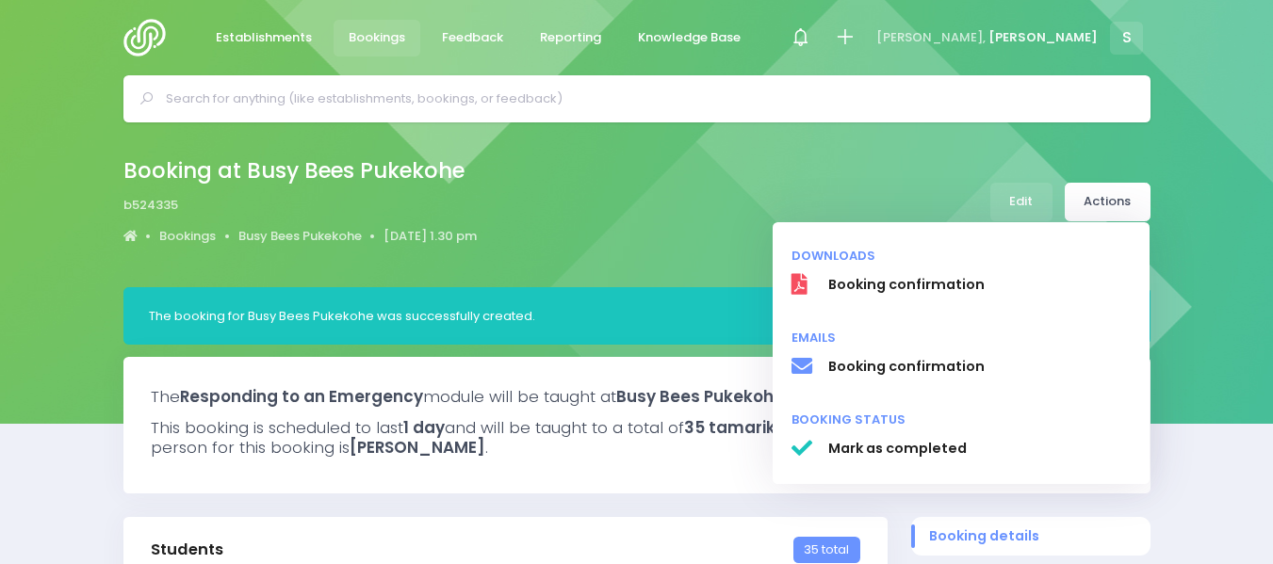
select select "5"
click at [883, 366] on span "Booking confirmation" at bounding box center [978, 367] width 303 height 20
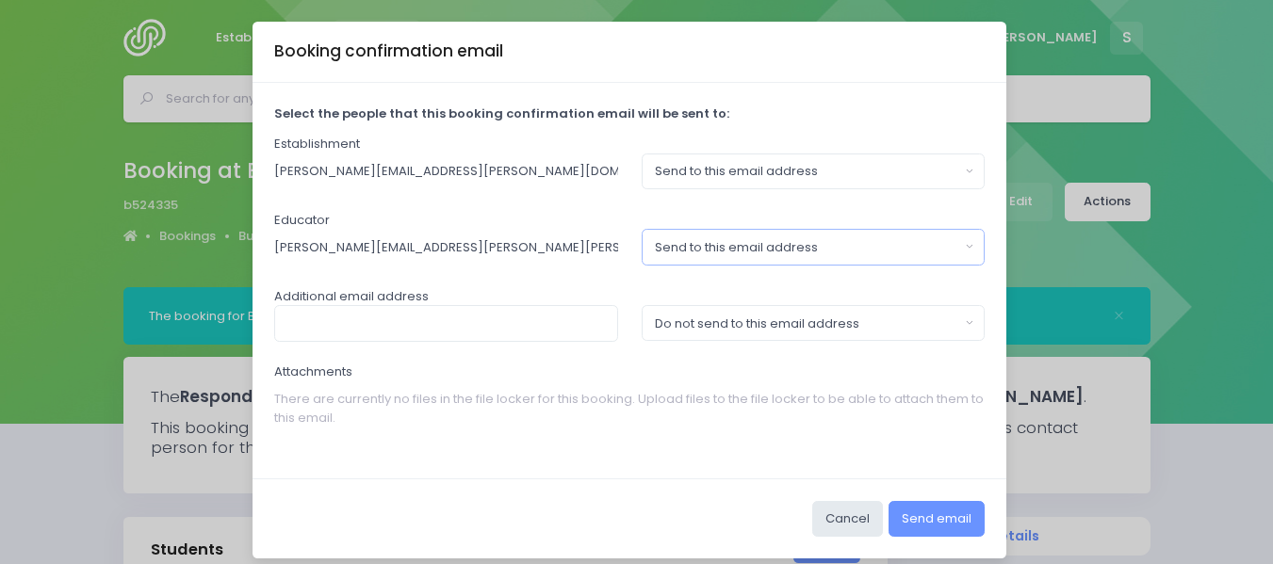
click at [963, 252] on button "Send to this email address" at bounding box center [814, 247] width 344 height 36
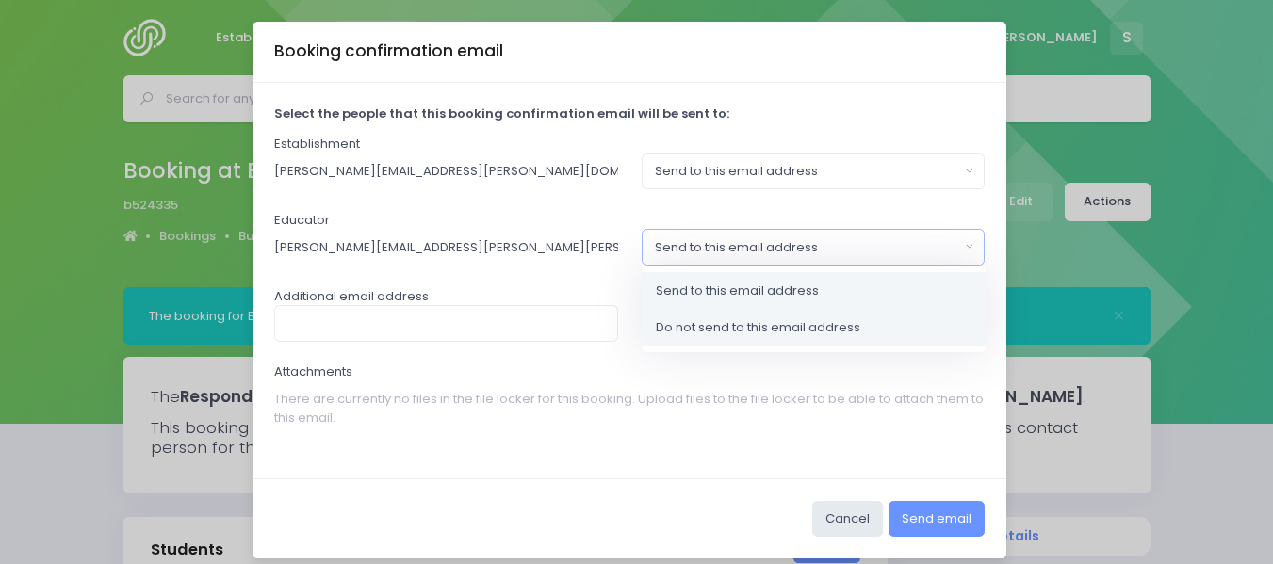
click at [719, 325] on span "Do not send to this email address" at bounding box center [758, 328] width 204 height 19
select select "no_email"
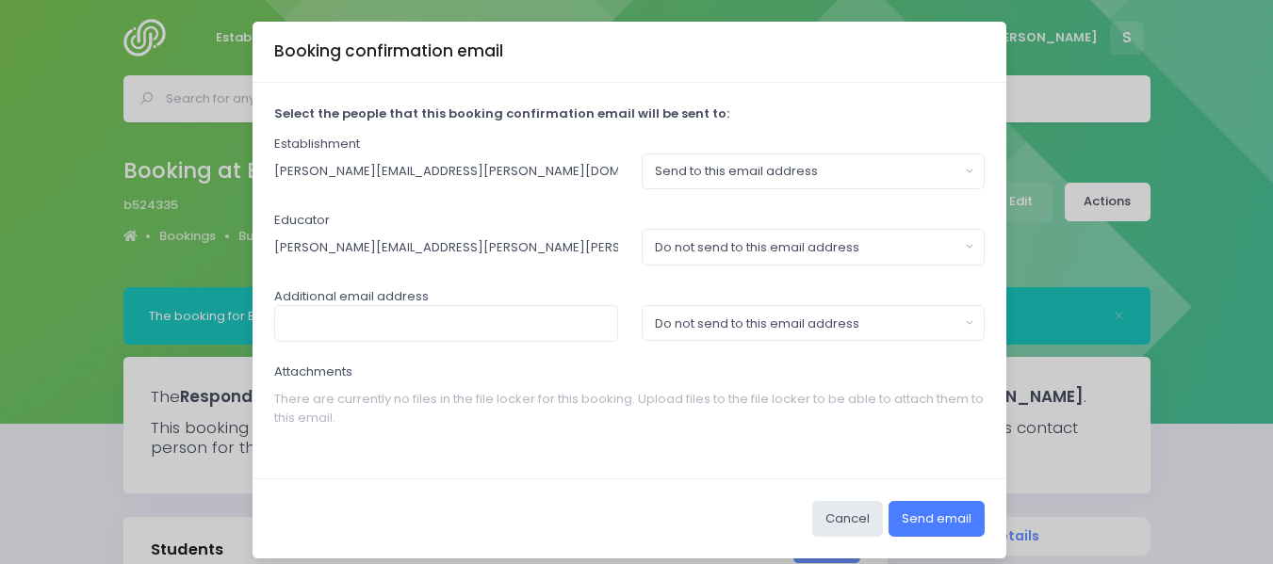
click at [925, 506] on button "Send email" at bounding box center [937, 519] width 96 height 36
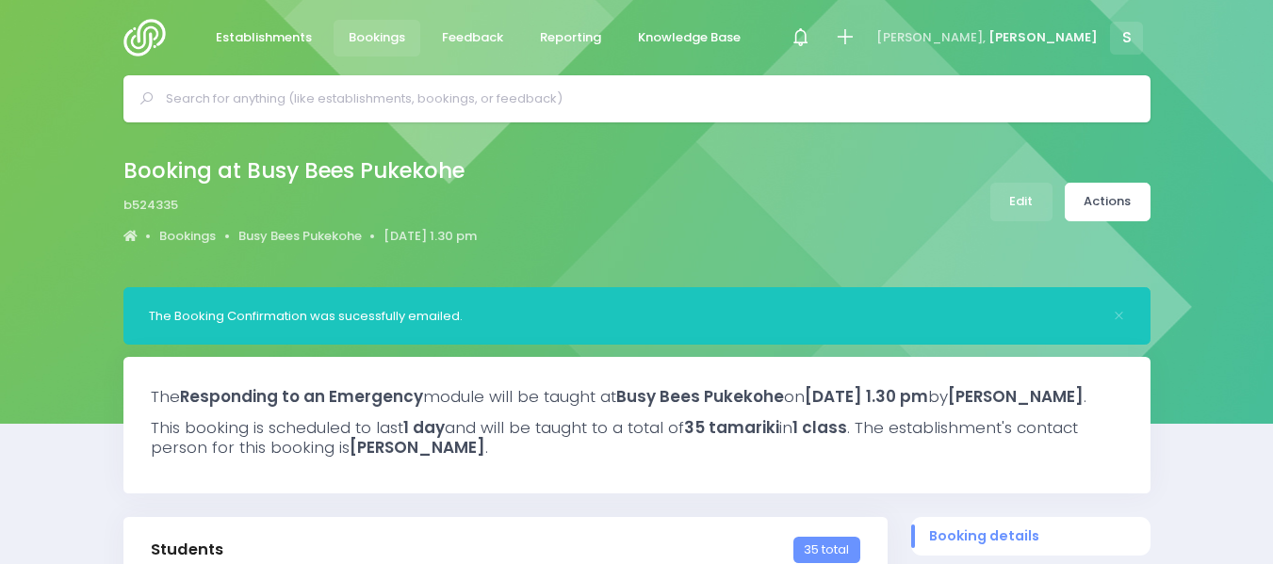
select select "5"
click at [140, 29] on img at bounding box center [150, 38] width 54 height 38
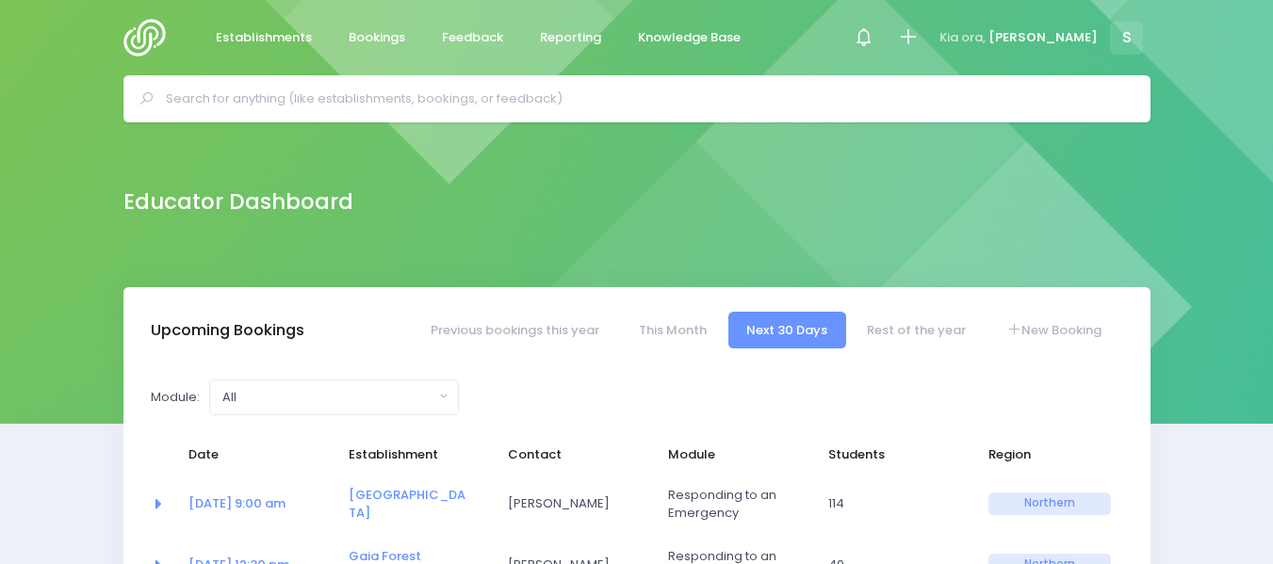
select select "5"
